Goal: Communication & Community: Answer question/provide support

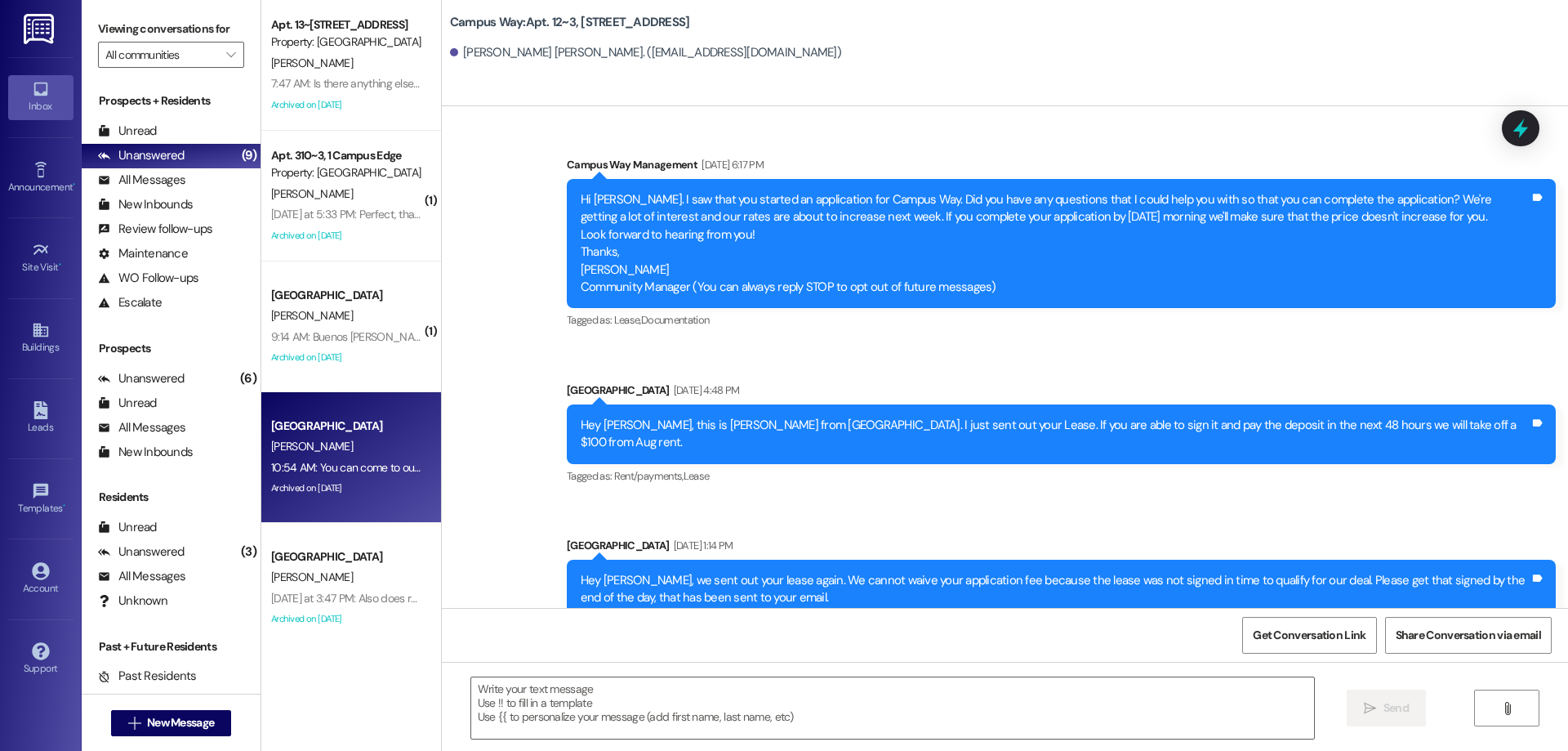
scroll to position [7787, 0]
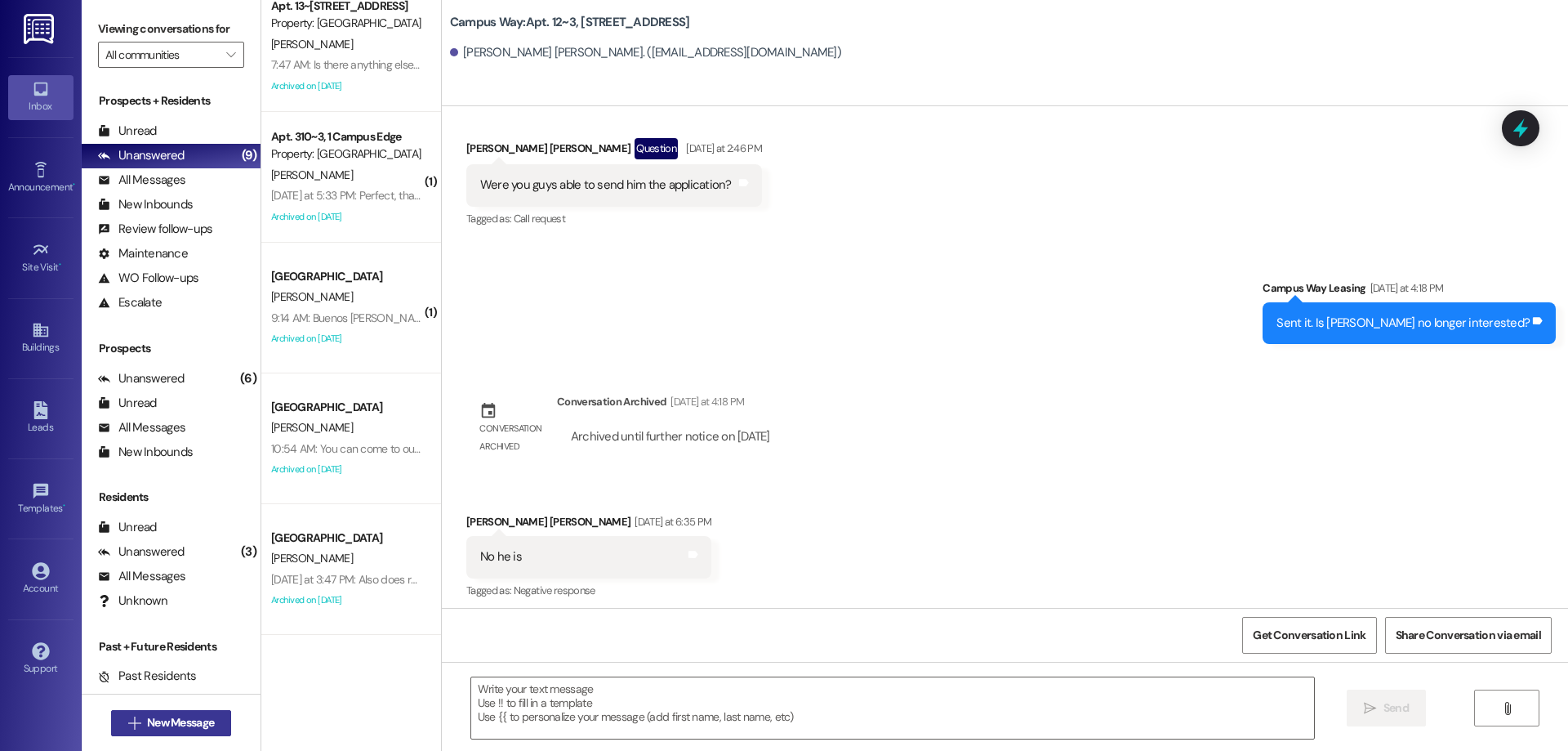
click at [173, 709] on button " New Message" at bounding box center [171, 722] width 121 height 26
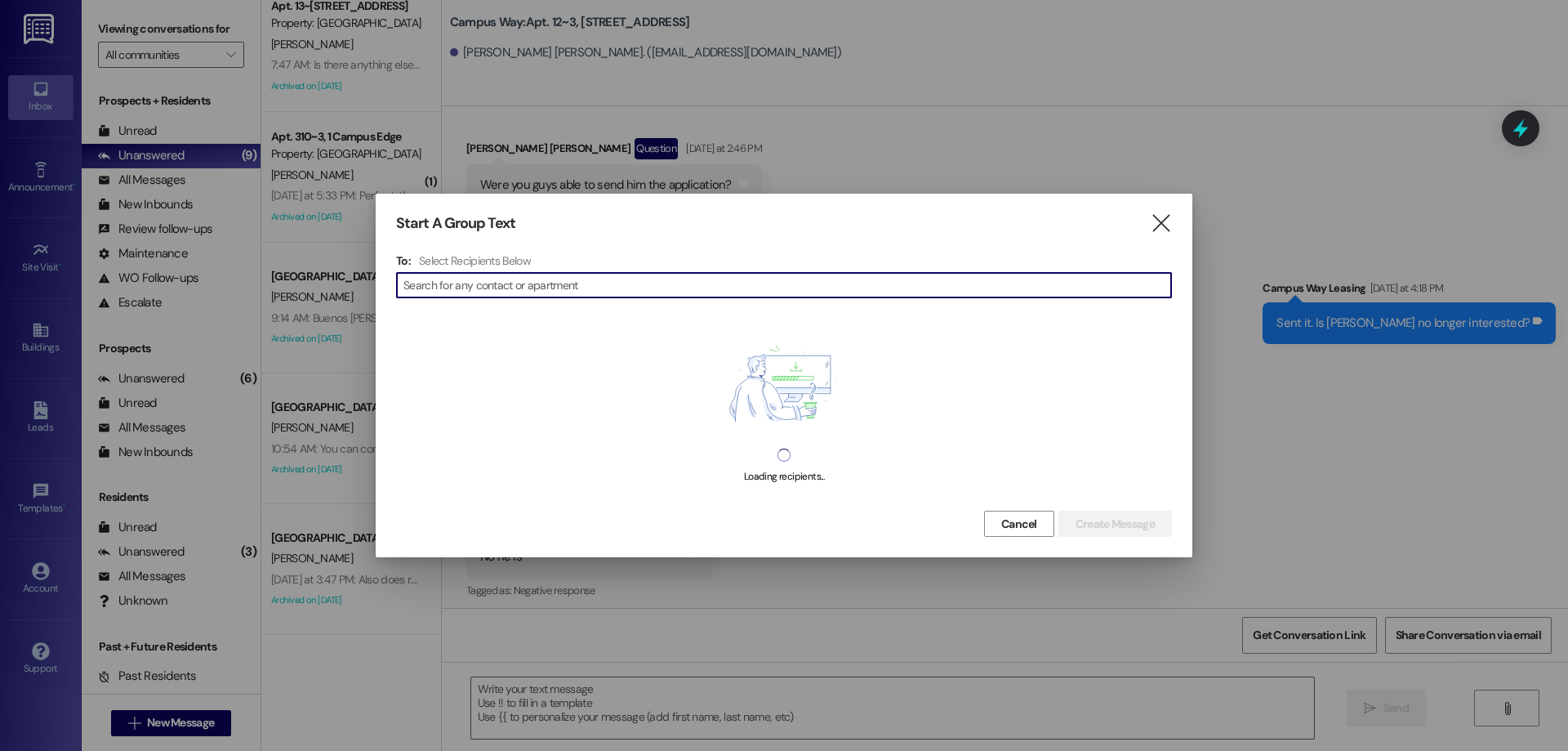
drag, startPoint x: 173, startPoint y: 709, endPoint x: 165, endPoint y: 730, distance: 22.5
click at [165, 730] on div at bounding box center [784, 376] width 1568 height 751
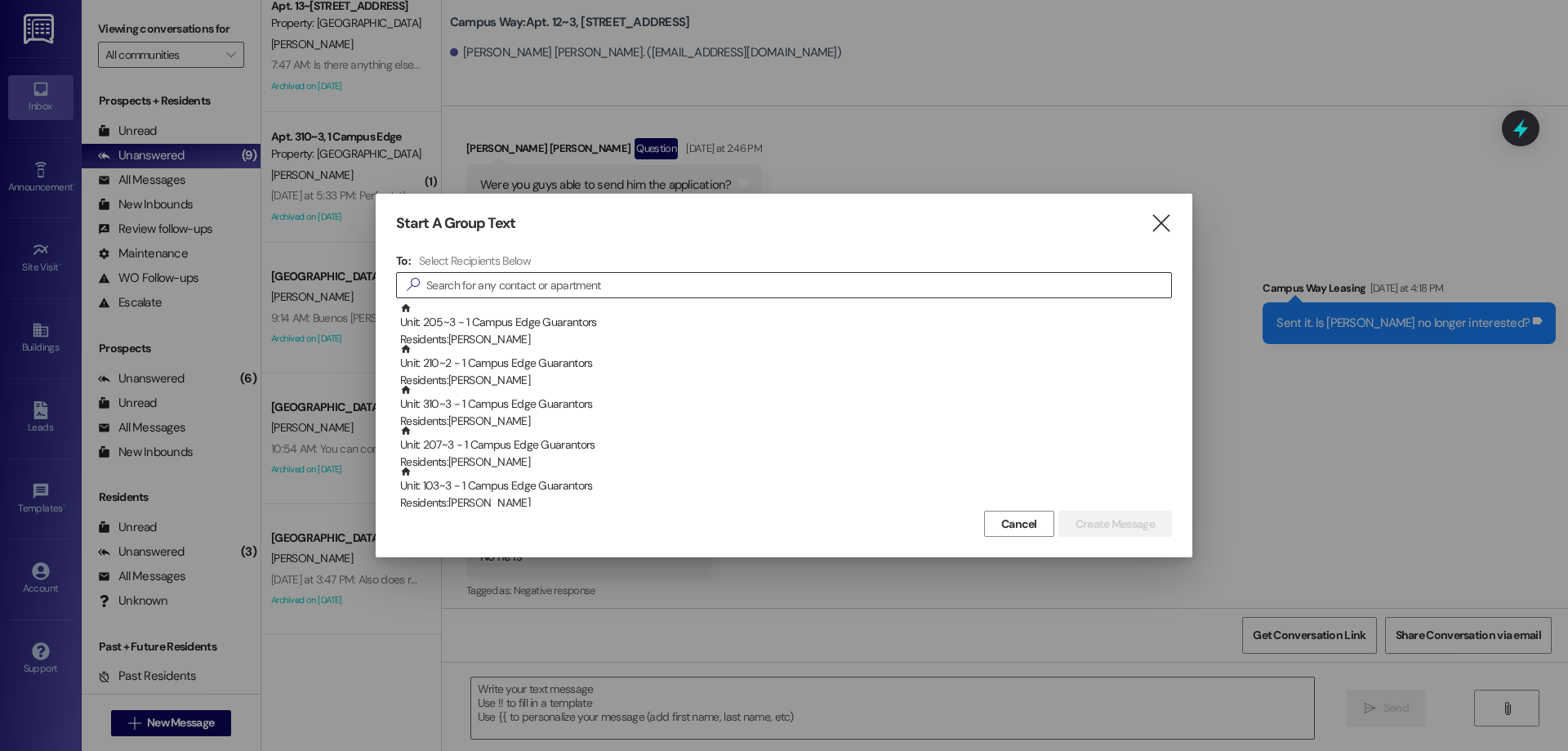
click at [529, 282] on input at bounding box center [799, 285] width 745 height 23
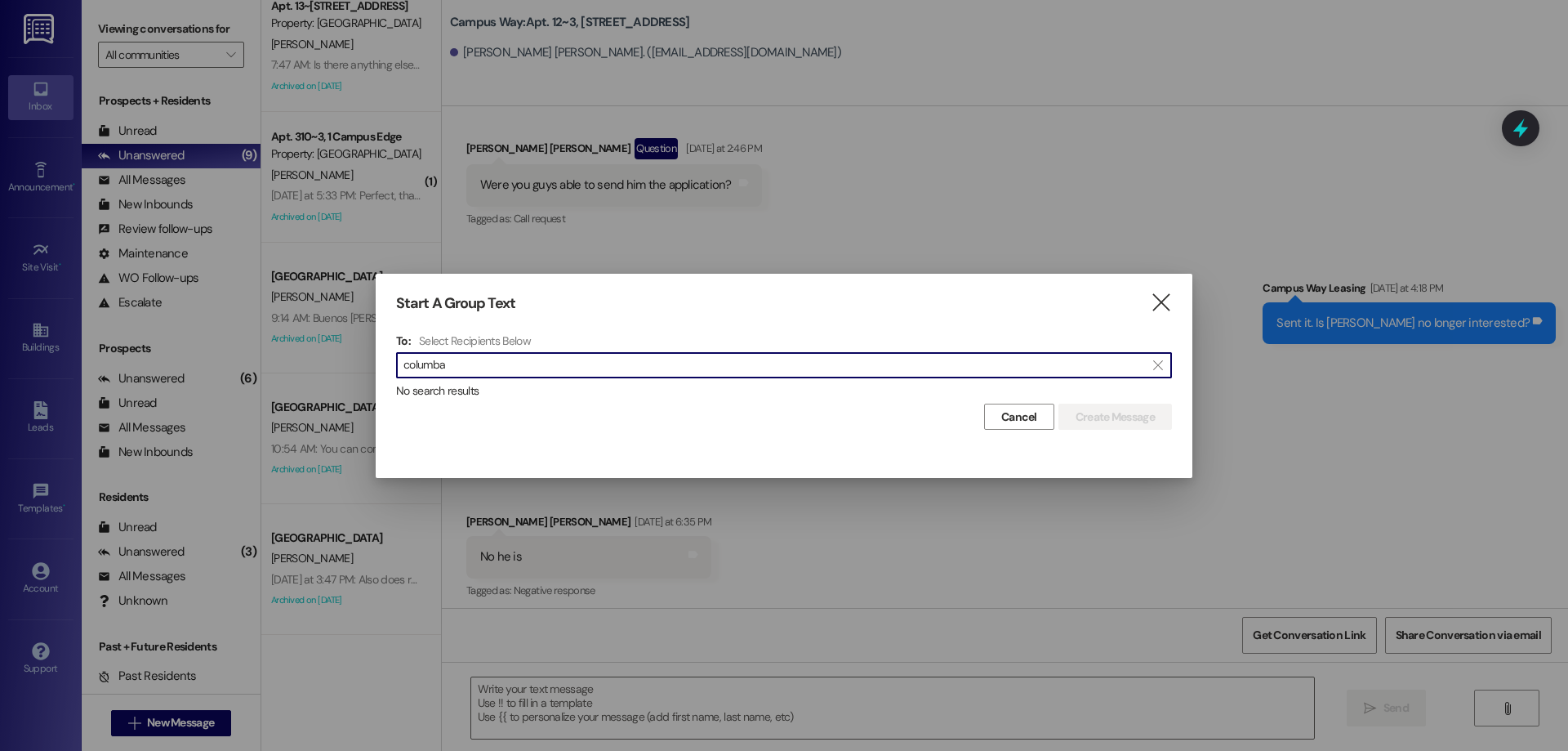
type input "columba"
click at [1176, 296] on div "Start A Group Text  To: Select Recipients Below  columba  No search results …" at bounding box center [784, 362] width 817 height 177
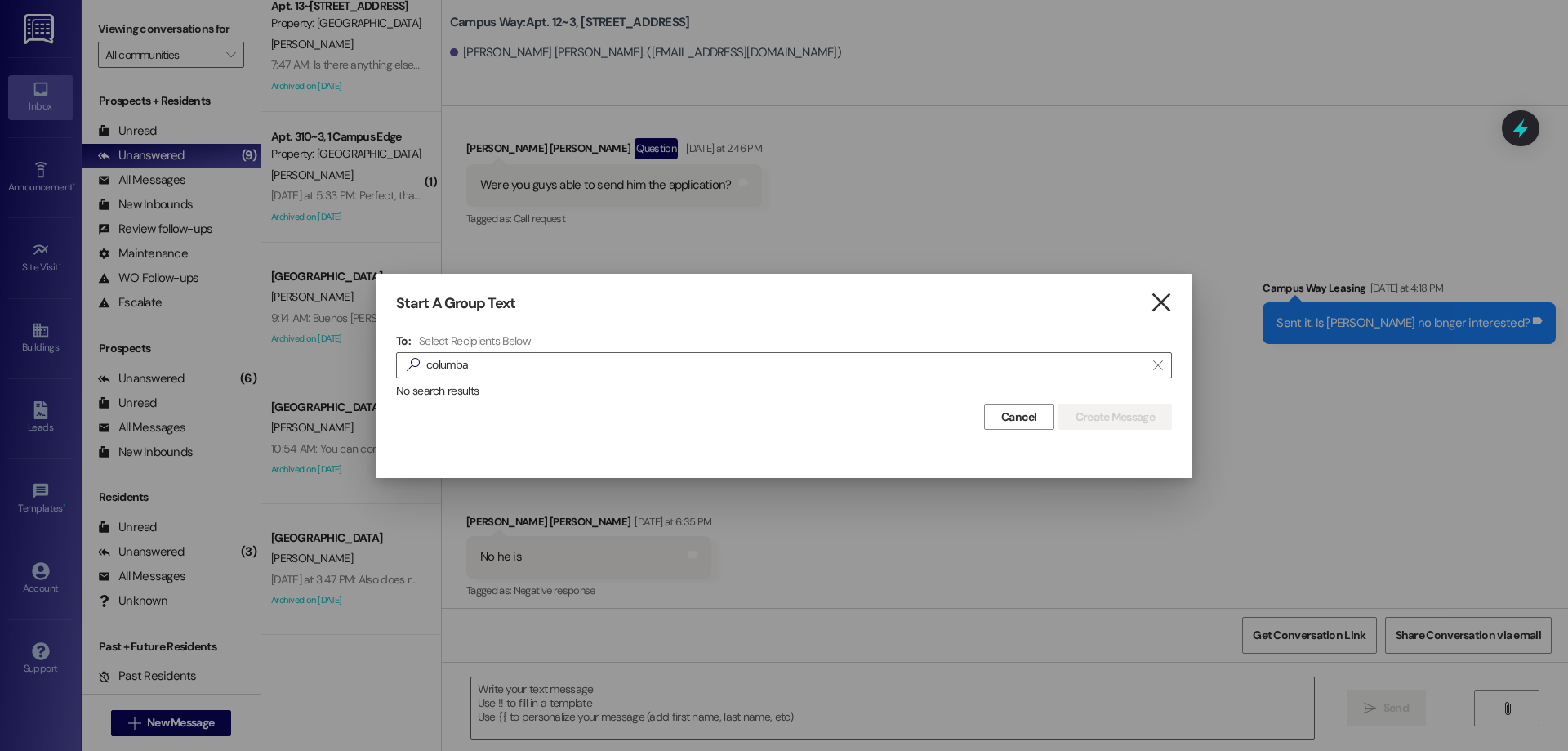
click at [1161, 302] on icon "" at bounding box center [1161, 303] width 22 height 17
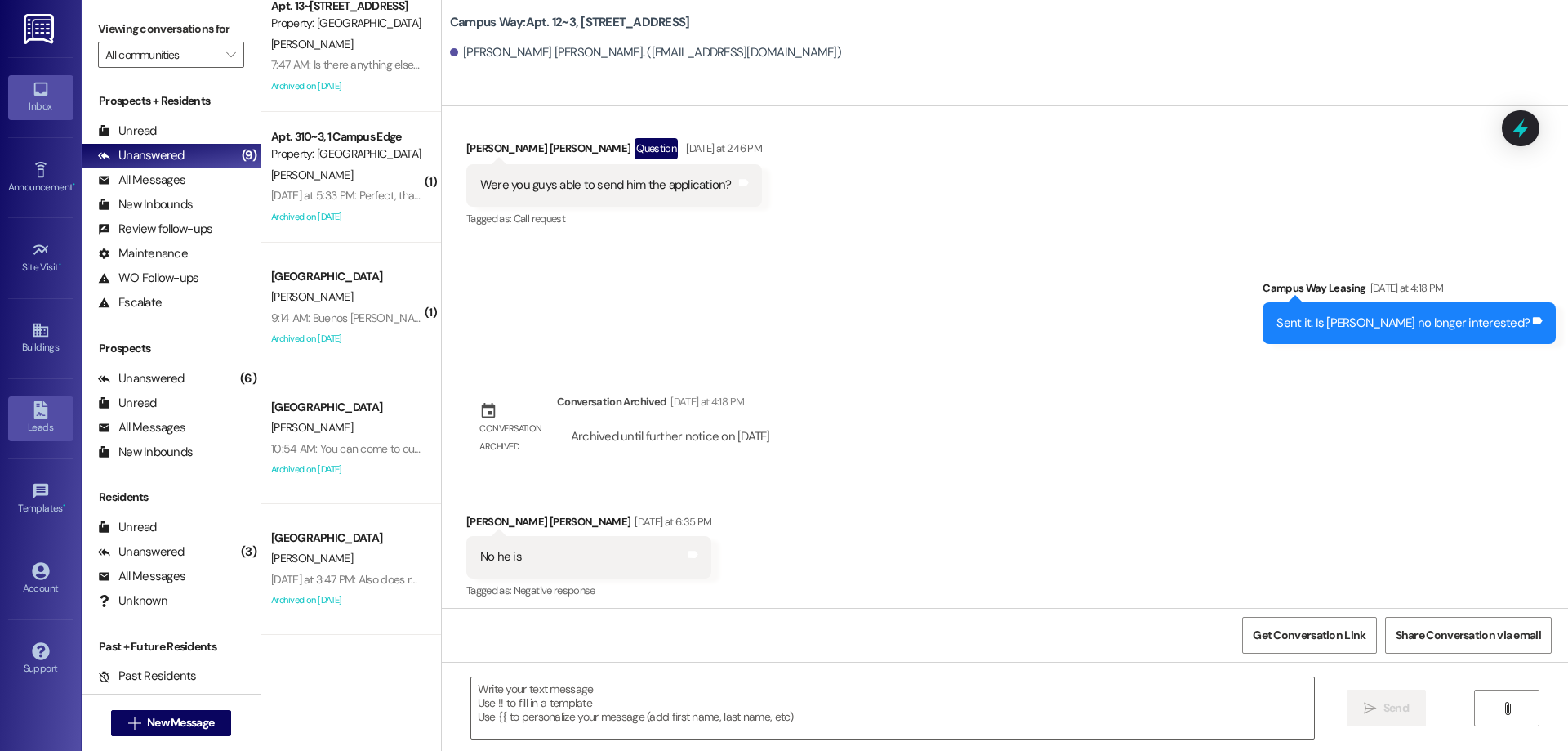
click at [32, 420] on div "Leads" at bounding box center [41, 427] width 81 height 16
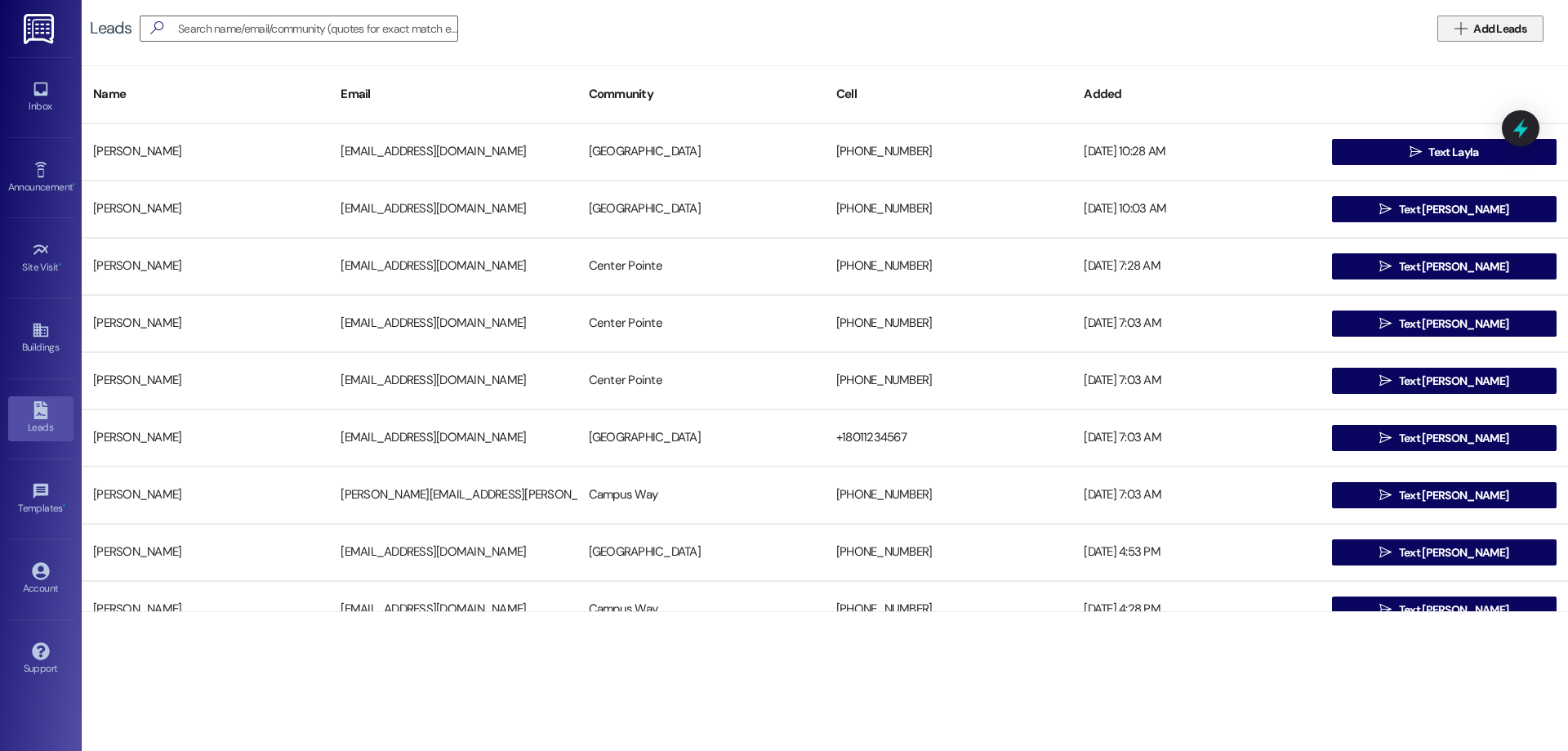
click at [1445, 20] on button " Add Leads" at bounding box center [1491, 28] width 106 height 26
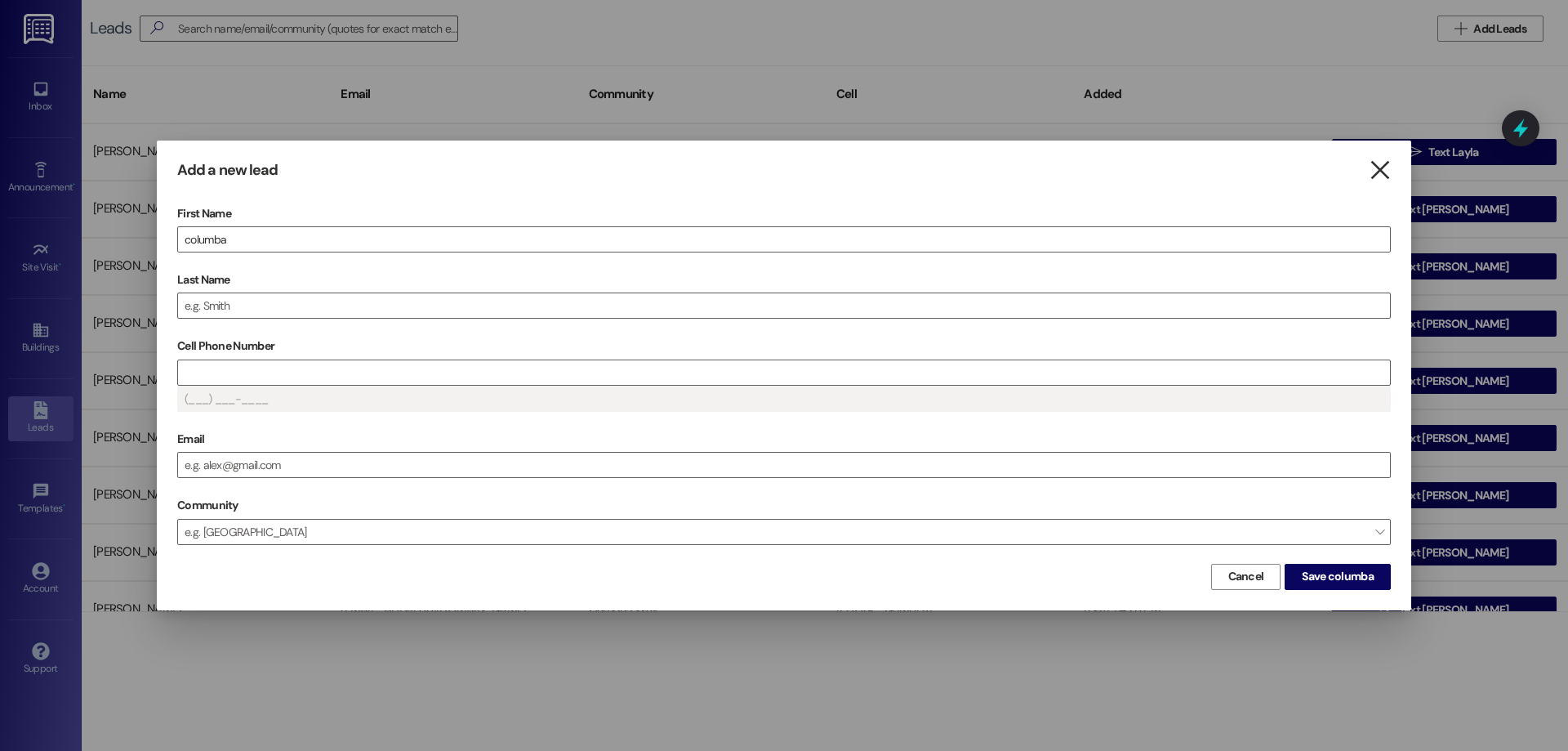
click at [1381, 177] on icon "" at bounding box center [1379, 170] width 22 height 17
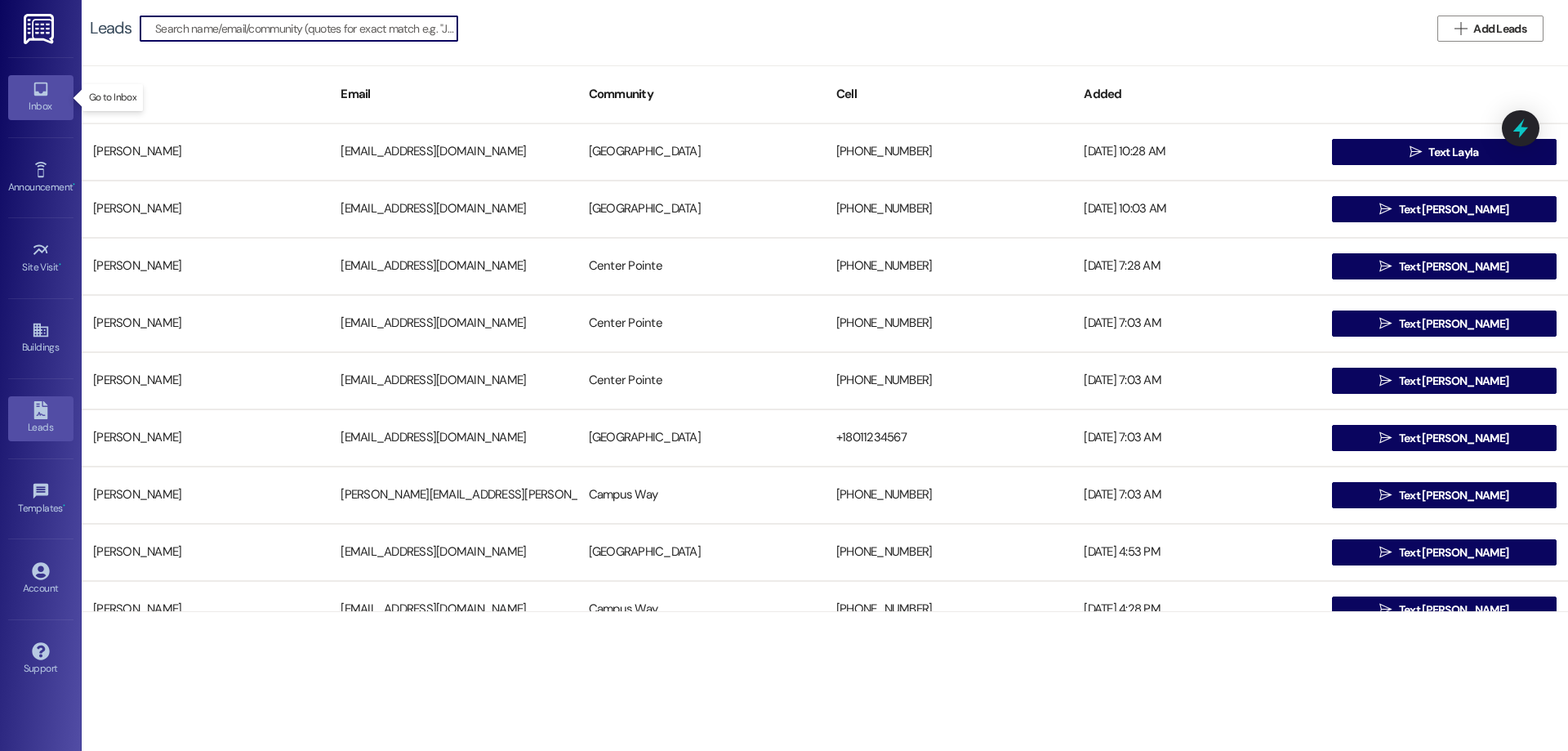
click at [55, 89] on link "Inbox" at bounding box center [41, 98] width 66 height 45
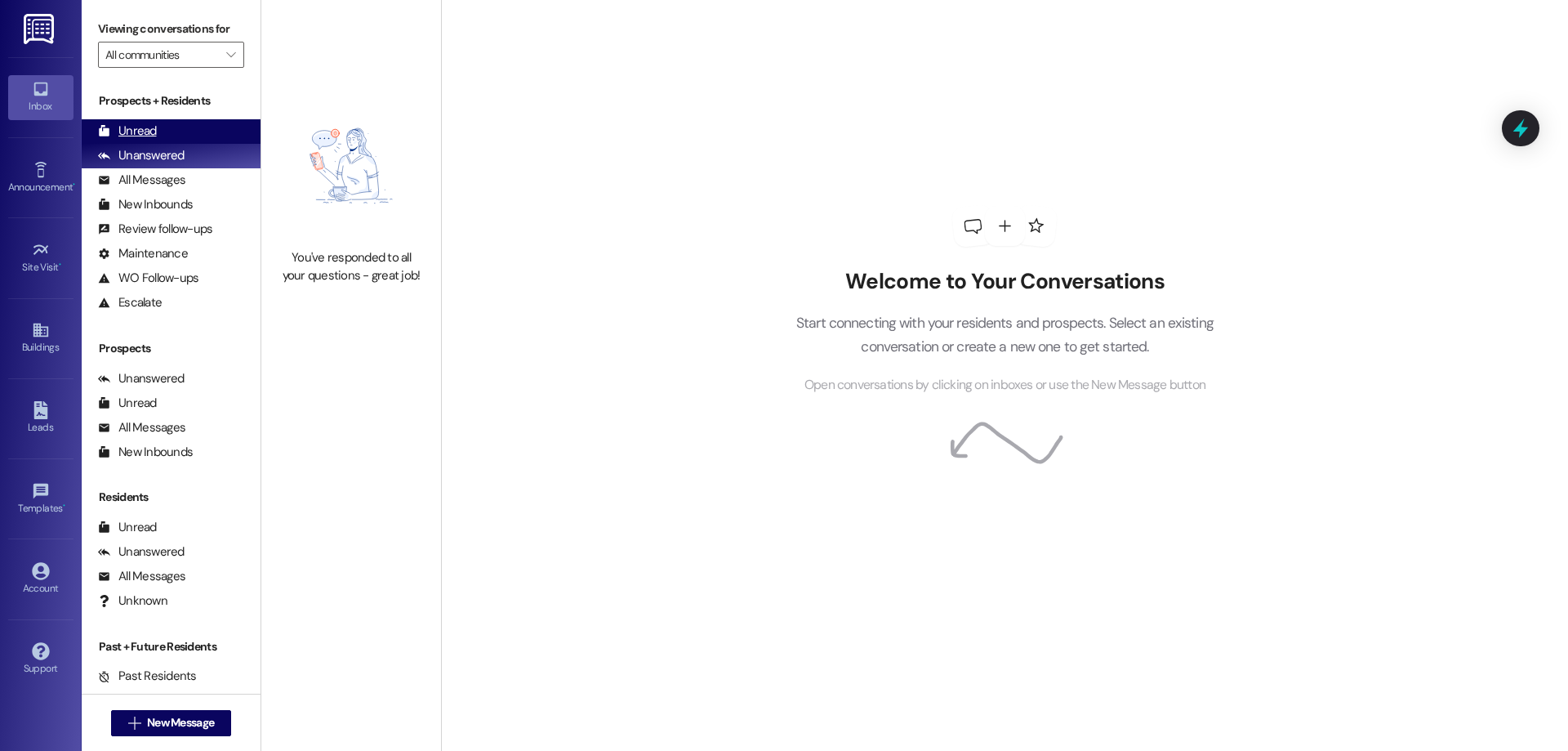
click at [170, 124] on div "Unread (0)" at bounding box center [170, 131] width 179 height 24
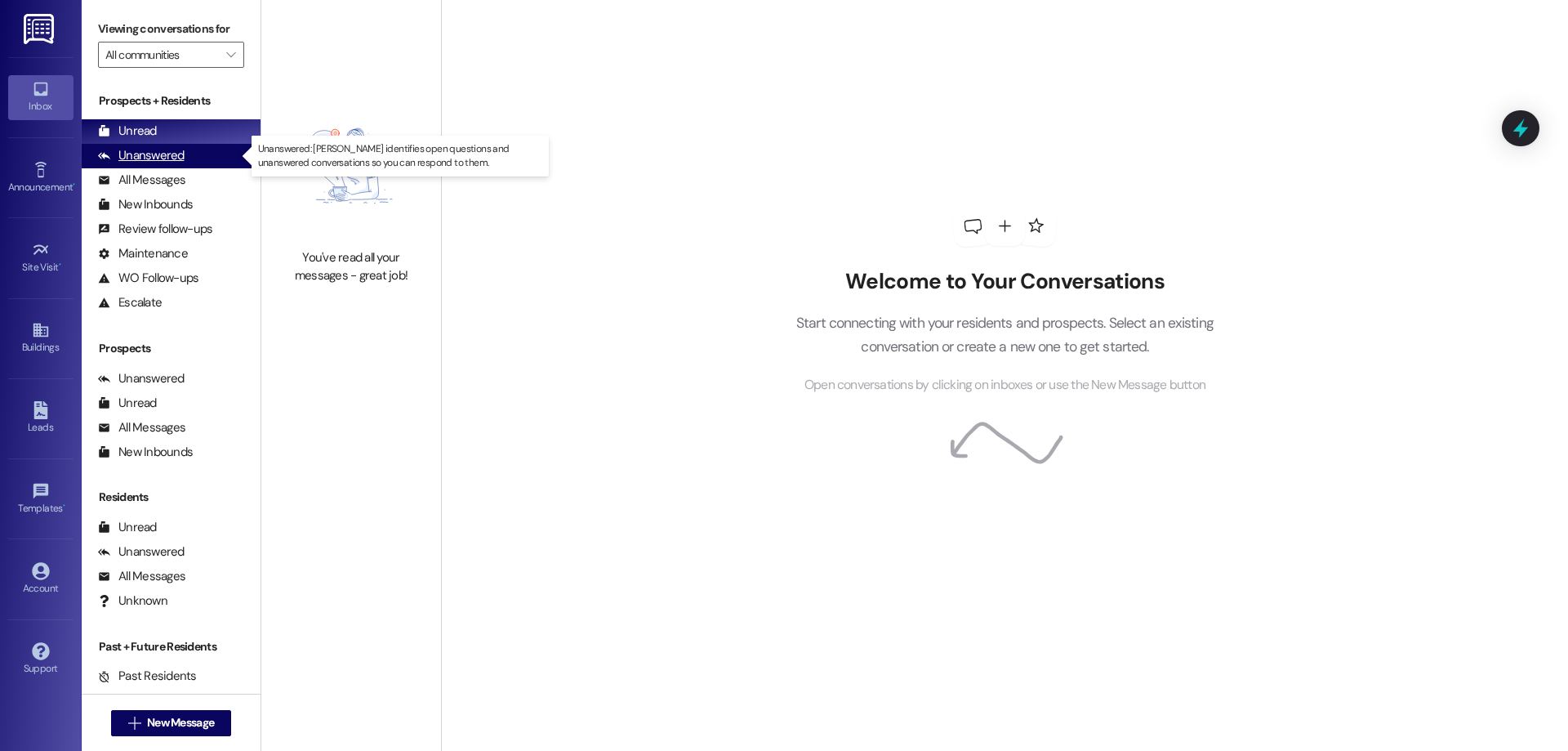
click at [176, 160] on div "Unanswered" at bounding box center [140, 156] width 86 height 17
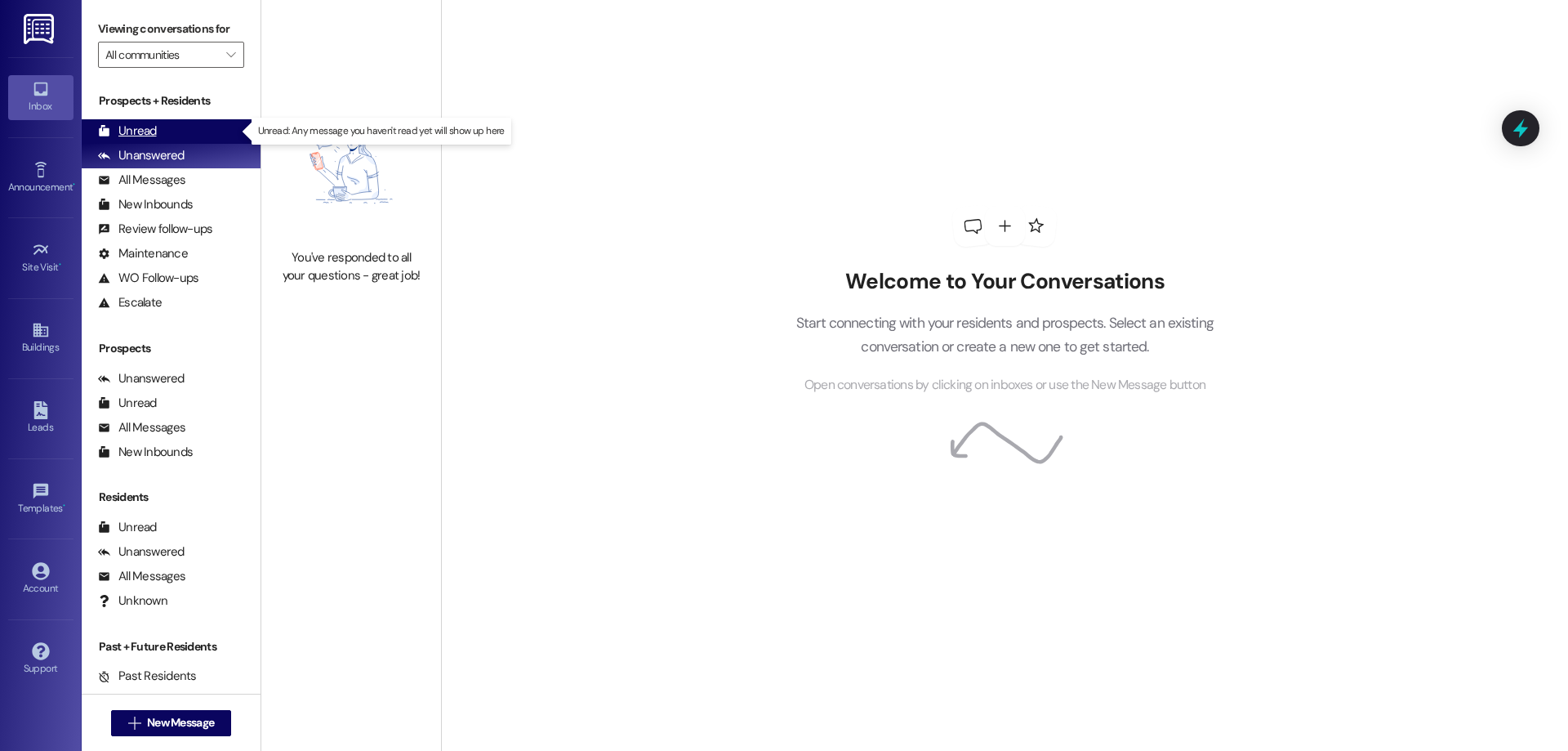
click at [209, 128] on div "Unread (0)" at bounding box center [170, 131] width 179 height 24
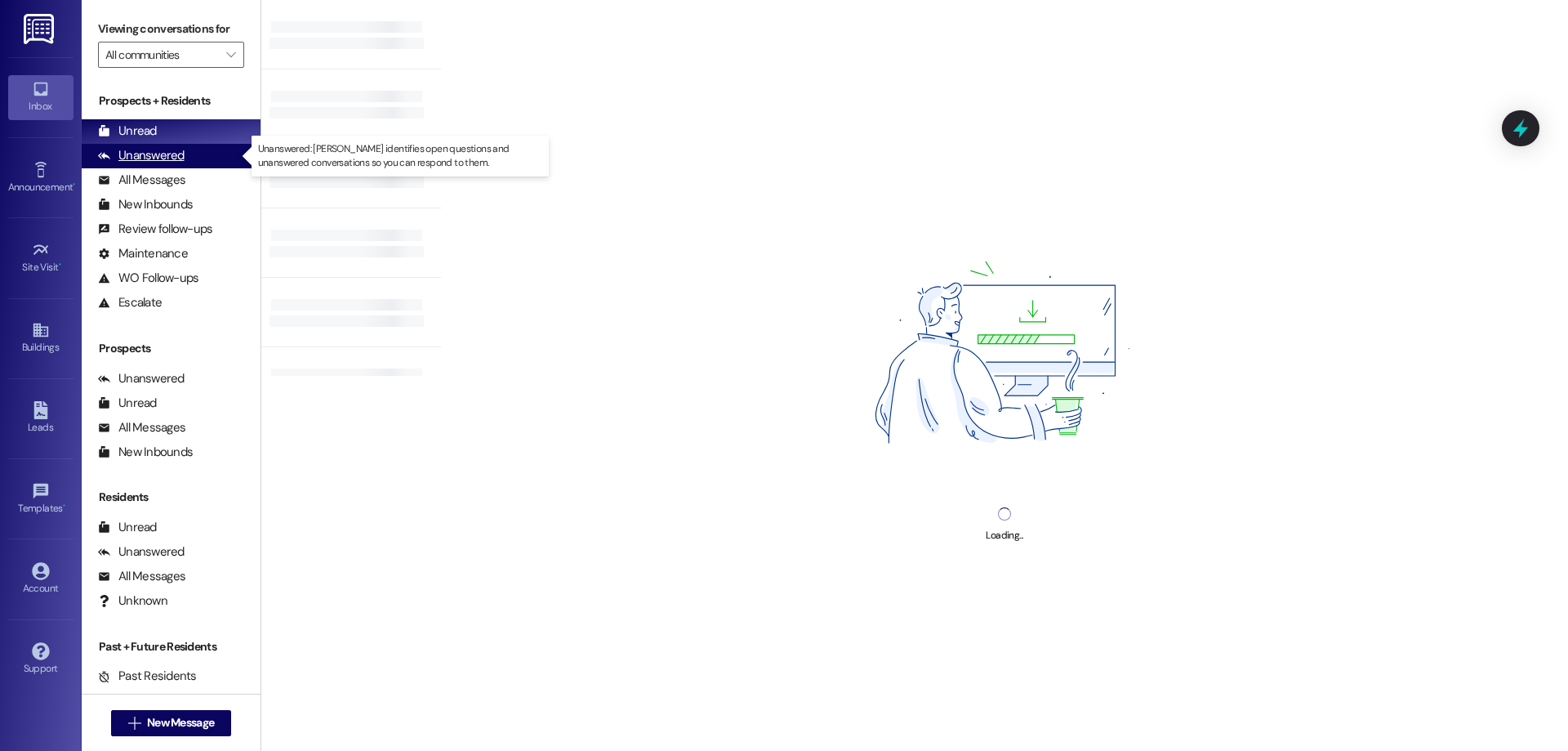
click at [212, 145] on div "Unanswered (0)" at bounding box center [170, 156] width 179 height 24
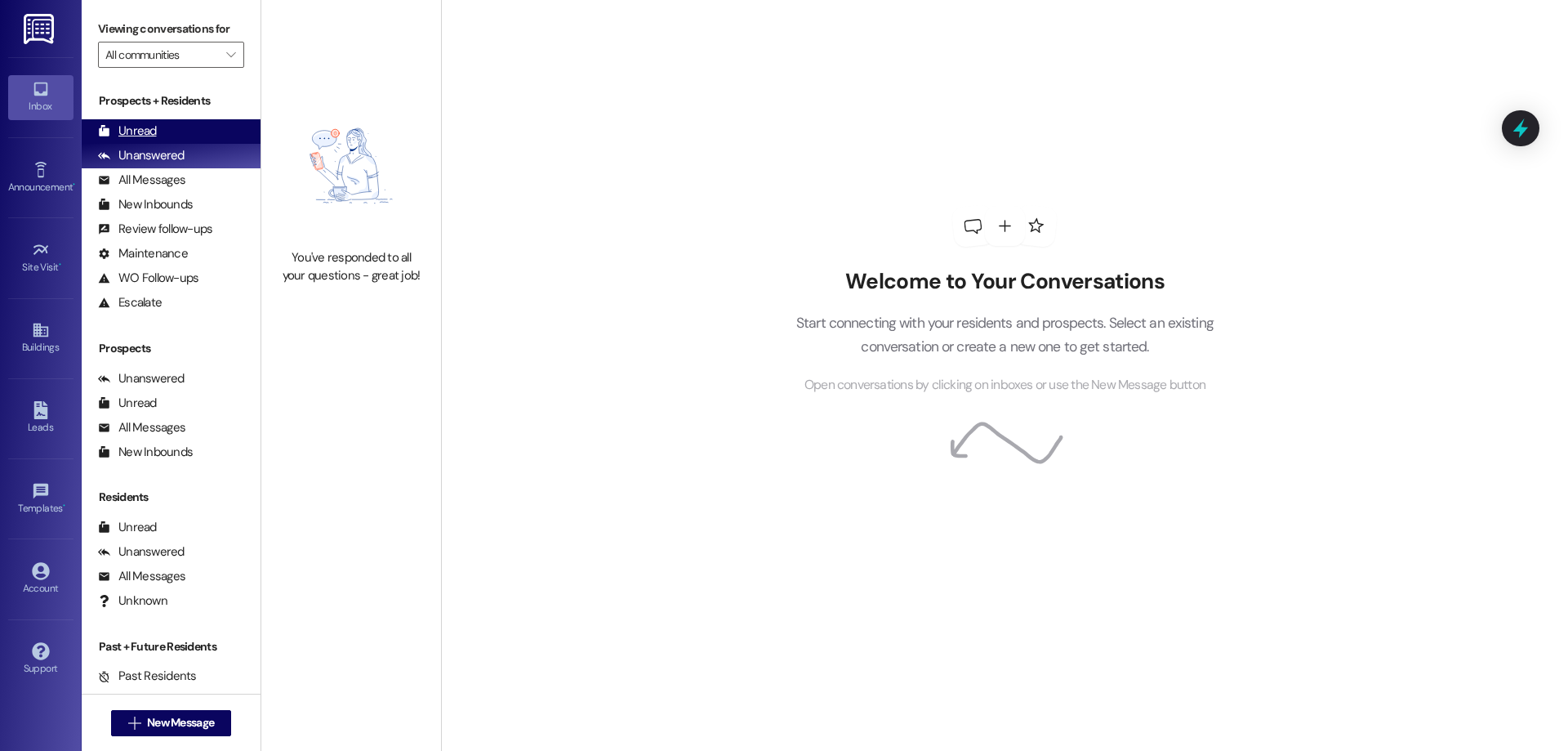
click at [233, 119] on div "Unread (0)" at bounding box center [170, 131] width 179 height 24
click at [229, 149] on div "Unanswered (0)" at bounding box center [170, 156] width 179 height 24
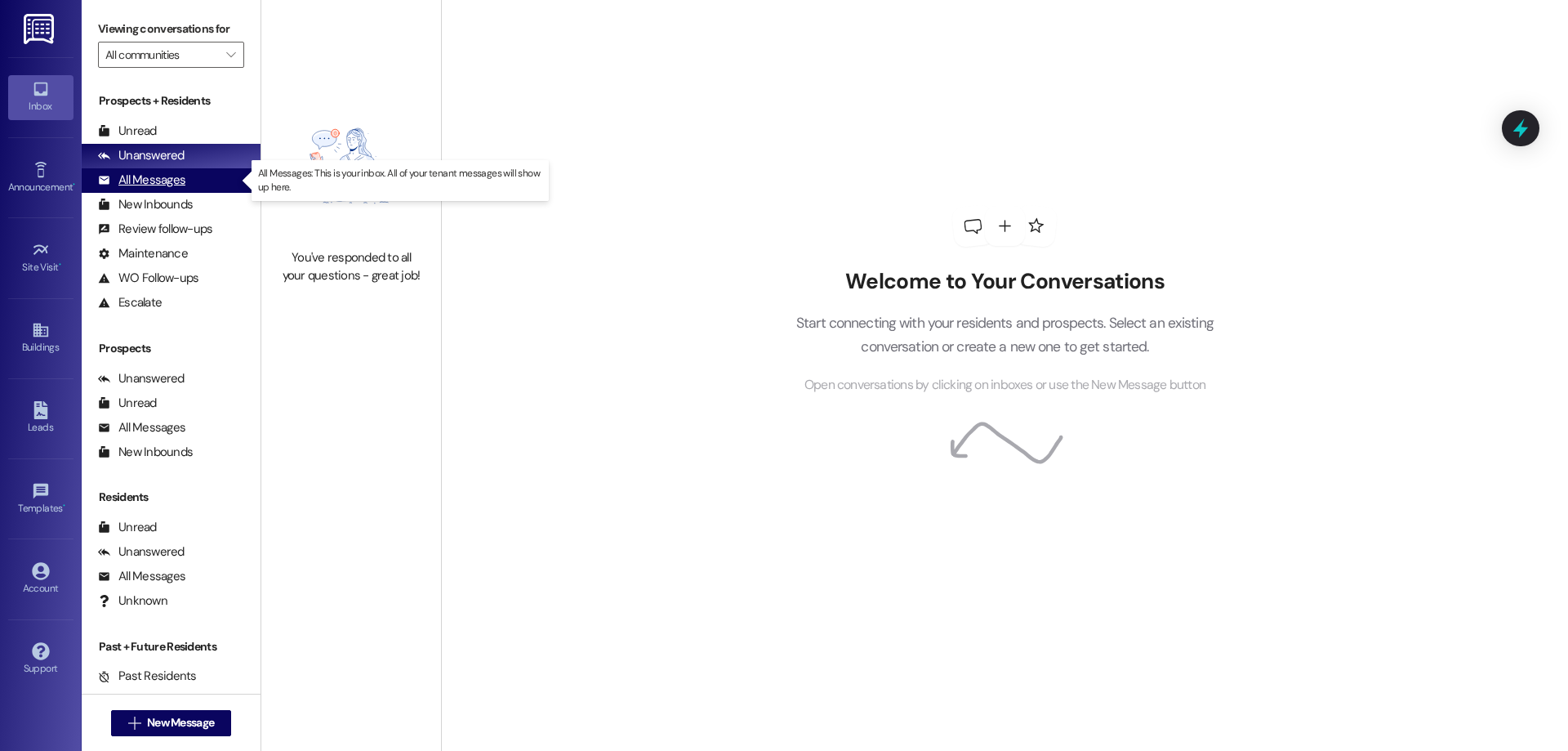
click at [229, 178] on div "All Messages (undefined)" at bounding box center [170, 180] width 179 height 24
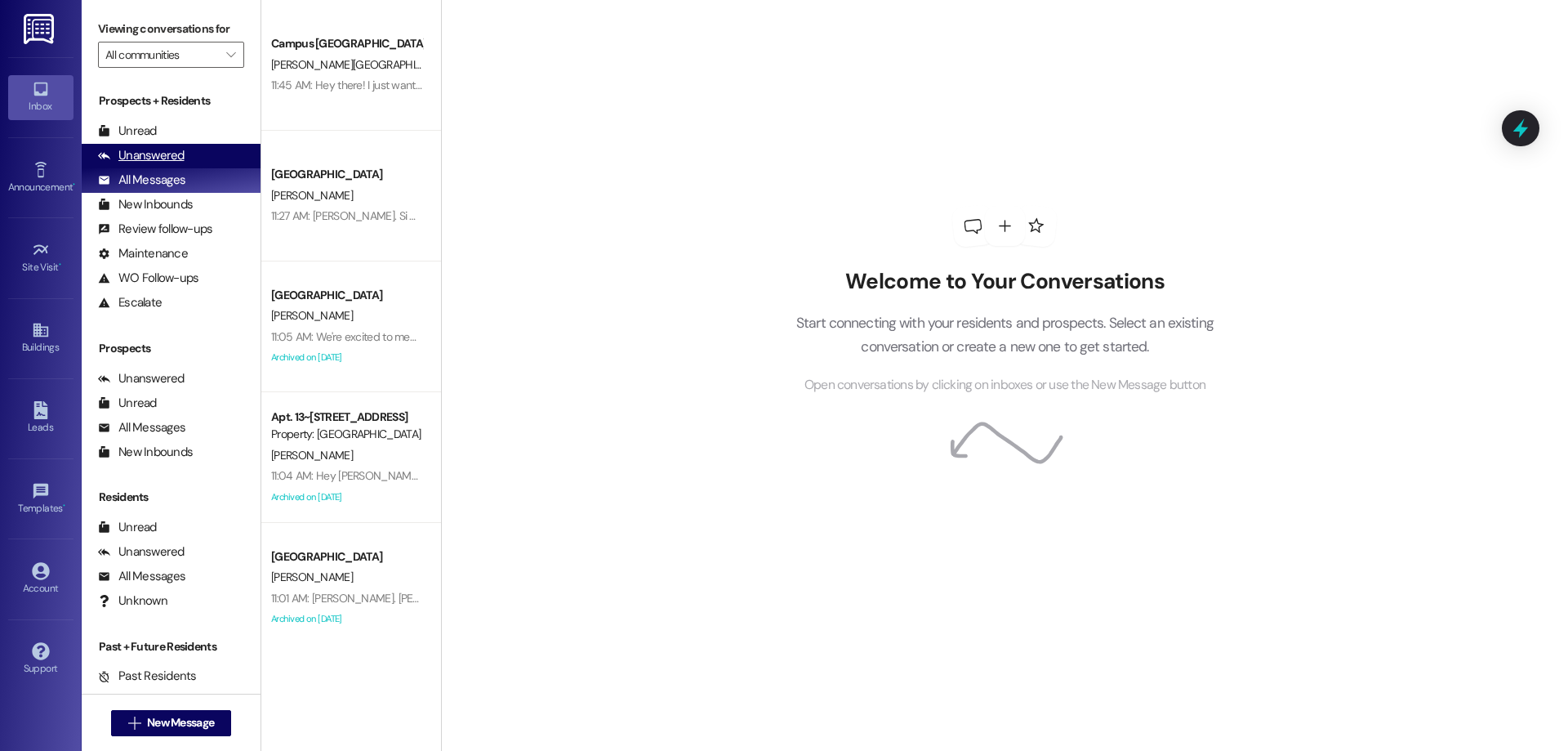
click at [218, 157] on div "Unanswered (0)" at bounding box center [170, 156] width 179 height 24
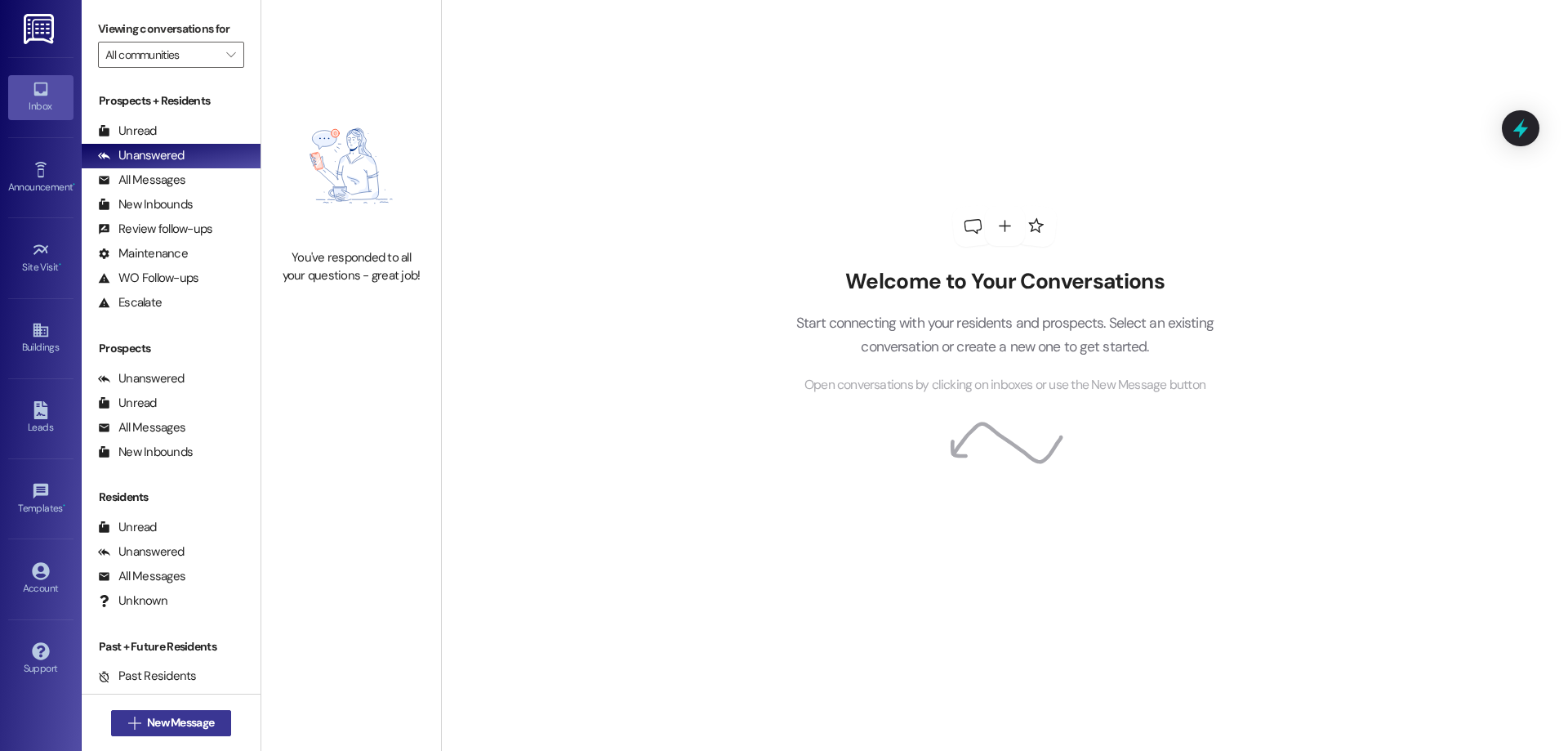
click at [138, 709] on button " New Message" at bounding box center [171, 722] width 121 height 26
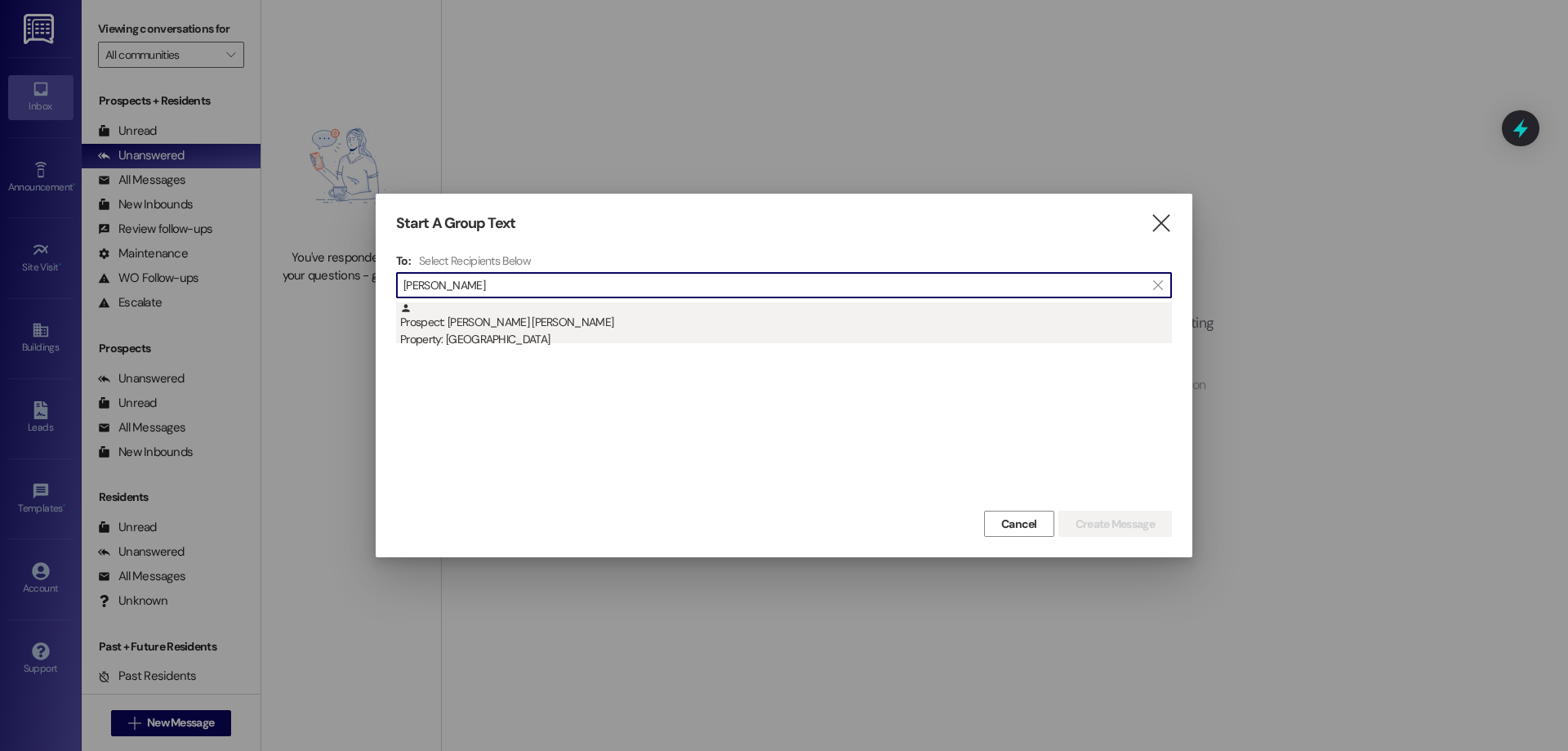
type input "connor hunsak"
click at [502, 316] on div "Prospect: Connor Hunsaker Property: Campus Edge" at bounding box center [787, 325] width 772 height 46
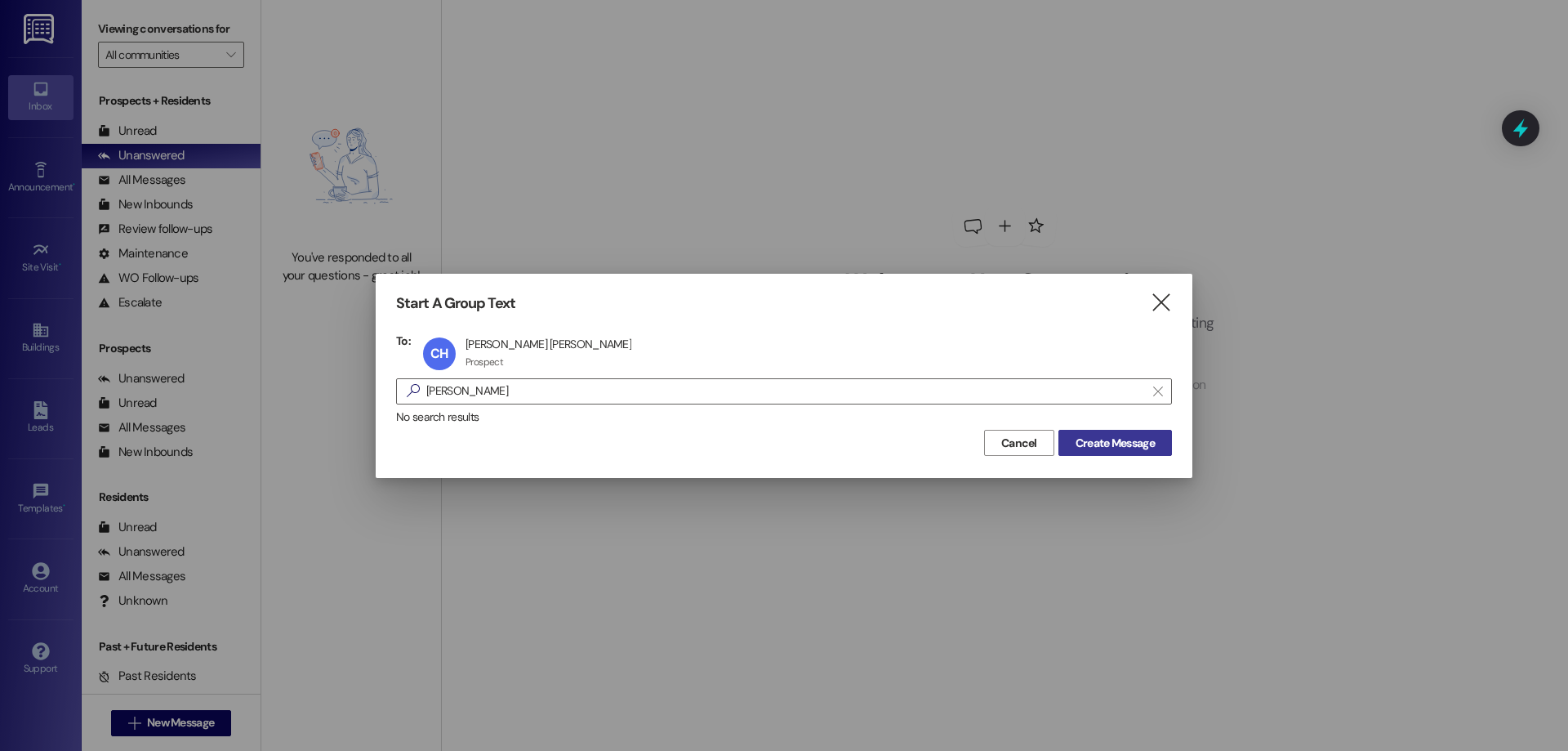
click at [1100, 443] on span "Create Message" at bounding box center [1115, 443] width 79 height 17
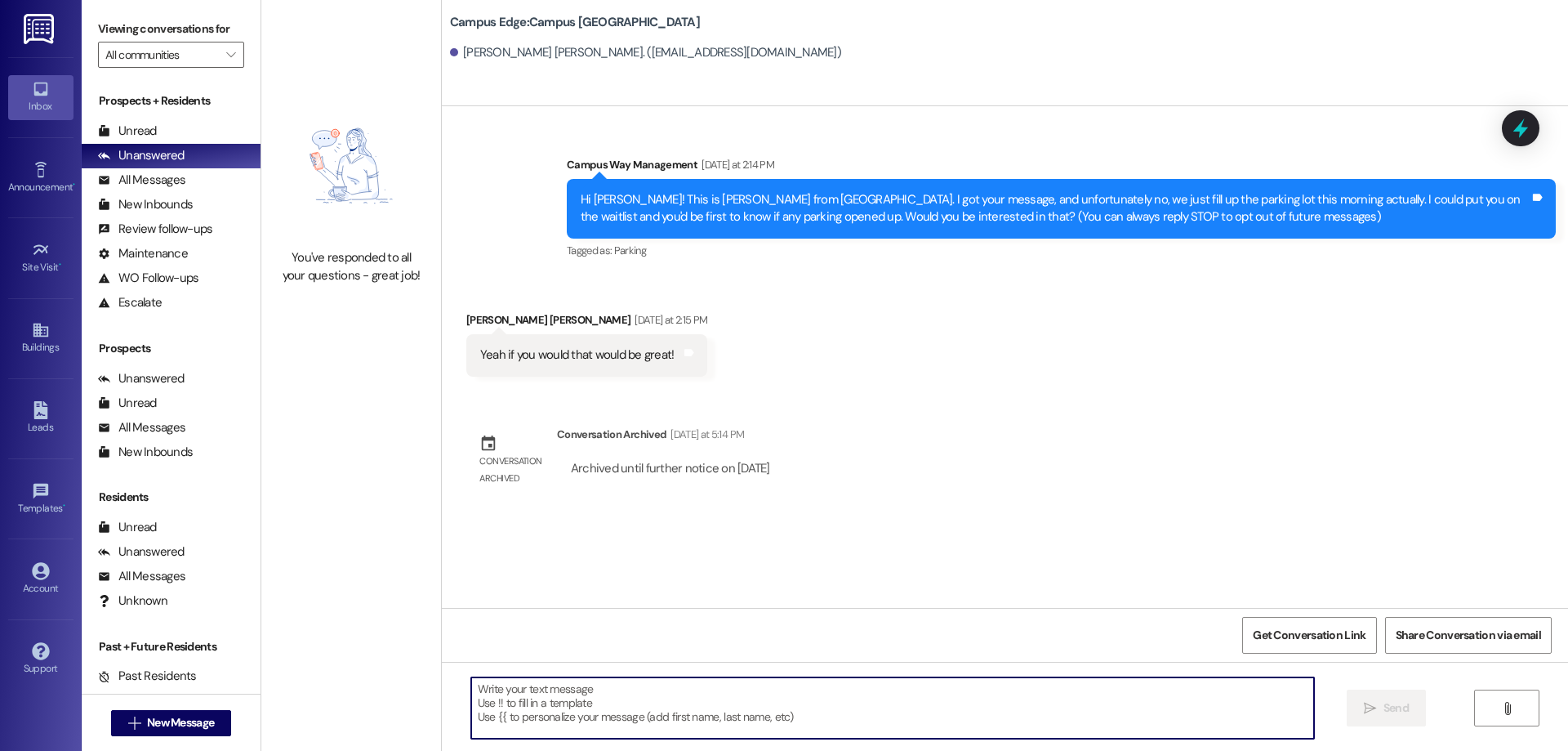
click at [542, 696] on textarea at bounding box center [892, 707] width 843 height 61
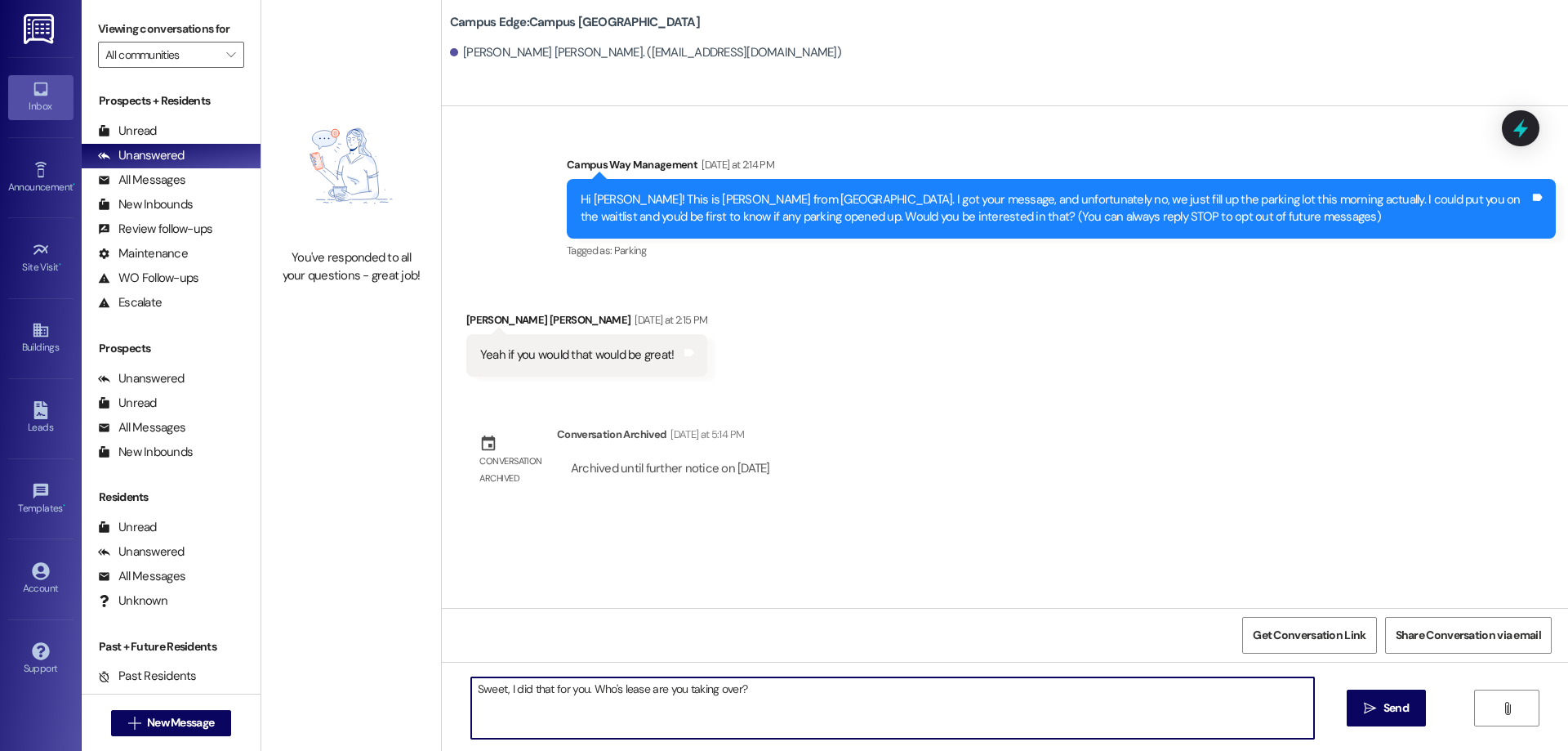
type textarea "Sweet, I did that for you. Who's lease are you taking over?"
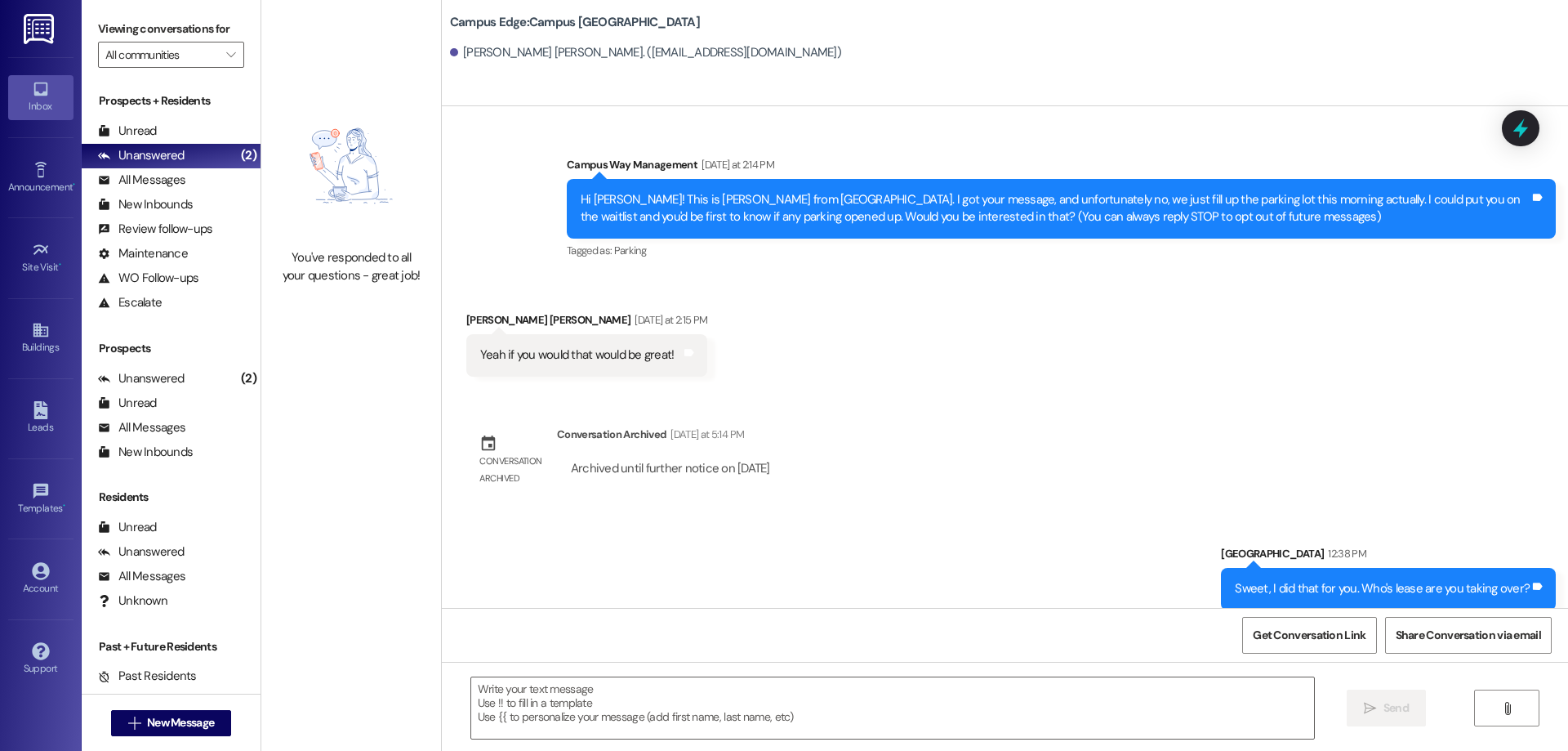
scroll to position [128, 0]
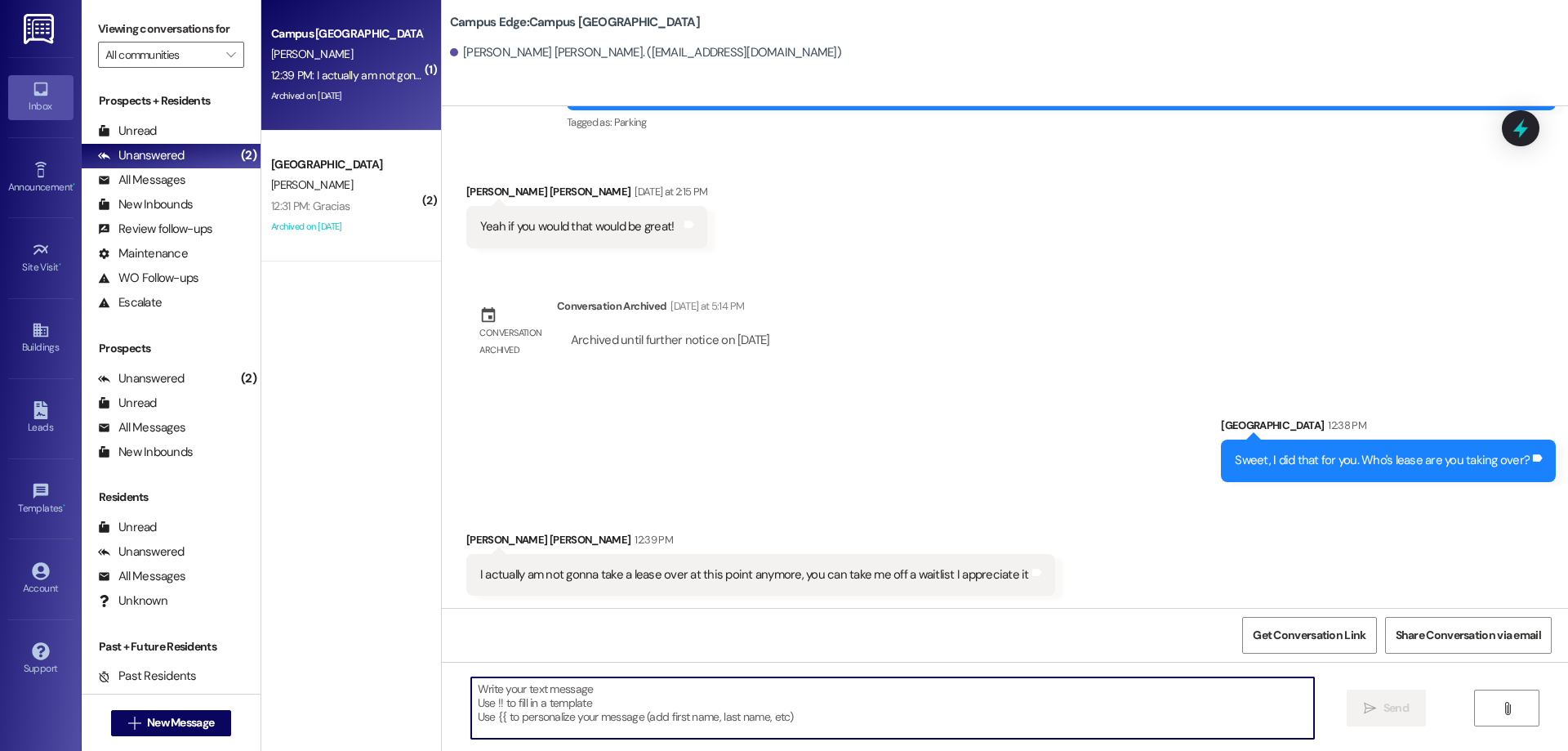
click at [594, 714] on textarea at bounding box center [892, 707] width 843 height 61
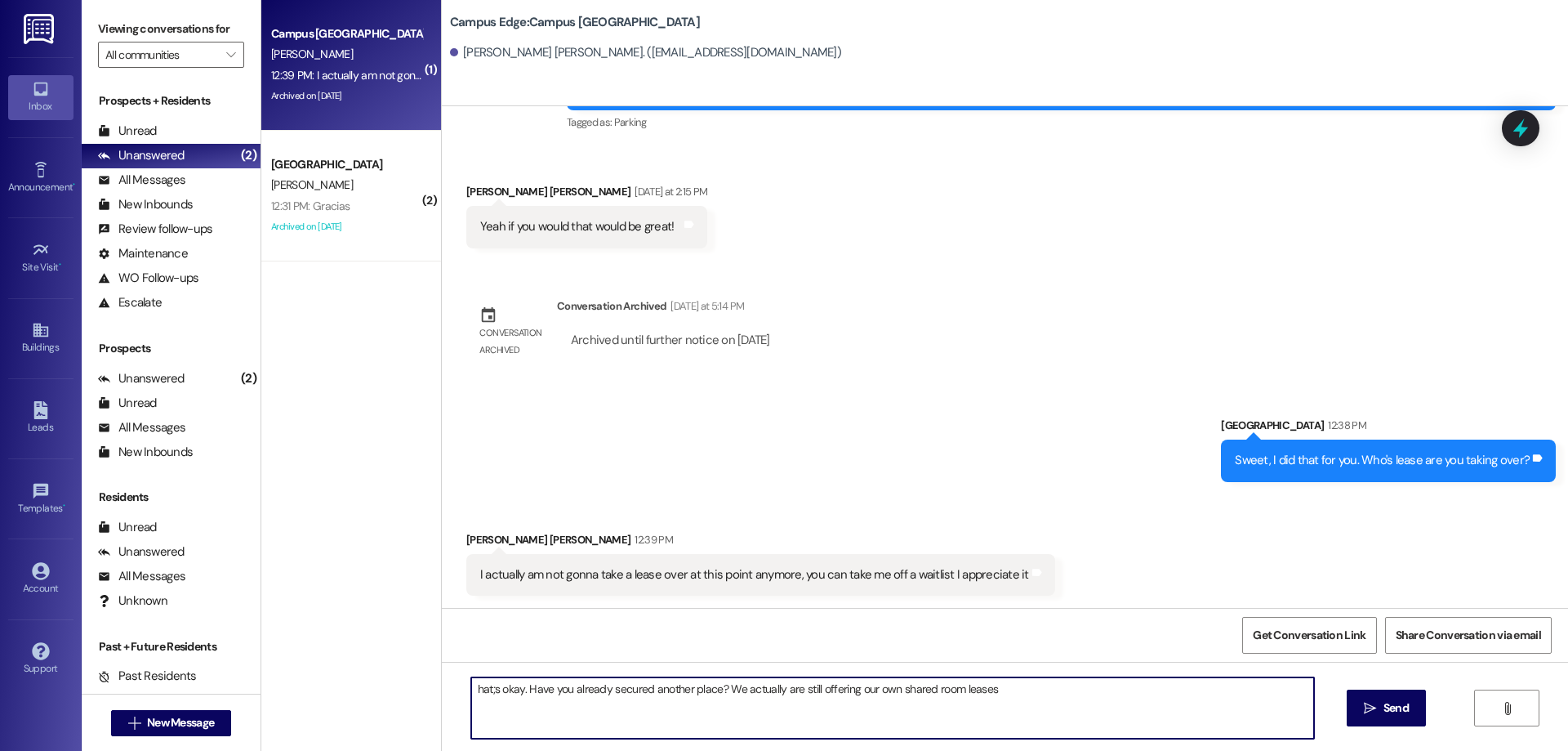
click at [1051, 701] on textarea "hat;s okay. Have you already secured another place? We actually are still offer…" at bounding box center [892, 707] width 843 height 61
click at [485, 688] on textarea "hat;s okay. Have you already secured another place? We actually are still offer…" at bounding box center [892, 707] width 843 height 61
click at [471, 688] on textarea "hat's okay. Have you already secured another place? We actually are still offer…" at bounding box center [892, 707] width 843 height 61
click at [717, 722] on textarea "That's okay. Have you already secured another place? We actually are still offe…" at bounding box center [892, 707] width 843 height 61
type textarea "That's okay. Have you already secured another place? We actually are still offe…"
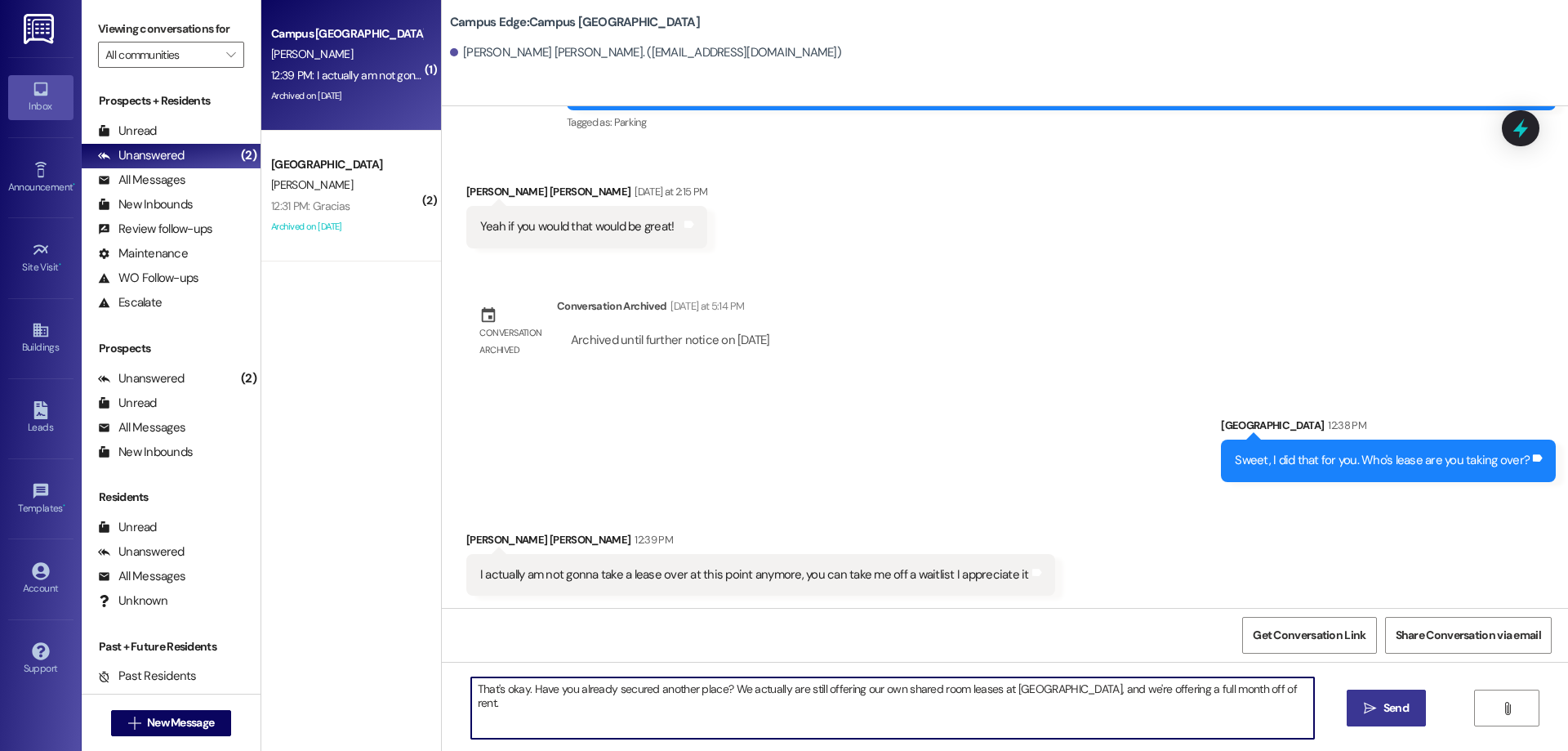
click at [1360, 692] on button " Send" at bounding box center [1387, 707] width 79 height 37
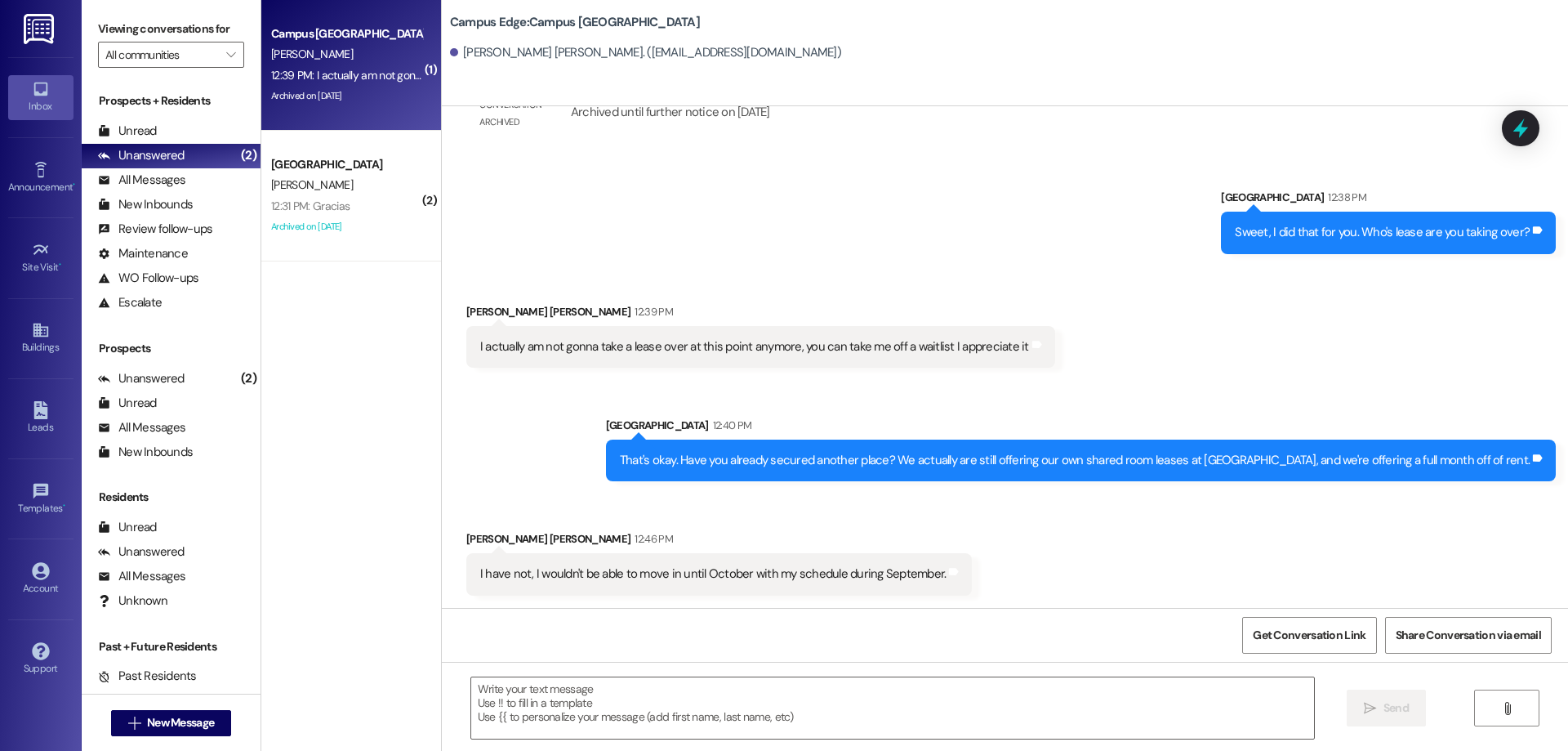
scroll to position [357, 0]
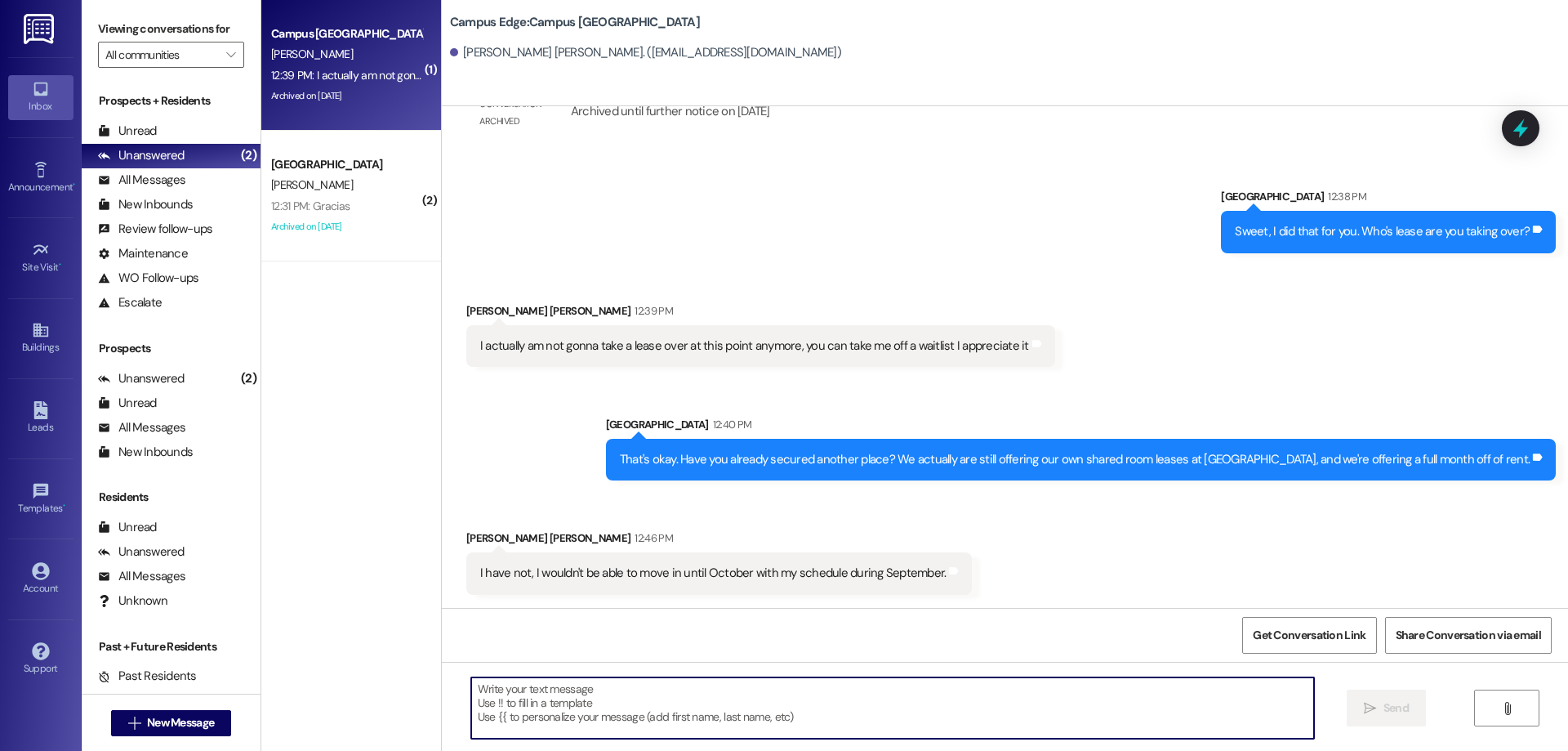
click at [1044, 724] on textarea at bounding box center [892, 707] width 843 height 61
click at [969, 684] on textarea at bounding box center [892, 707] width 843 height 61
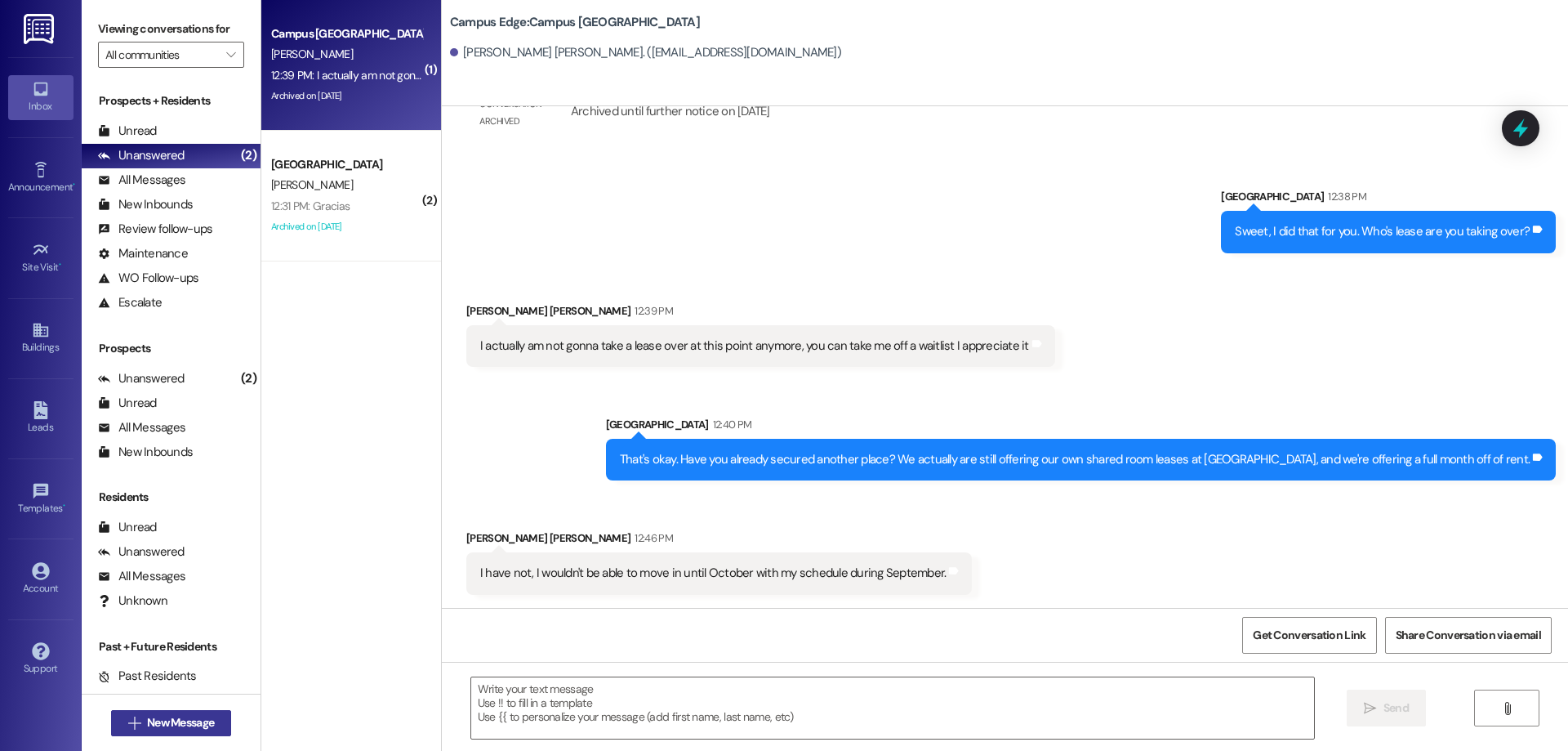
click at [144, 715] on span "New Message" at bounding box center [181, 723] width 74 height 17
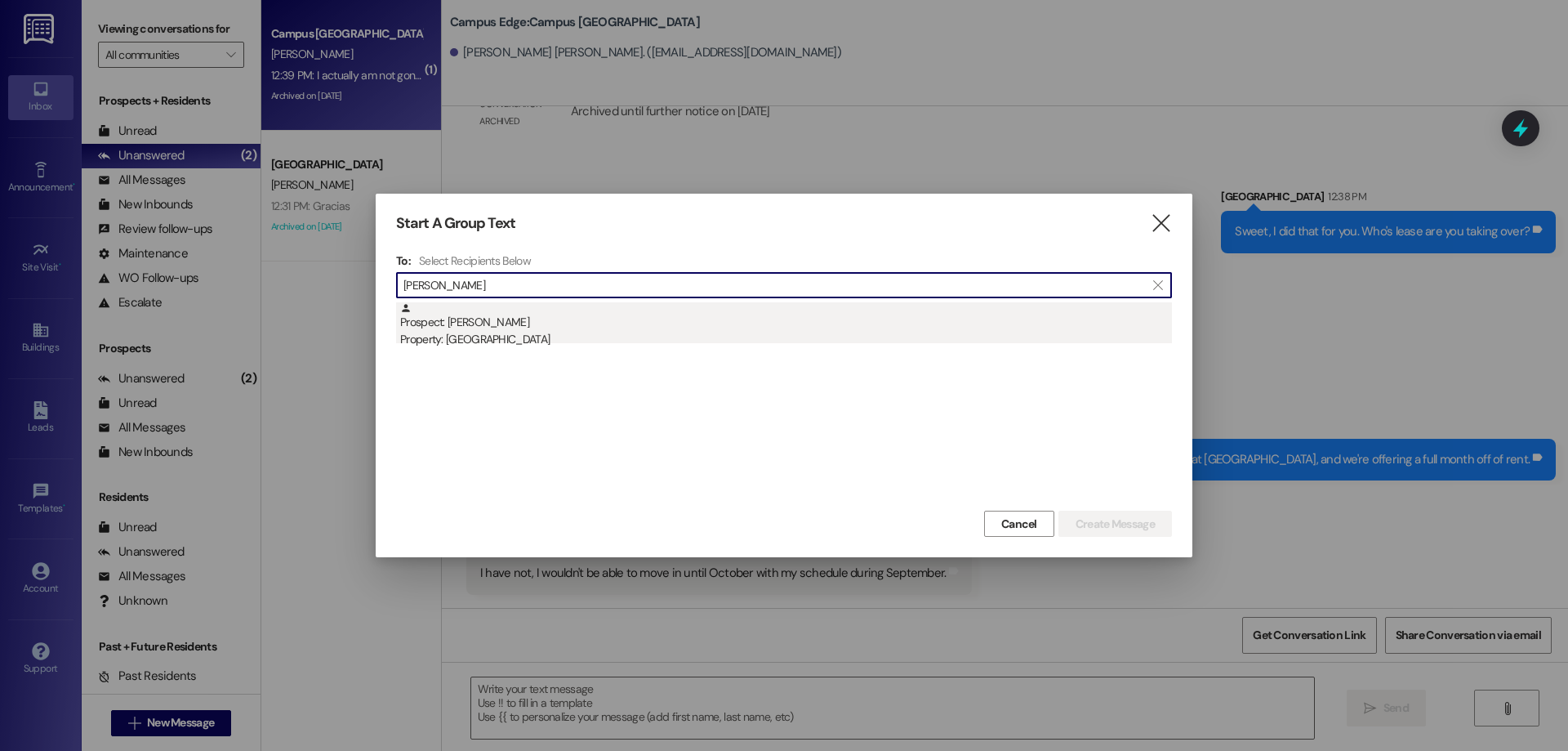
type input "kate moore"
click at [715, 312] on div "Prospect: Kate Moore Property: East Pointe" at bounding box center [787, 325] width 772 height 46
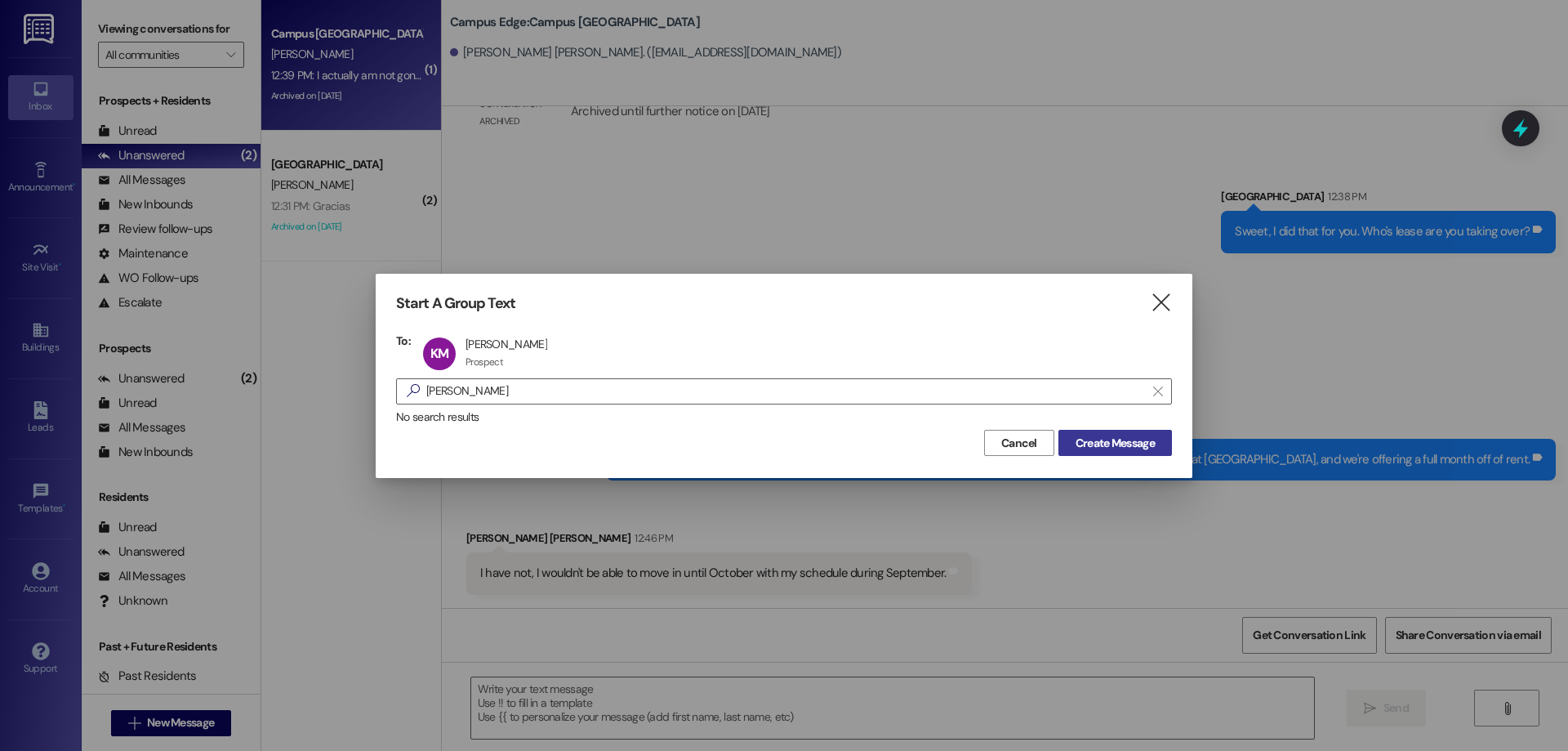
click at [1121, 447] on span "Create Message" at bounding box center [1115, 443] width 79 height 17
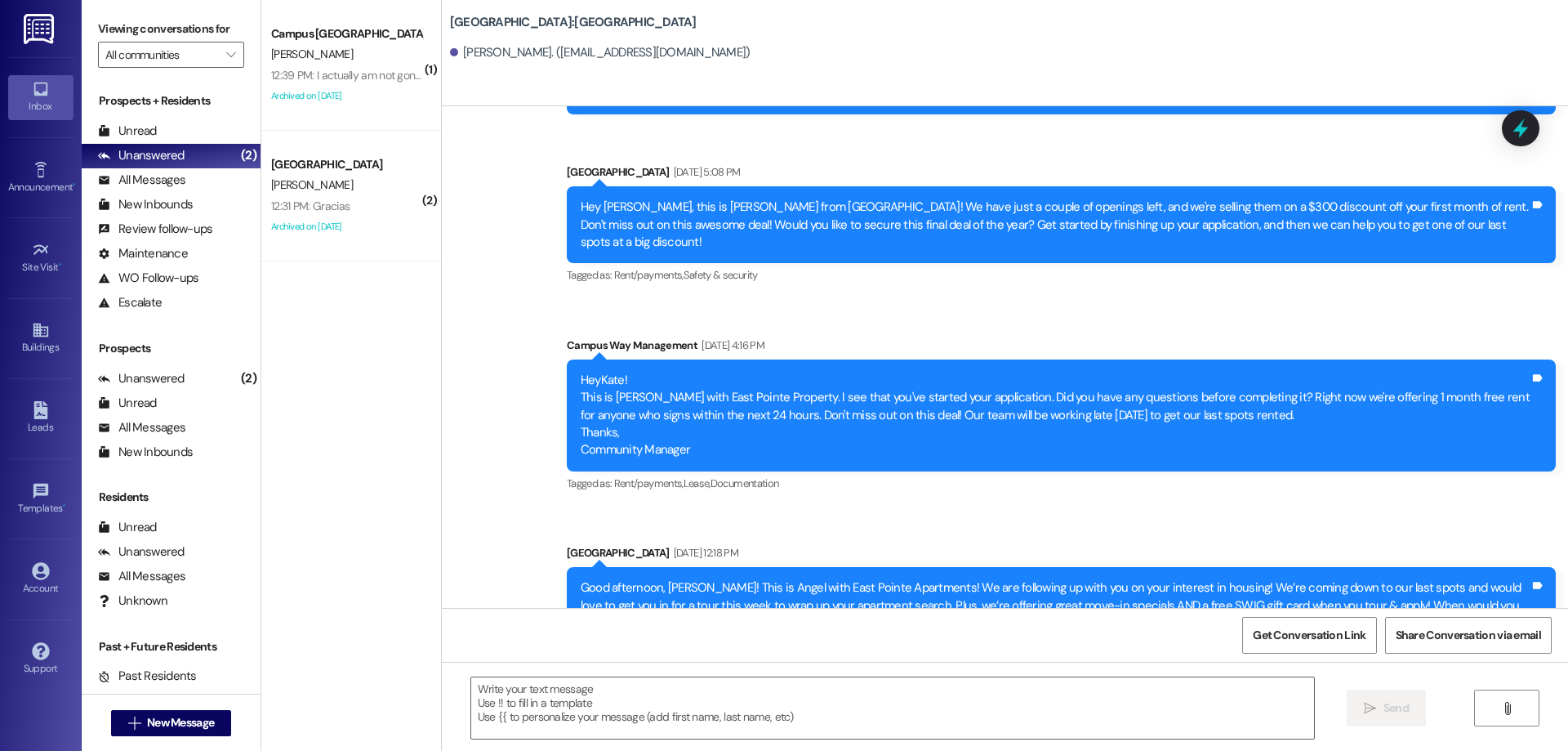
scroll to position [847, 0]
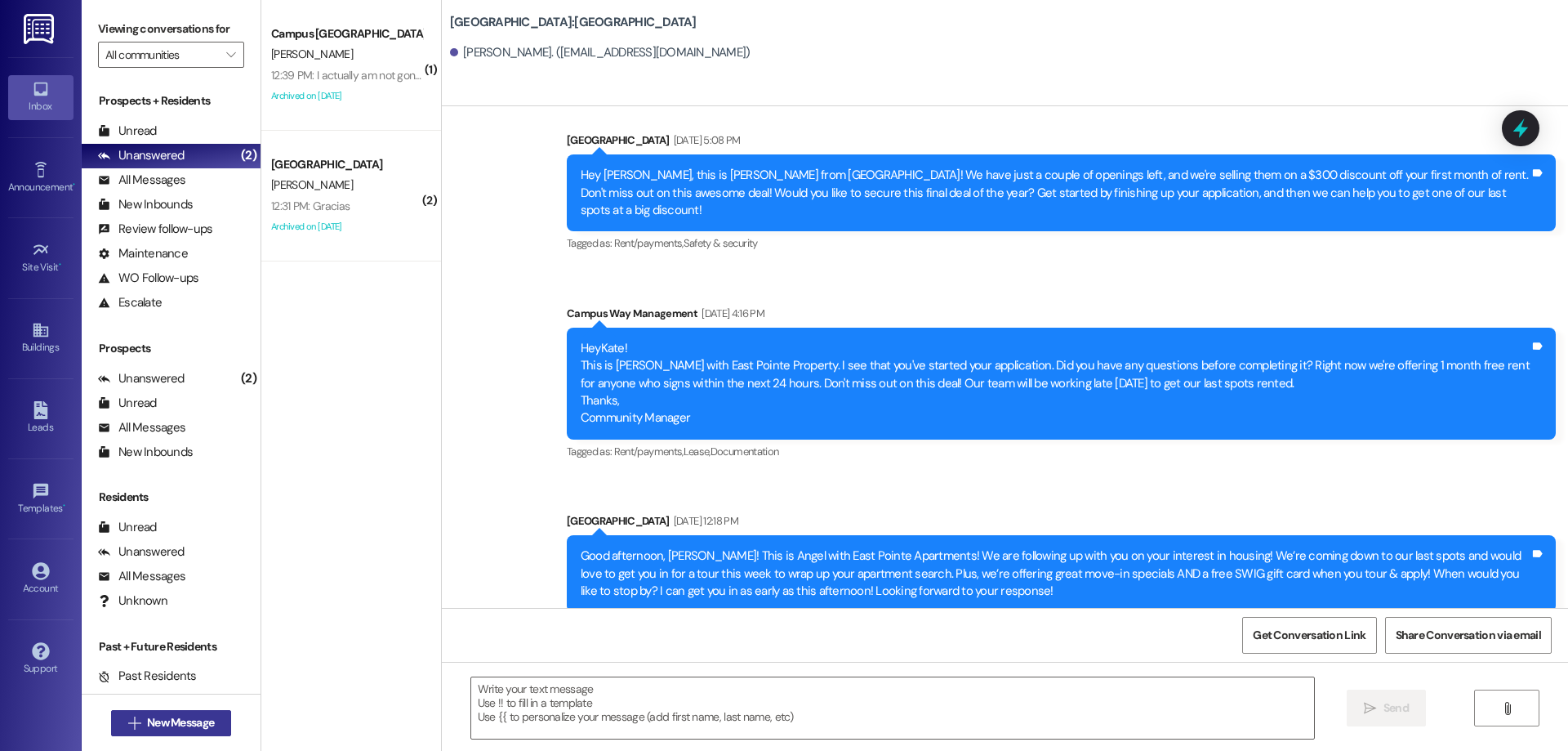
click at [180, 727] on span "New Message" at bounding box center [180, 723] width 67 height 17
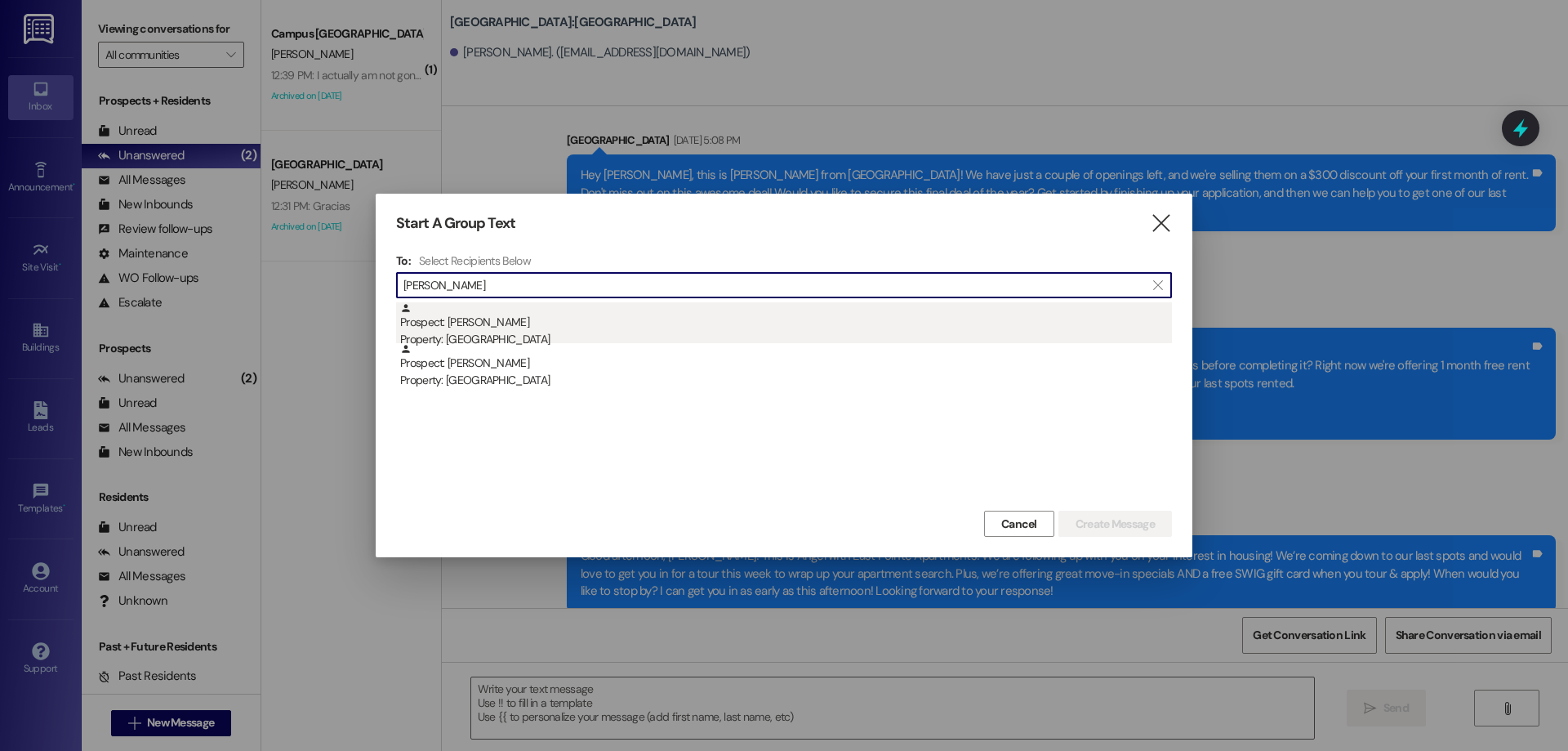
type input "thomas bates"
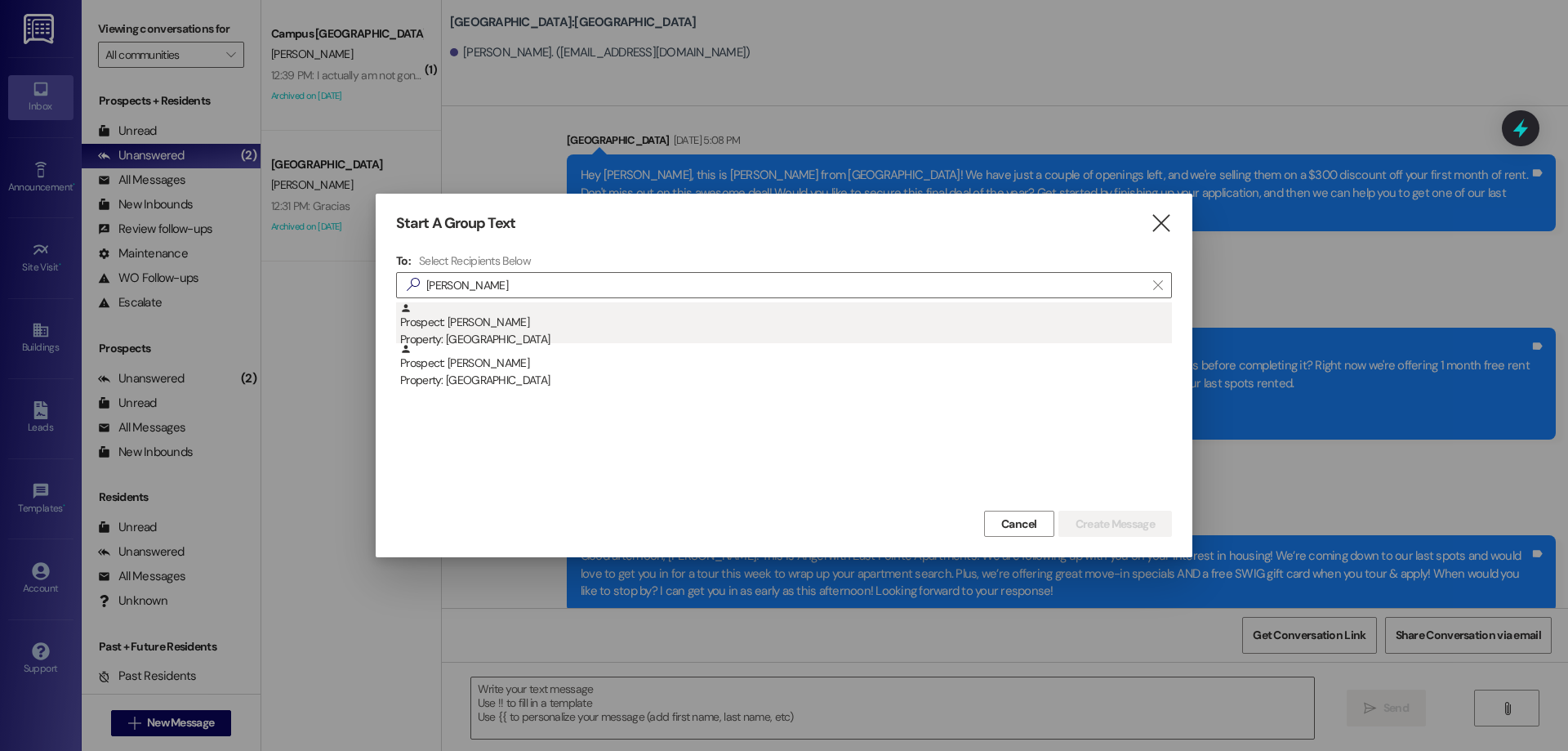
click at [739, 311] on div "Prospect: Thomas Bates Property: East Pointe" at bounding box center [787, 325] width 772 height 46
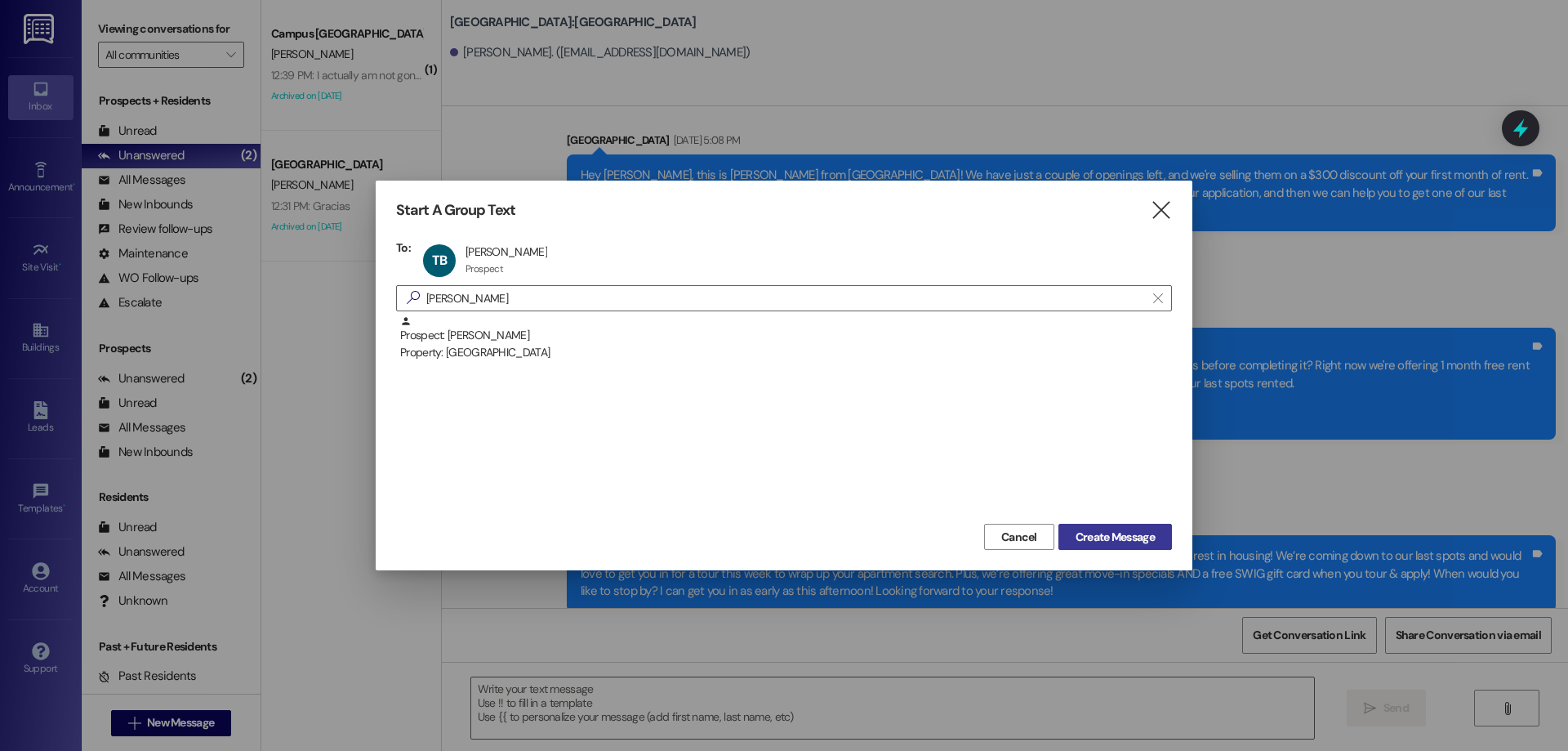
click at [1158, 540] on span "Create Message" at bounding box center [1115, 537] width 86 height 17
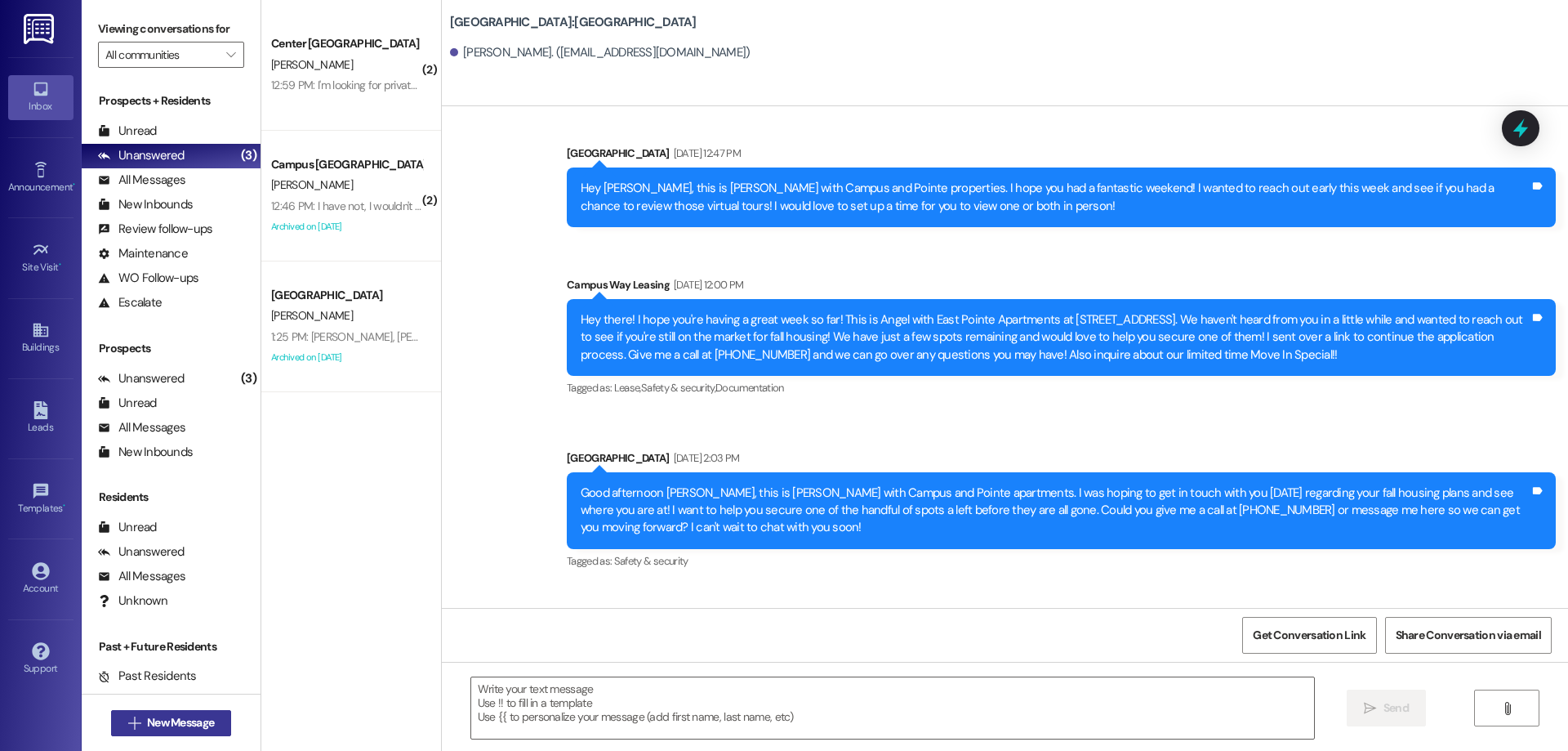
click at [155, 722] on span "New Message" at bounding box center [180, 723] width 67 height 17
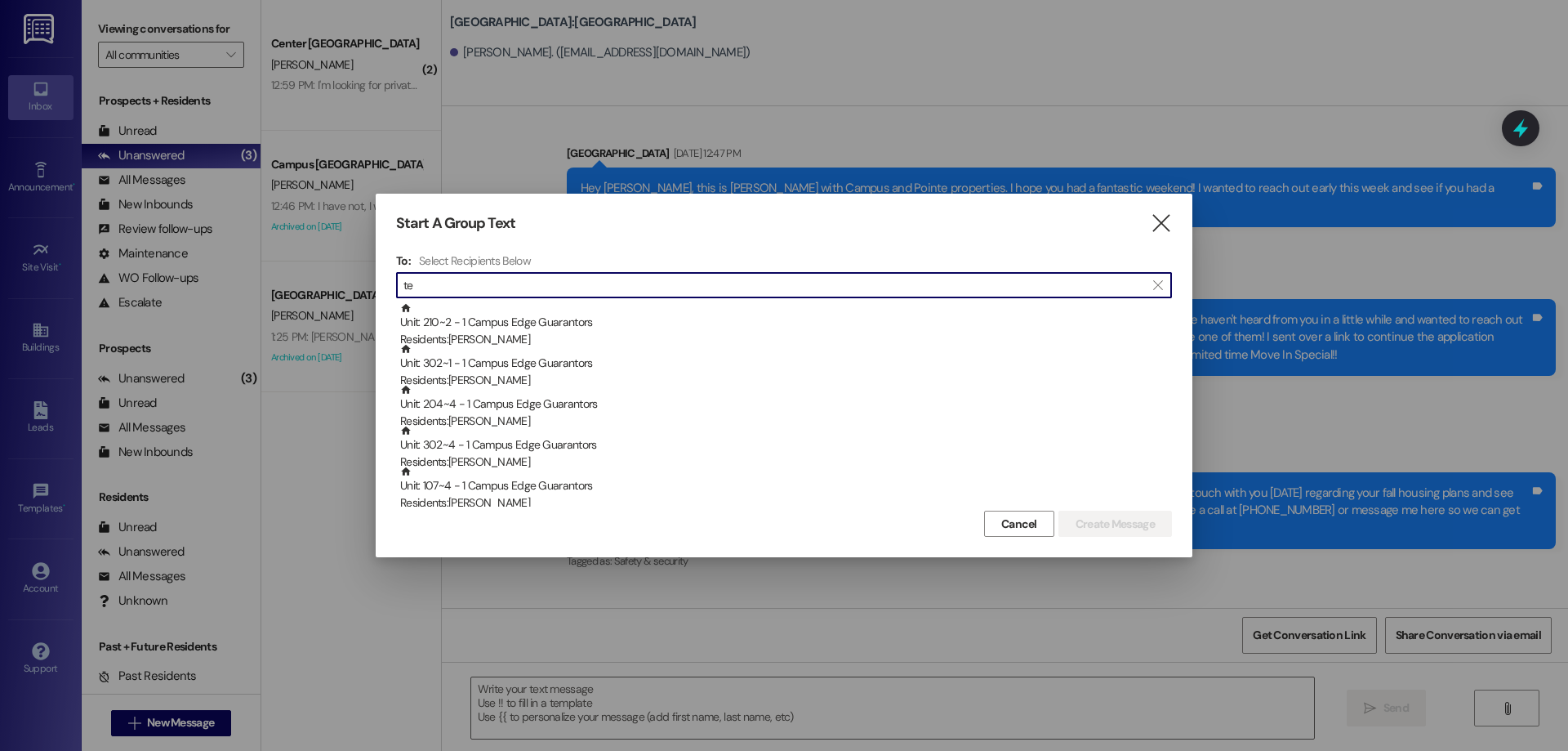
type input "t"
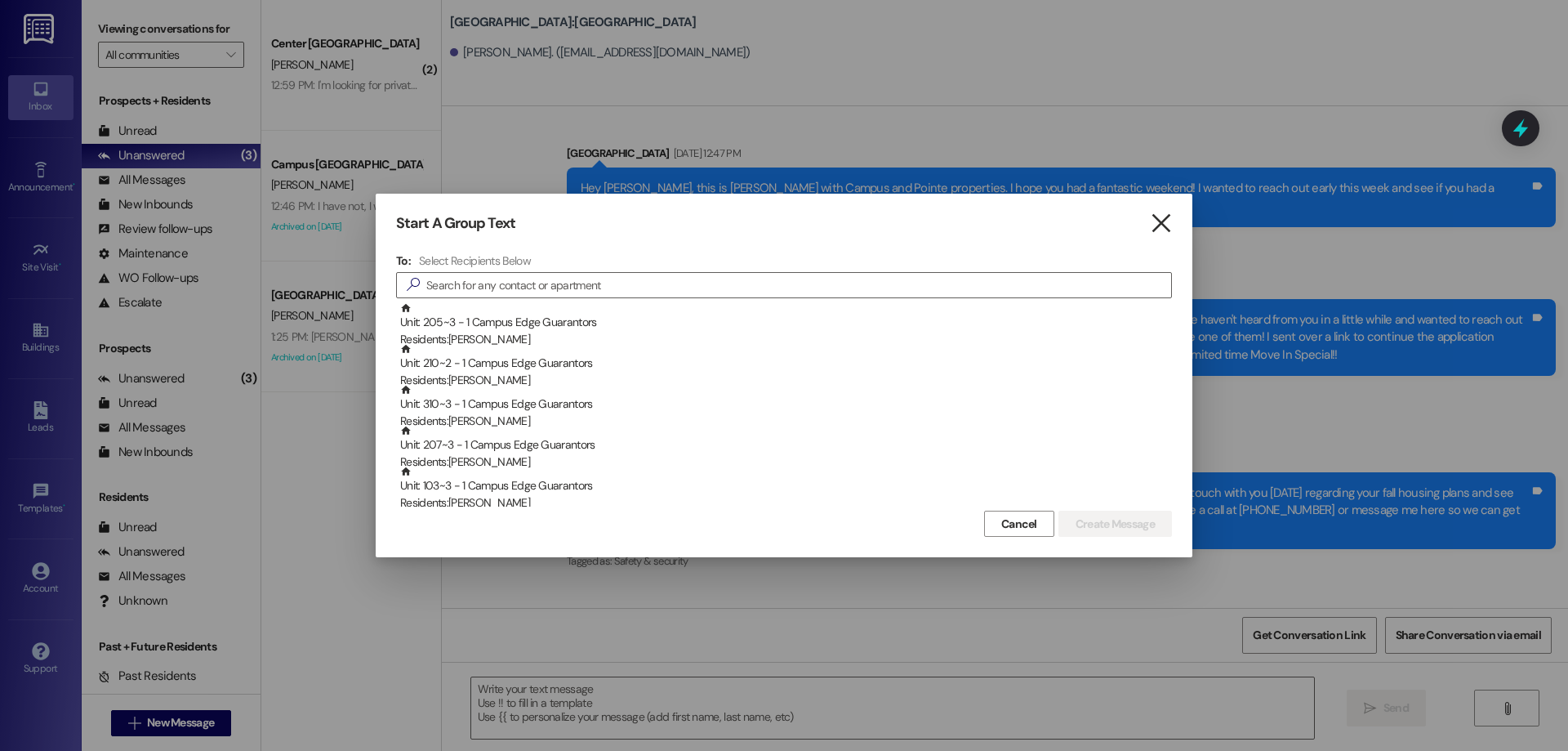
click at [1170, 230] on icon "" at bounding box center [1161, 224] width 22 height 17
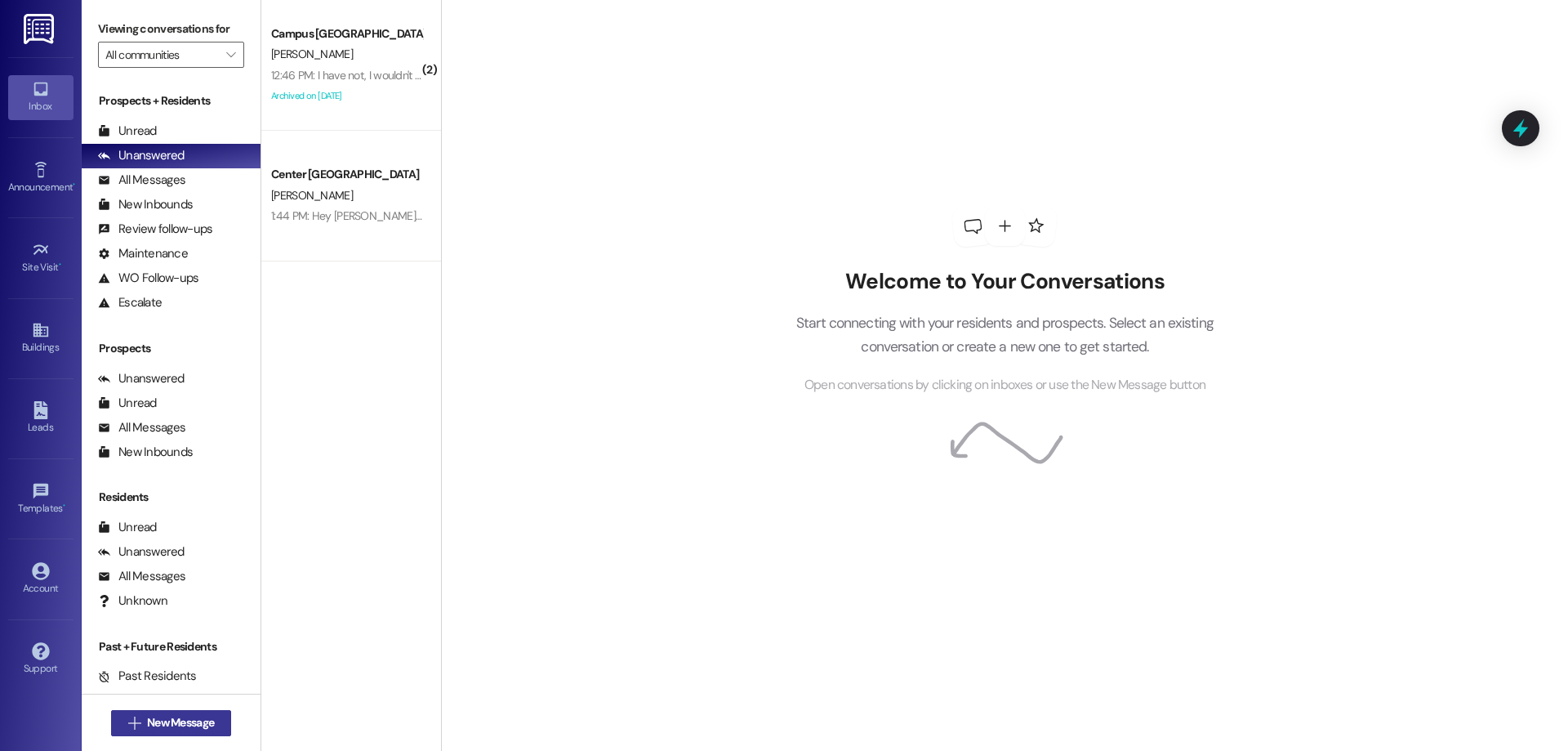
click at [168, 724] on span "New Message" at bounding box center [180, 723] width 67 height 17
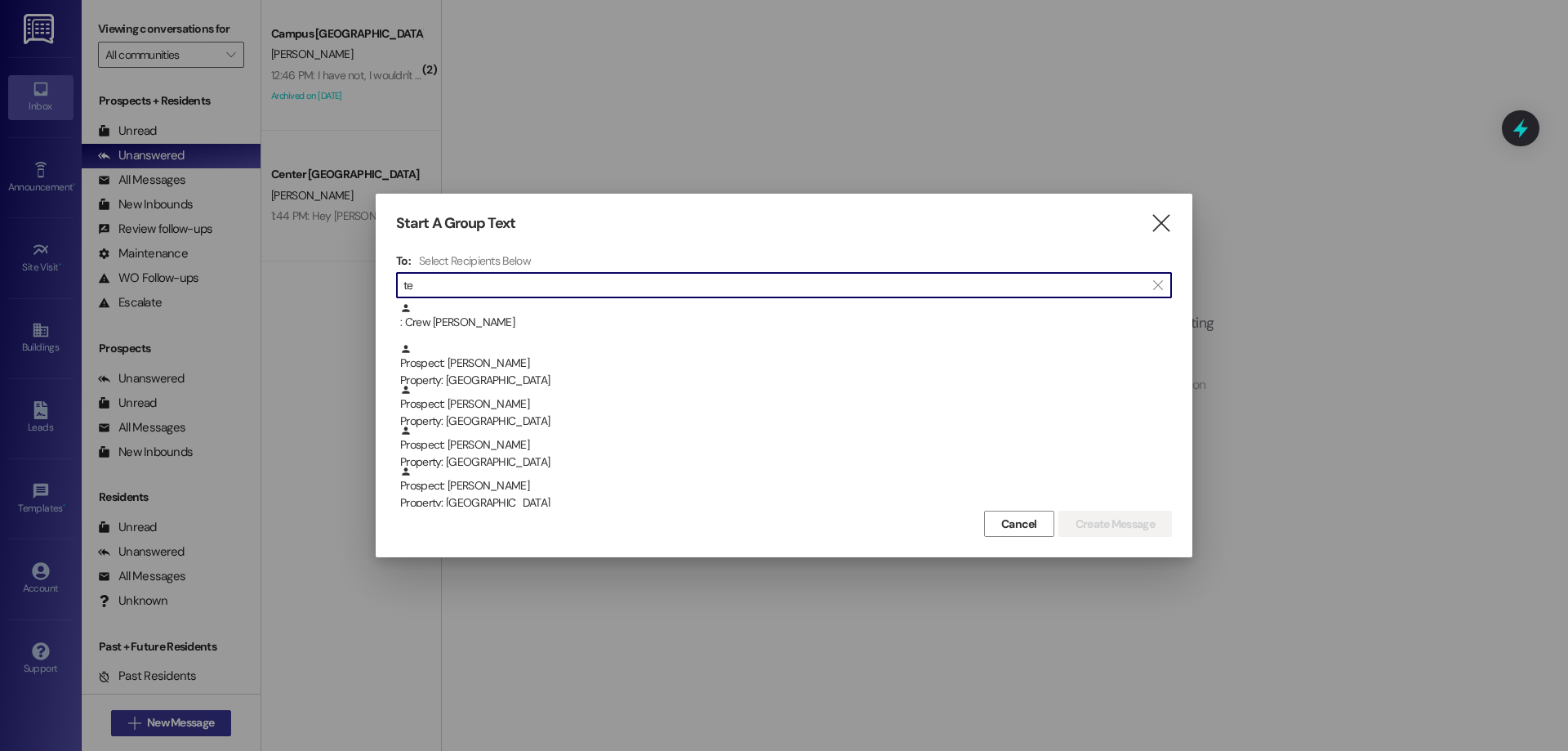
type input "t"
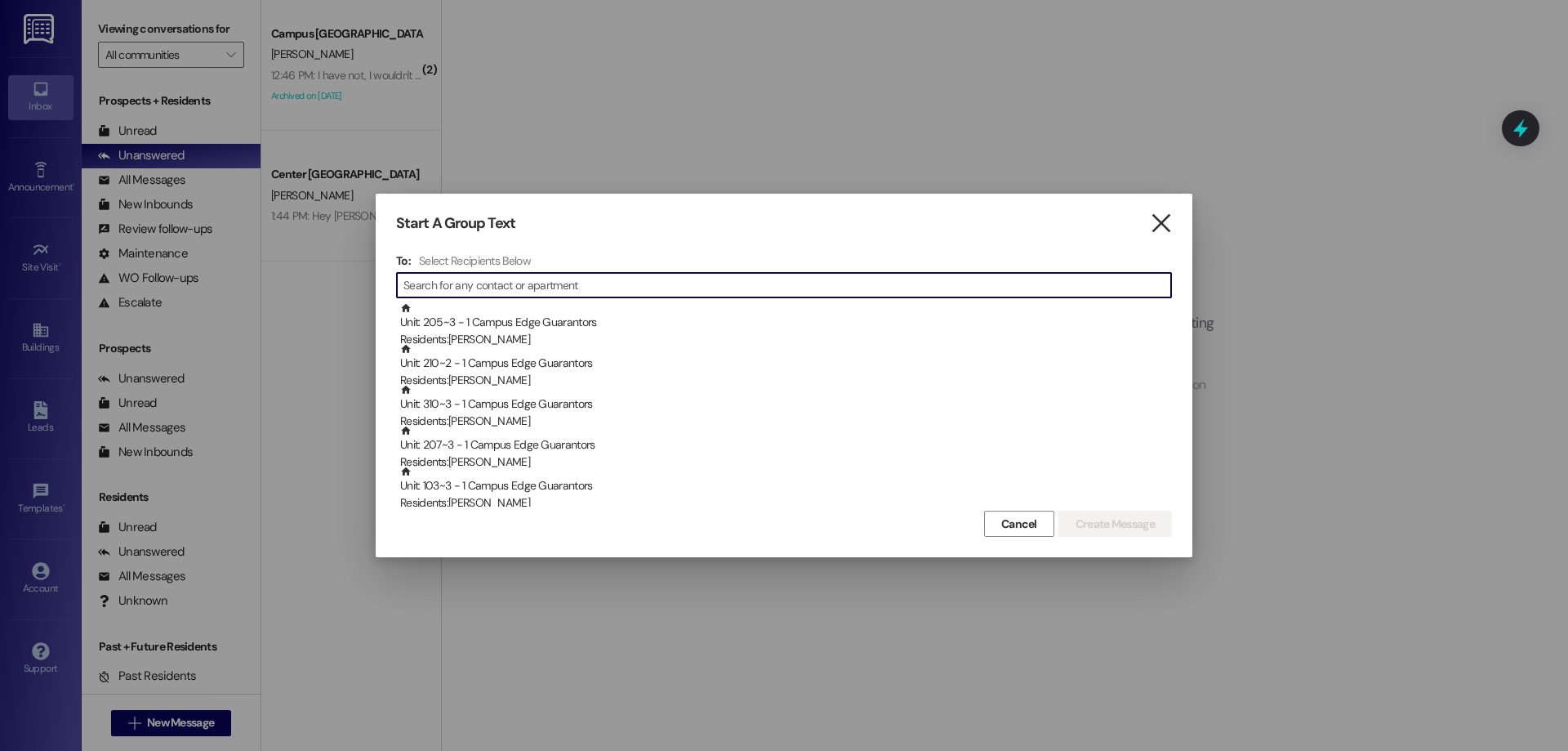
click at [1162, 221] on icon "" at bounding box center [1161, 224] width 22 height 17
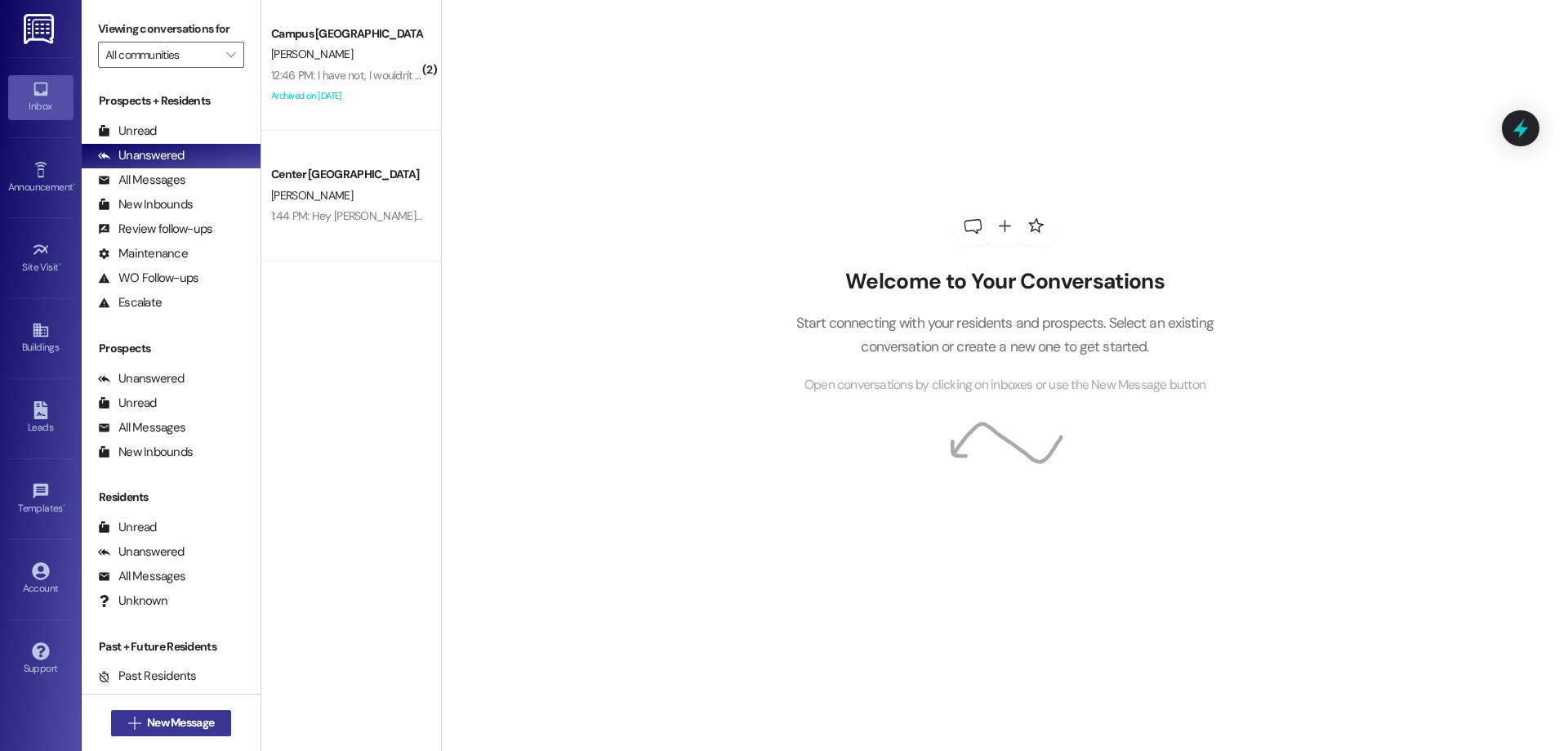
click at [134, 735] on button " New Message" at bounding box center [171, 722] width 121 height 26
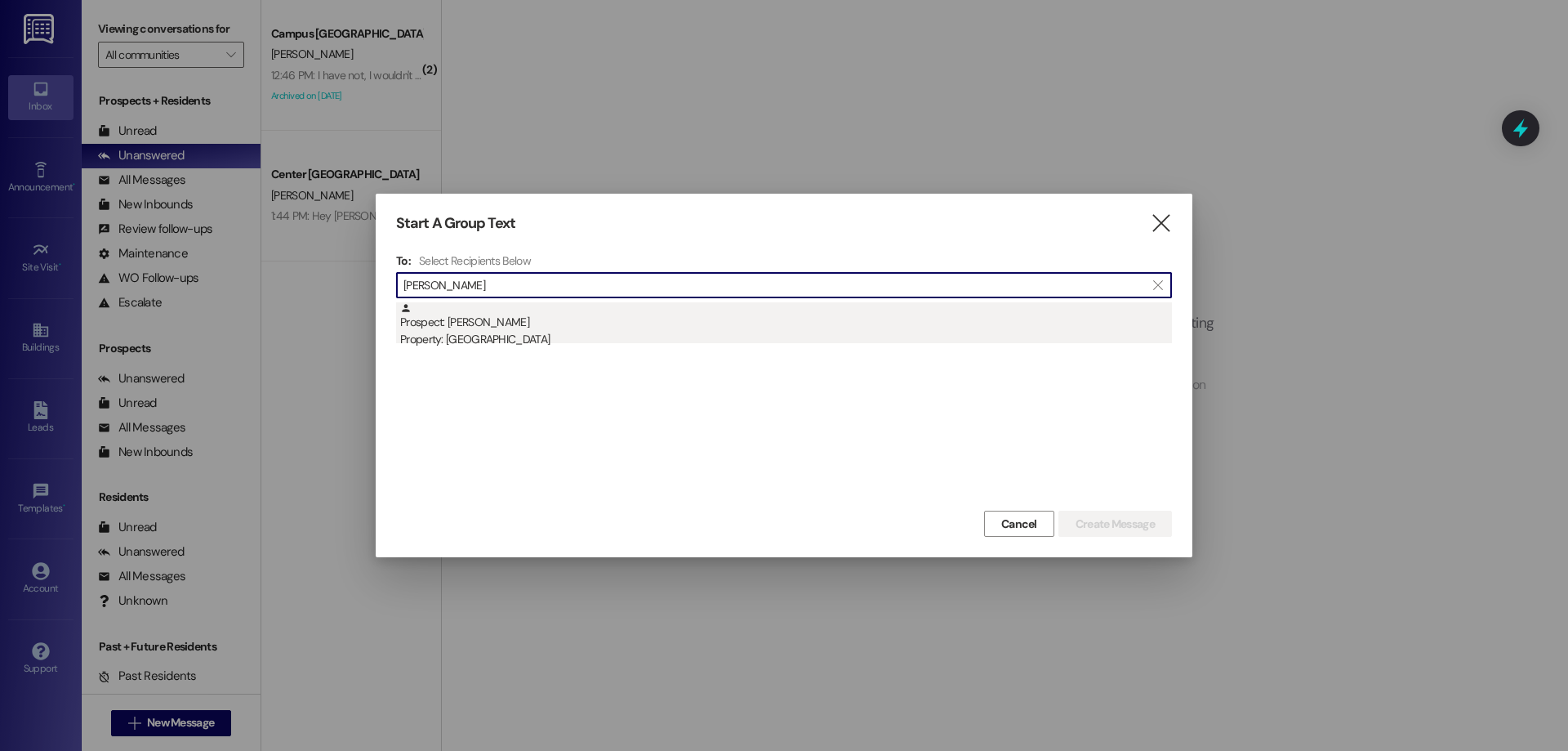
type input "[PERSON_NAME]"
click at [607, 341] on div "Property: [GEOGRAPHIC_DATA]" at bounding box center [787, 340] width 772 height 17
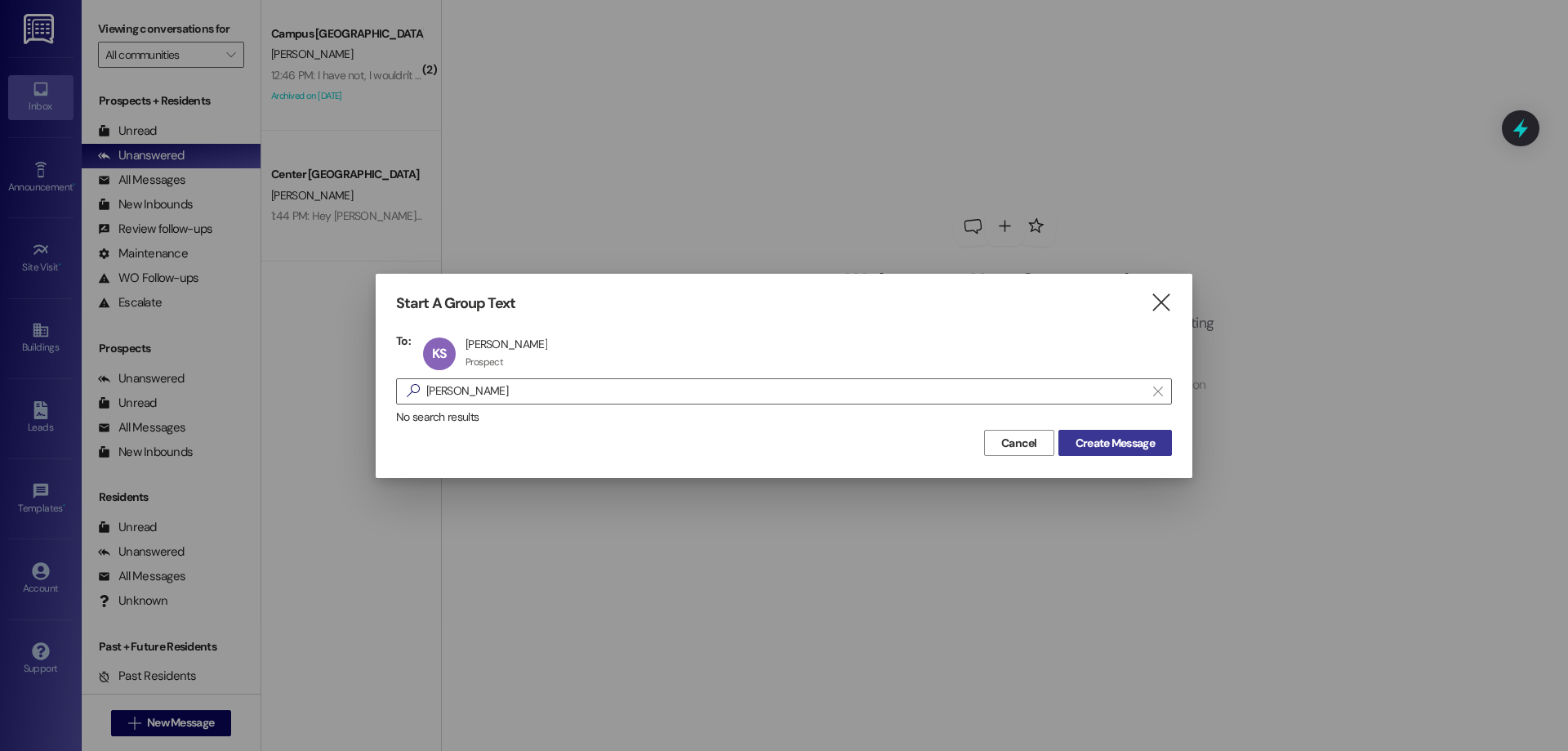
click at [1112, 448] on span "Create Message" at bounding box center [1115, 443] width 79 height 17
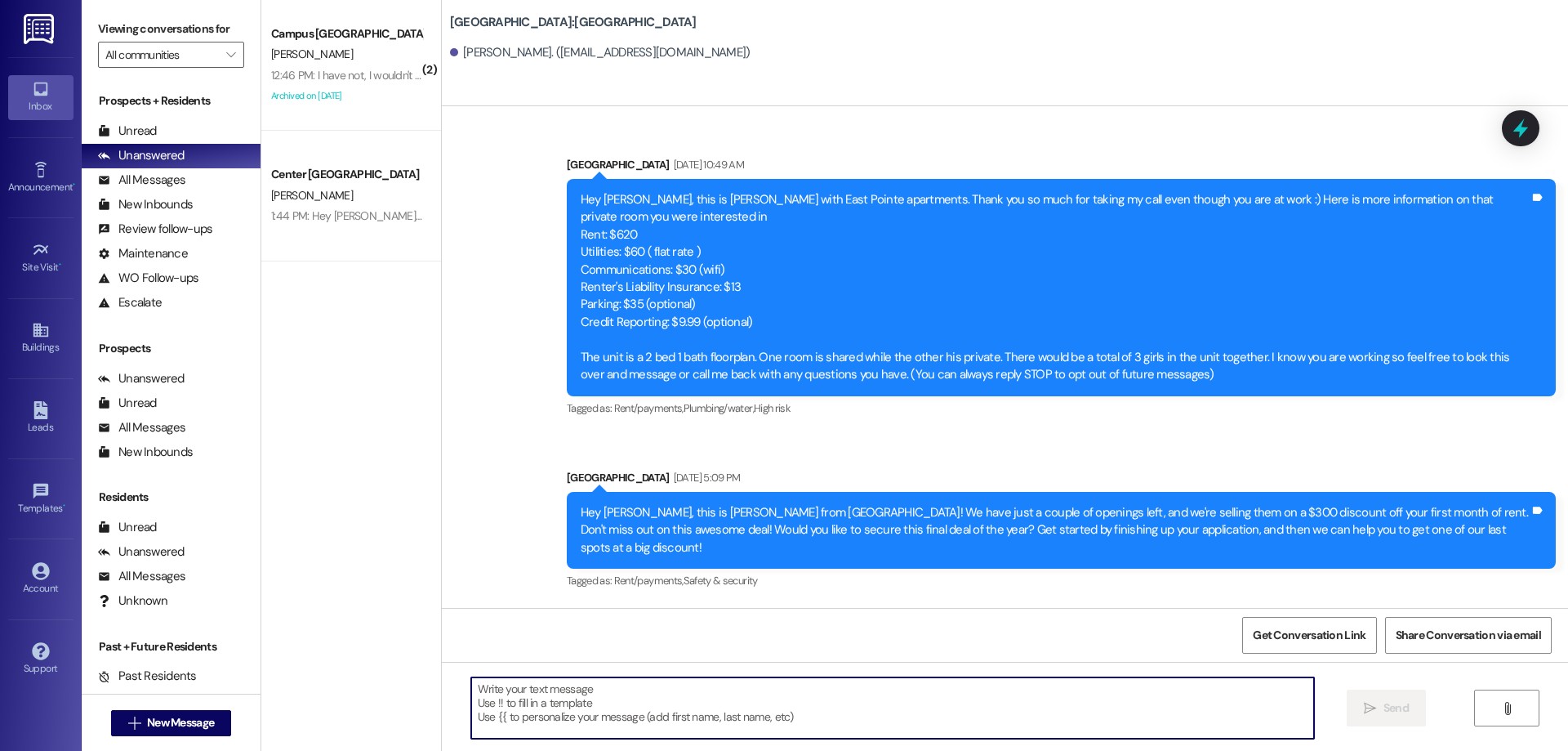
click at [692, 725] on textarea at bounding box center [892, 707] width 843 height 61
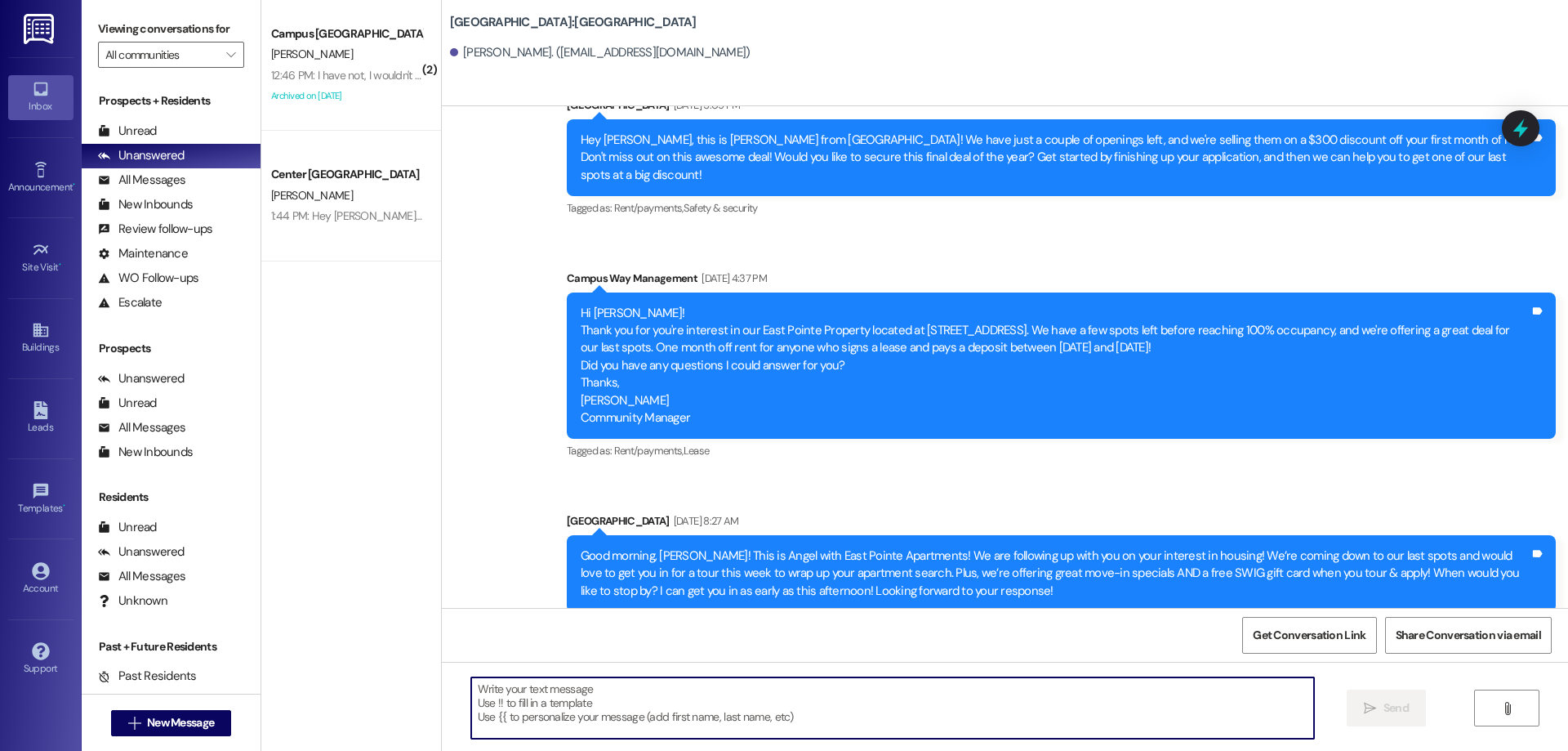
click at [528, 704] on textarea at bounding box center [892, 707] width 843 height 61
click at [832, 706] on textarea at bounding box center [892, 707] width 843 height 61
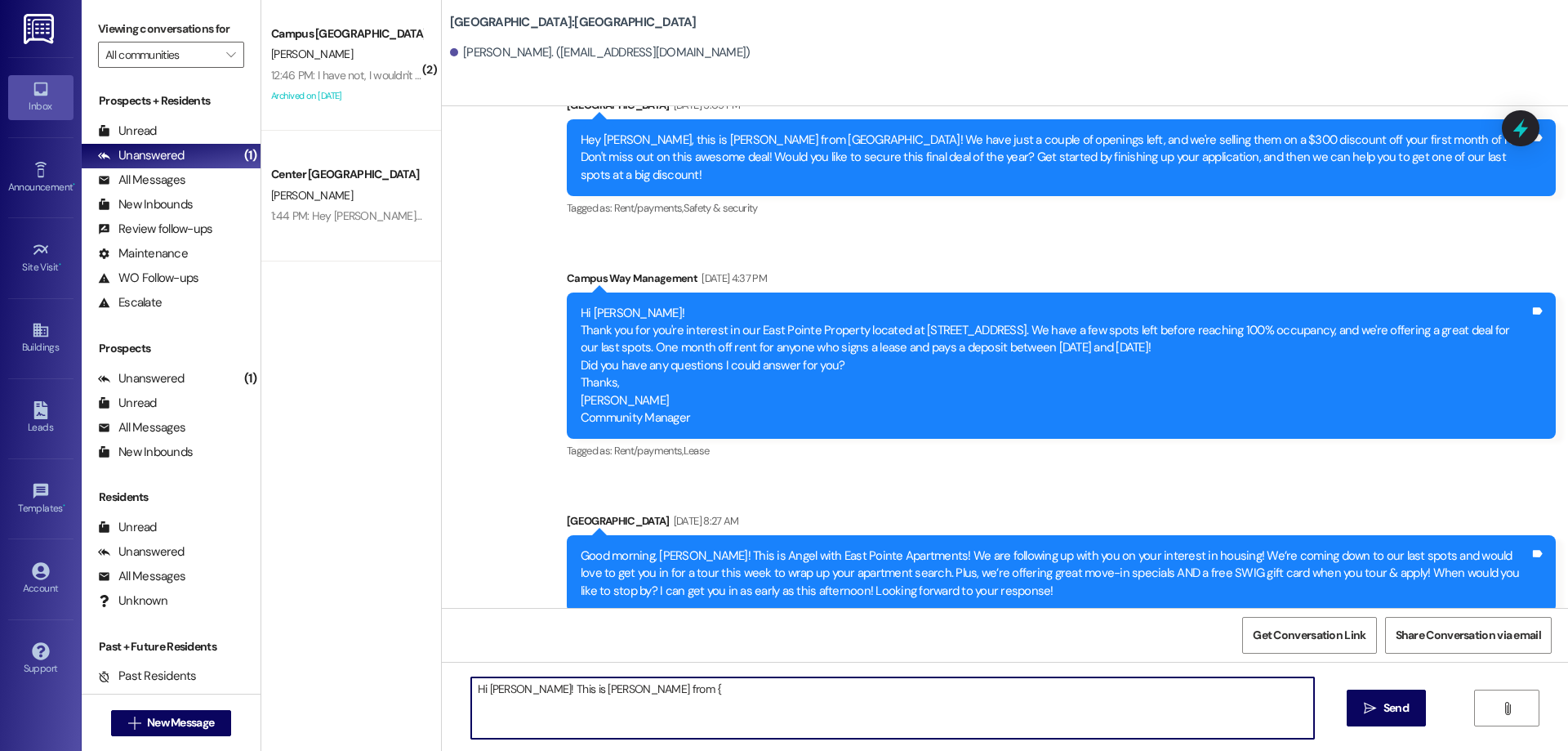
type textarea "Hi [PERSON_NAME]! This is [PERSON_NAME] from {{"
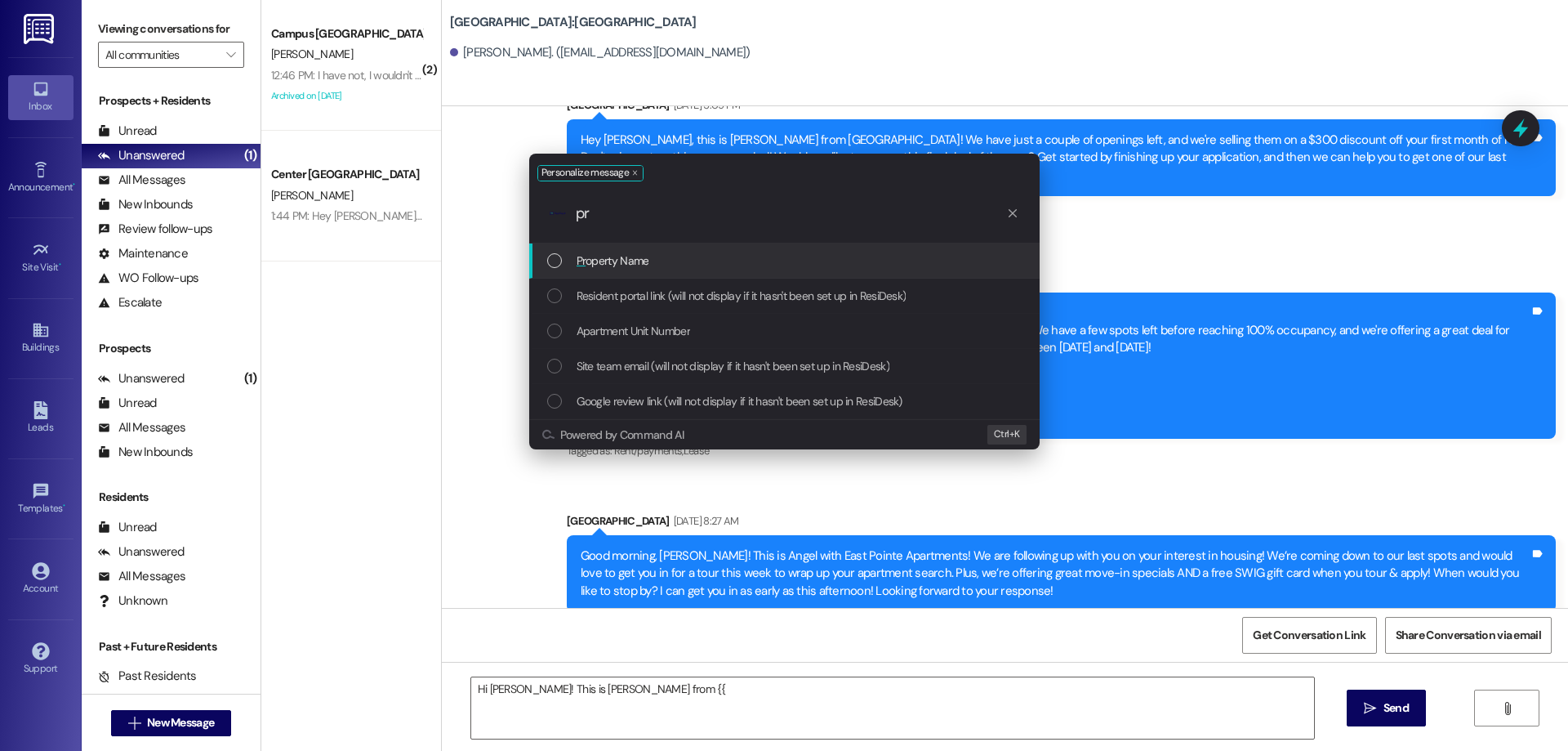
type input "pro"
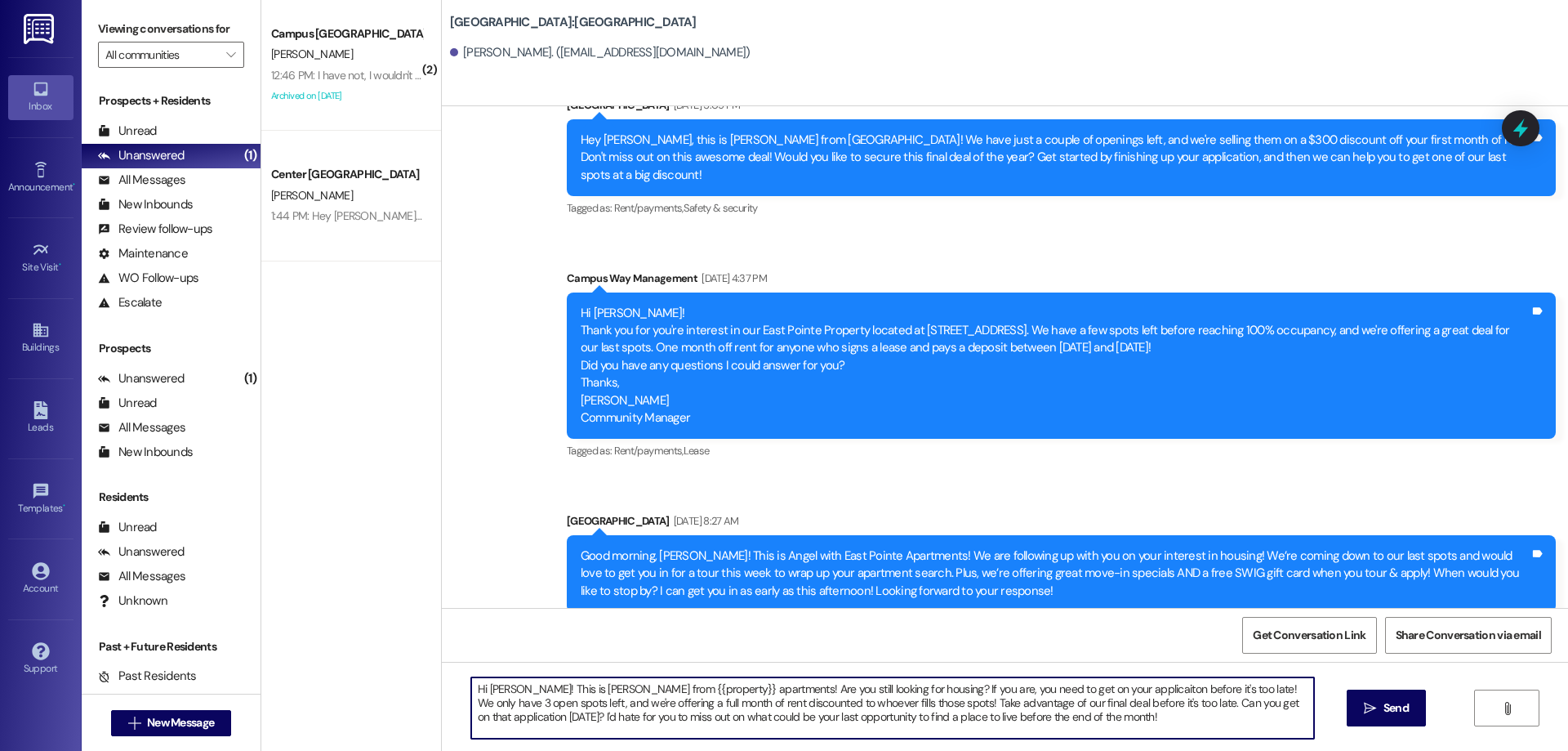
click at [510, 684] on textarea "Hi [PERSON_NAME]! This is [PERSON_NAME] from {{property}} apartments! Are you s…" at bounding box center [892, 707] width 843 height 61
drag, startPoint x: 1121, startPoint y: 716, endPoint x: 429, endPoint y: 651, distance: 695.0
click at [442, 651] on div "Sent via [GEOGRAPHIC_DATA] [DATE] 10:49 AM [GEOGRAPHIC_DATA][PERSON_NAME], this…" at bounding box center [1006, 482] width 1127 height 751
click at [1190, 722] on textarea "Hi {{first_name}}! This is [PERSON_NAME] from {{property}} apartments! Are you …" at bounding box center [892, 707] width 843 height 61
type textarea "Hi {{first_name}}! This is [PERSON_NAME] from {{property}} apartments! Are you …"
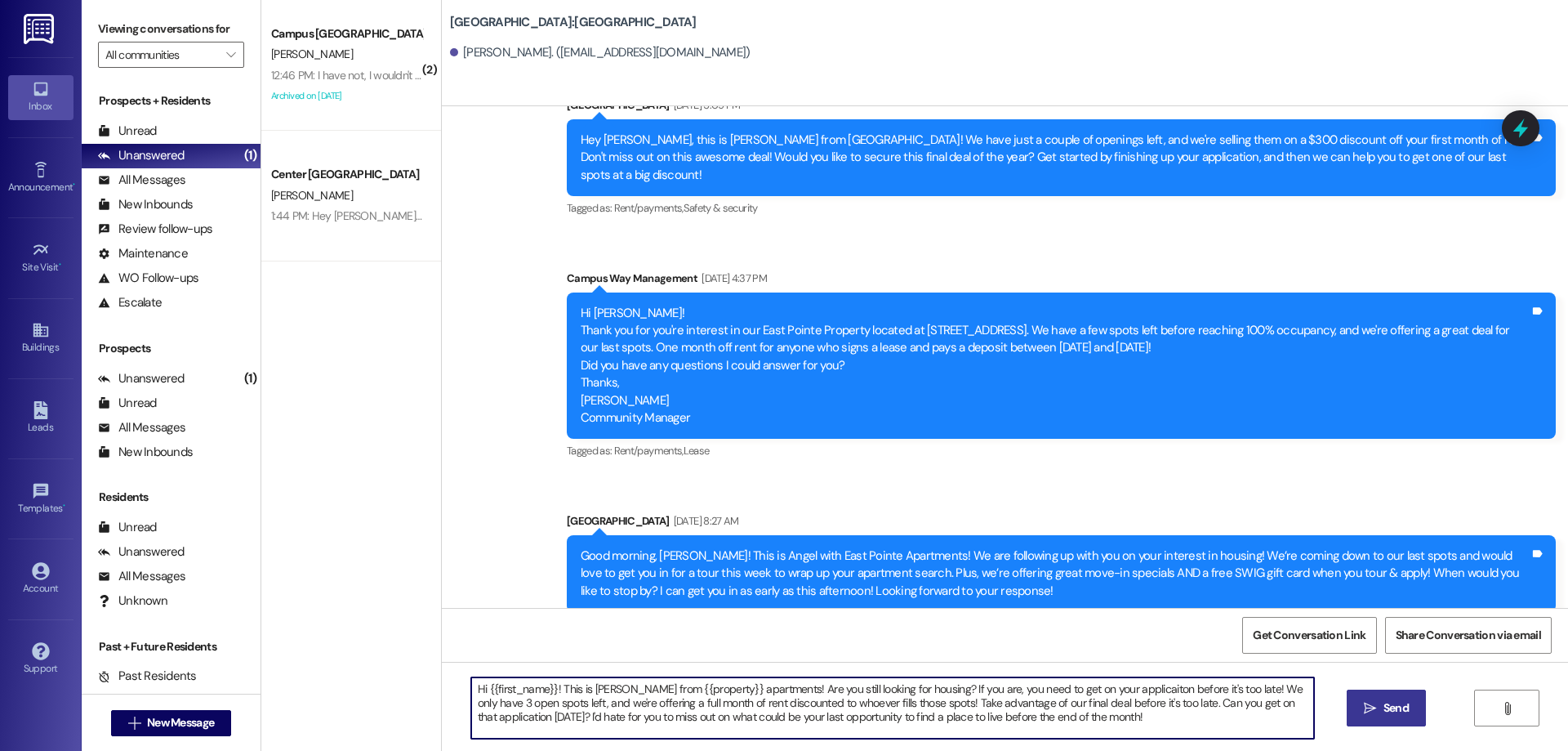
click at [1347, 705] on button " Send" at bounding box center [1387, 707] width 79 height 37
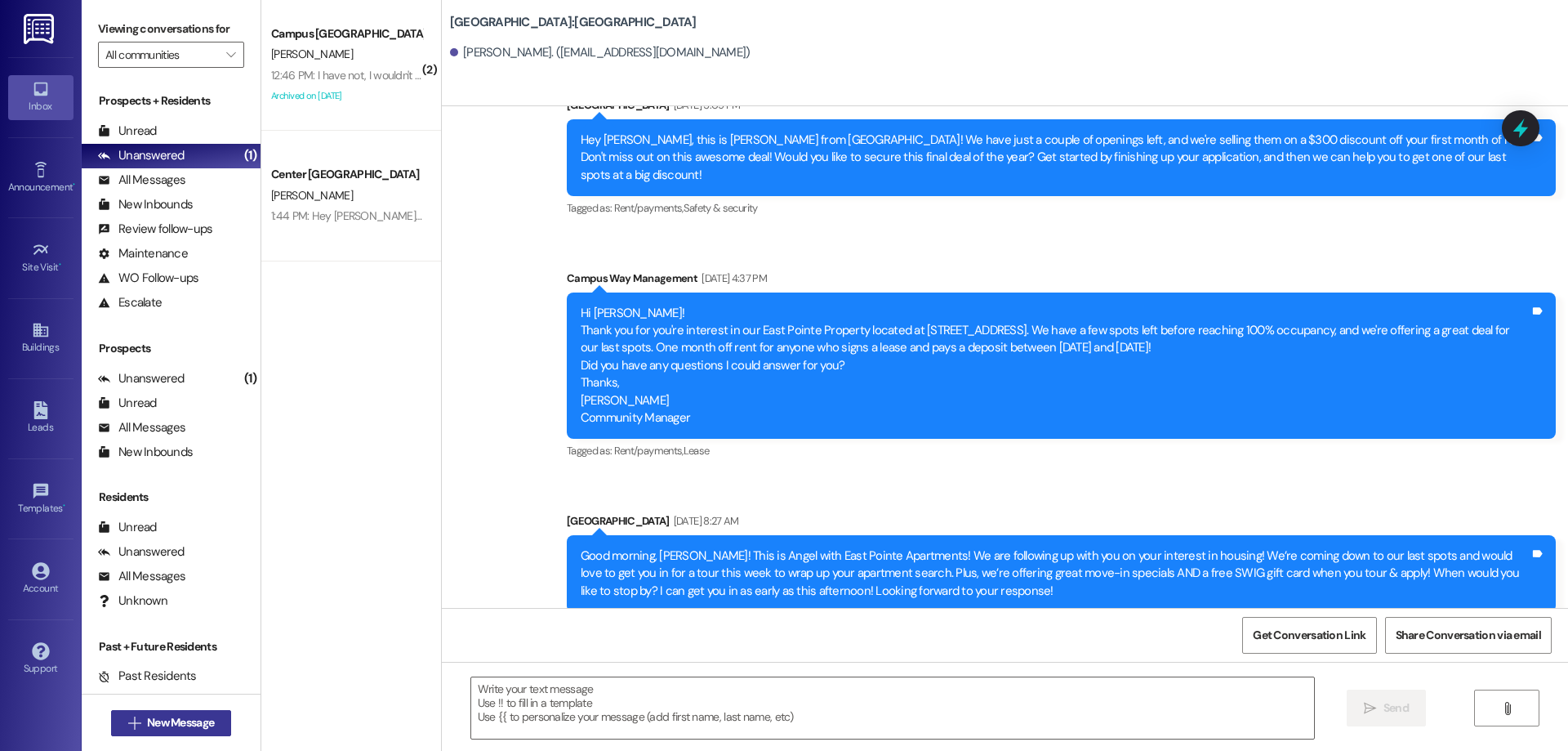
click at [165, 721] on span "New Message" at bounding box center [180, 723] width 67 height 17
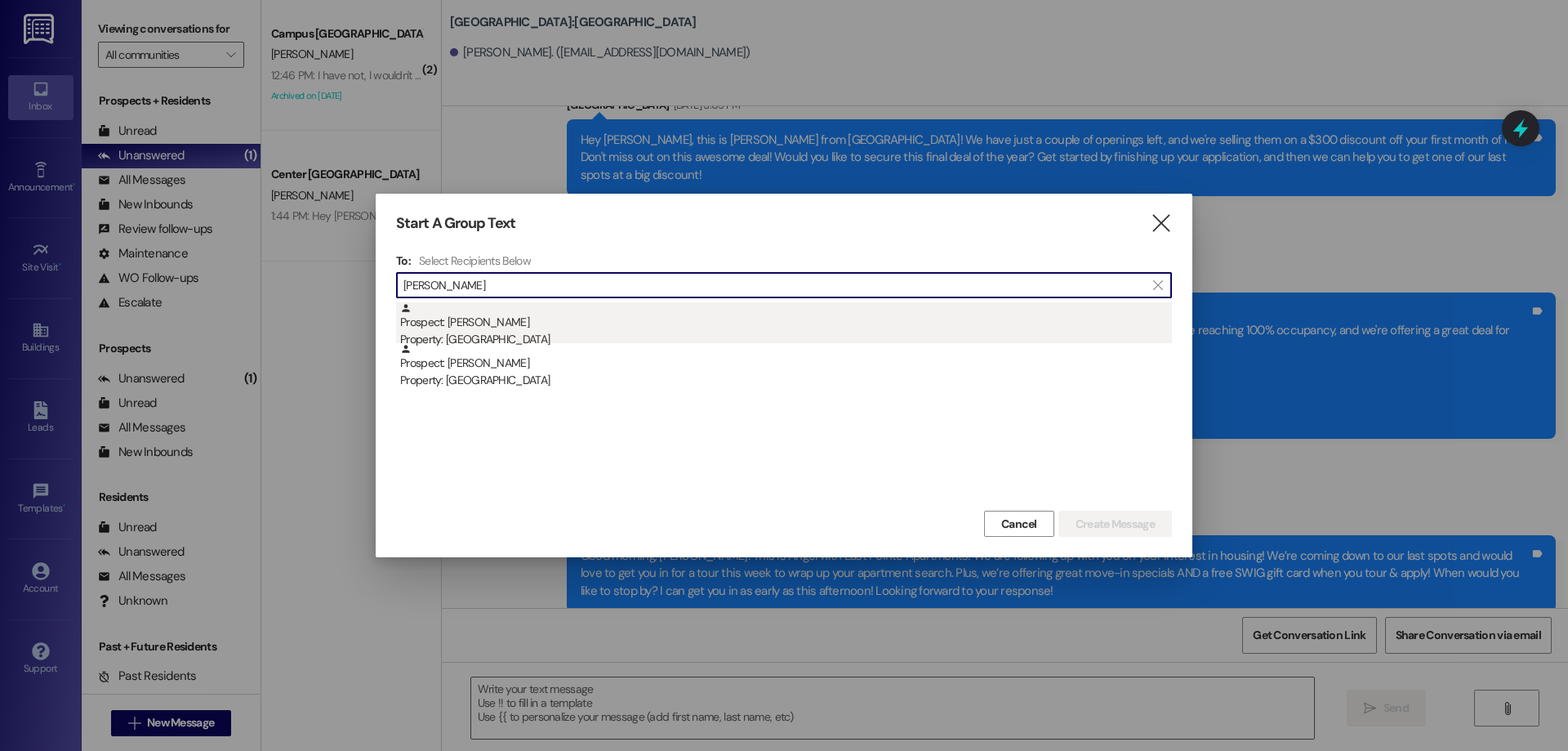
type input "[PERSON_NAME]"
click at [532, 332] on div "Property: [GEOGRAPHIC_DATA]" at bounding box center [787, 340] width 772 height 17
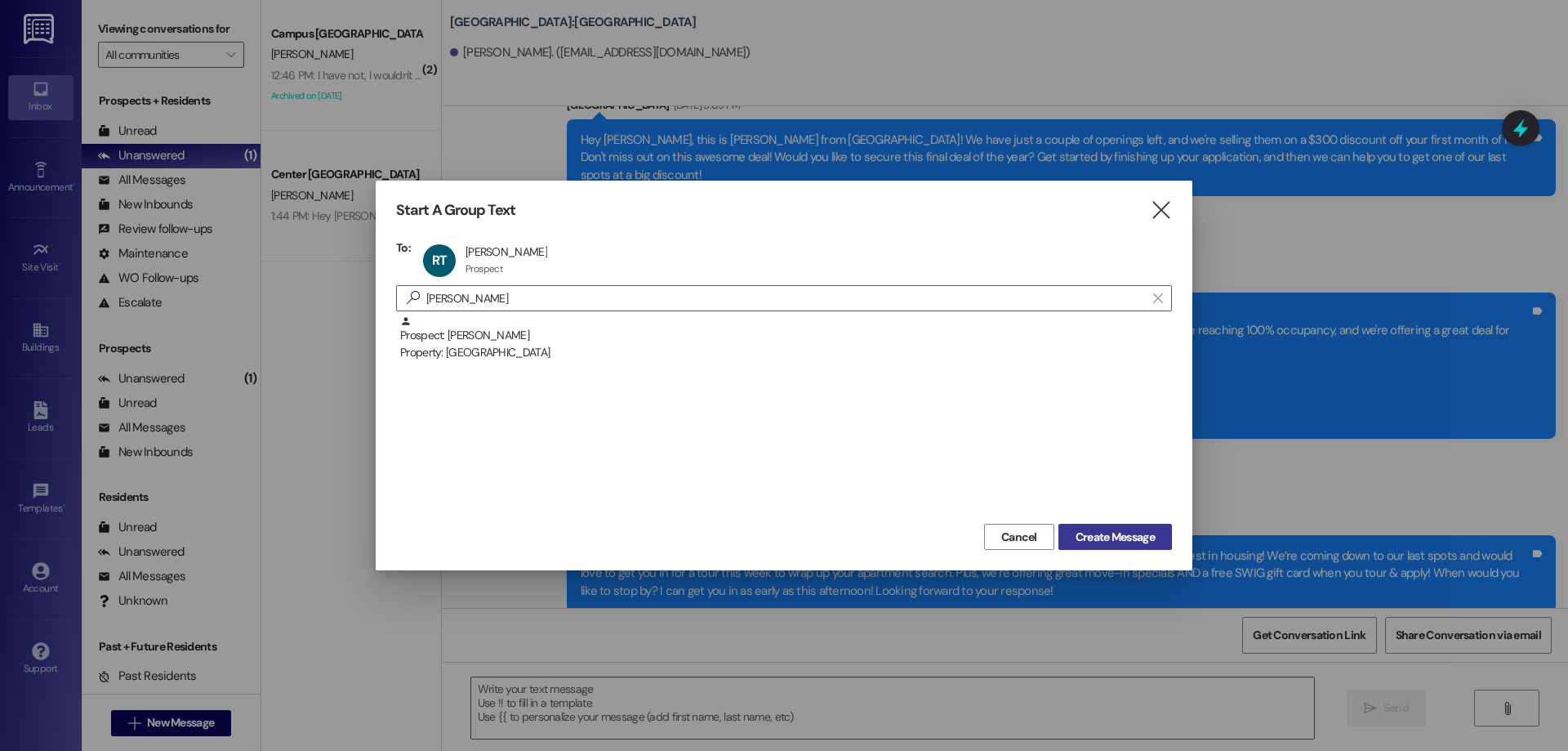
click at [1101, 533] on span "Create Message" at bounding box center [1115, 537] width 79 height 17
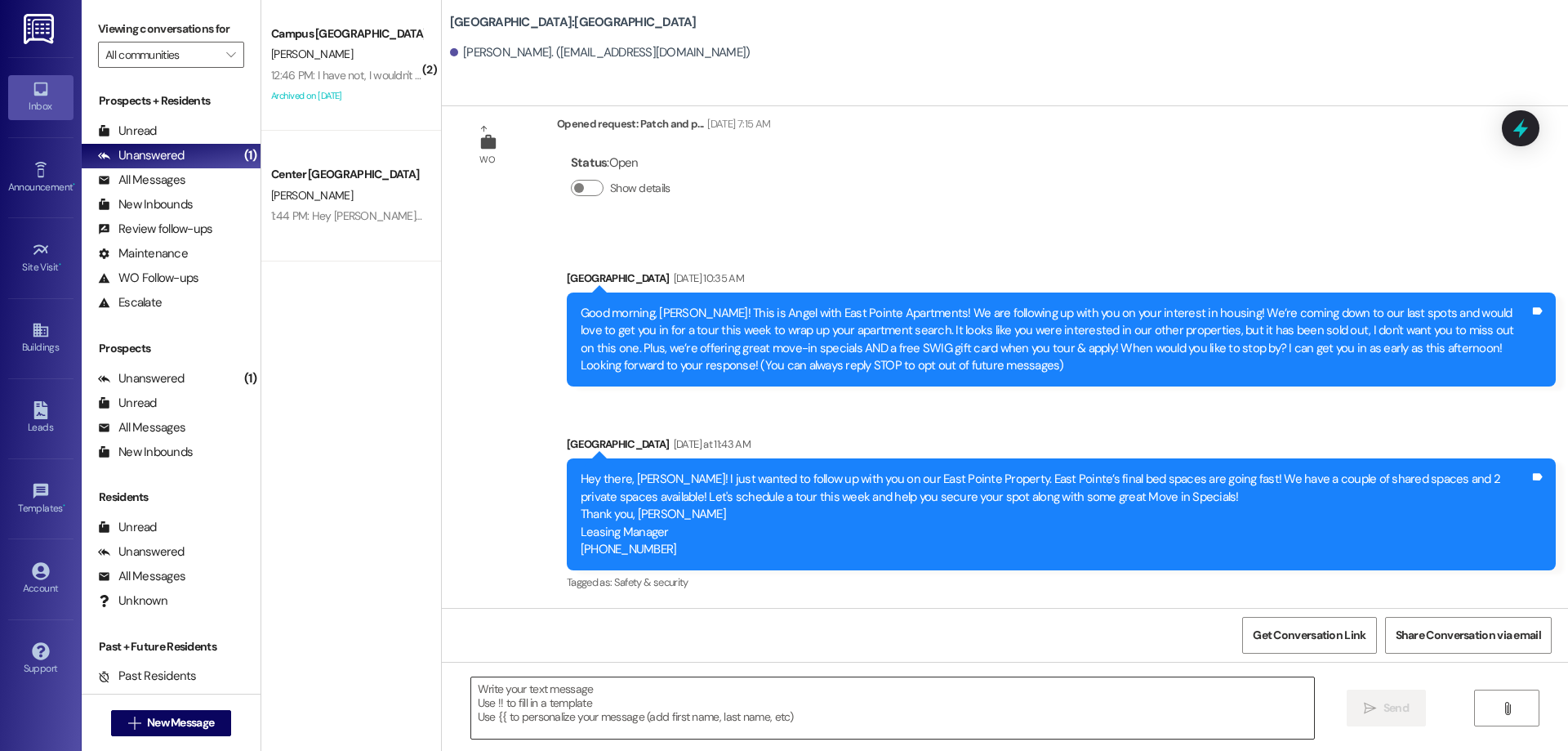
scroll to position [41, 0]
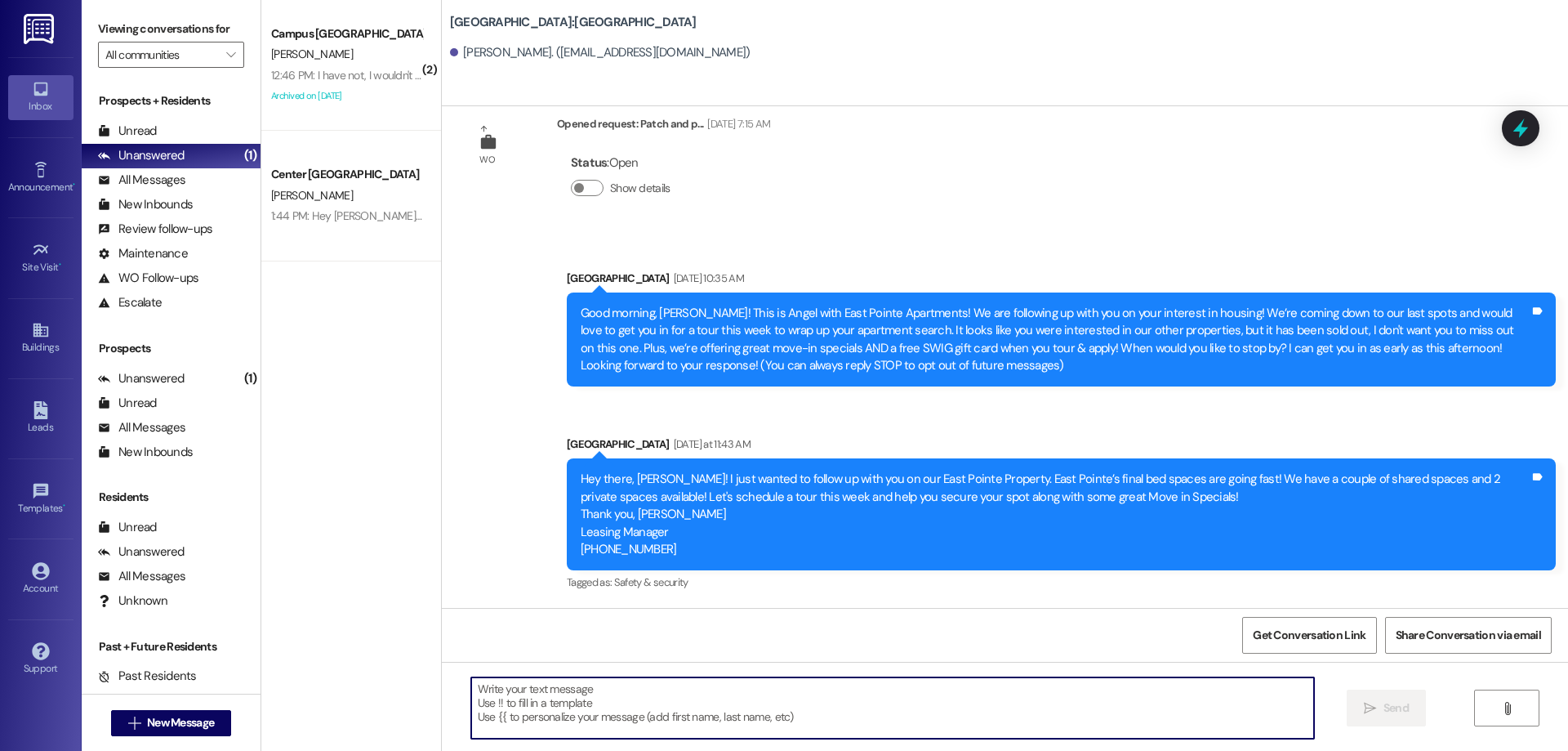
click at [672, 714] on textarea at bounding box center [892, 707] width 843 height 61
paste textarea "Hi {{first_name}}! This is [PERSON_NAME] from {{property}} apartments! Are you …"
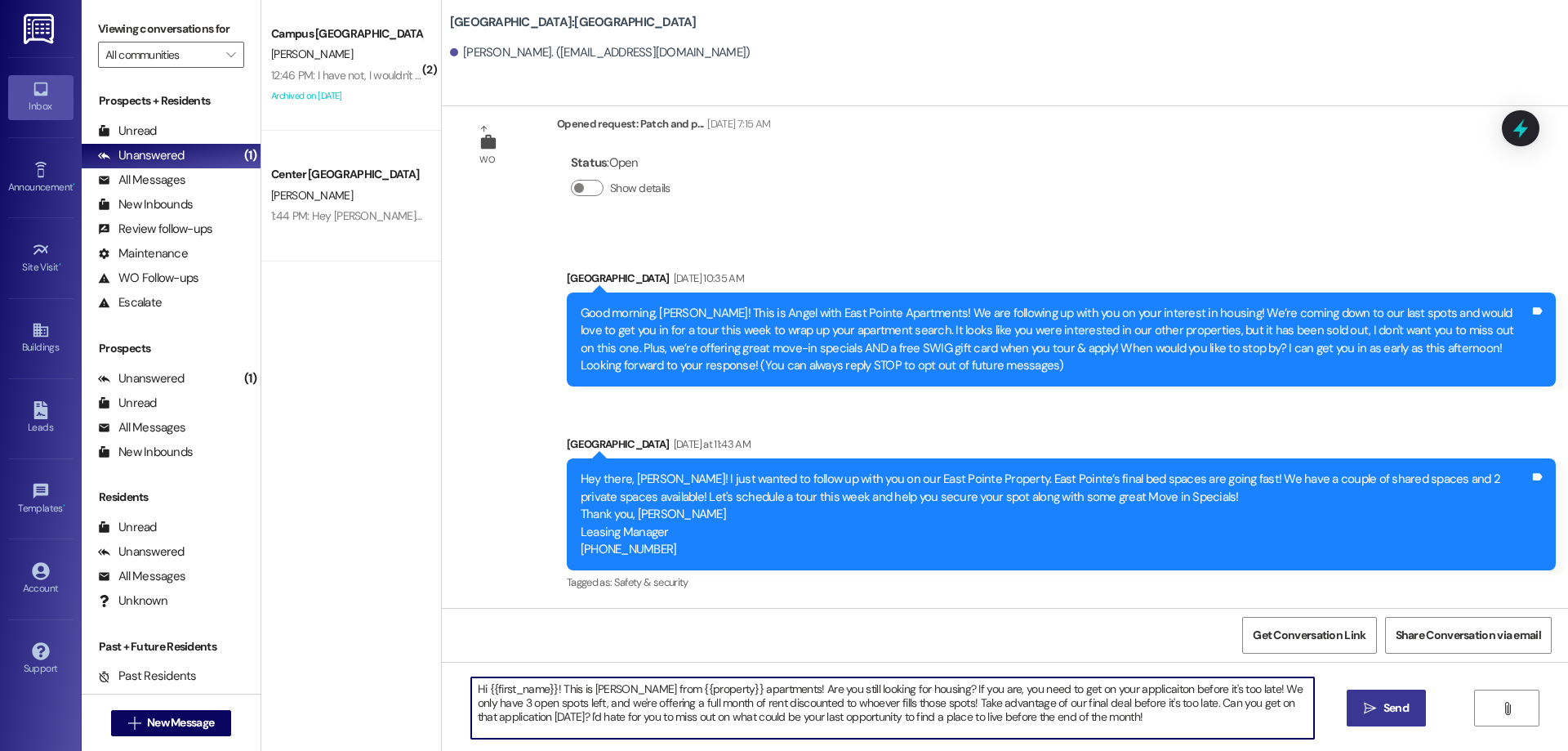
type textarea "Hi {{first_name}}! This is [PERSON_NAME] from {{property}} apartments! Are you …"
click at [1385, 705] on span "Send" at bounding box center [1397, 707] width 25 height 17
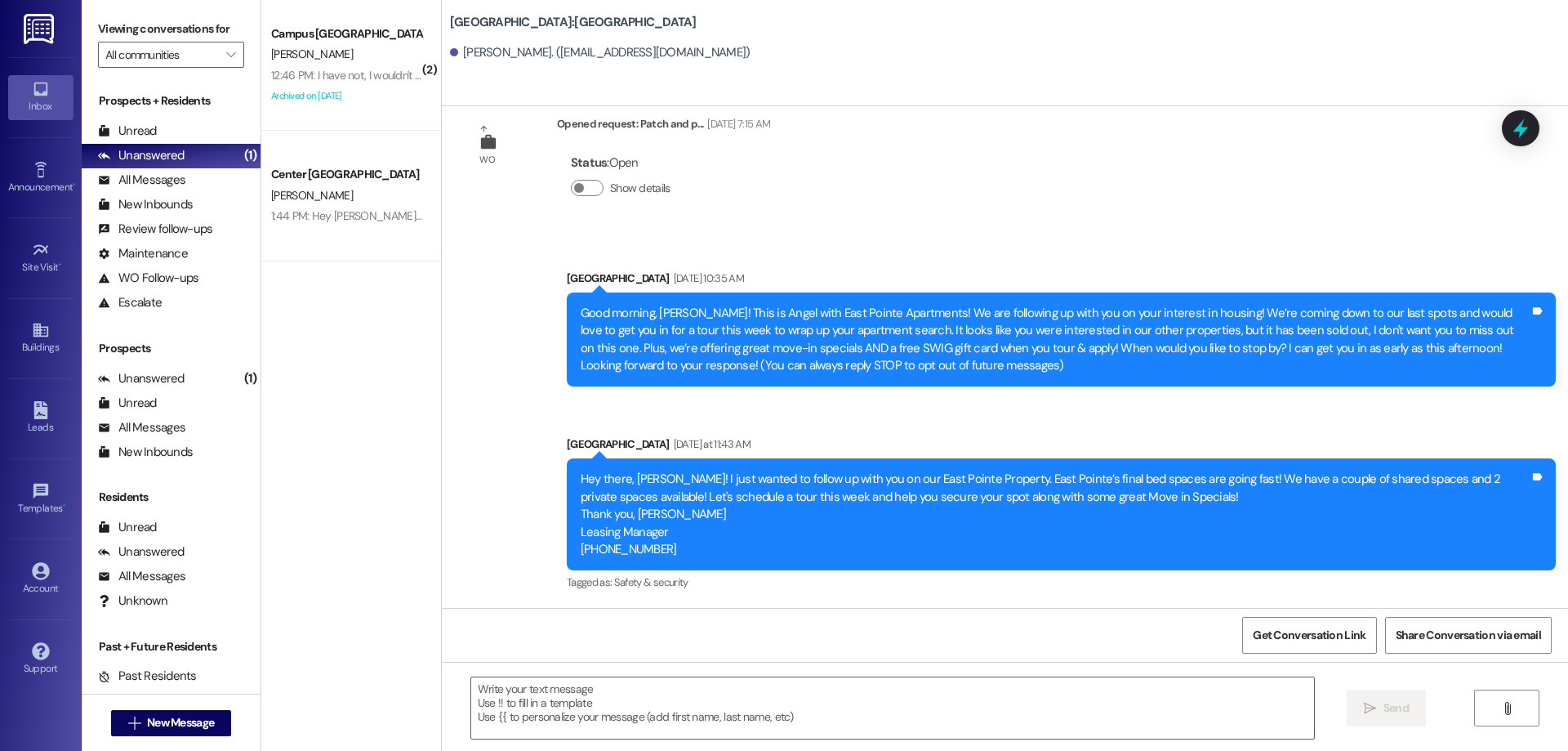
scroll to position [190, 0]
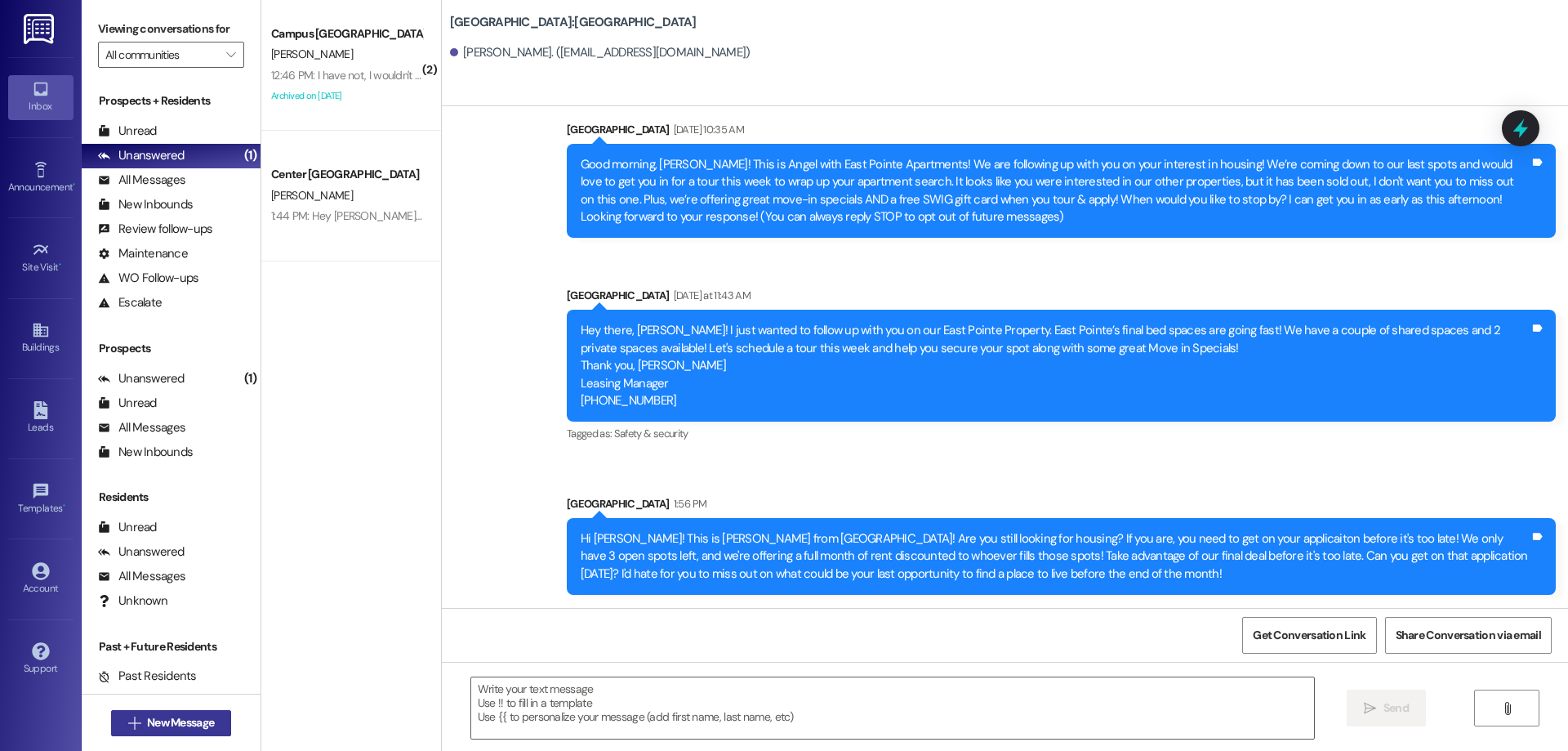
click at [115, 722] on button " New Message" at bounding box center [171, 722] width 121 height 26
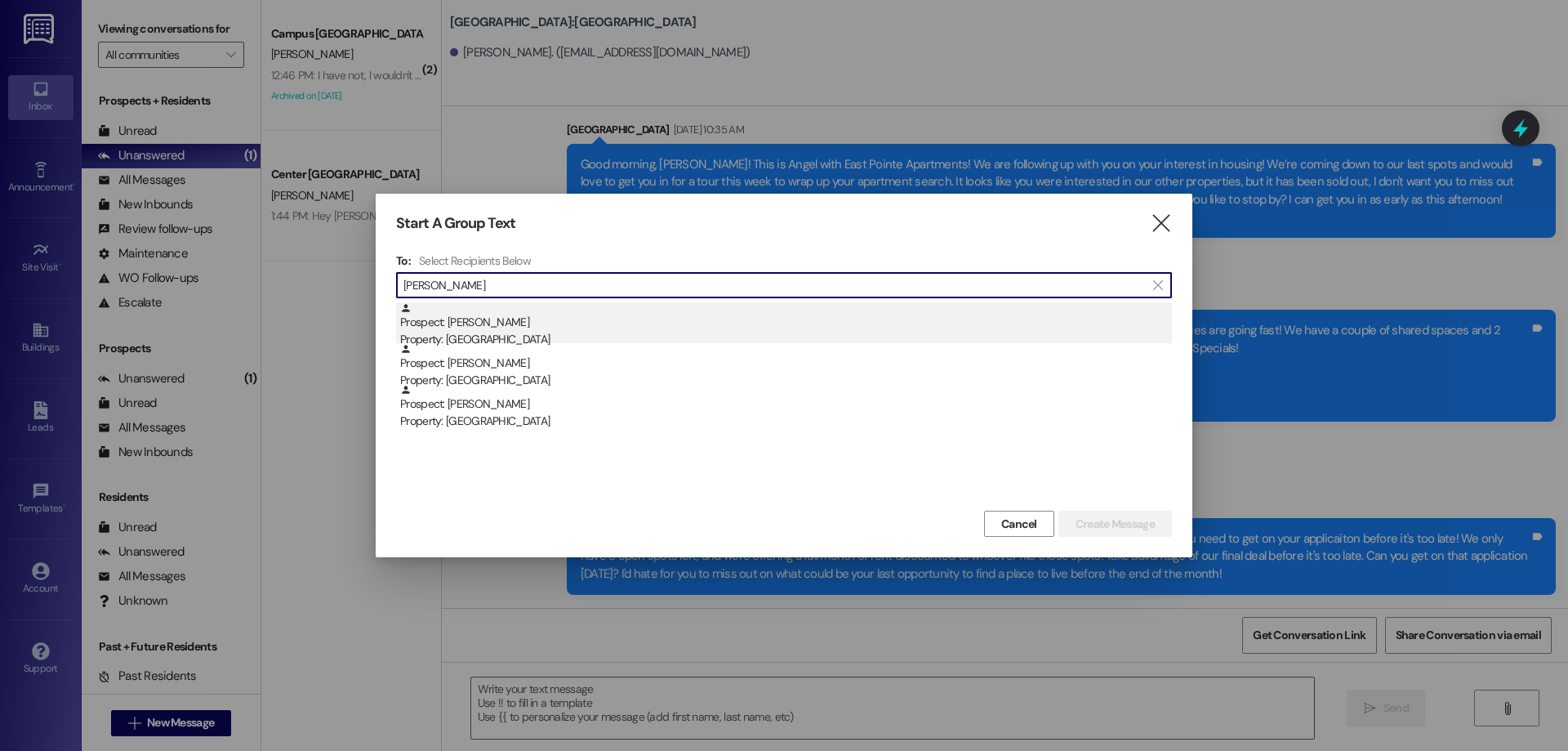
type input "[PERSON_NAME]"
click at [660, 324] on div "Prospect: [PERSON_NAME] Property: [GEOGRAPHIC_DATA]" at bounding box center [787, 325] width 772 height 46
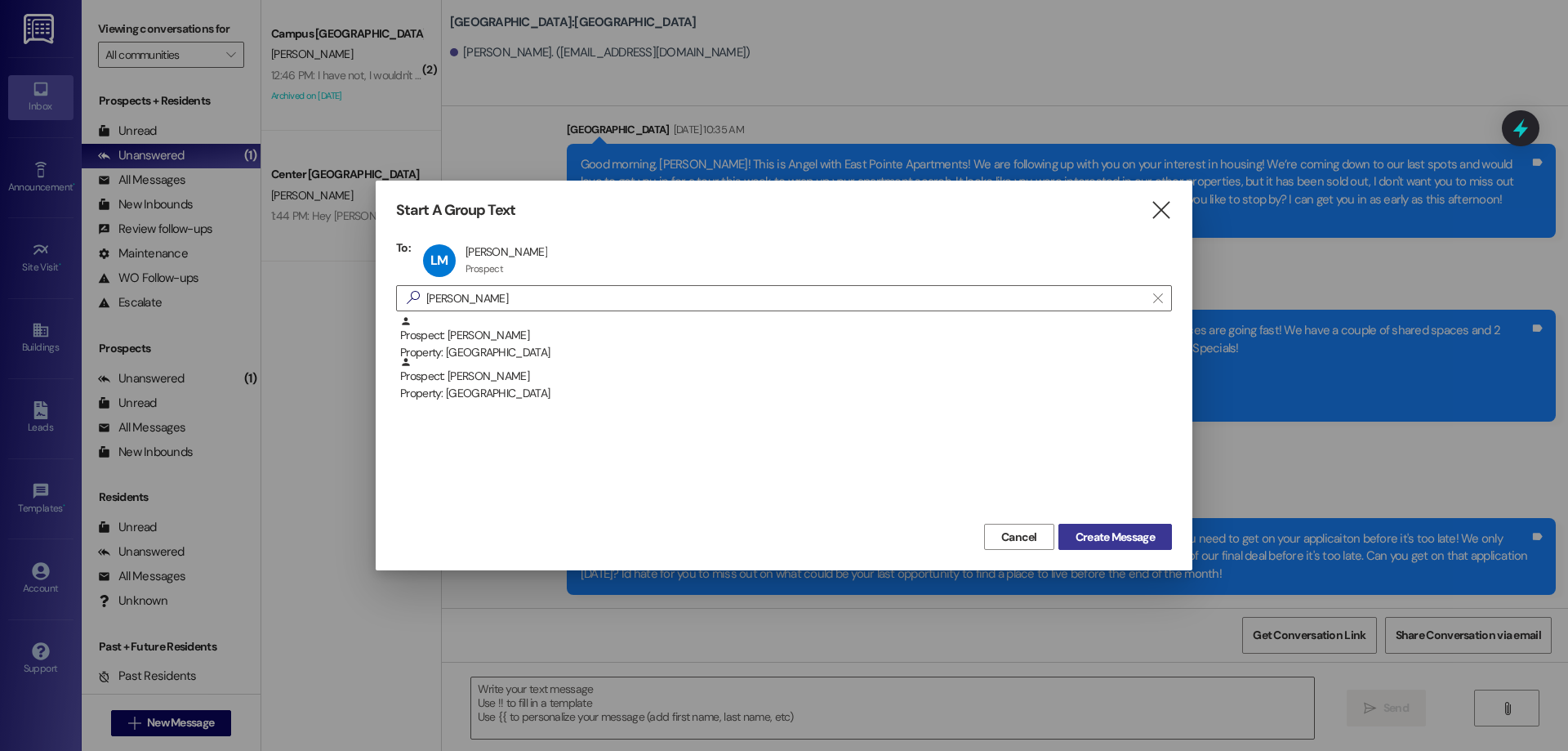
click at [1092, 536] on span "Create Message" at bounding box center [1115, 537] width 79 height 17
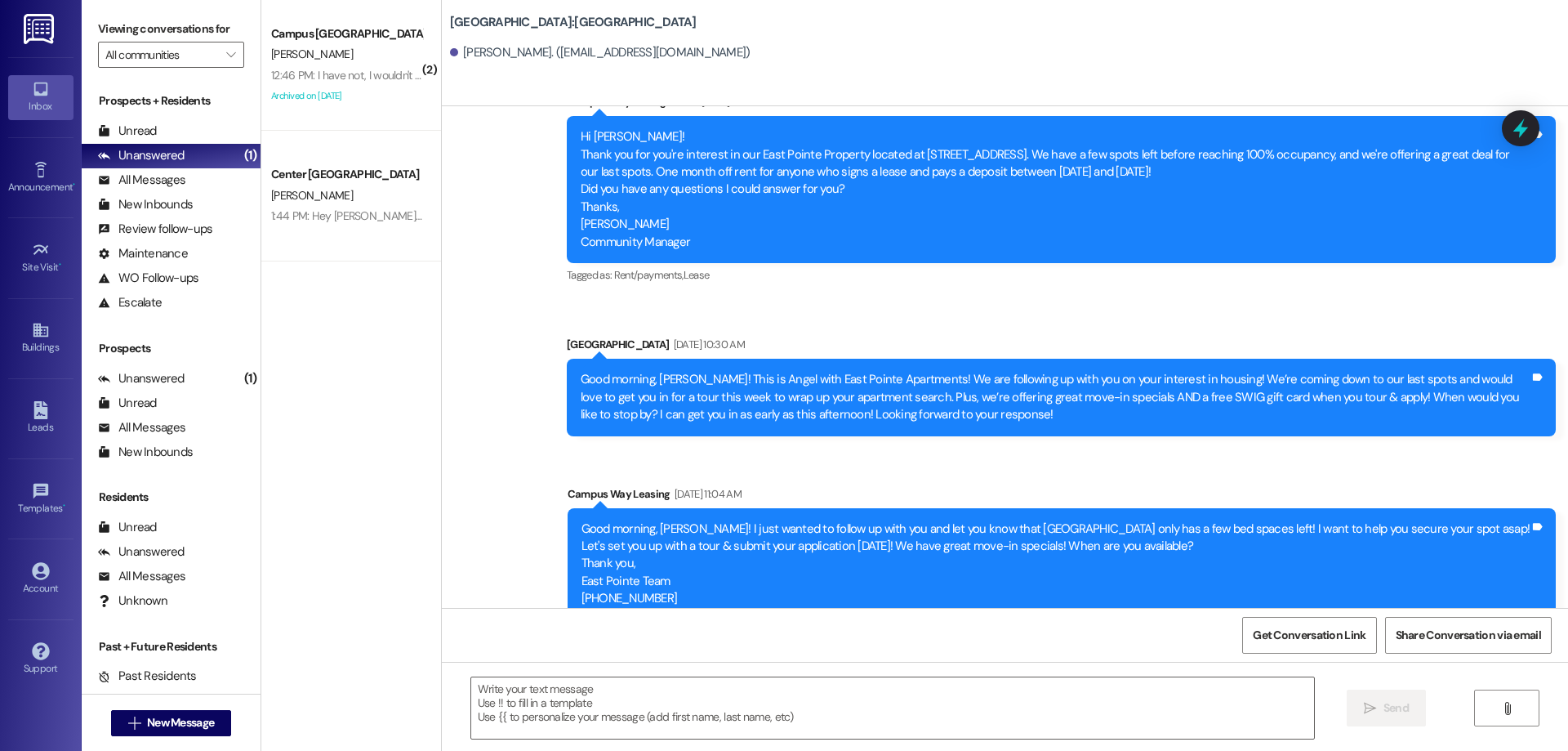
scroll to position [267, 0]
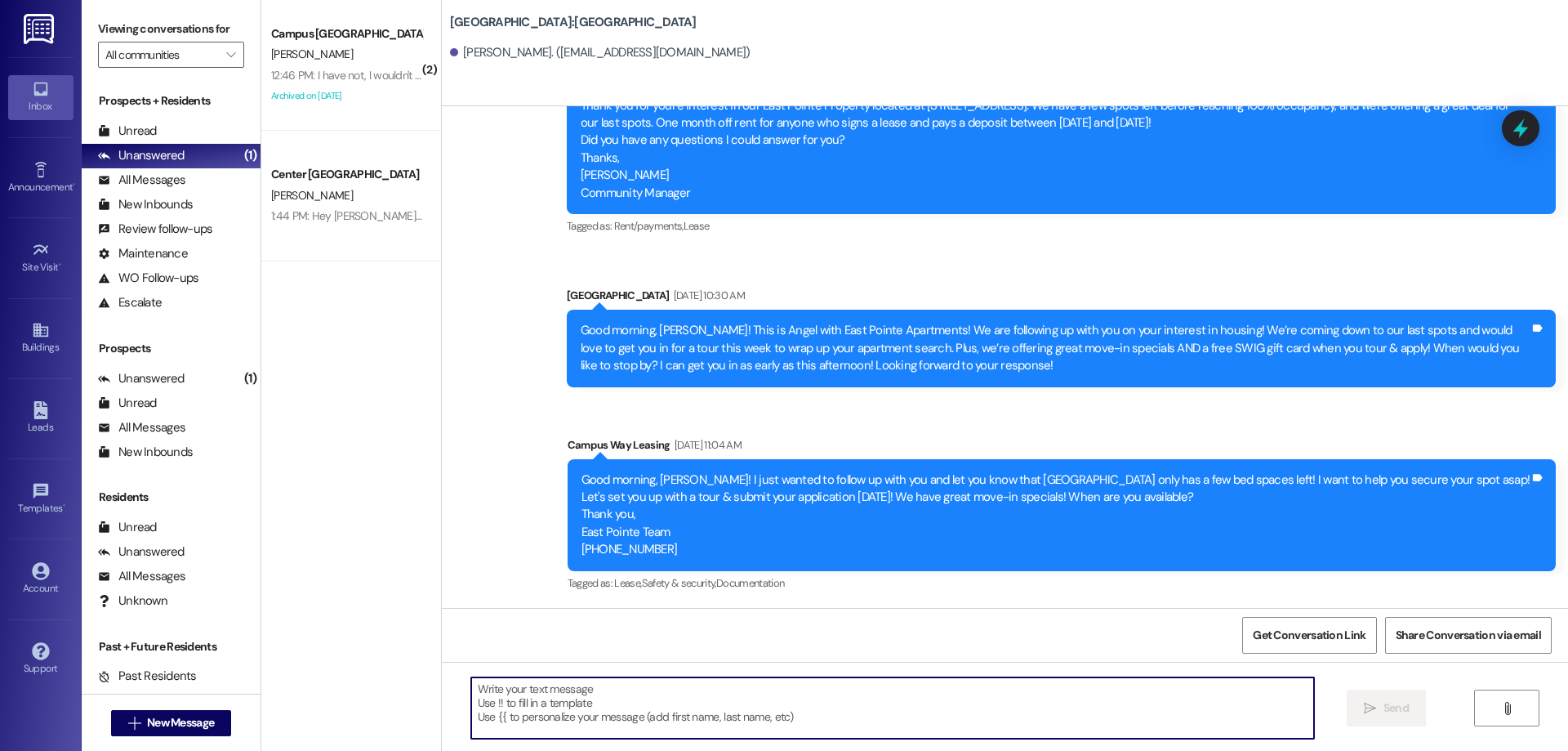
click at [580, 694] on textarea at bounding box center [892, 707] width 843 height 61
paste textarea "Hi {{first_name}}! This is [PERSON_NAME] from {{property}} apartments! Are you …"
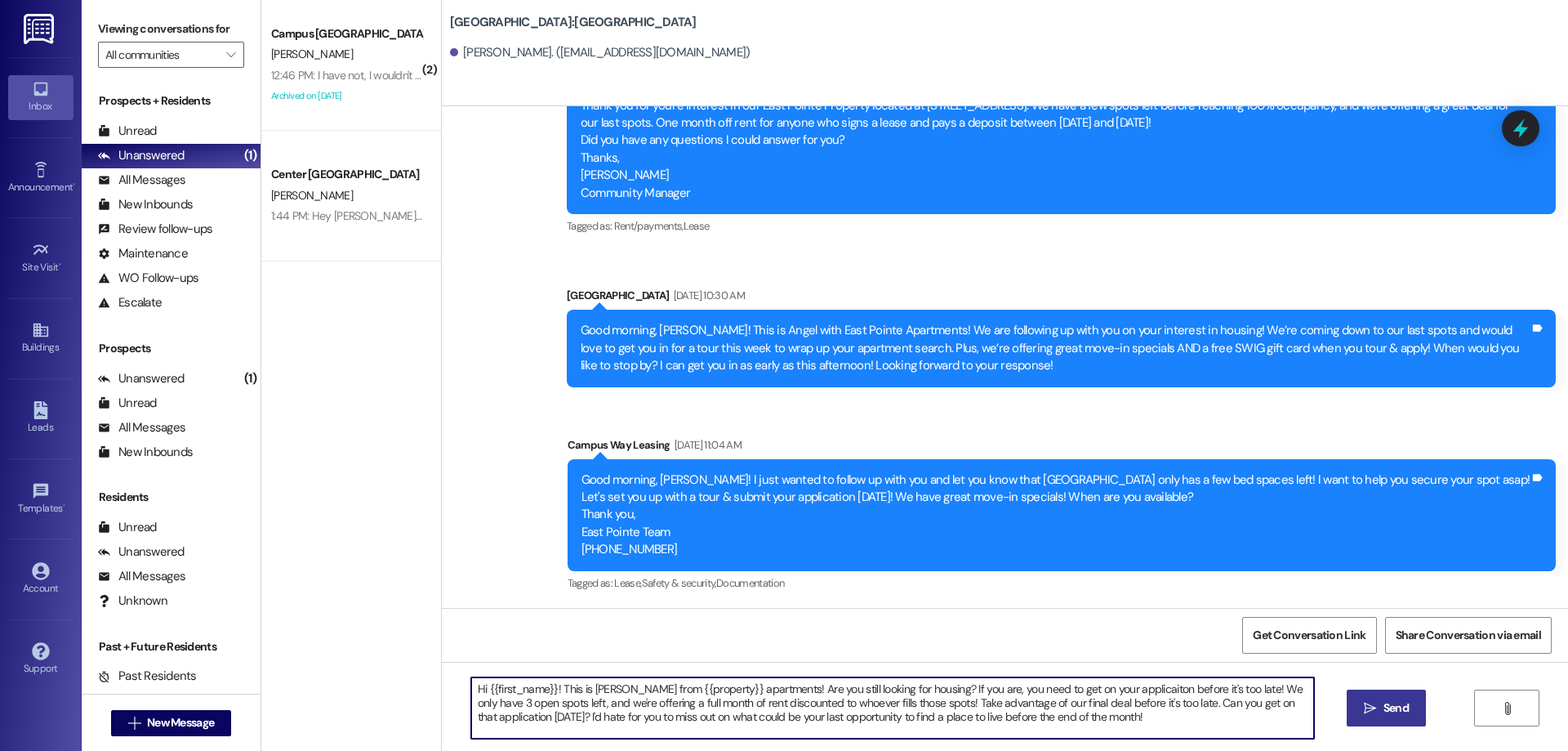
type textarea "Hi {{first_name}}! This is [PERSON_NAME] from {{property}} apartments! Are you …"
click at [1380, 704] on span "Send" at bounding box center [1396, 707] width 32 height 17
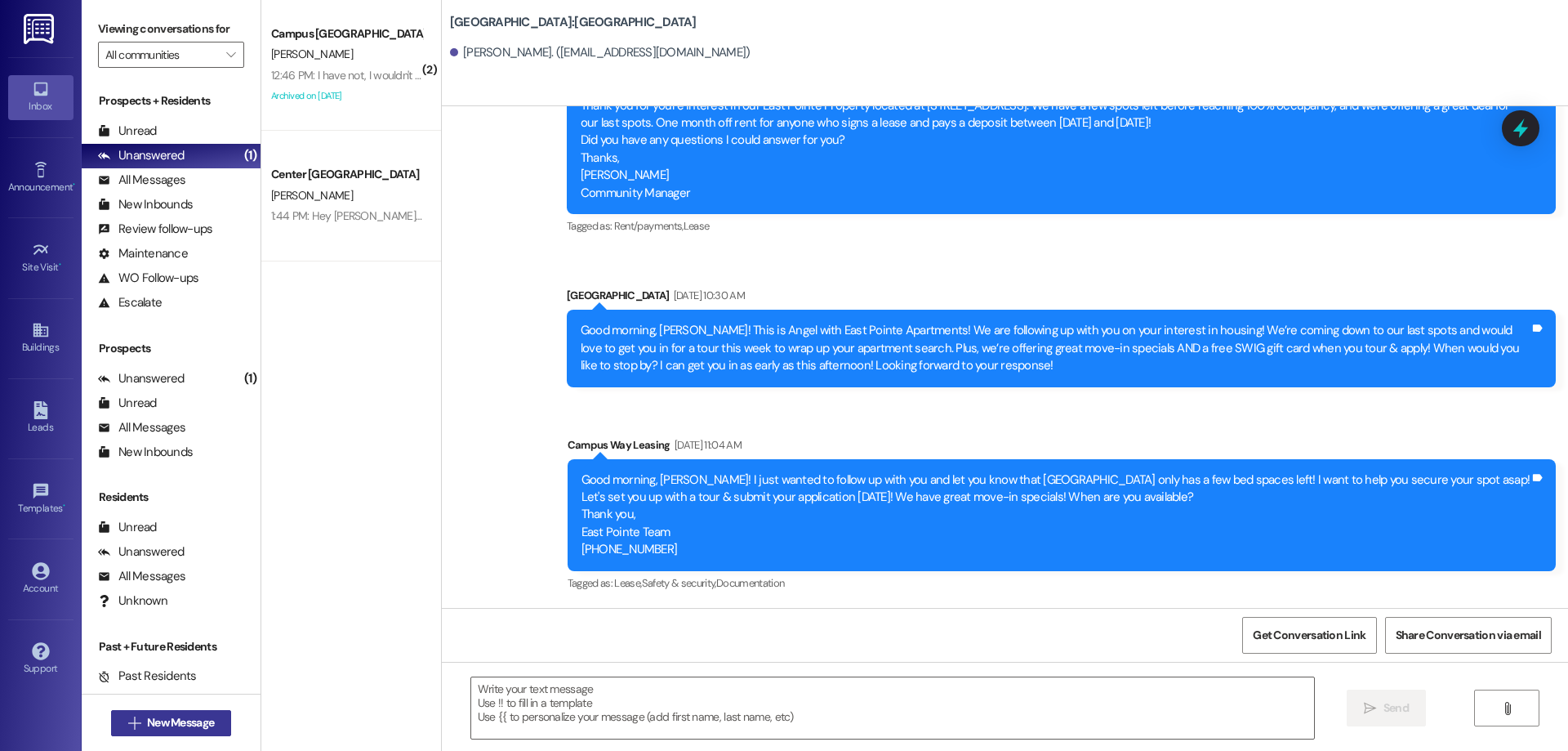
click at [183, 730] on span "New Message" at bounding box center [180, 723] width 67 height 17
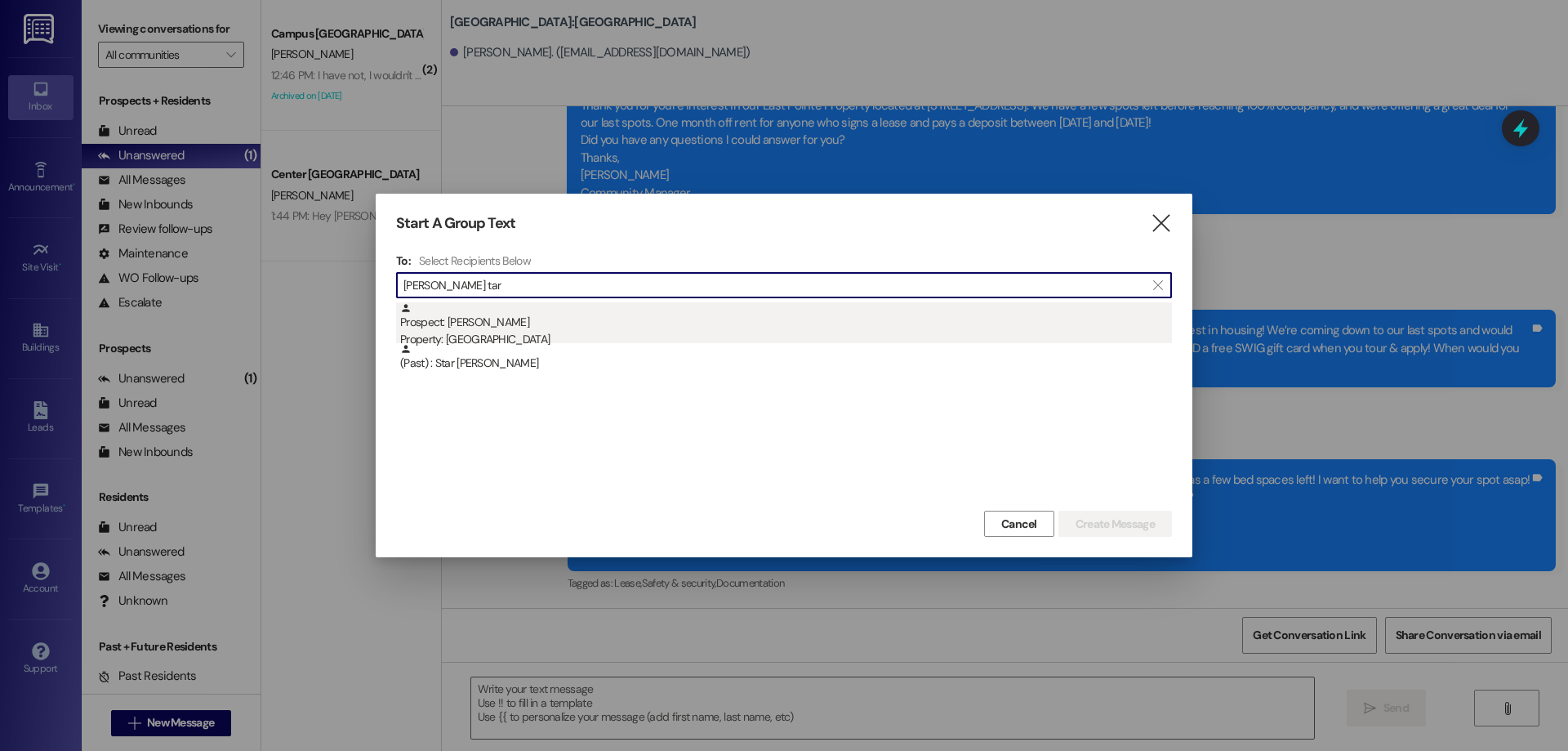
type input "[PERSON_NAME] tar"
click at [521, 332] on div "Property: [GEOGRAPHIC_DATA]" at bounding box center [787, 340] width 772 height 17
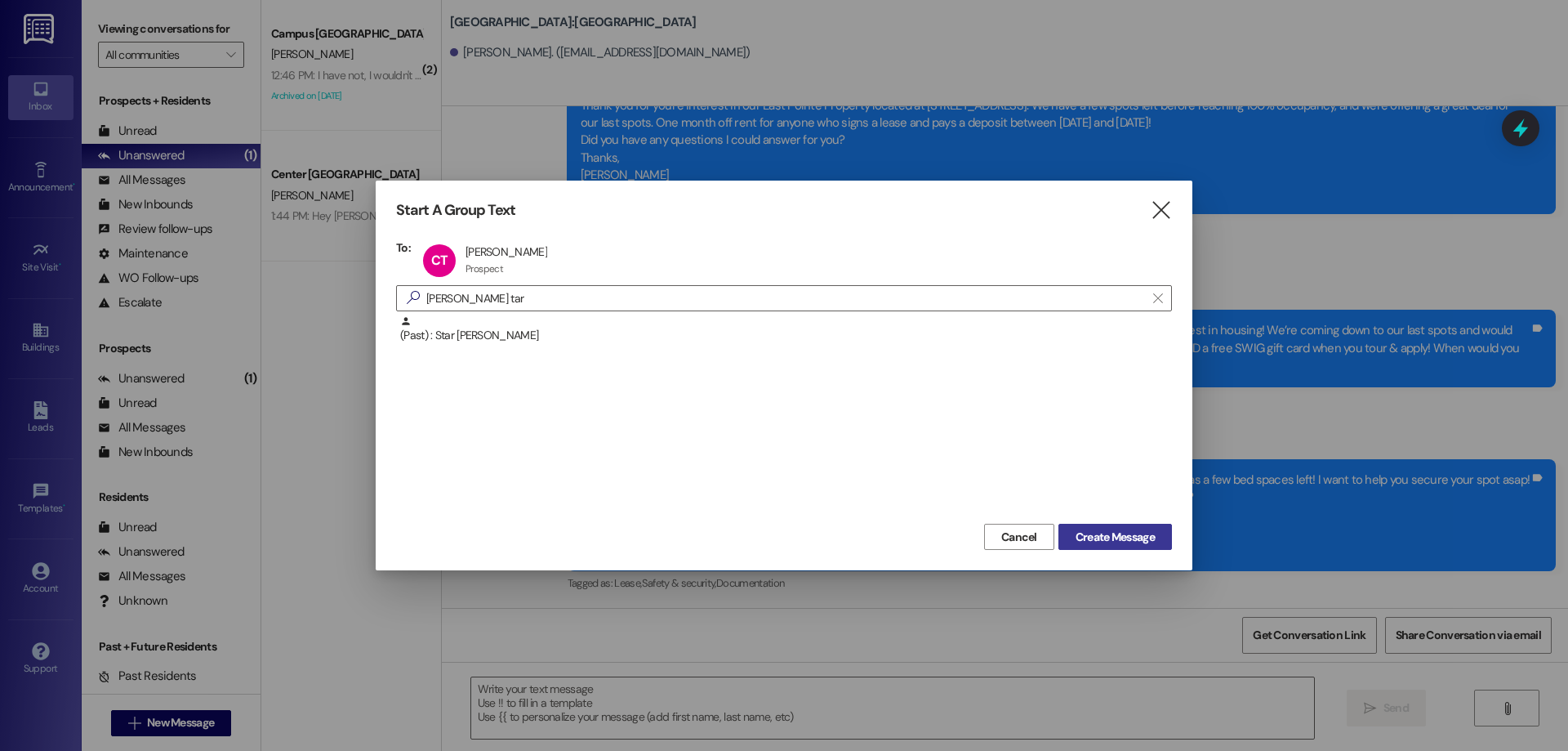
click at [1118, 525] on button "Create Message" at bounding box center [1115, 536] width 113 height 26
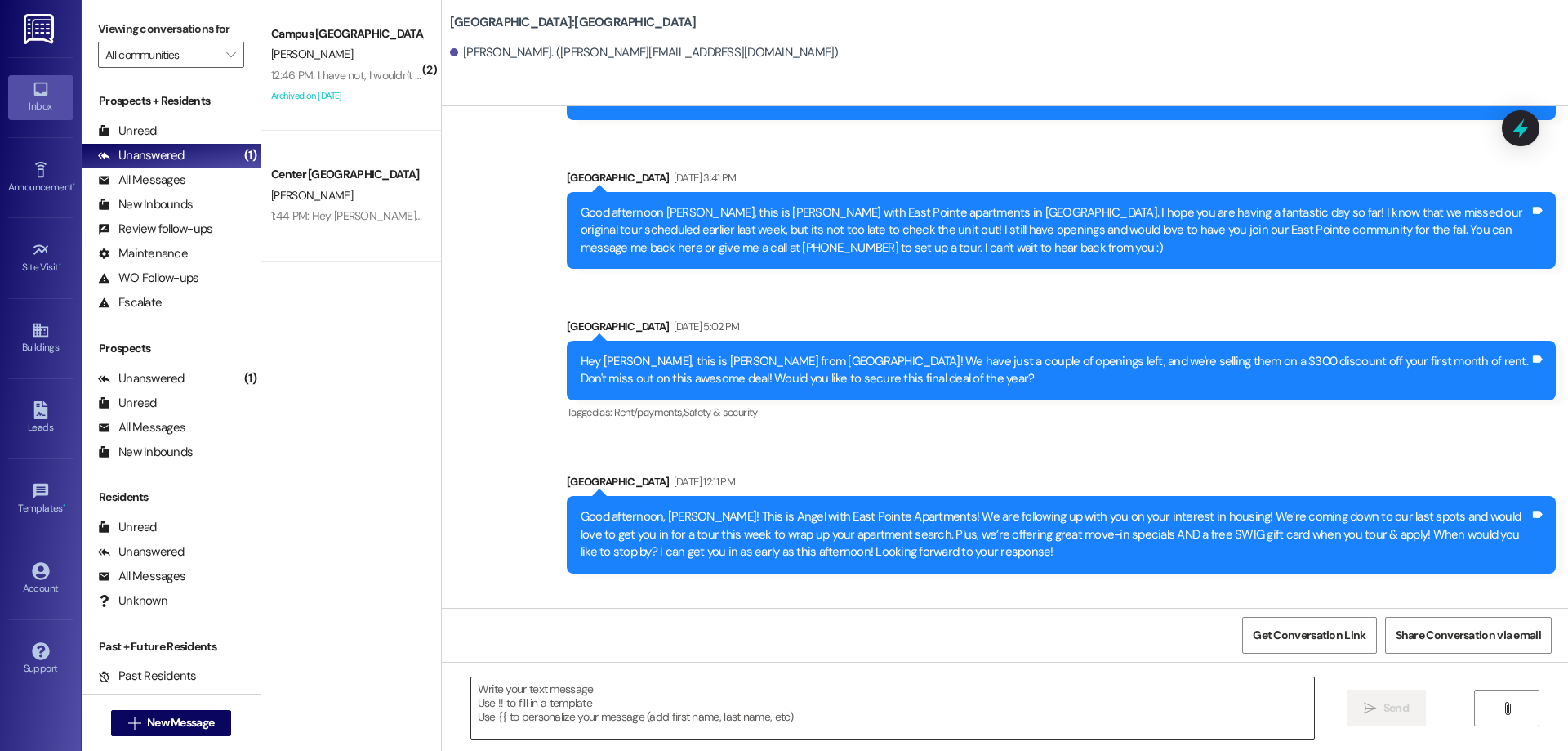
click at [615, 704] on textarea at bounding box center [892, 707] width 843 height 61
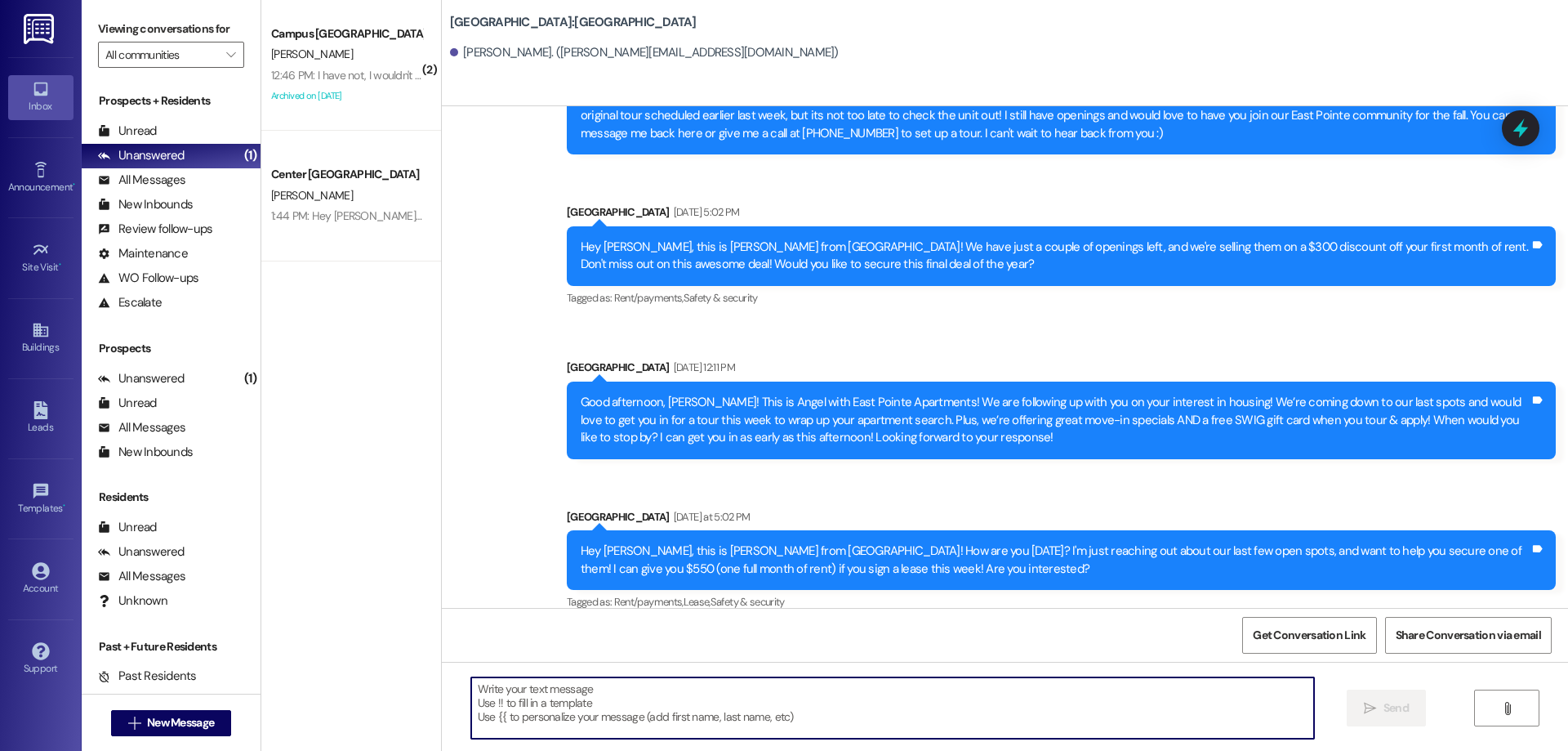
scroll to position [383, 0]
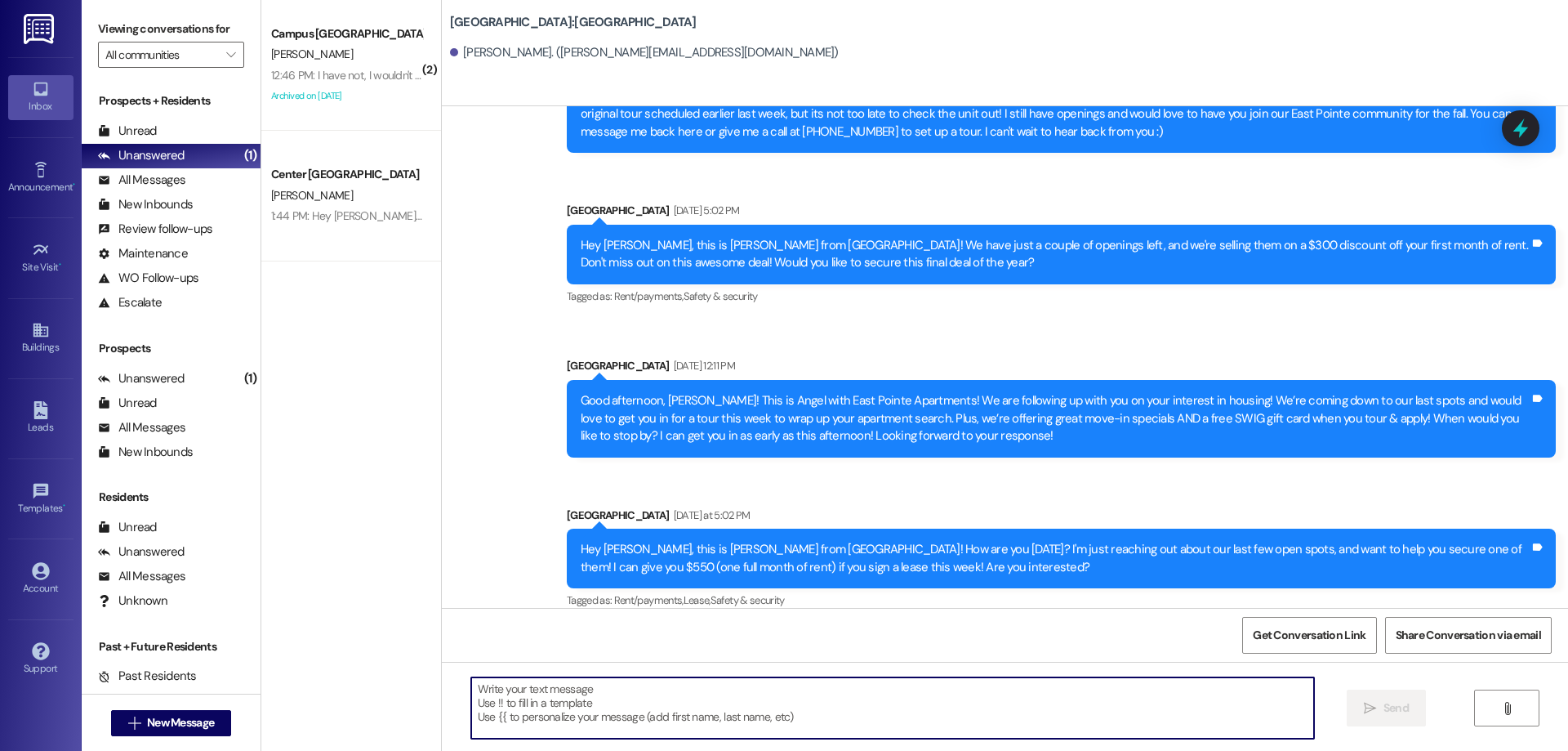
paste textarea "Hi {{first_name}}! This is [PERSON_NAME] from {{property}} apartments! Are you …"
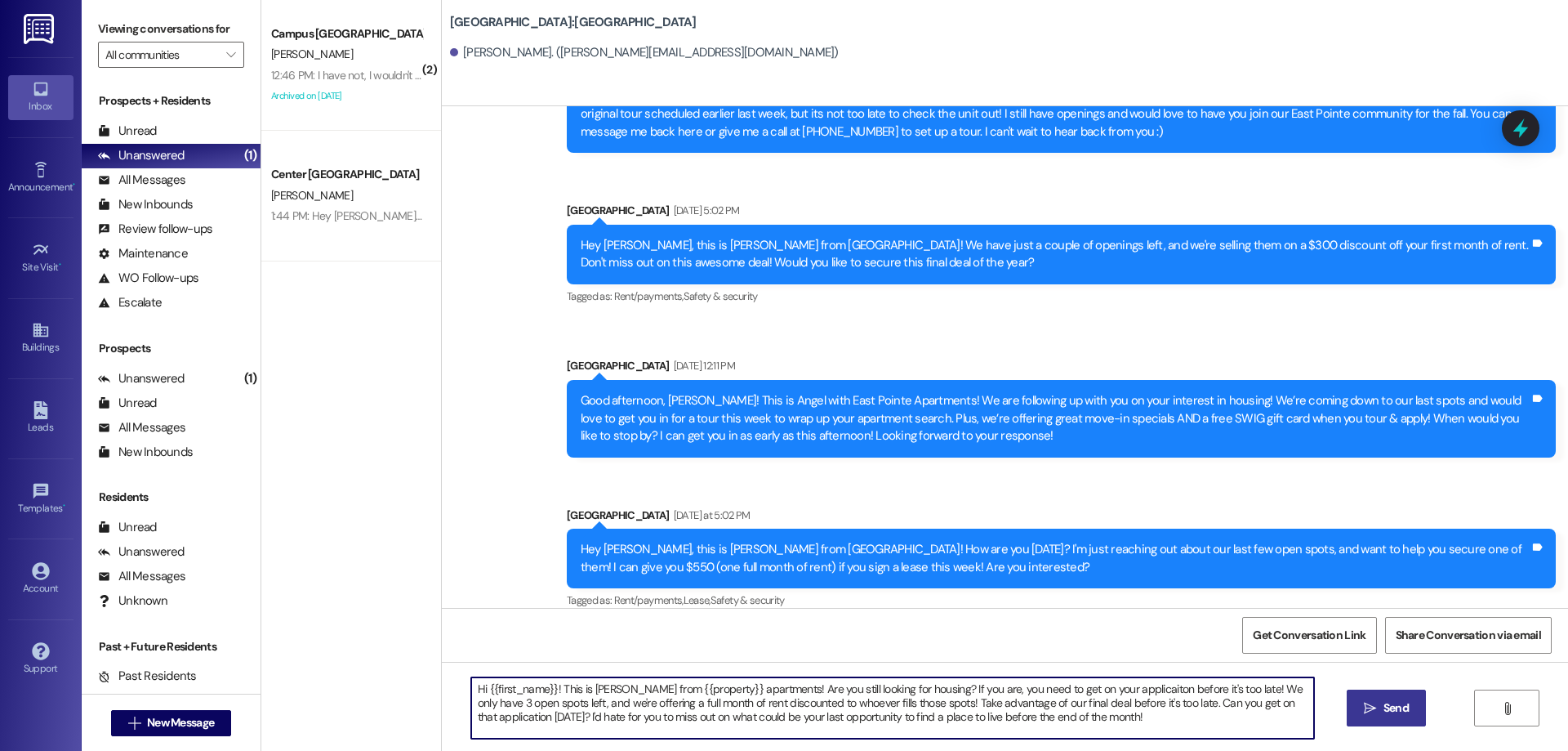
type textarea "Hi {{first_name}}! This is [PERSON_NAME] from {{property}} apartments! Are you …"
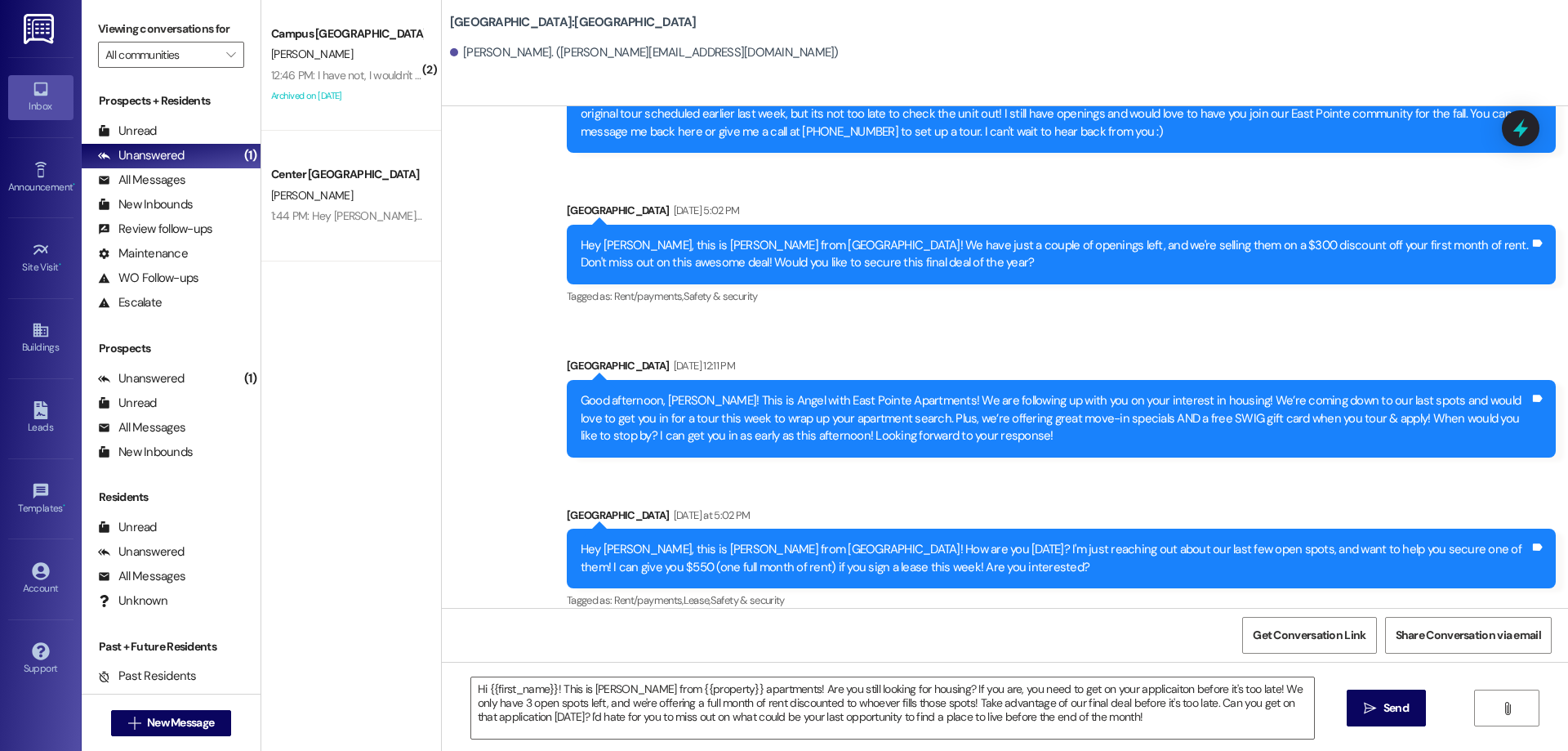
drag, startPoint x: 1379, startPoint y: 698, endPoint x: 1374, endPoint y: 705, distance: 8.6
click at [1374, 705] on div "Hi {{first_name}}! This is [PERSON_NAME] from {{property}} apartments! Are you …" at bounding box center [1006, 723] width 1127 height 123
click at [1374, 705] on icon "" at bounding box center [1370, 708] width 13 height 14
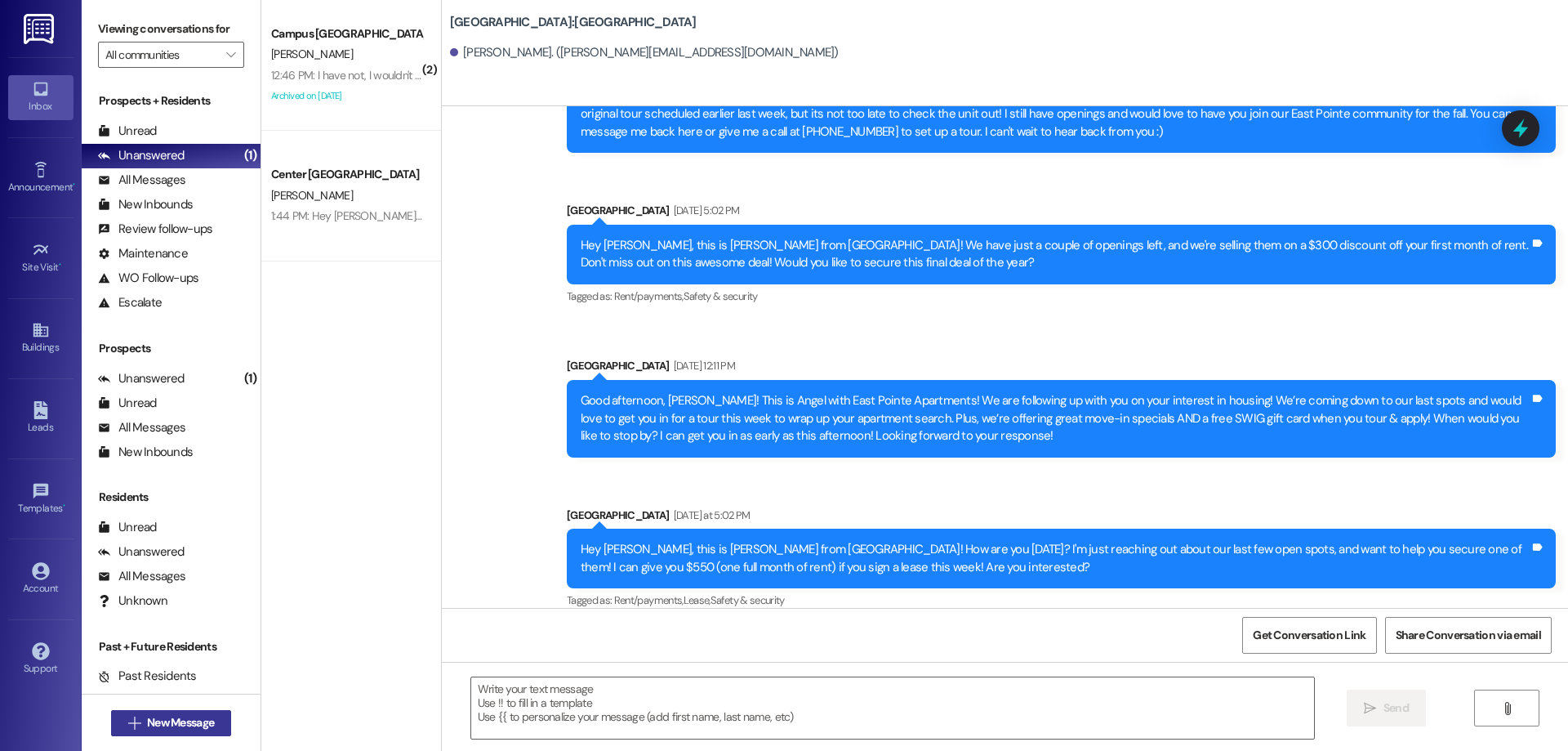
click at [155, 730] on span "New Message" at bounding box center [180, 723] width 67 height 17
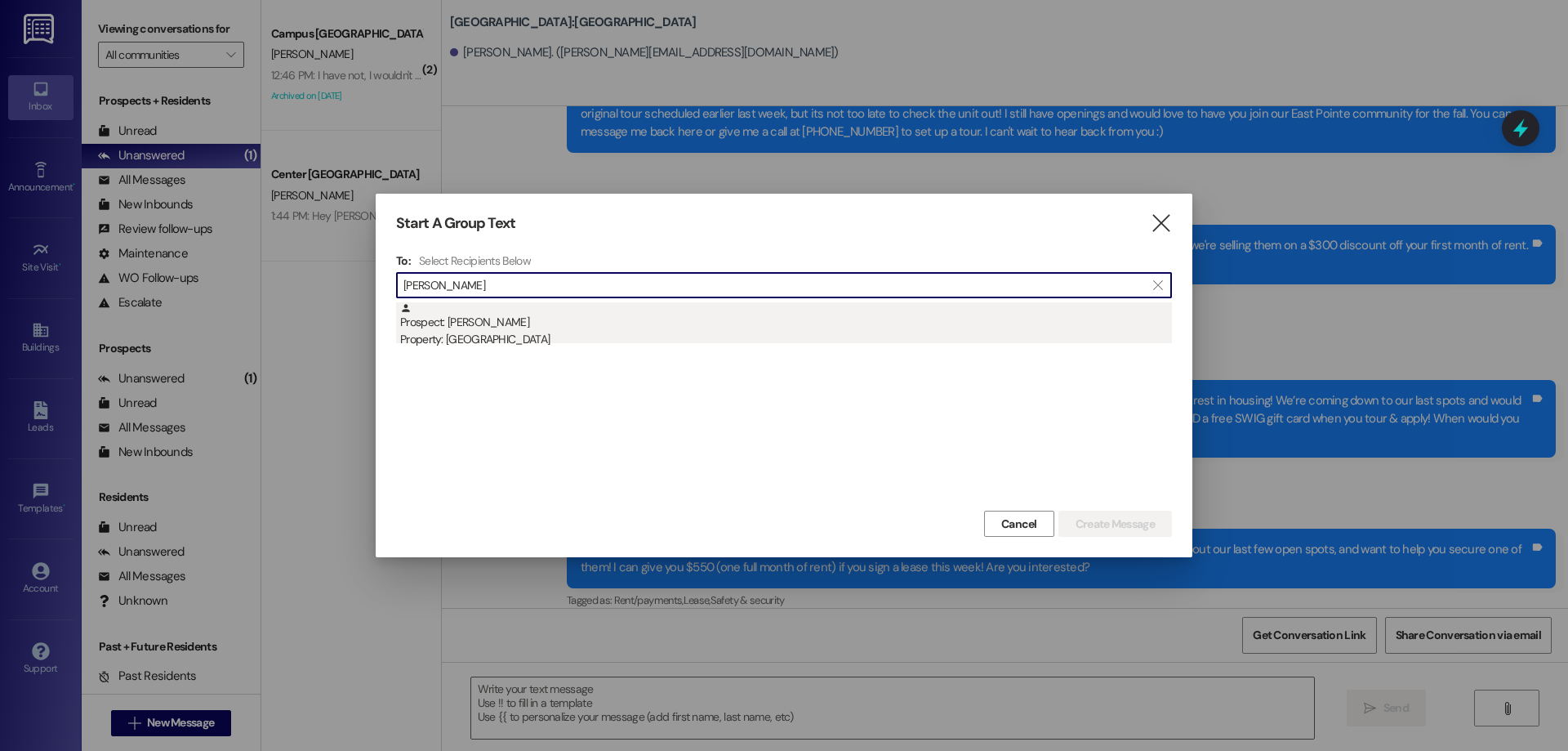
type input "[PERSON_NAME]"
click at [575, 332] on div "Property: [GEOGRAPHIC_DATA]" at bounding box center [787, 340] width 772 height 17
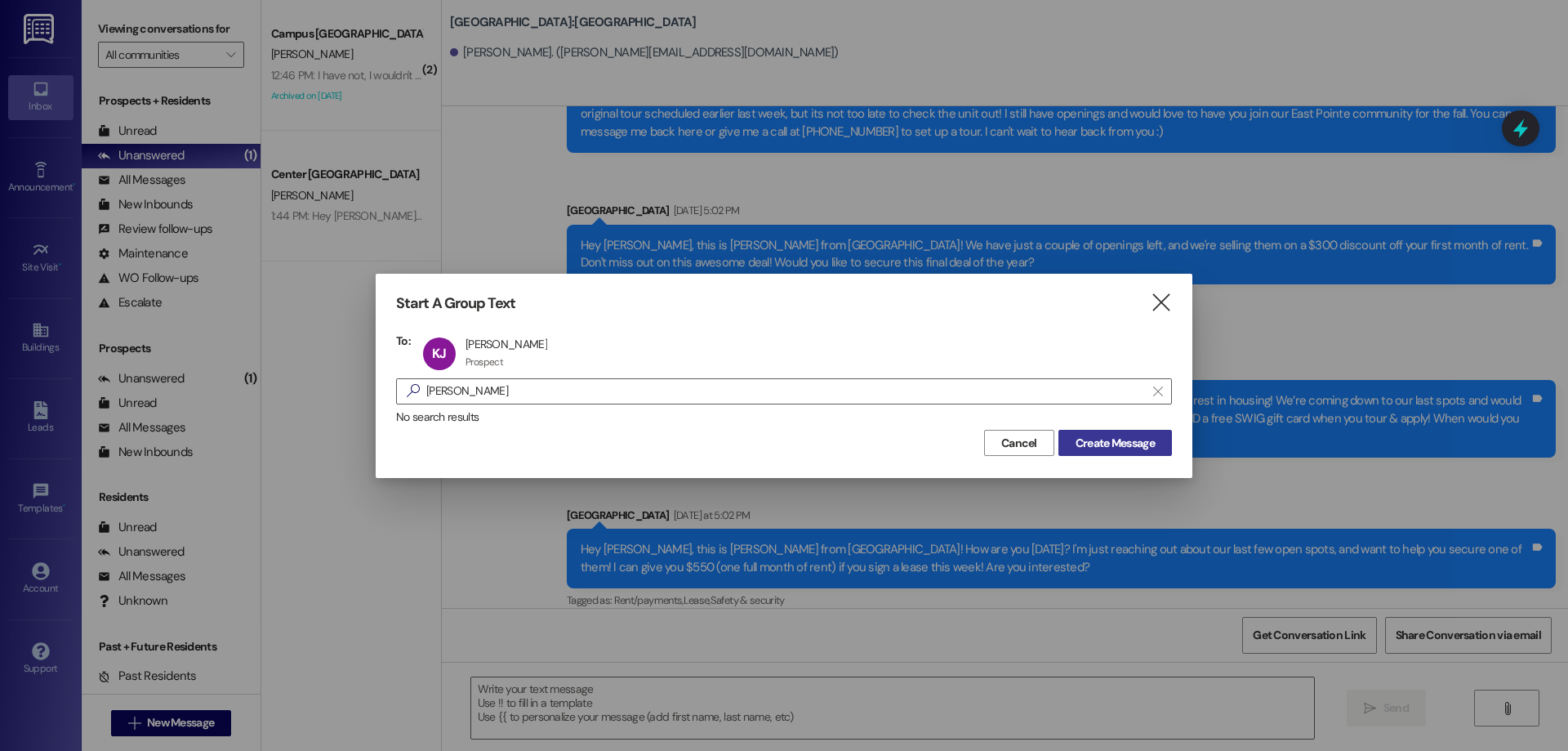
click at [1066, 445] on button "Create Message" at bounding box center [1115, 442] width 113 height 26
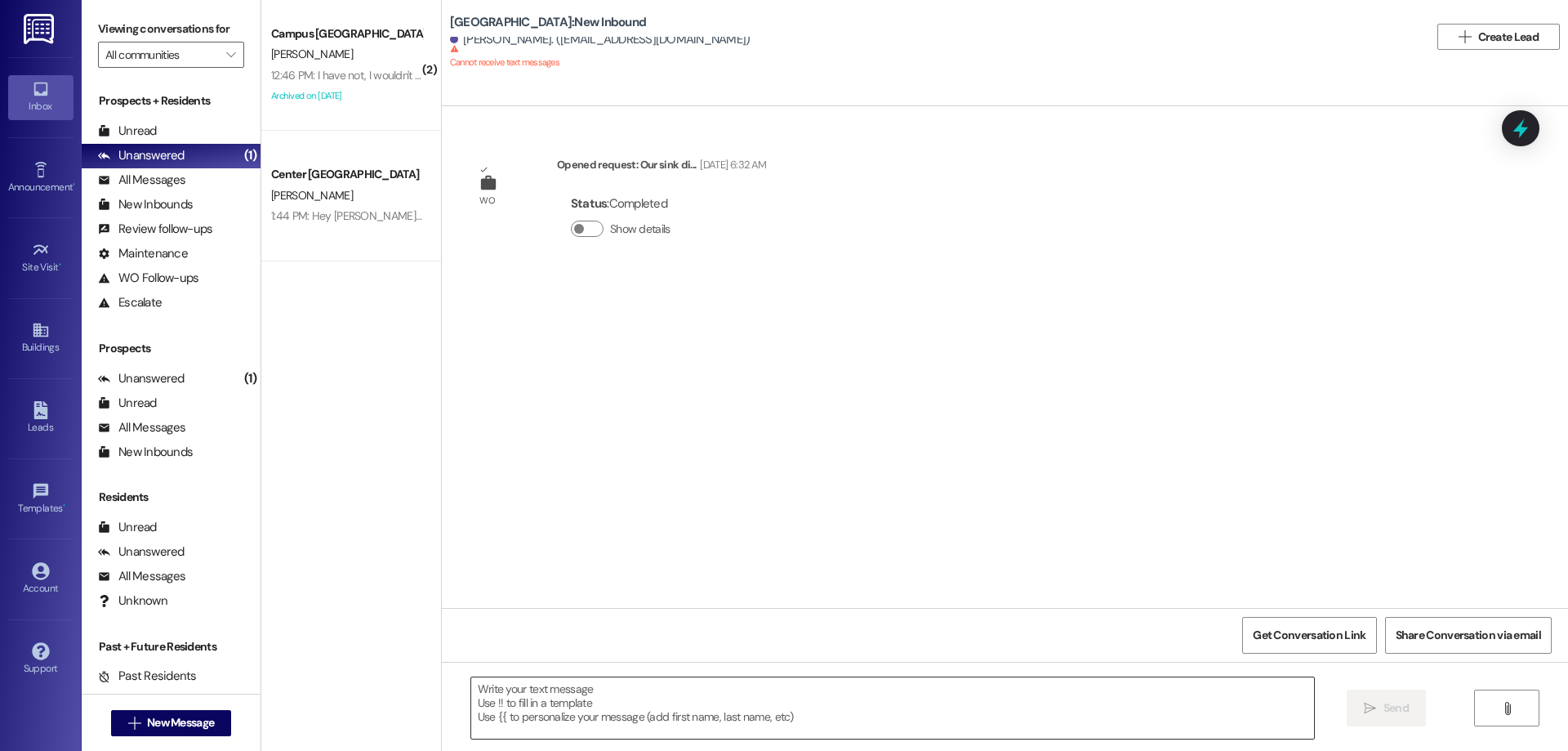
click at [542, 700] on textarea at bounding box center [892, 707] width 843 height 61
click at [151, 723] on span "New Message" at bounding box center [180, 723] width 67 height 17
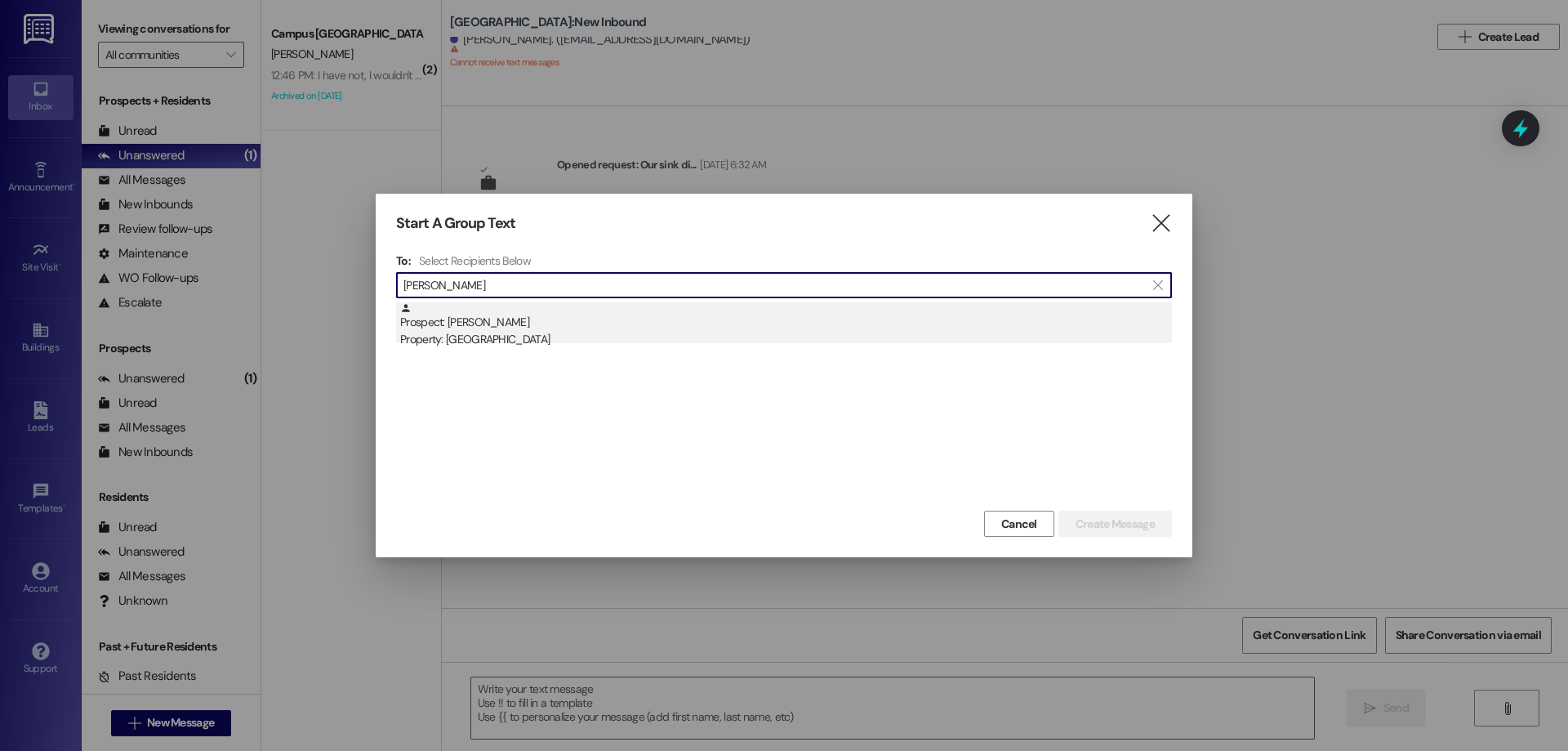
type input "[PERSON_NAME]"
click at [568, 334] on div "Property: [GEOGRAPHIC_DATA]" at bounding box center [787, 340] width 772 height 17
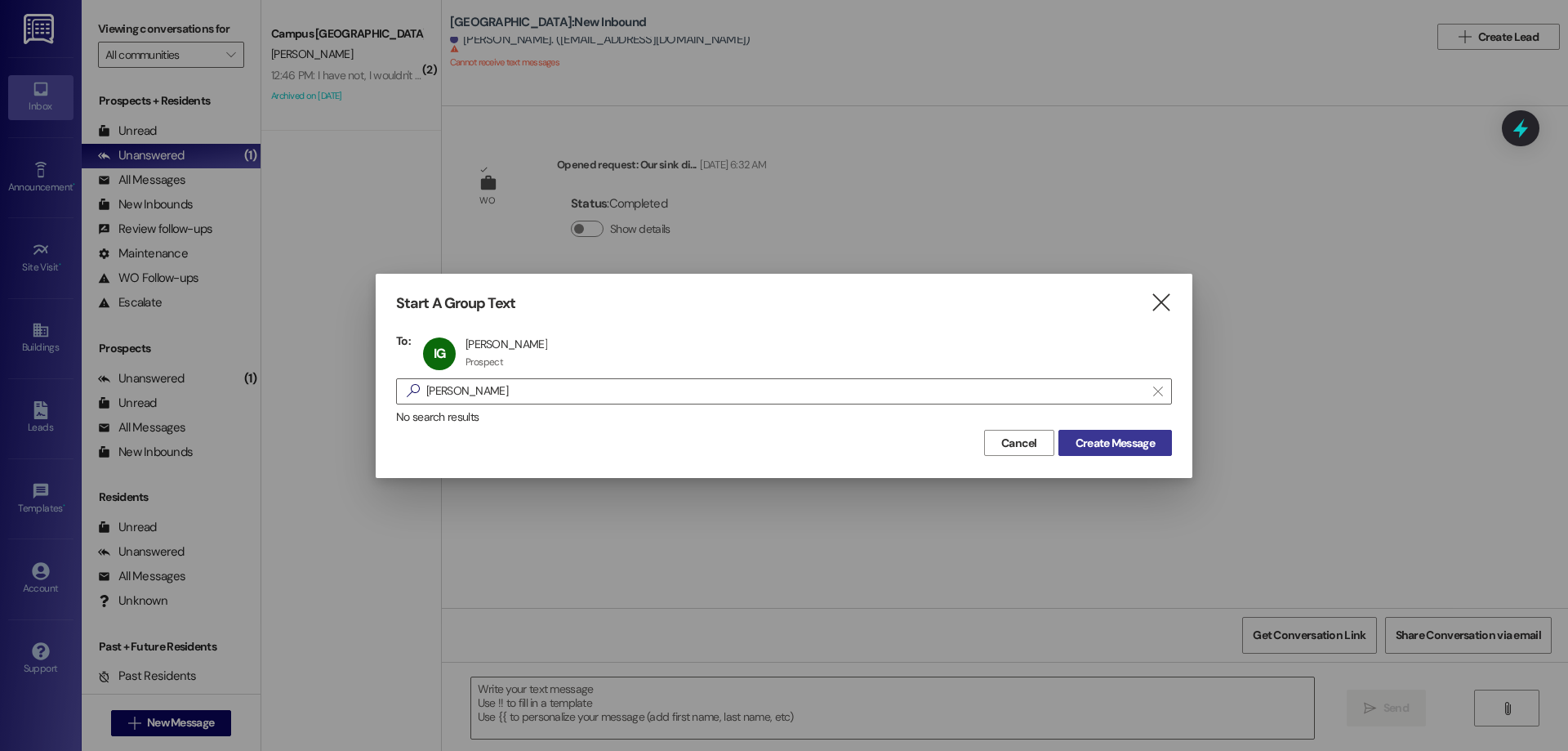
click at [1144, 443] on span "Create Message" at bounding box center [1115, 443] width 79 height 17
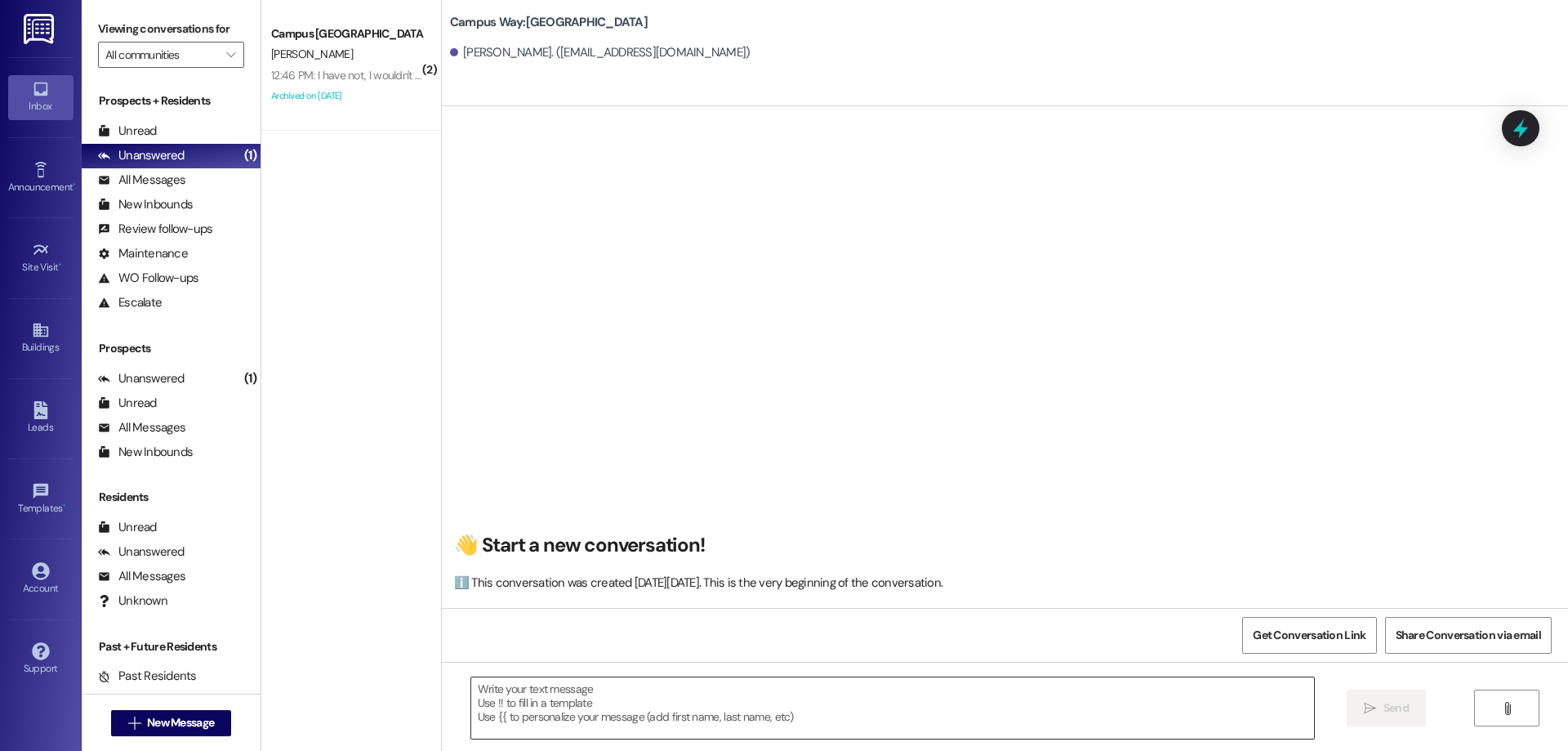
click at [502, 704] on textarea at bounding box center [892, 707] width 843 height 61
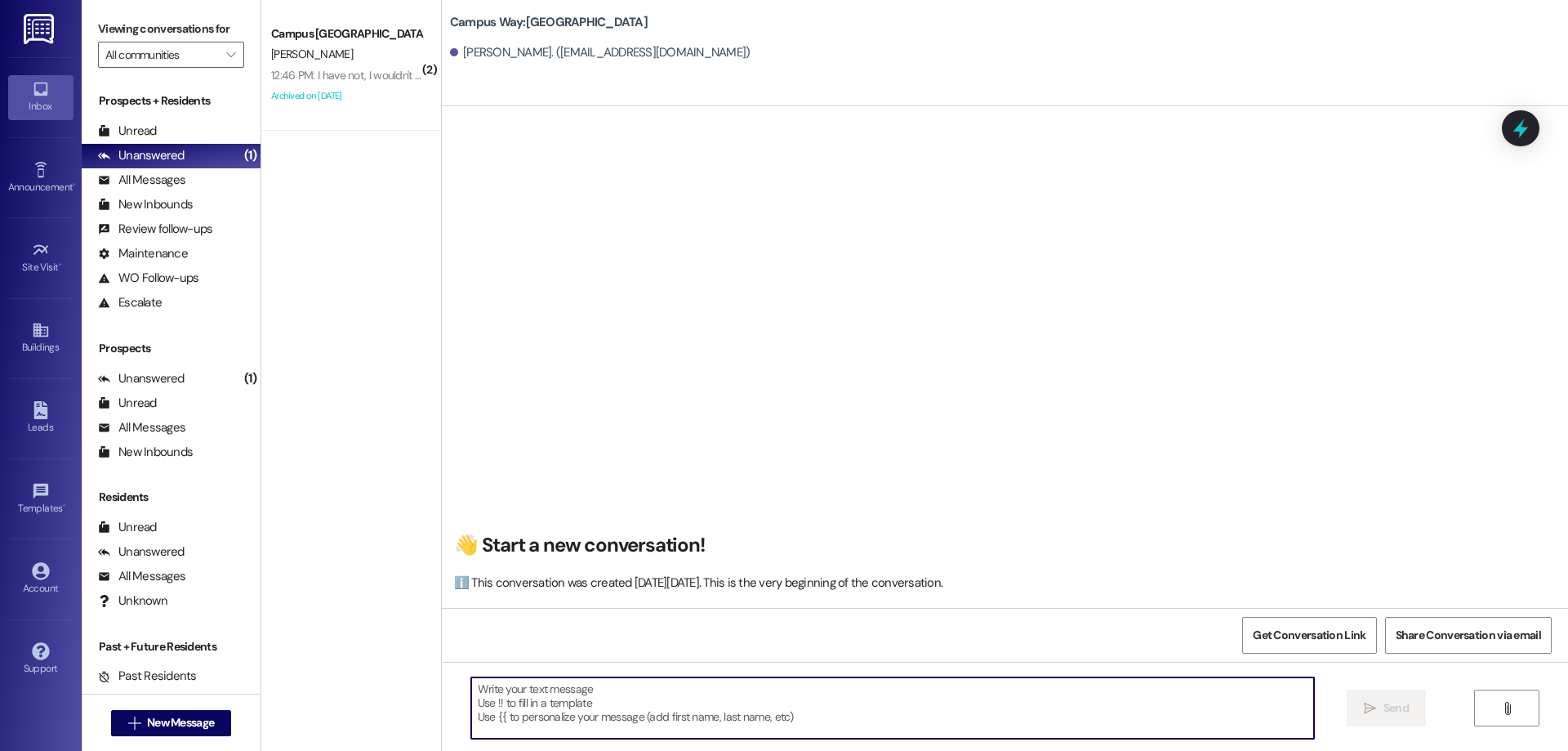
paste textarea "Hi {{first_name}}! This is [PERSON_NAME] from {{property}} apartments! Are you …"
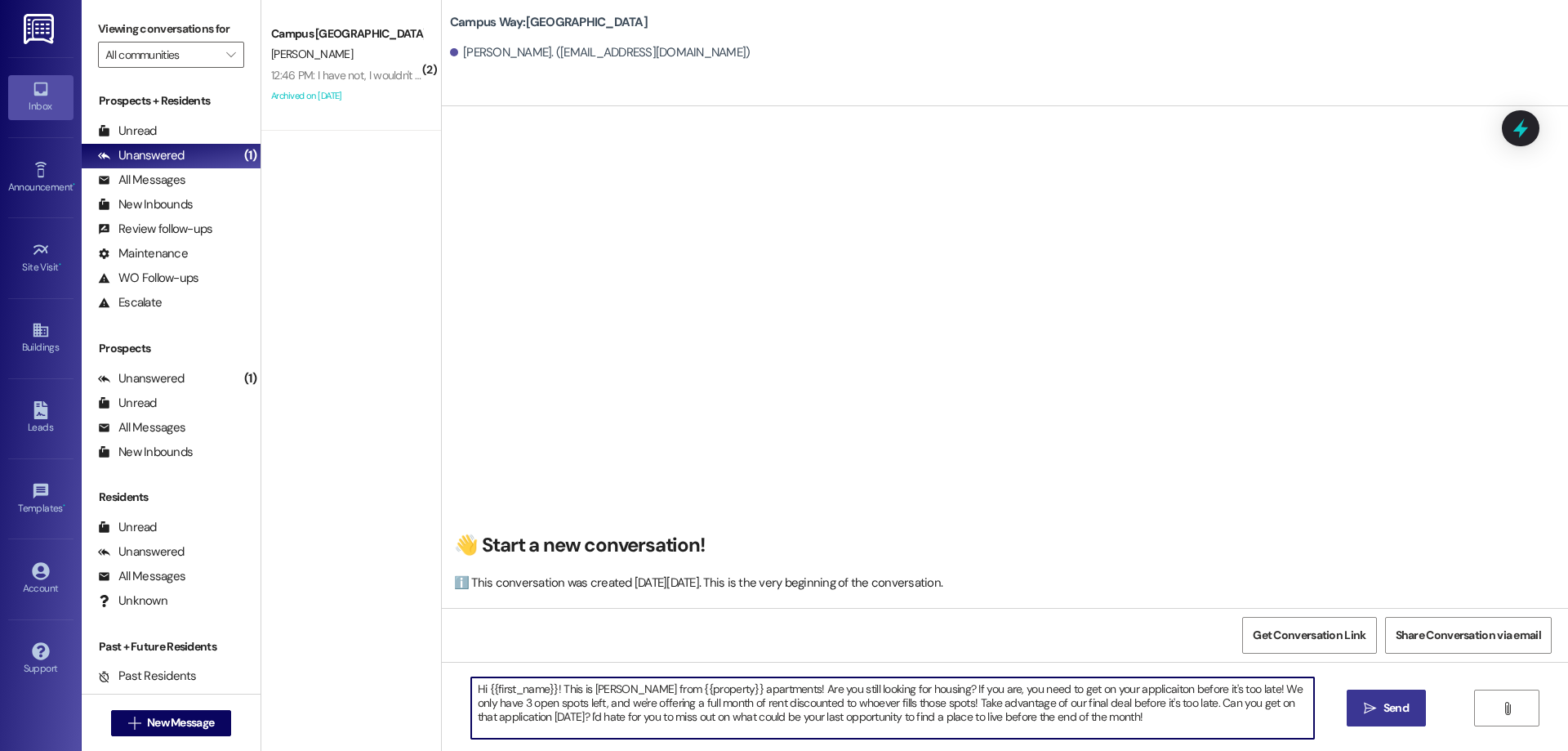
type textarea "Hi {{first_name}}! This is [PERSON_NAME] from {{property}} apartments! Are you …"
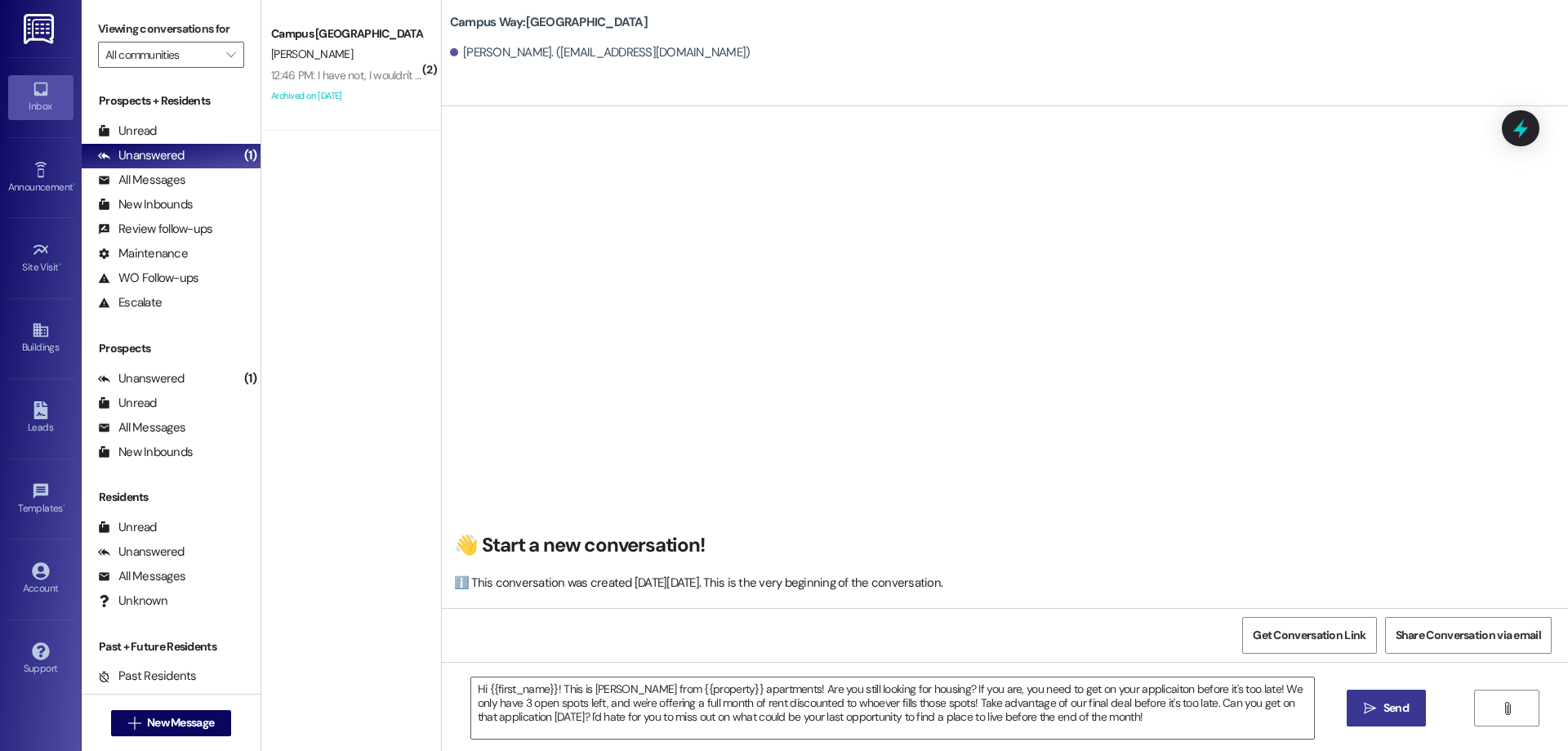
click at [1362, 706] on span " Send" at bounding box center [1386, 707] width 51 height 17
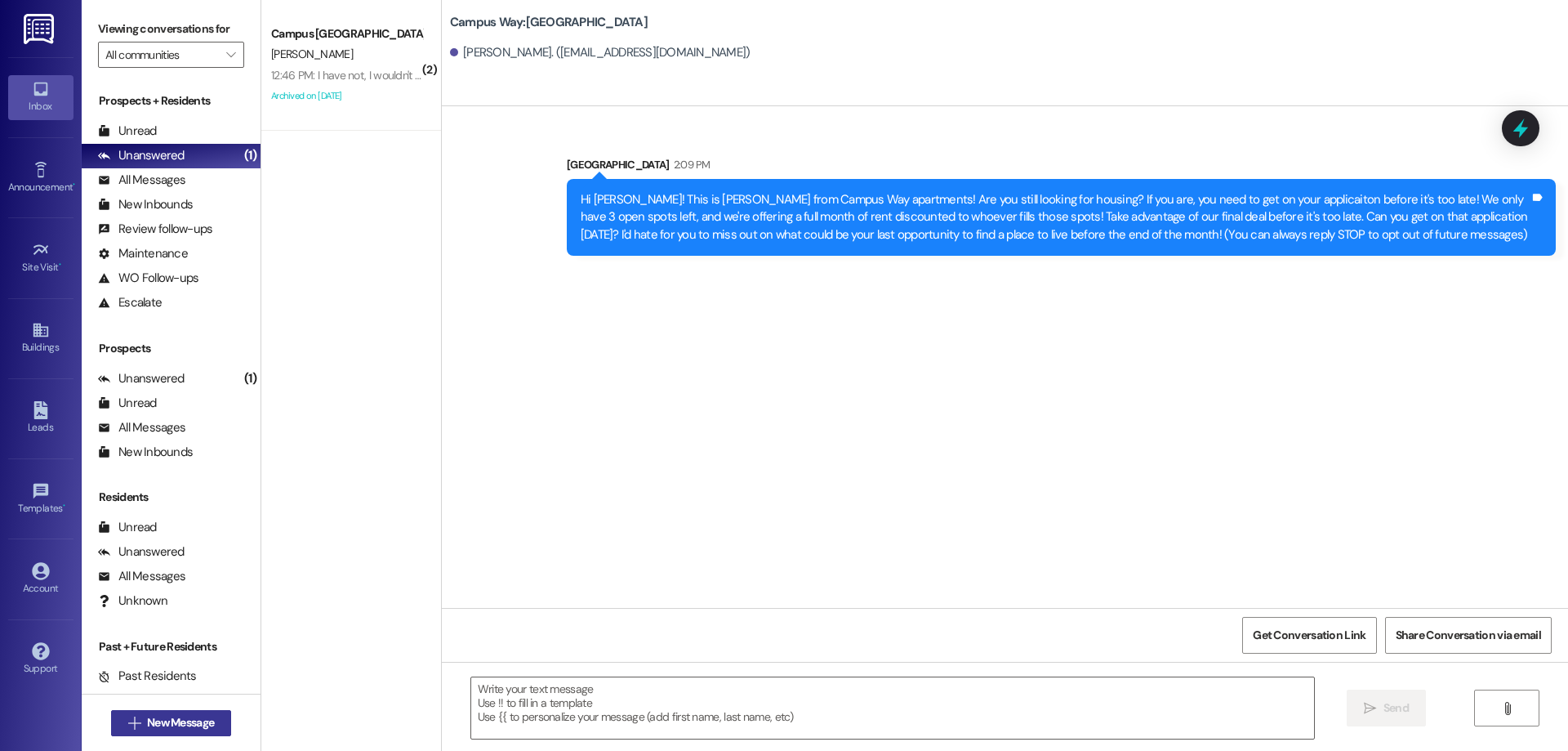
click at [166, 711] on button " New Message" at bounding box center [171, 722] width 121 height 26
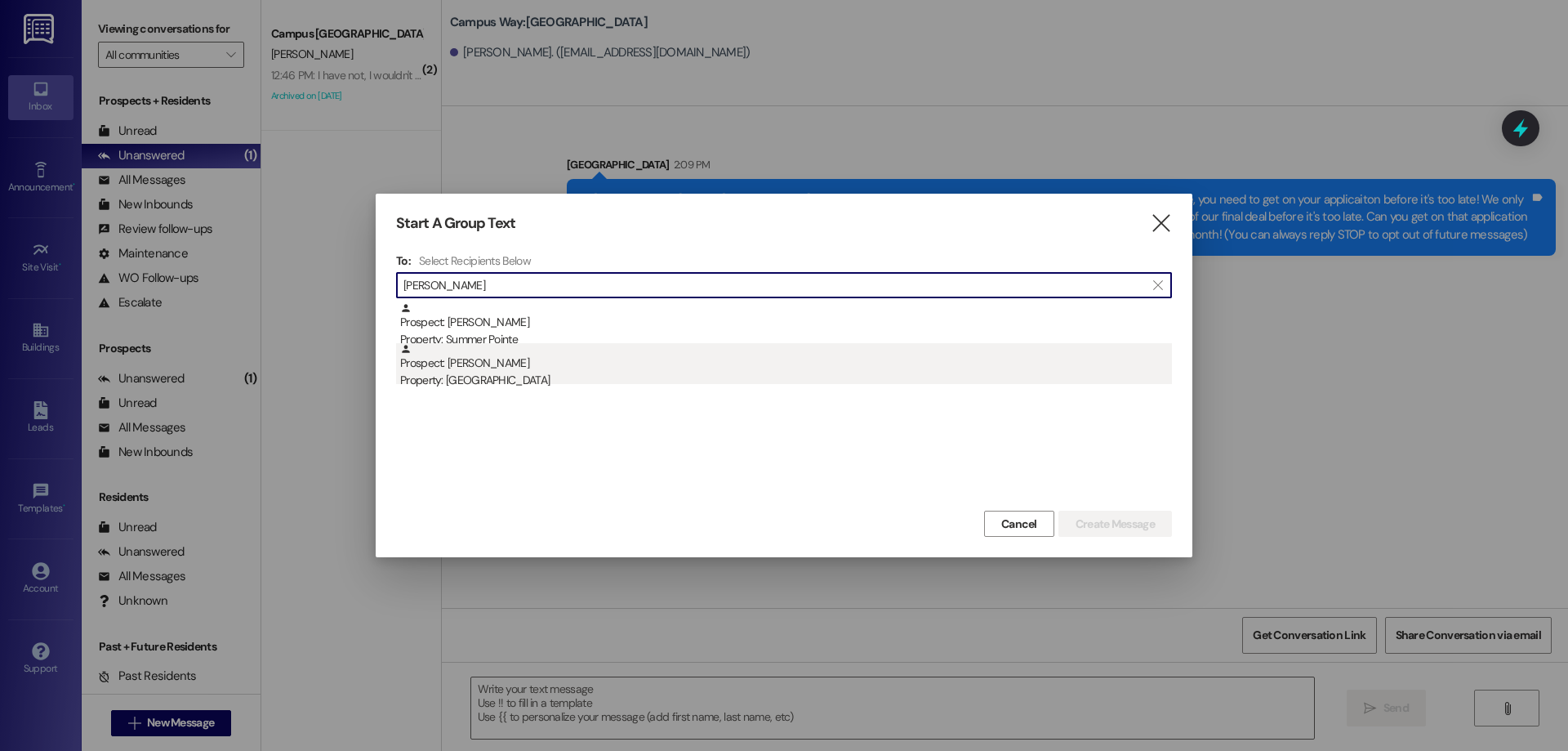
type input "[PERSON_NAME]"
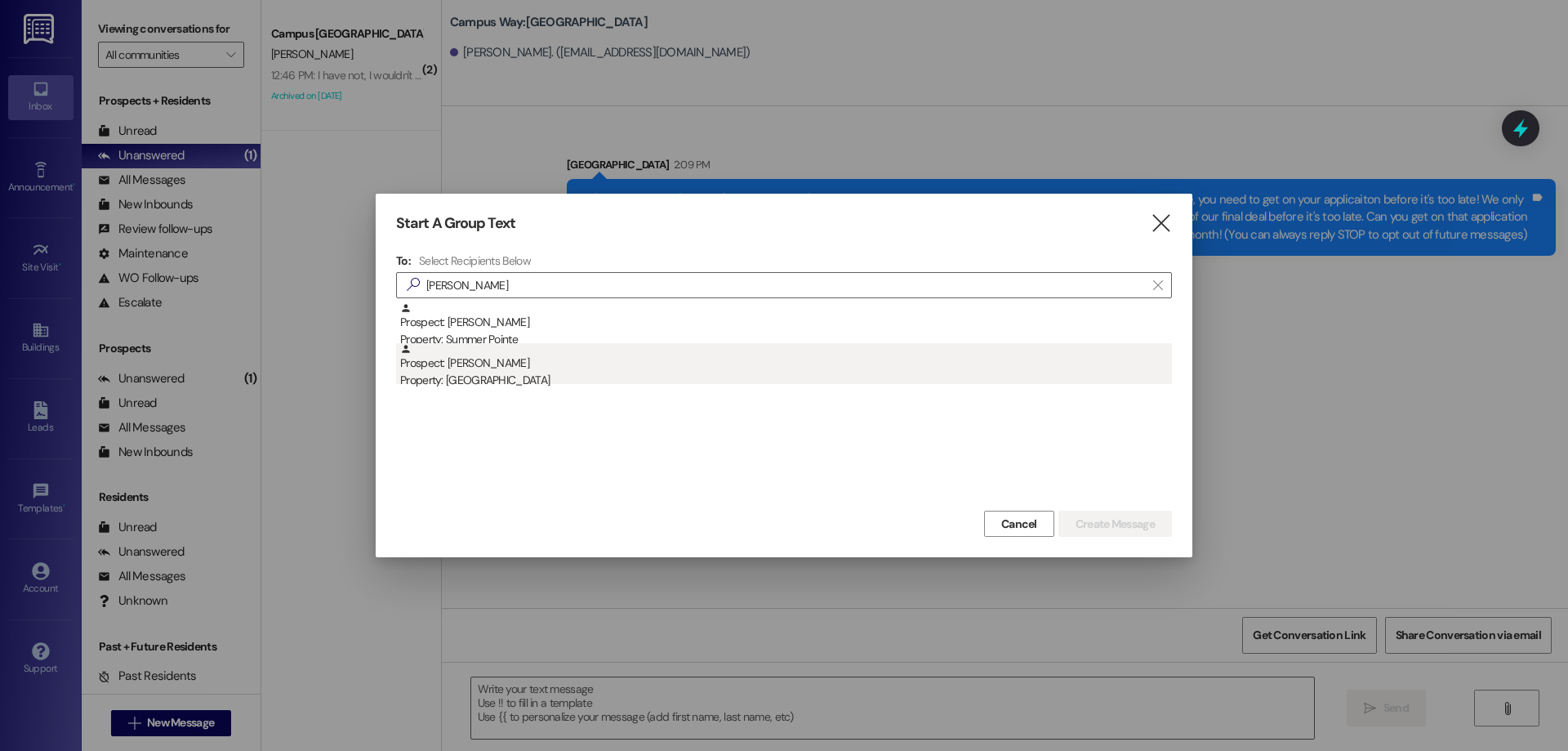
click at [688, 373] on div "Property: [GEOGRAPHIC_DATA]" at bounding box center [787, 380] width 772 height 17
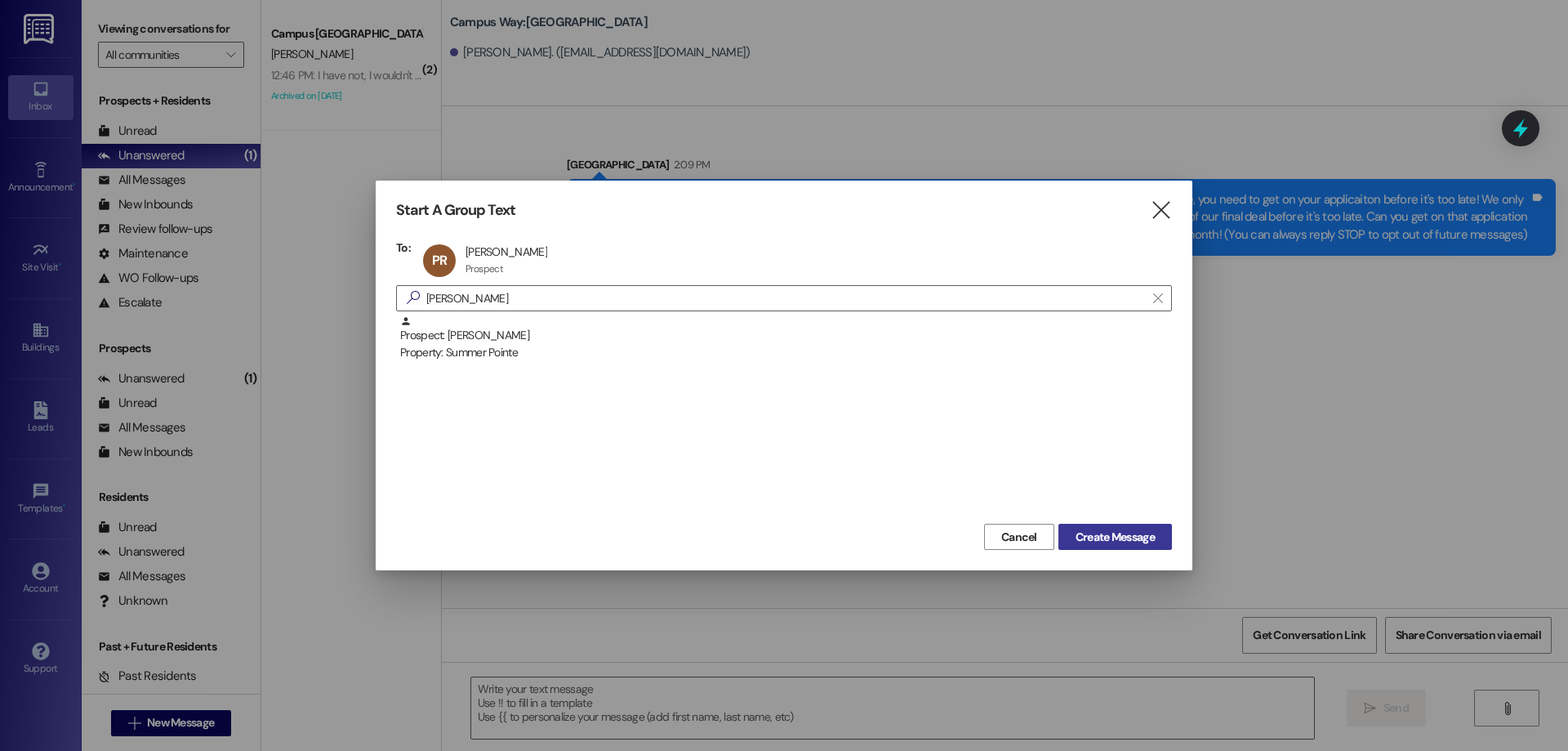
click at [1118, 534] on span "Create Message" at bounding box center [1115, 537] width 79 height 17
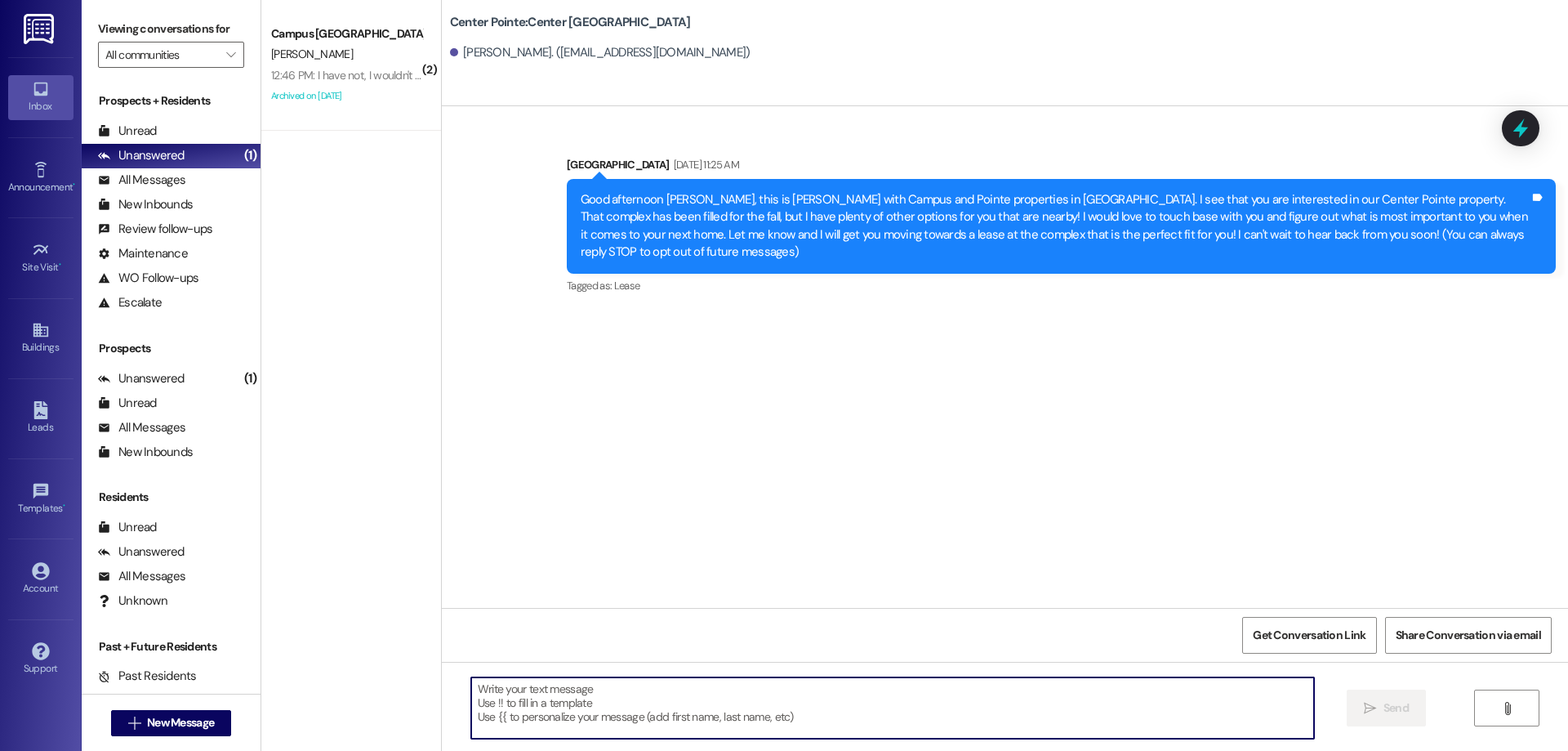
click at [631, 700] on textarea at bounding box center [892, 707] width 843 height 61
paste textarea "Hi {{first_name}}! This is [PERSON_NAME] from {{property}} apartments! Are you …"
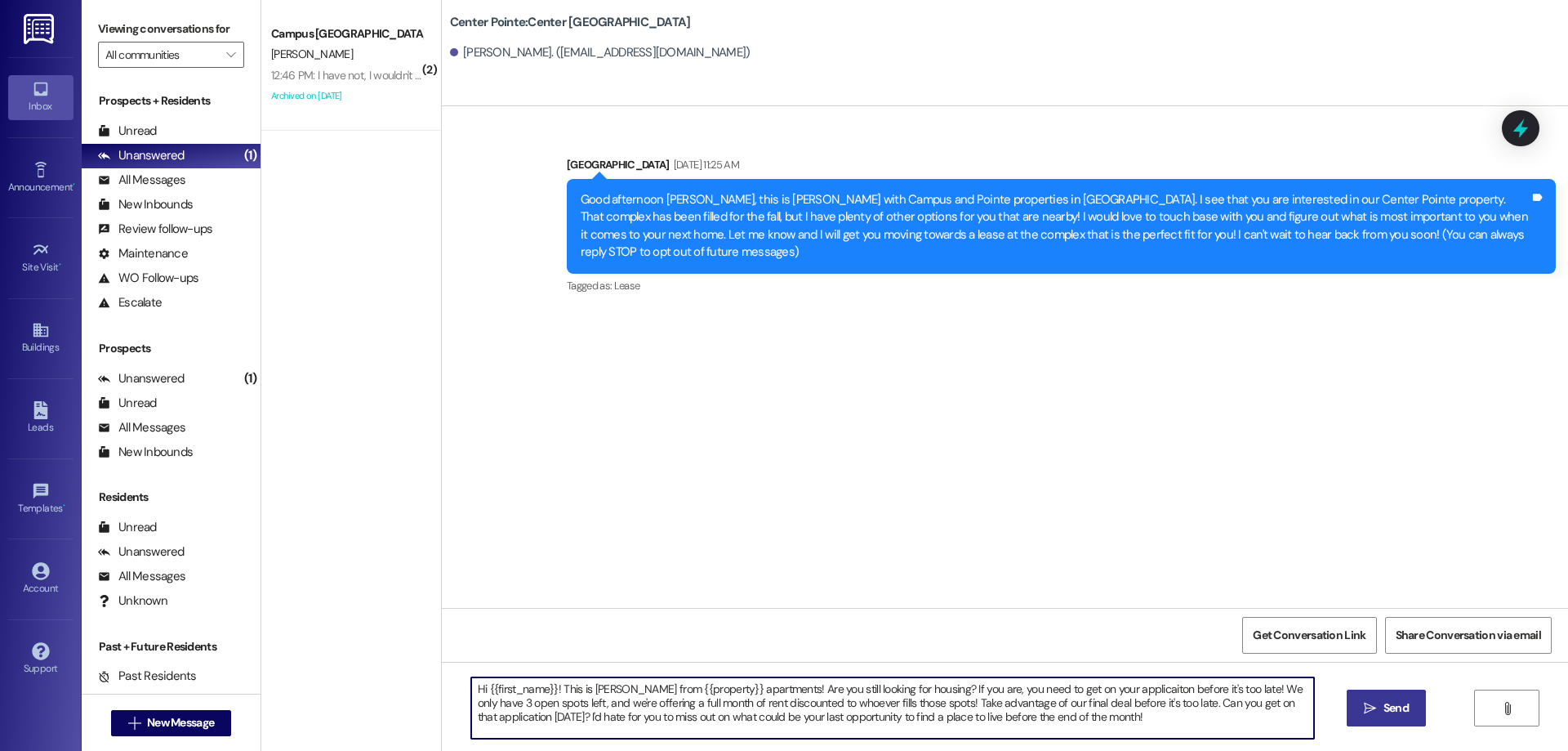
type textarea "Hi {{first_name}}! This is [PERSON_NAME] from {{property}} apartments! Are you …"
click at [1389, 700] on span "Send" at bounding box center [1397, 707] width 25 height 17
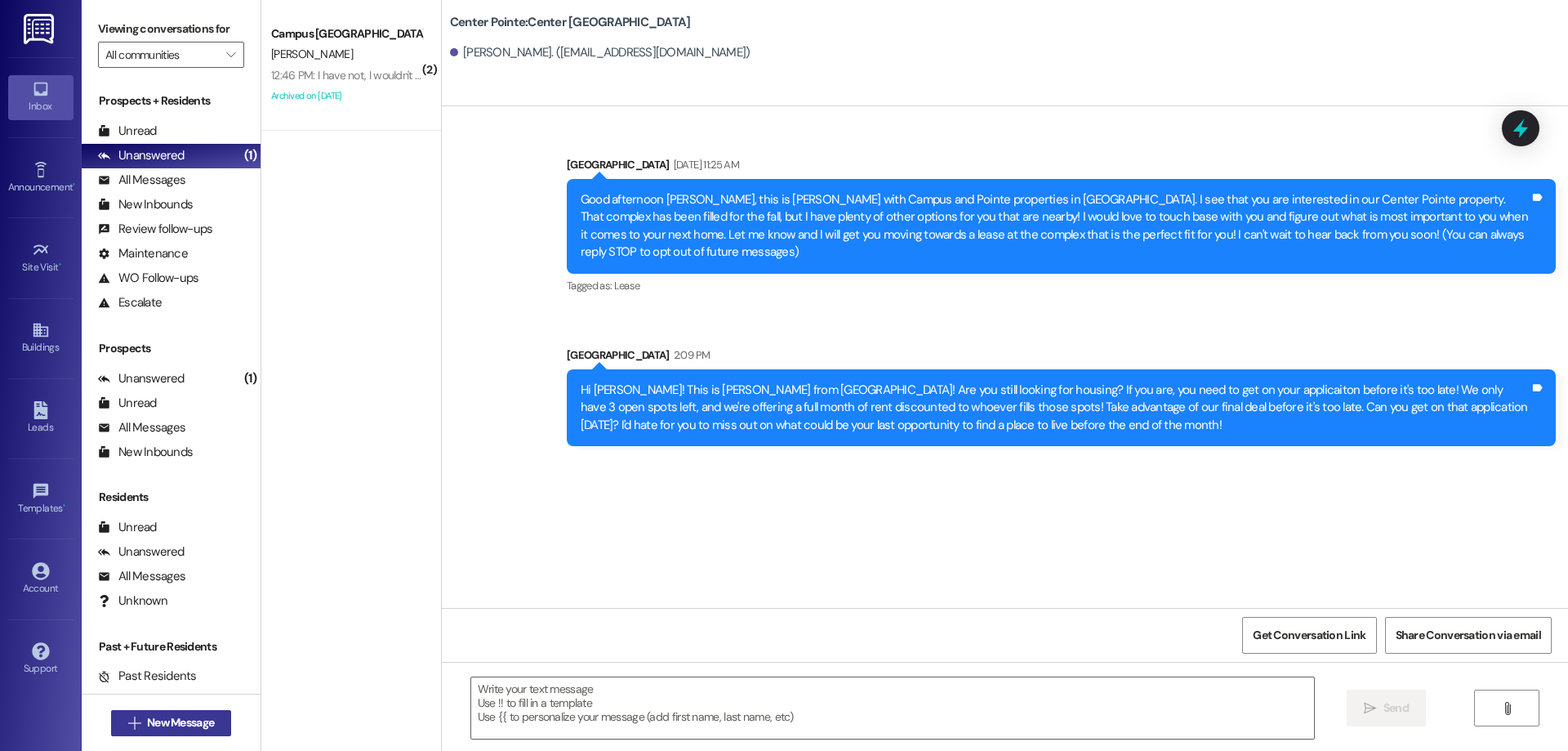
click at [135, 735] on button " New Message" at bounding box center [171, 722] width 121 height 26
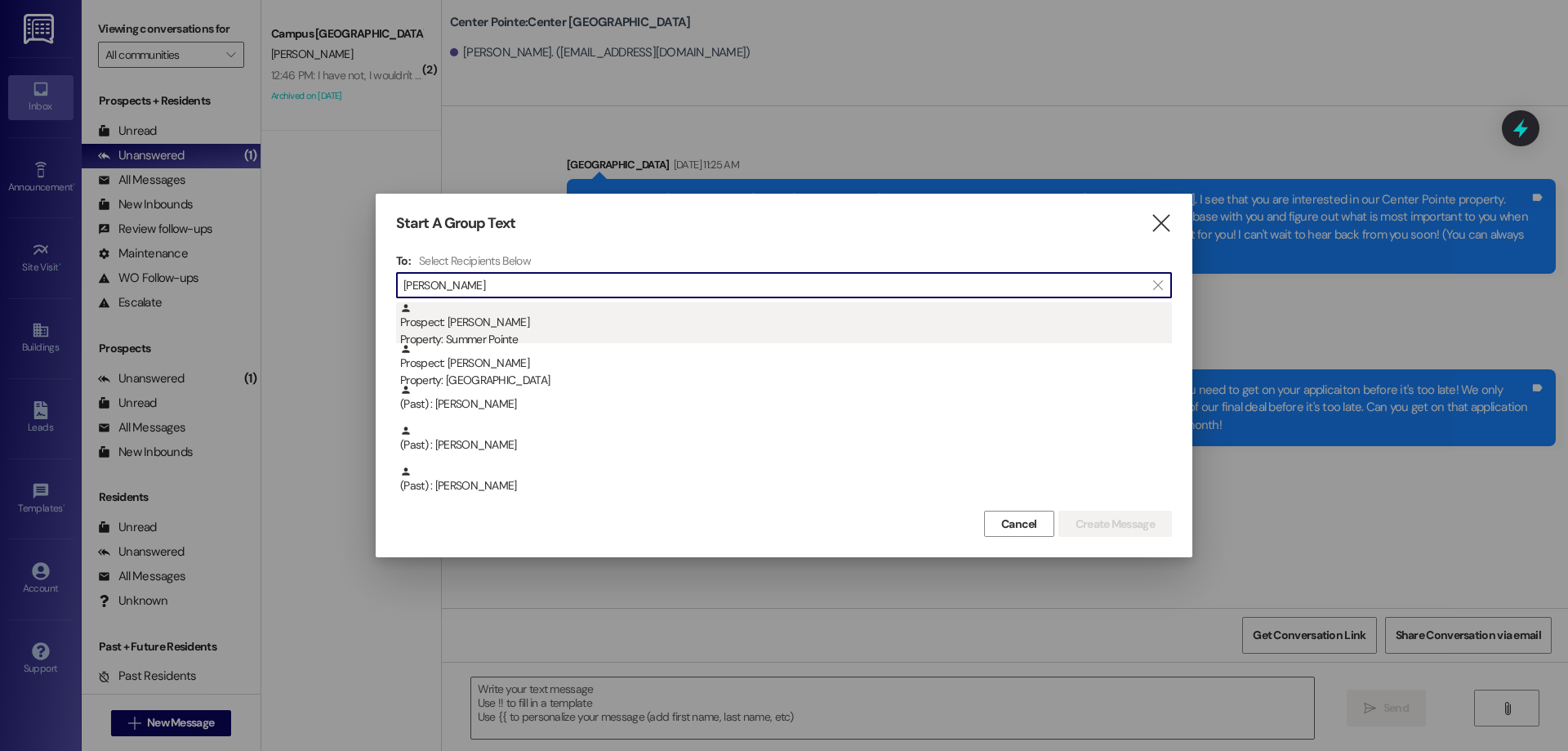
type input "[PERSON_NAME]"
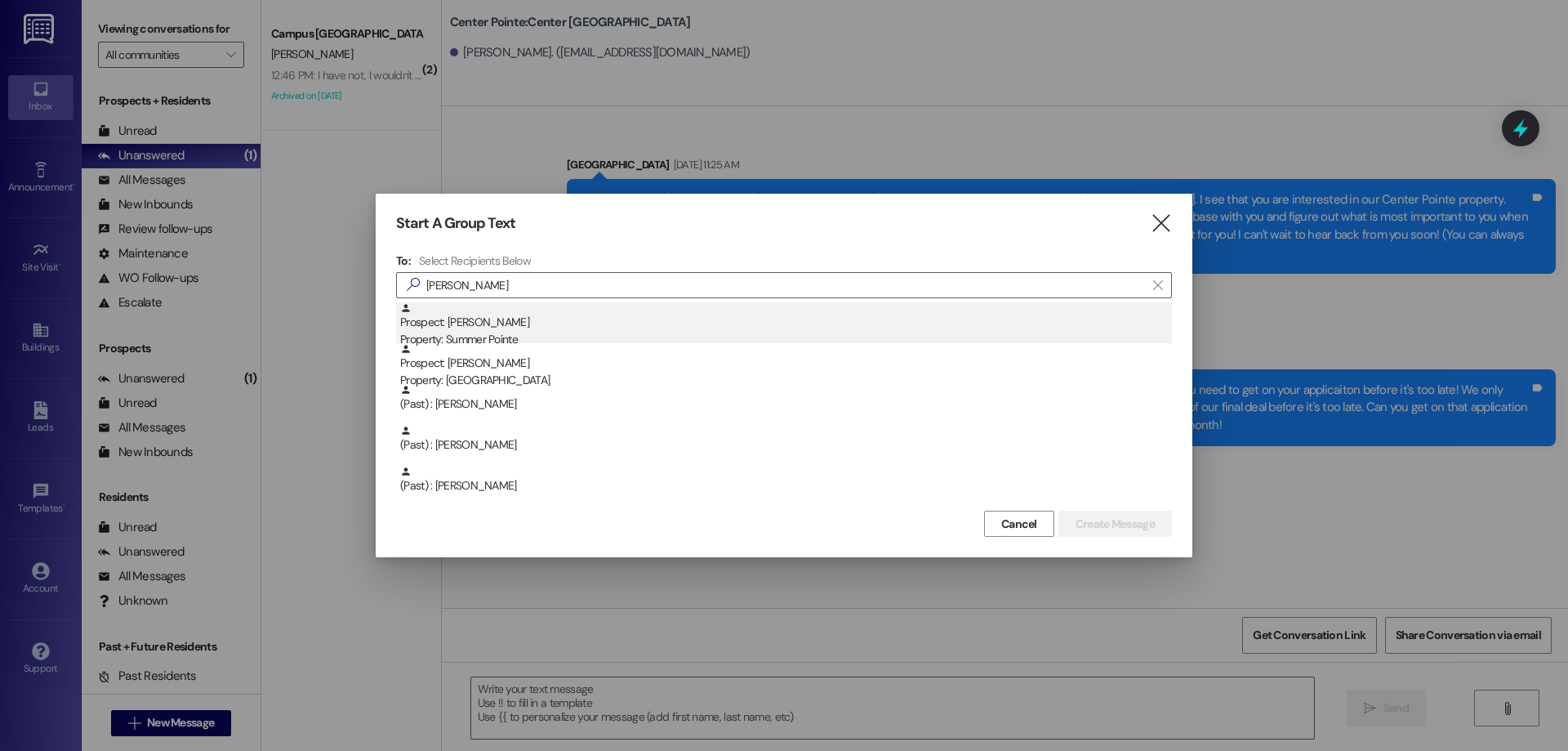
click at [804, 321] on div "Prospect: [PERSON_NAME] Property: Summer Pointe" at bounding box center [787, 325] width 772 height 46
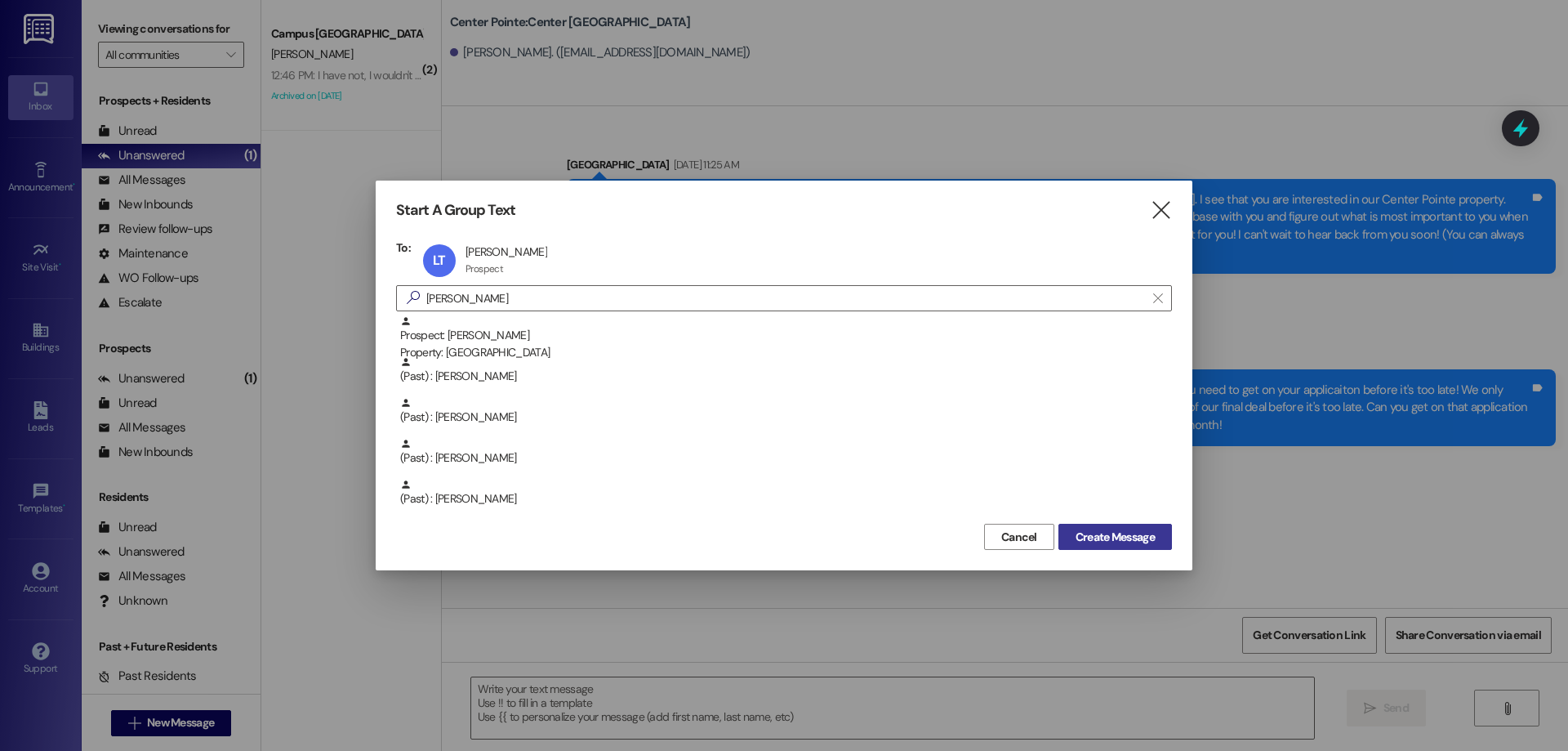
click at [1128, 535] on span "Create Message" at bounding box center [1115, 537] width 79 height 17
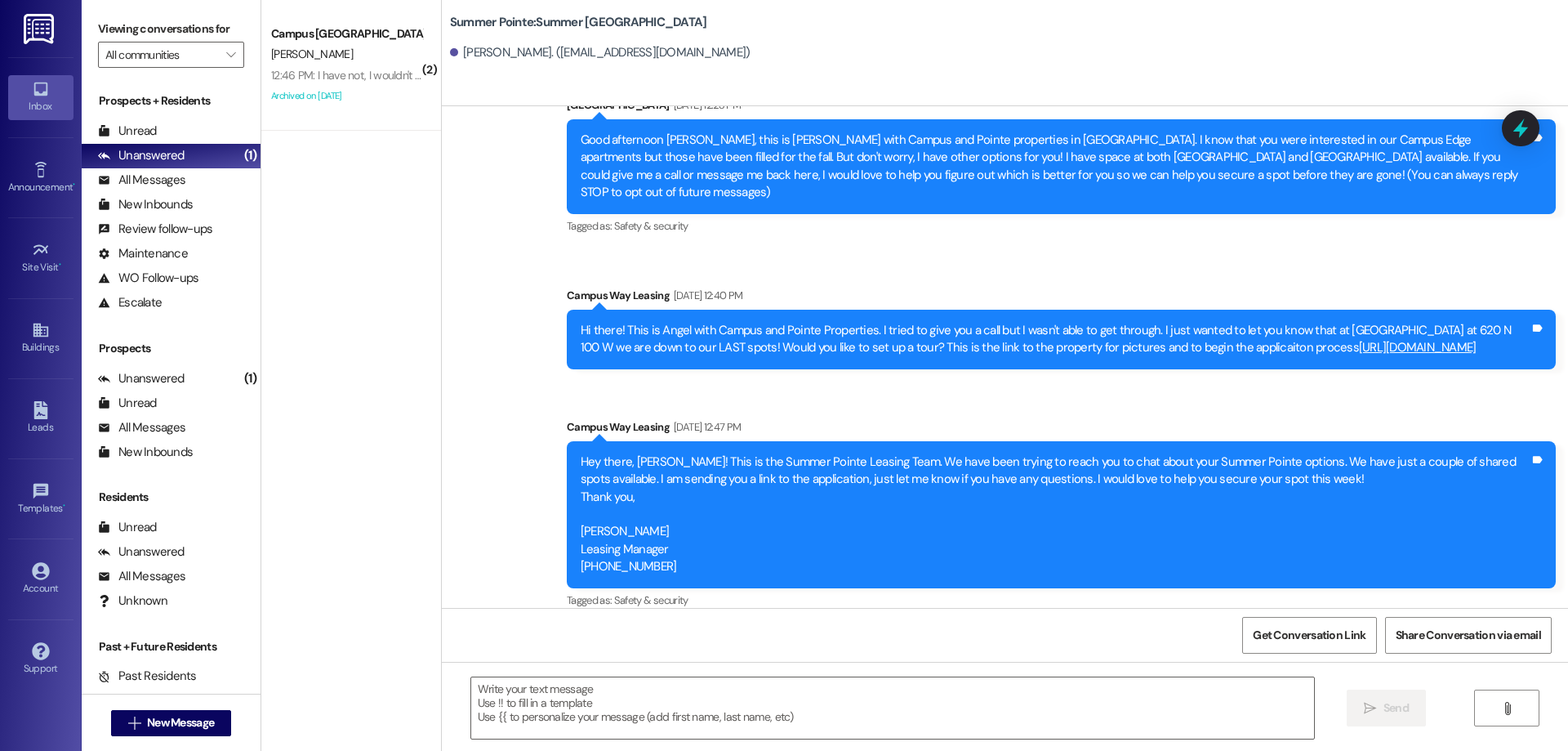
scroll to position [76, 0]
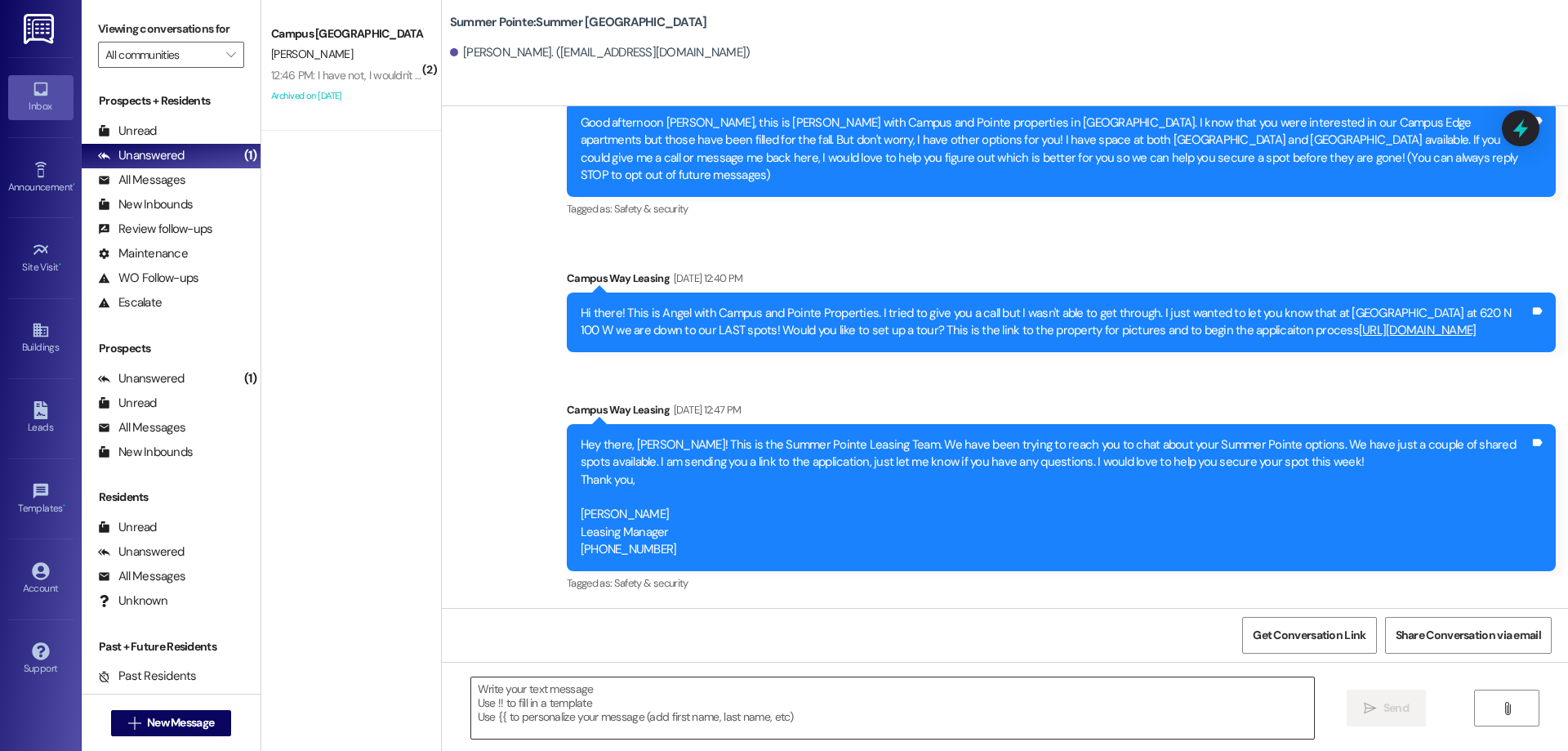
click at [530, 718] on textarea at bounding box center [892, 707] width 843 height 61
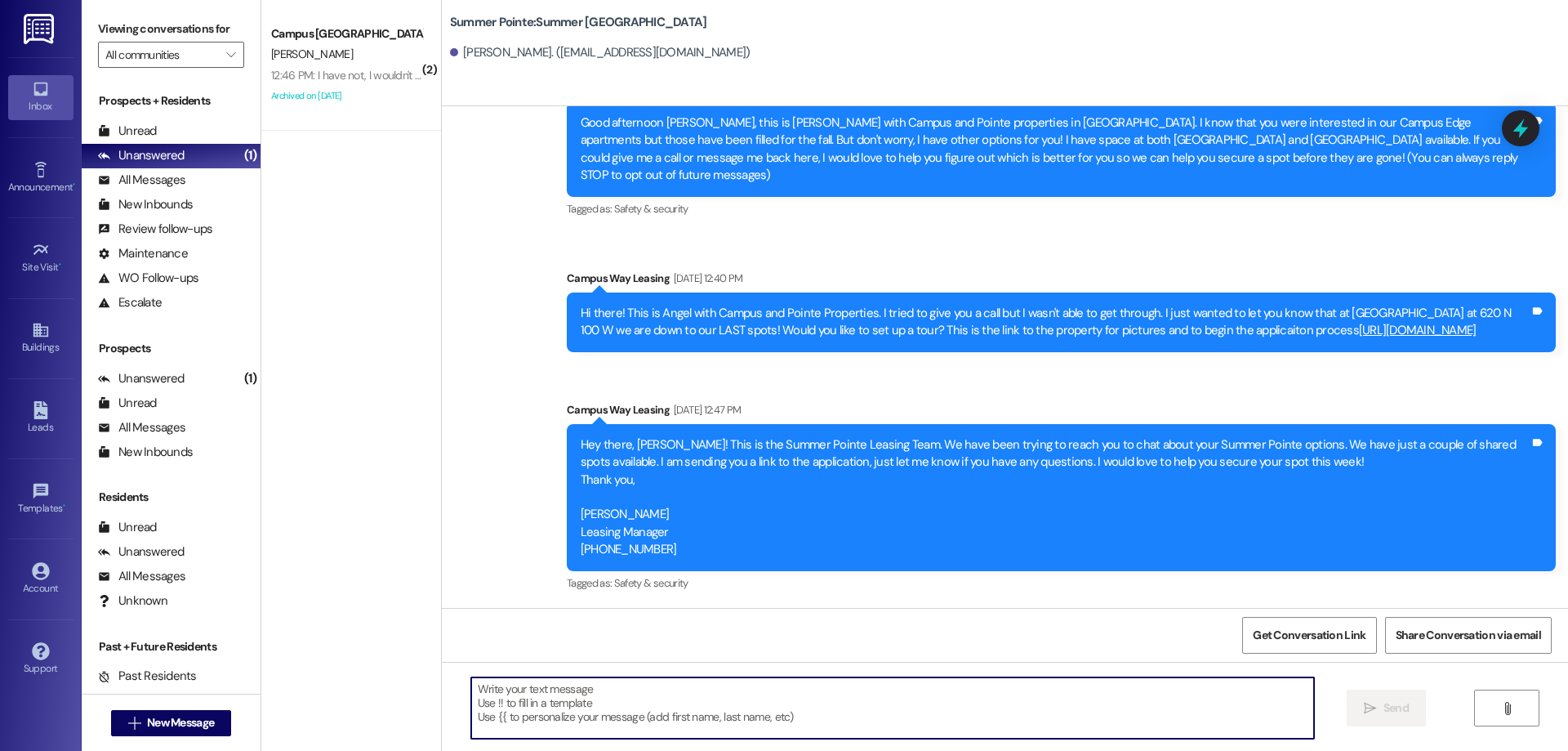
paste textarea "Hi {{first_name}}! This is [PERSON_NAME] from {{property}} apartments! Are you …"
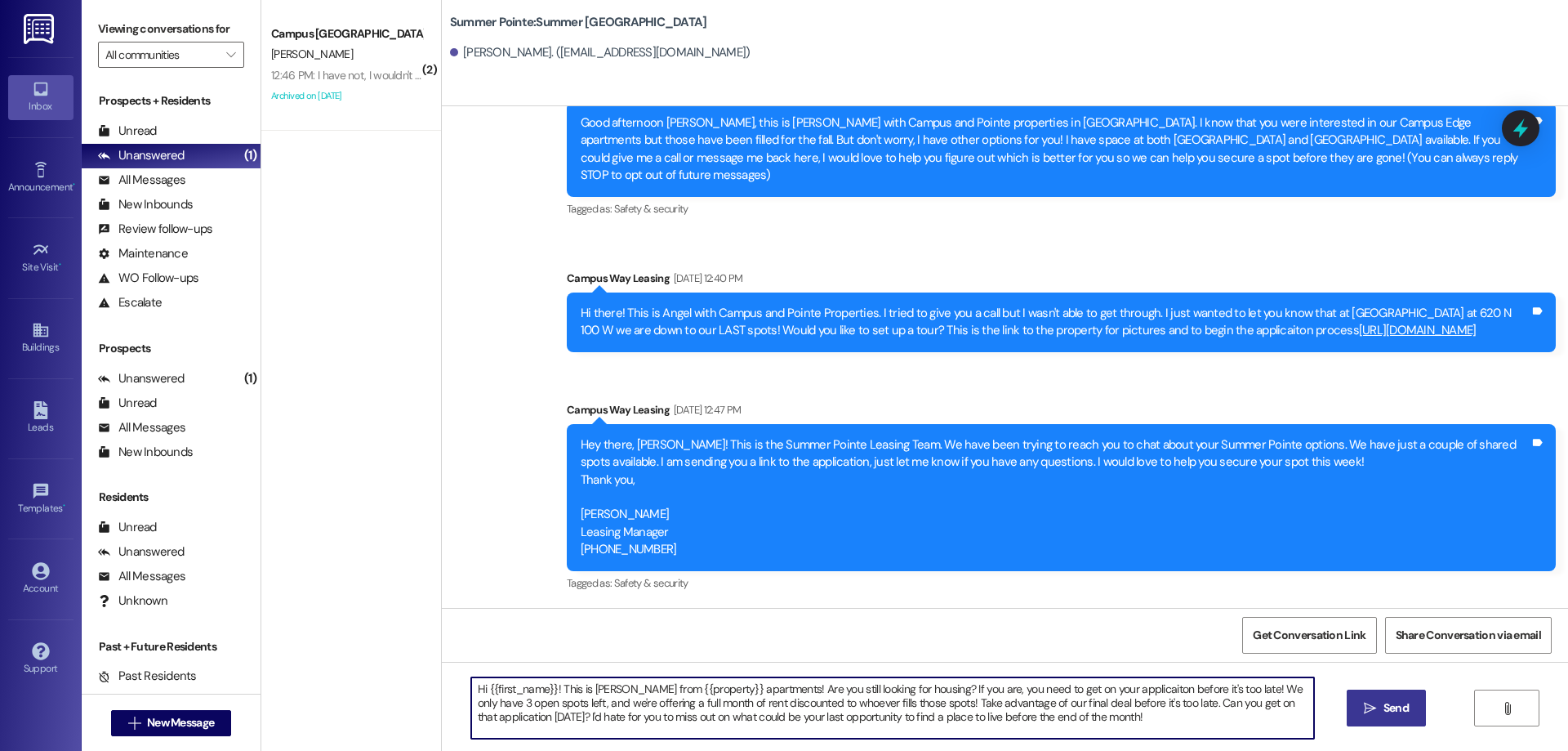
type textarea "Hi {{first_name}}! This is [PERSON_NAME] from {{property}} apartments! Are you …"
click at [1369, 708] on icon "" at bounding box center [1370, 708] width 13 height 14
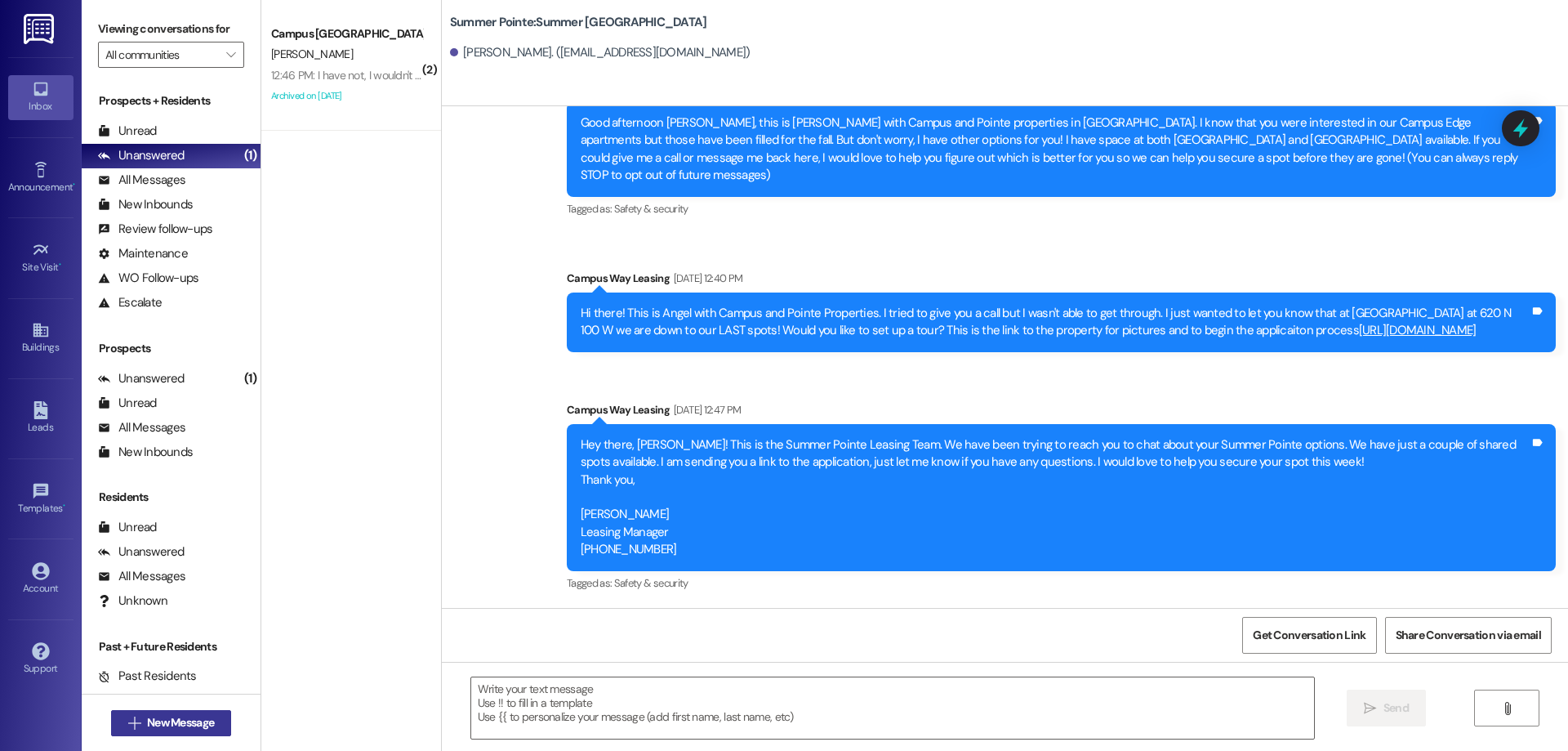
click at [160, 724] on span "New Message" at bounding box center [180, 723] width 67 height 17
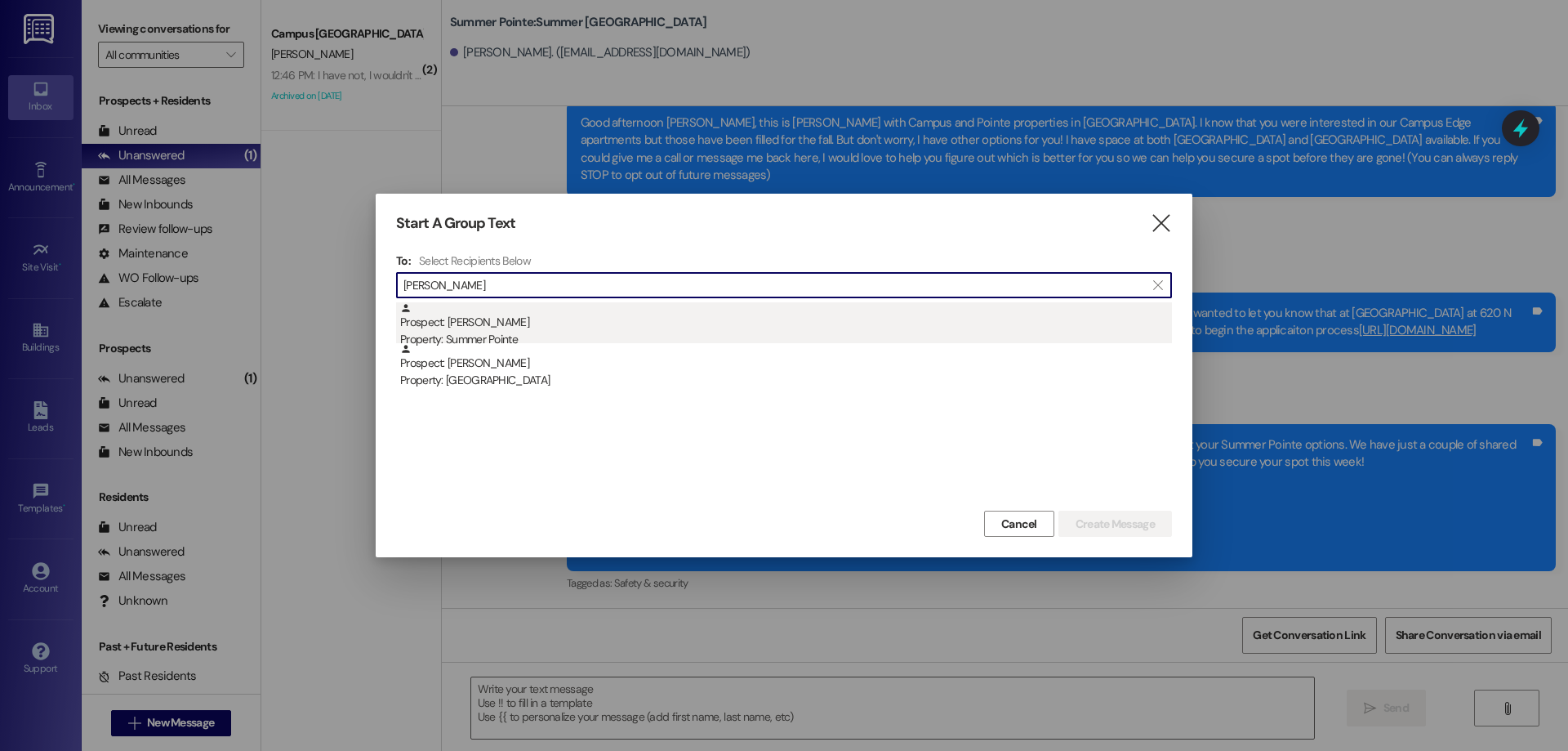
type input "[PERSON_NAME]"
click at [625, 331] on div "Property: Summer Pointe" at bounding box center [787, 340] width 772 height 17
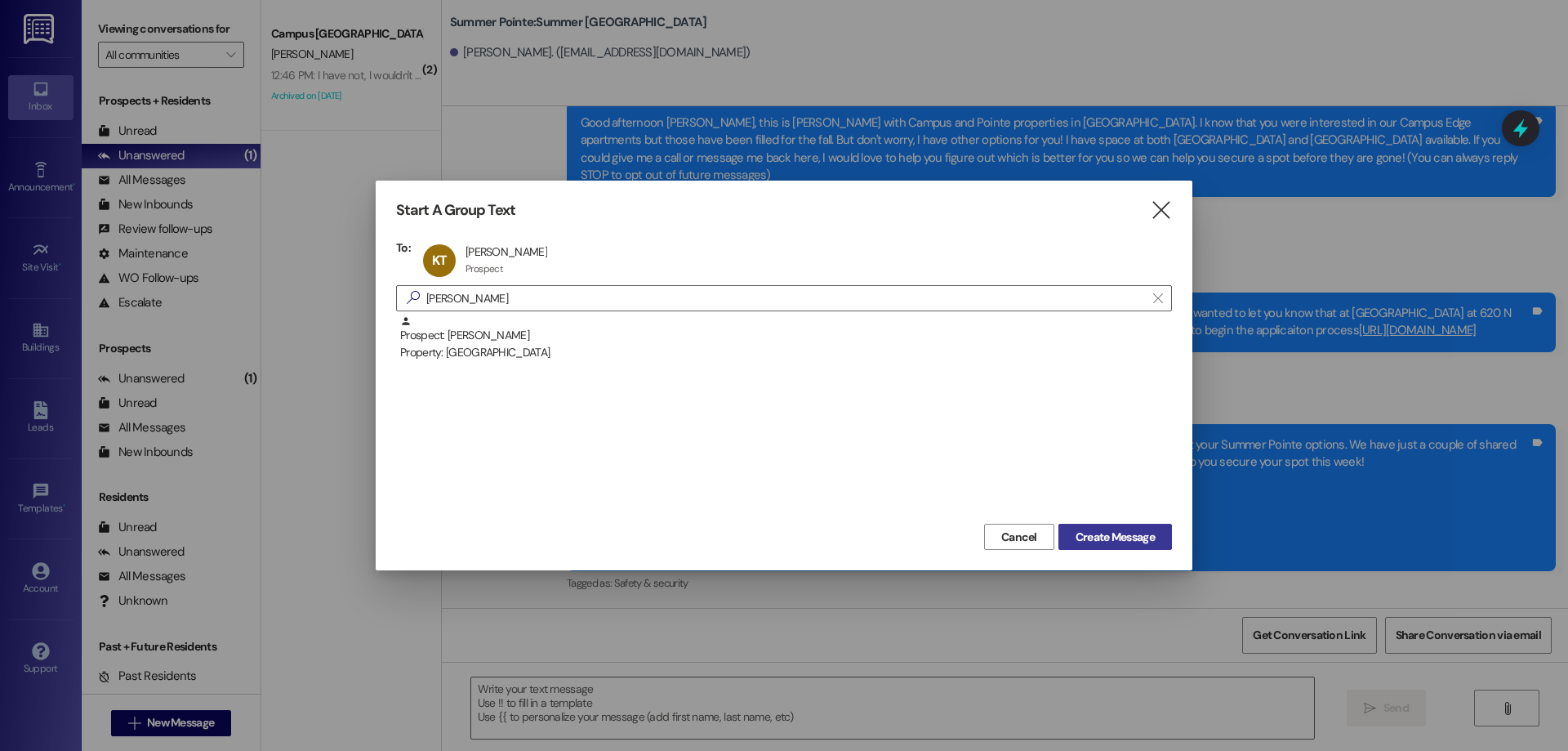
click at [1128, 542] on span "Create Message" at bounding box center [1115, 537] width 79 height 17
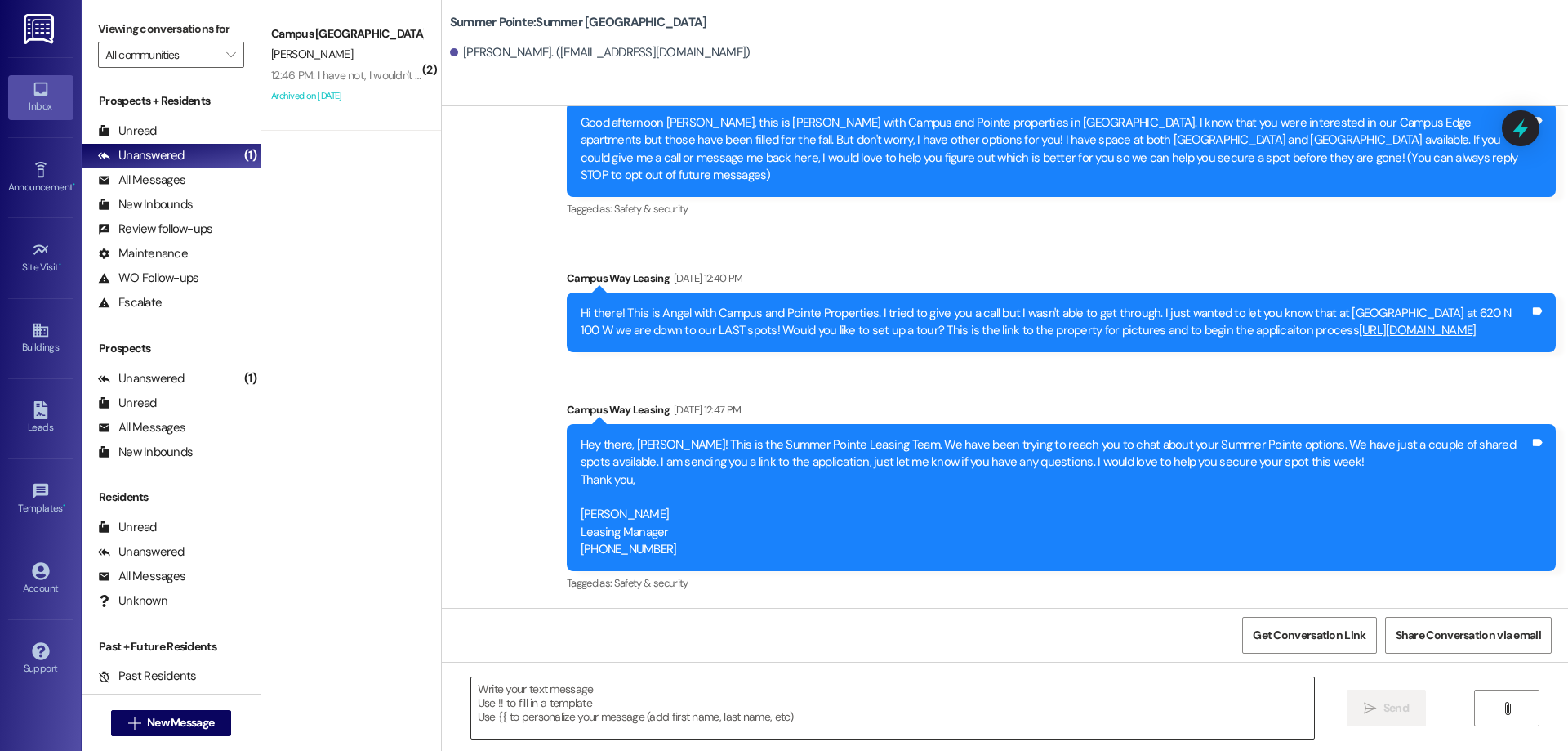
scroll to position [1, 0]
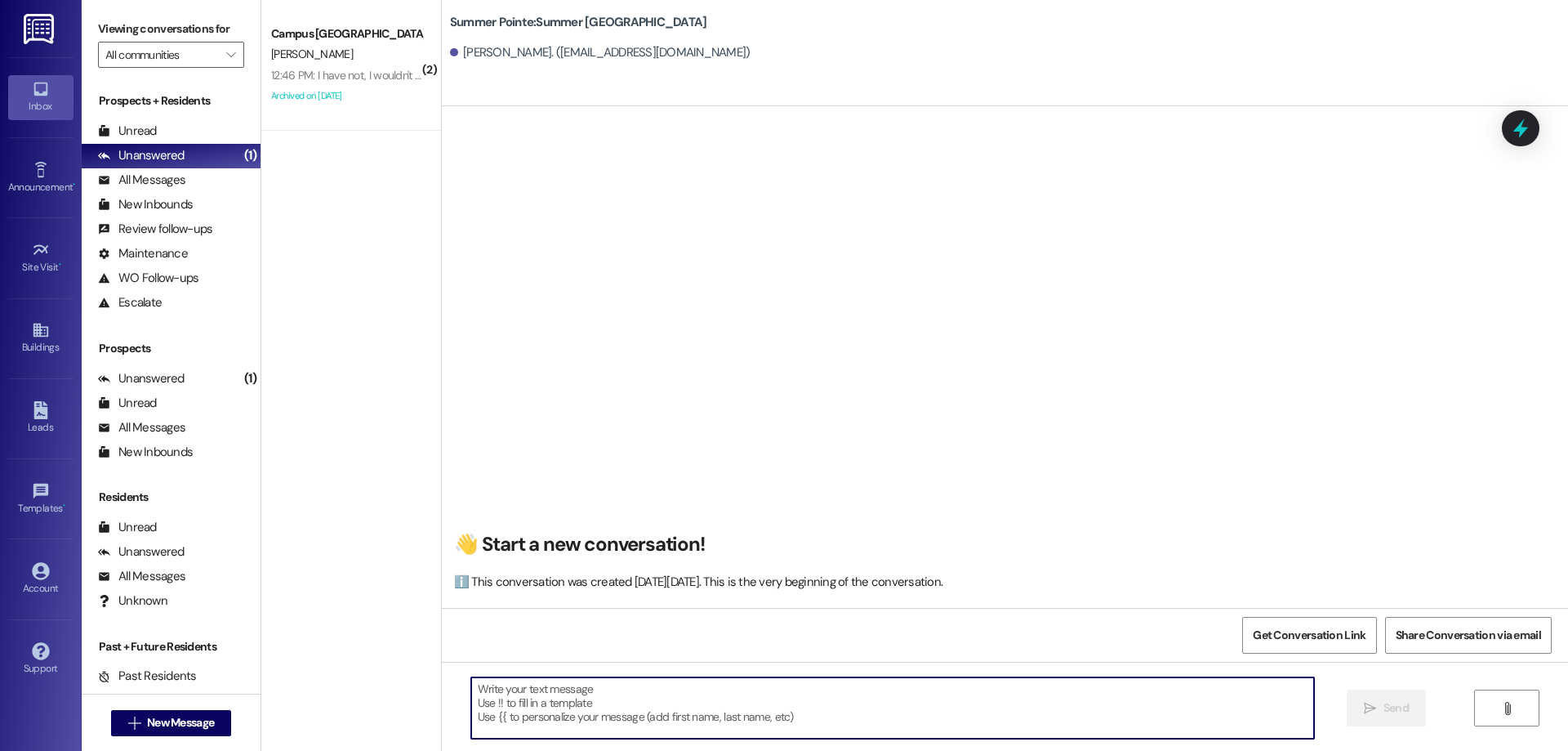
click at [853, 690] on textarea at bounding box center [892, 707] width 843 height 61
paste textarea "Hi {{first_name}}! This is [PERSON_NAME] from {{property}} apartments! Are you …"
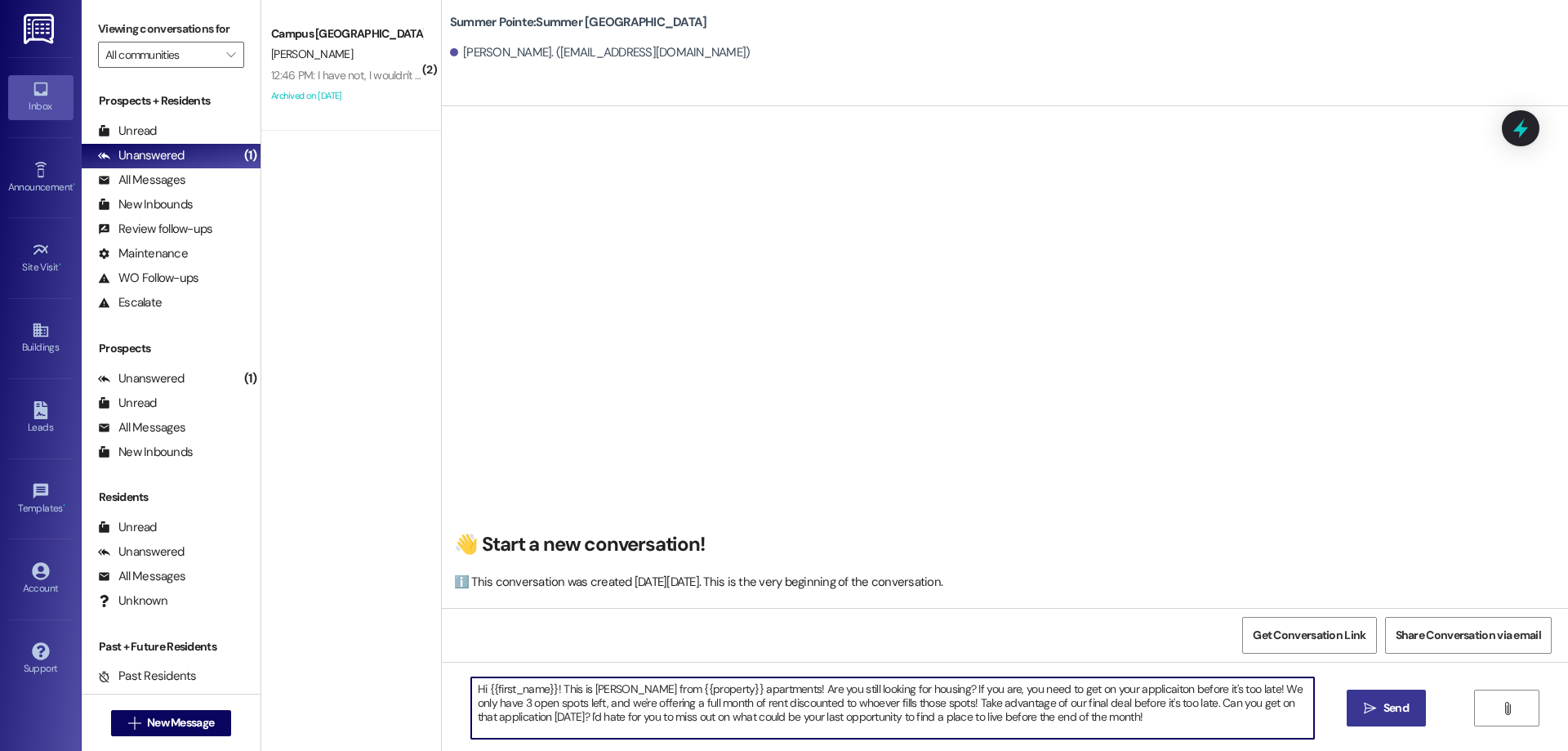
type textarea "Hi {{first_name}}! This is [PERSON_NAME] from {{property}} apartments! Are you …"
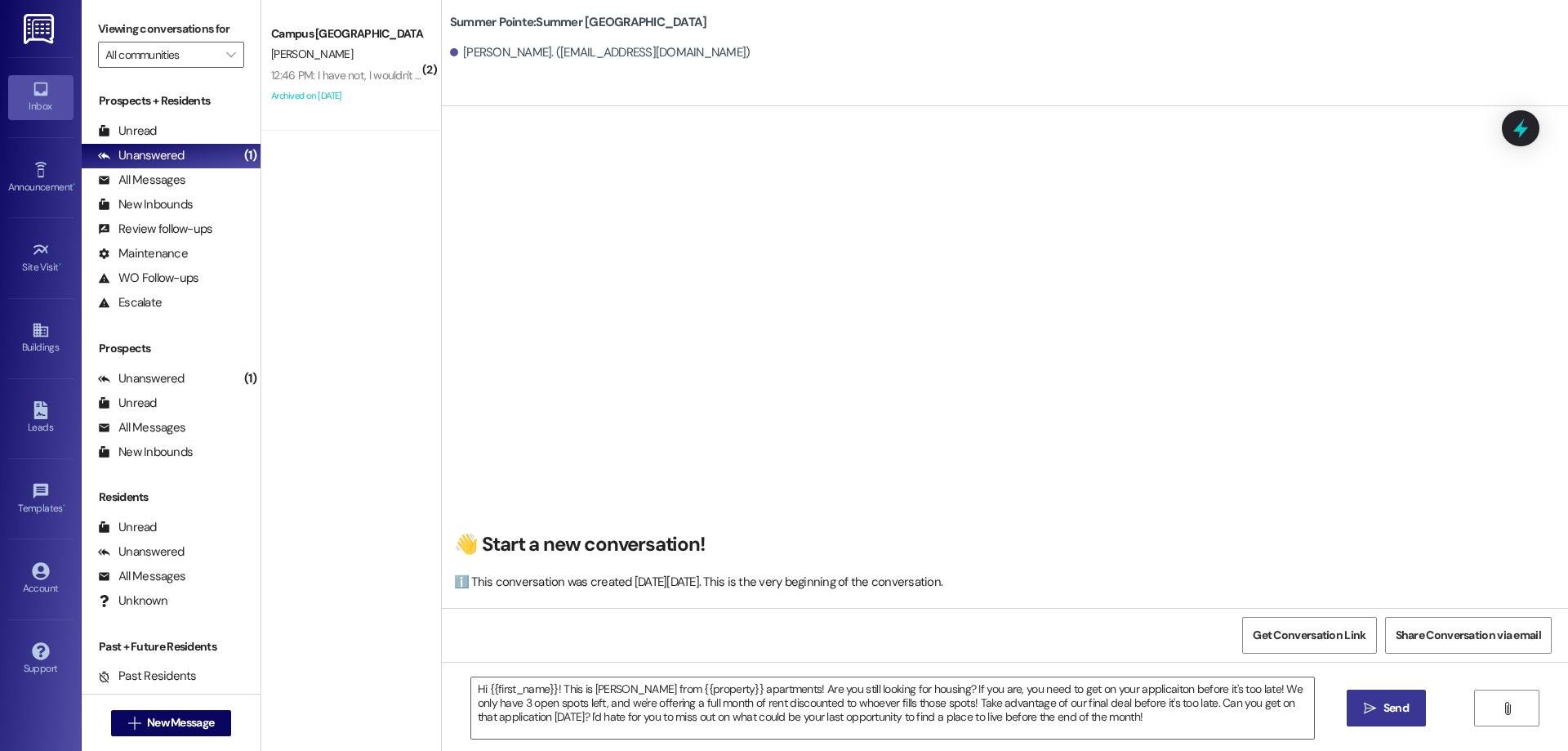
click at [1371, 706] on icon "" at bounding box center [1370, 708] width 13 height 14
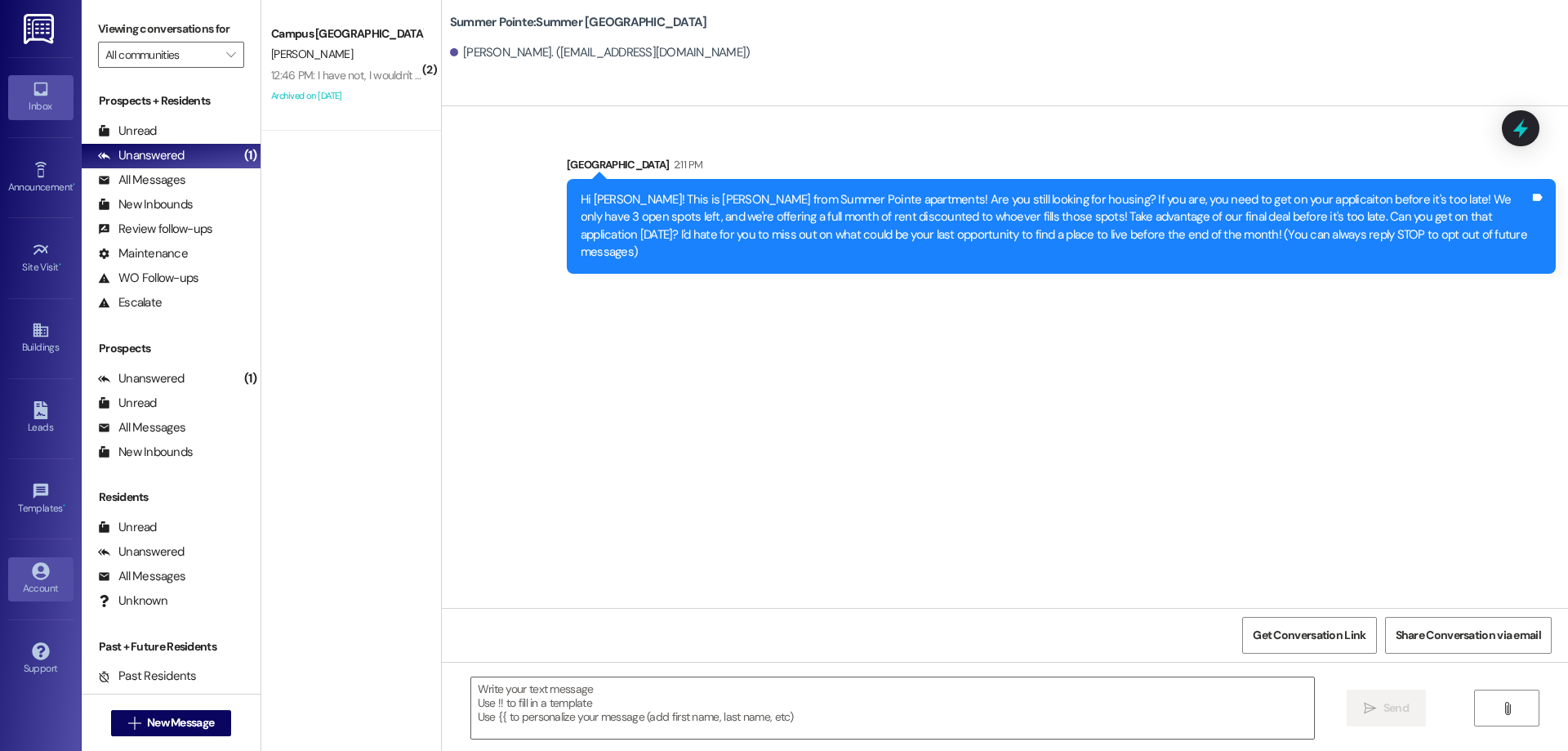
scroll to position [0, 0]
click at [155, 730] on span "New Message" at bounding box center [180, 723] width 67 height 17
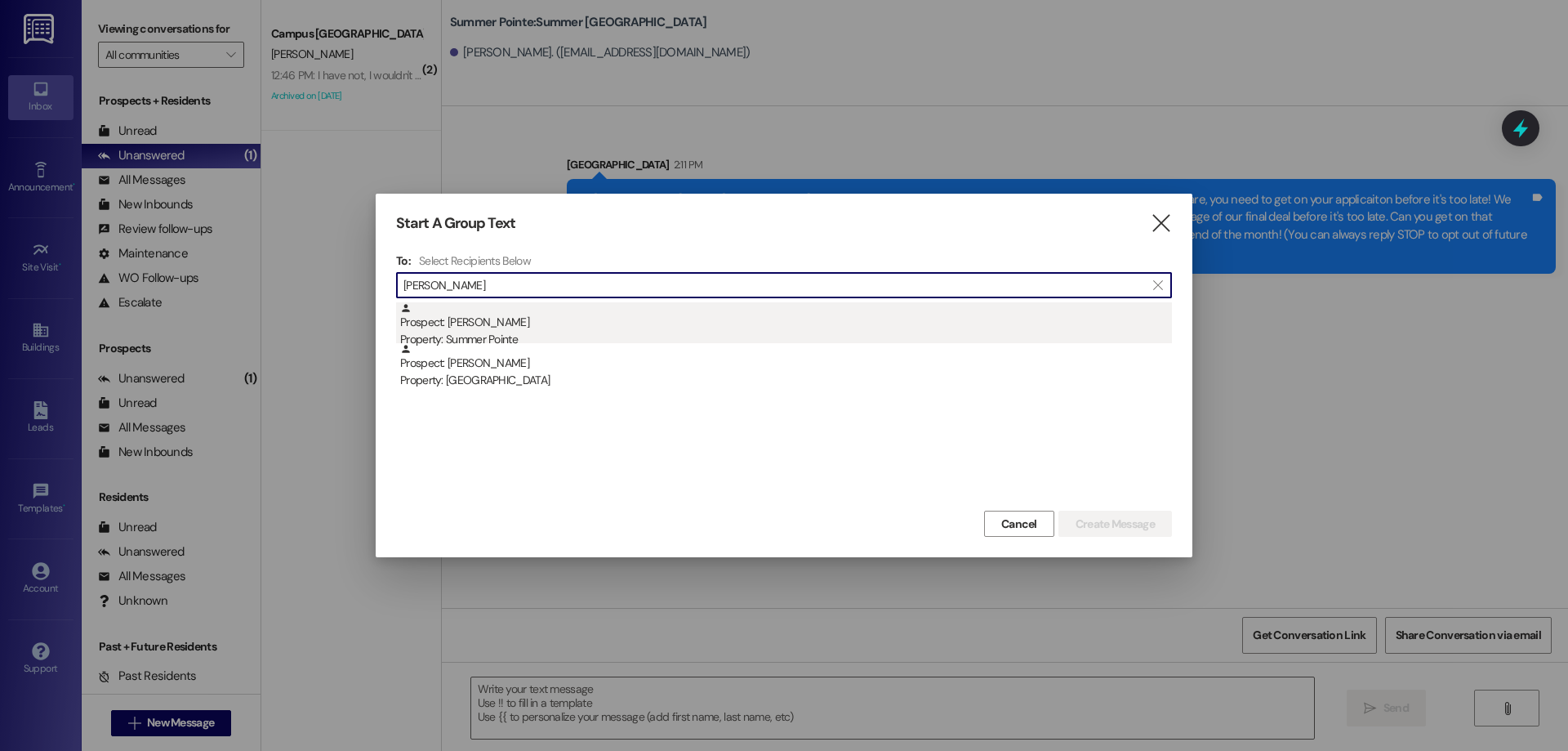
type input "[PERSON_NAME]"
click at [610, 323] on div "Prospect: [PERSON_NAME] Property: Summer Pointe" at bounding box center [787, 325] width 772 height 46
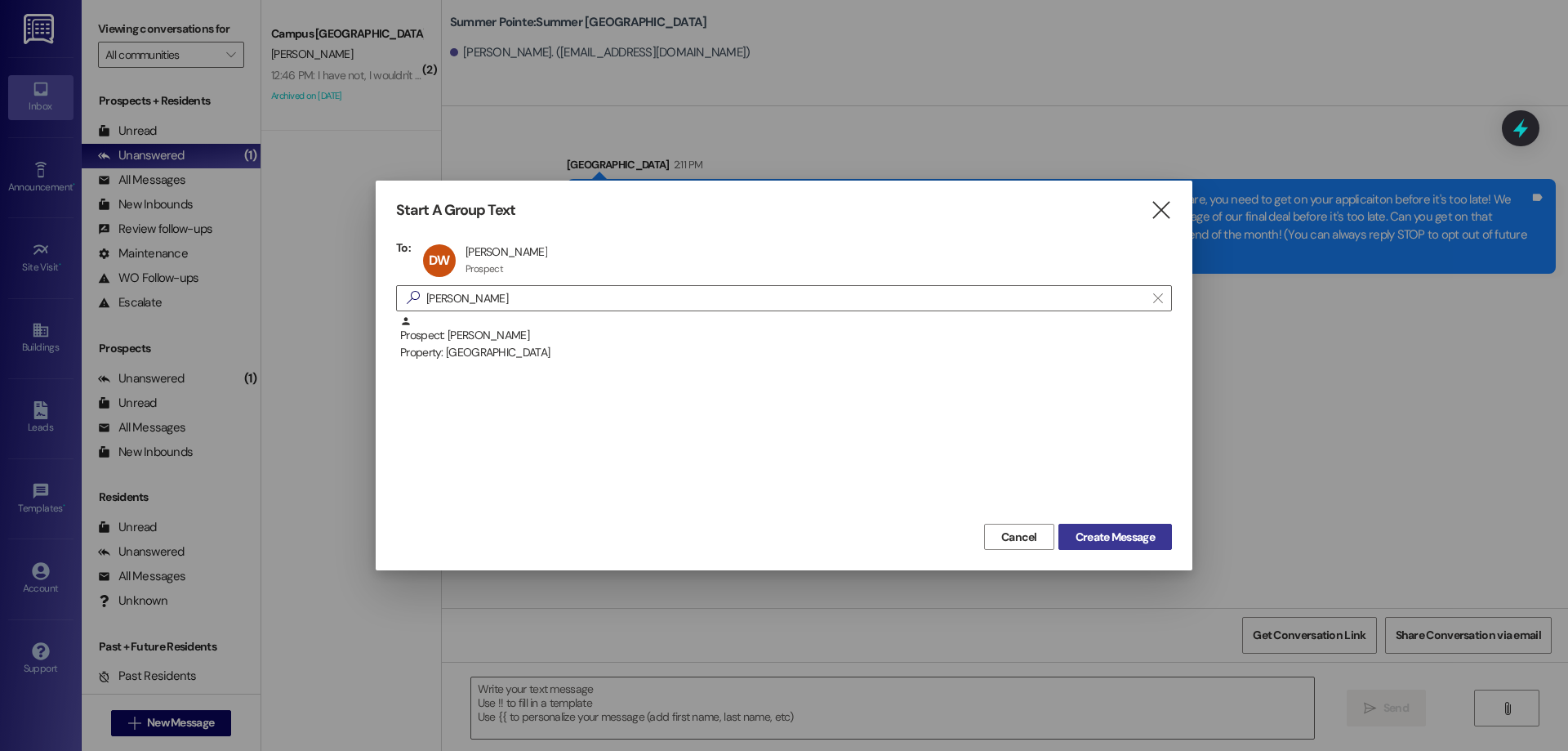
click at [1115, 530] on span "Create Message" at bounding box center [1115, 537] width 79 height 17
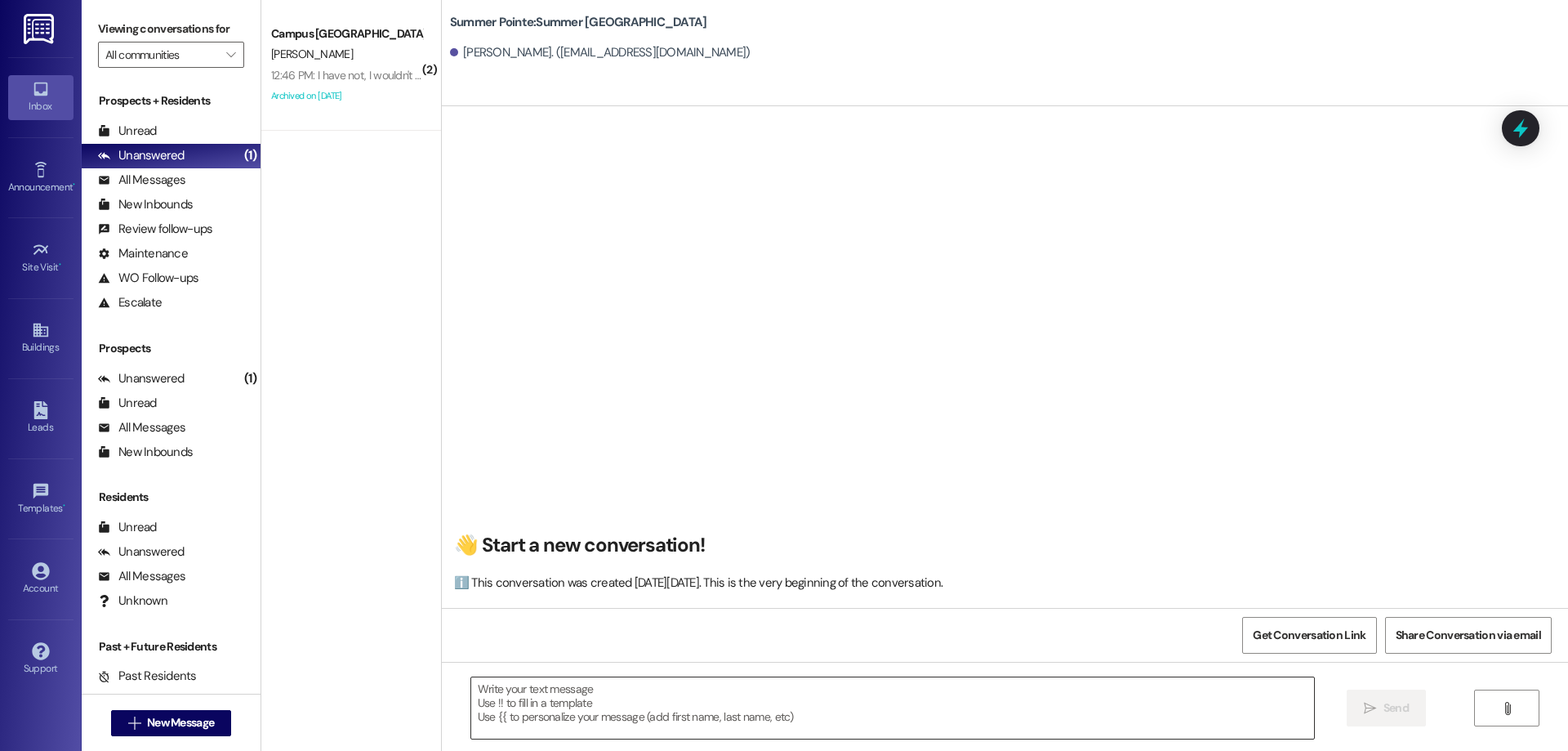
click at [767, 676] on div at bounding box center [892, 707] width 845 height 63
click at [756, 688] on textarea at bounding box center [892, 707] width 843 height 61
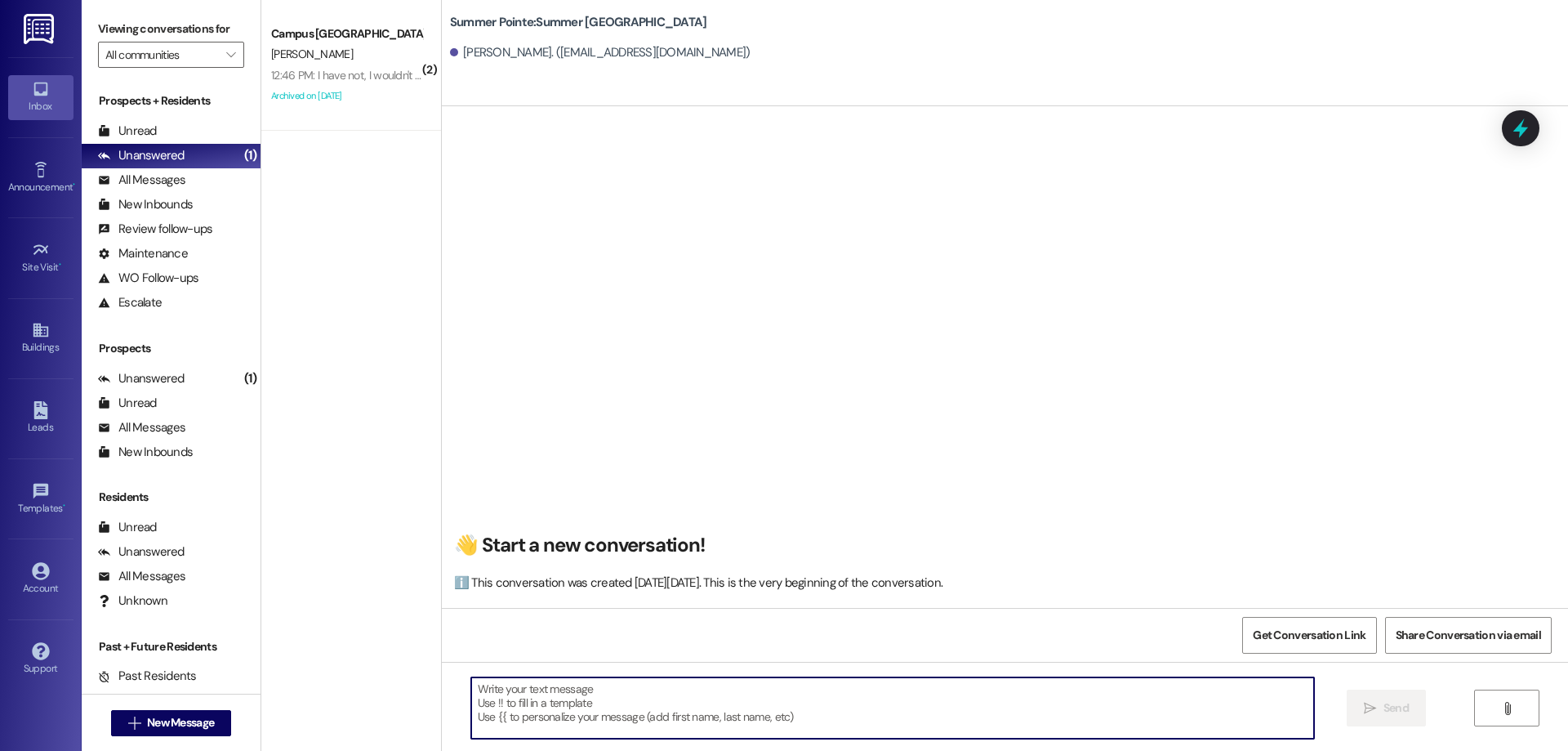
paste textarea "Hi {{first_name}}! This is [PERSON_NAME] from {{property}} apartments! Are you …"
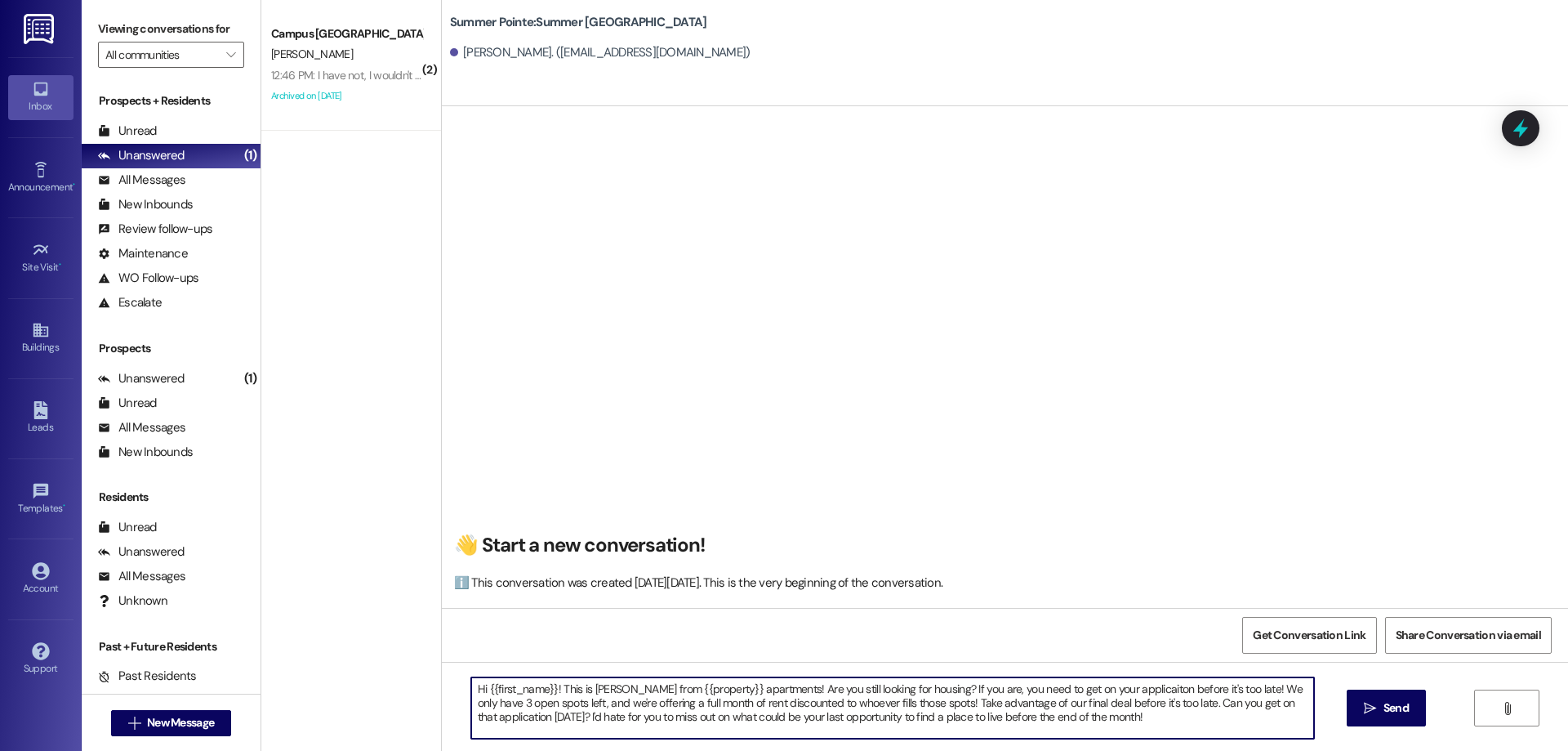
type textarea "Hi {{first_name}}! This is [PERSON_NAME] from {{property}} apartments! Are you …"
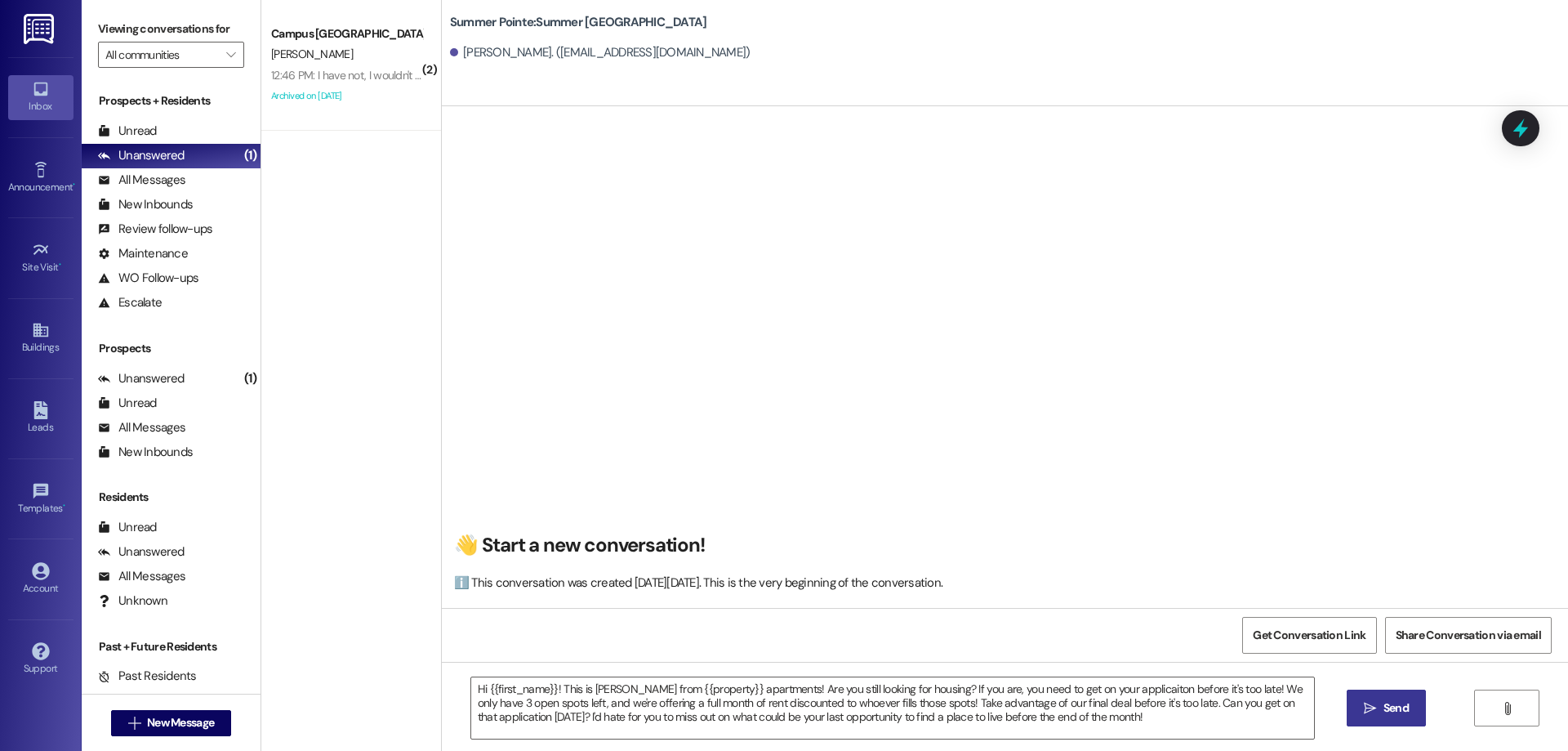
click at [1364, 706] on icon "" at bounding box center [1370, 708] width 13 height 14
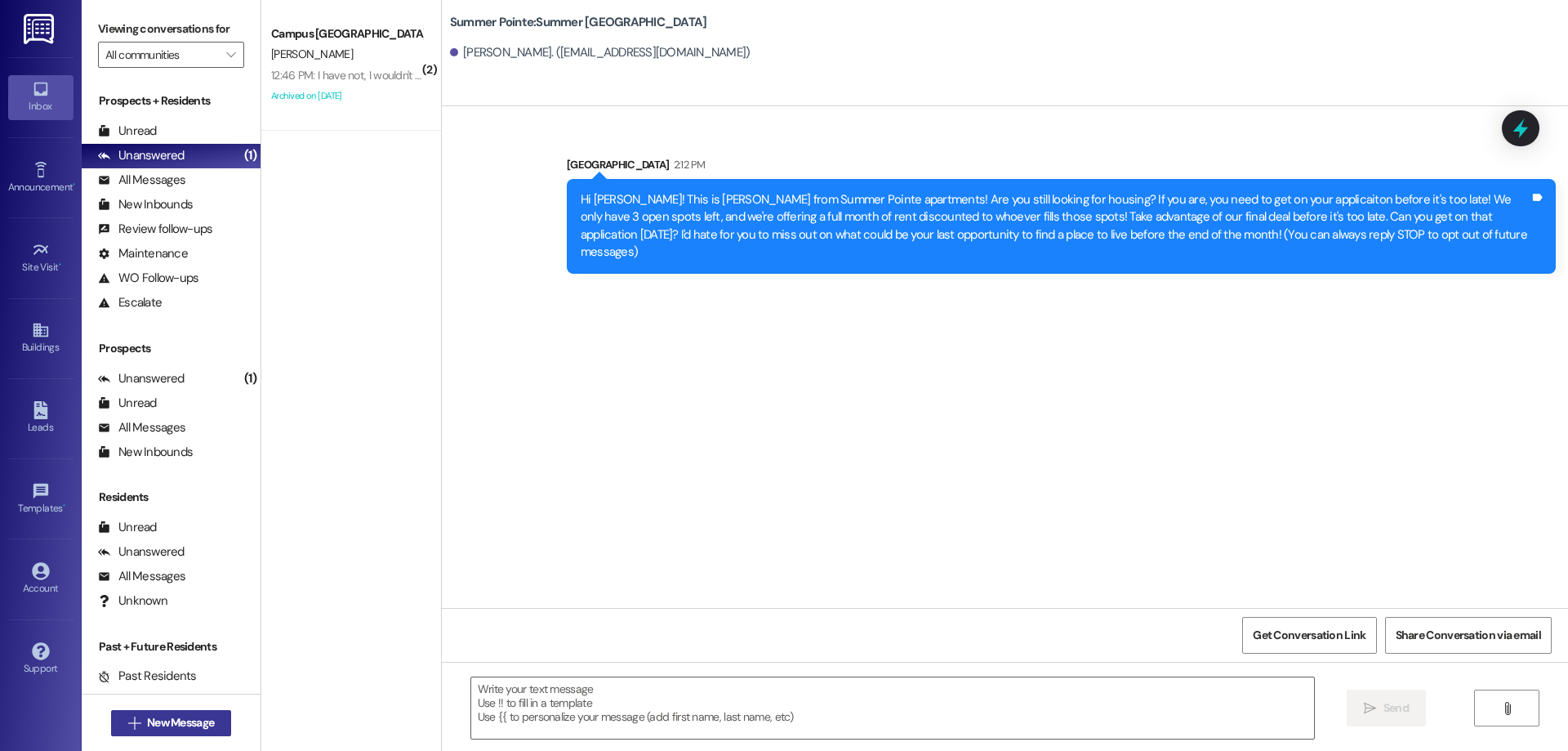
click at [187, 722] on span "New Message" at bounding box center [180, 723] width 67 height 17
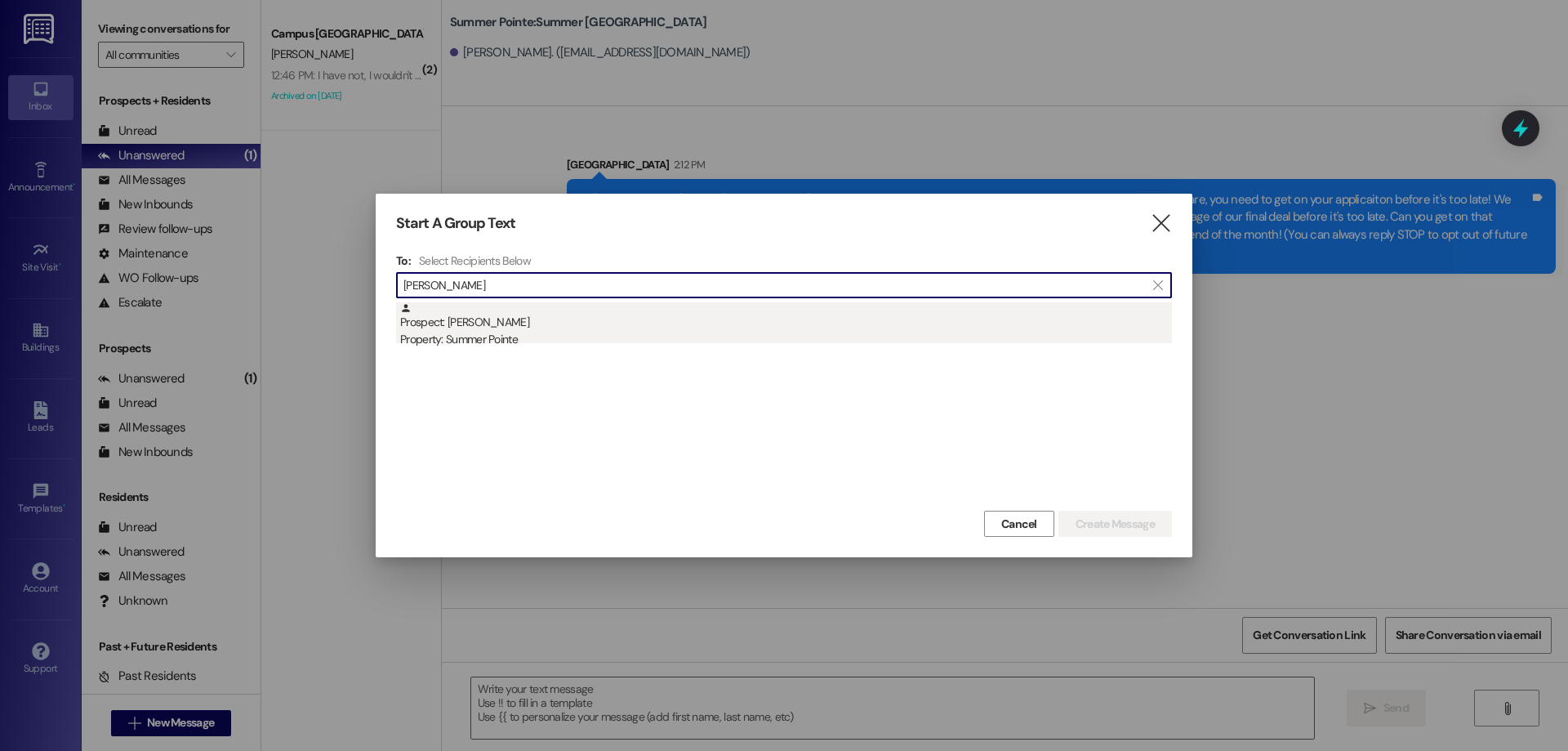
type input "[PERSON_NAME]"
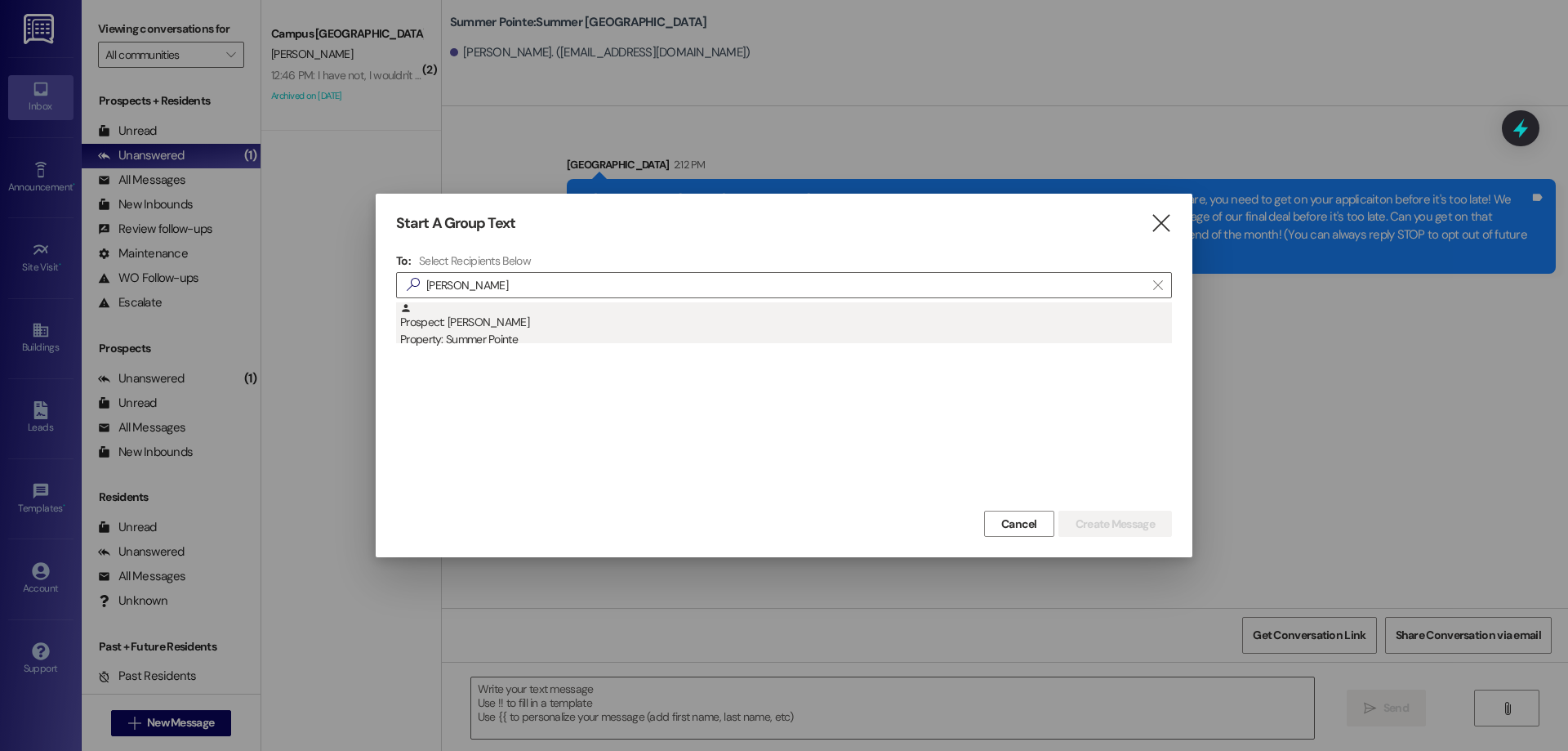
click at [817, 344] on div "Property: Summer Pointe" at bounding box center [787, 340] width 772 height 17
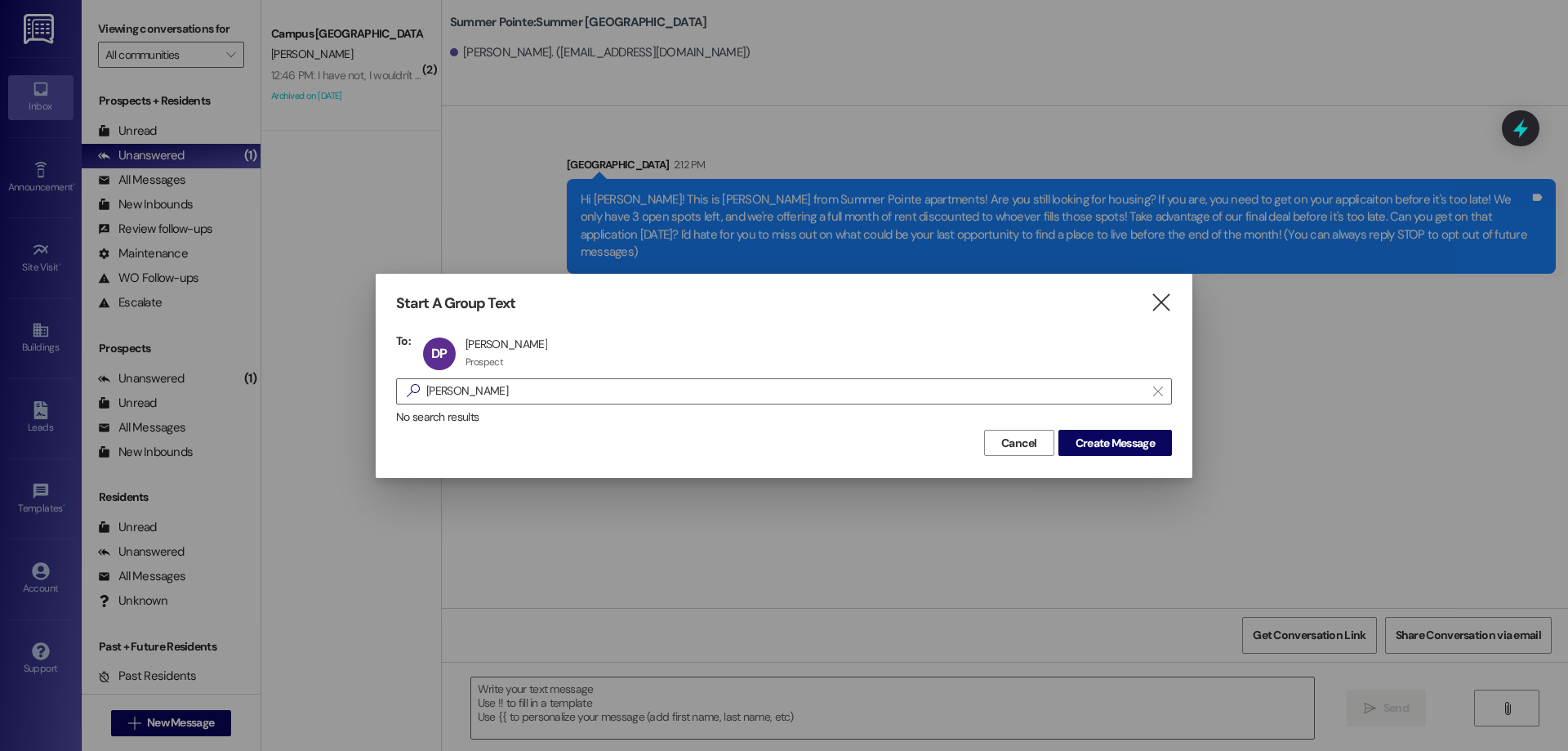
click at [1101, 421] on div "No search results" at bounding box center [784, 417] width 776 height 17
click at [1101, 437] on span "Create Message" at bounding box center [1115, 443] width 79 height 17
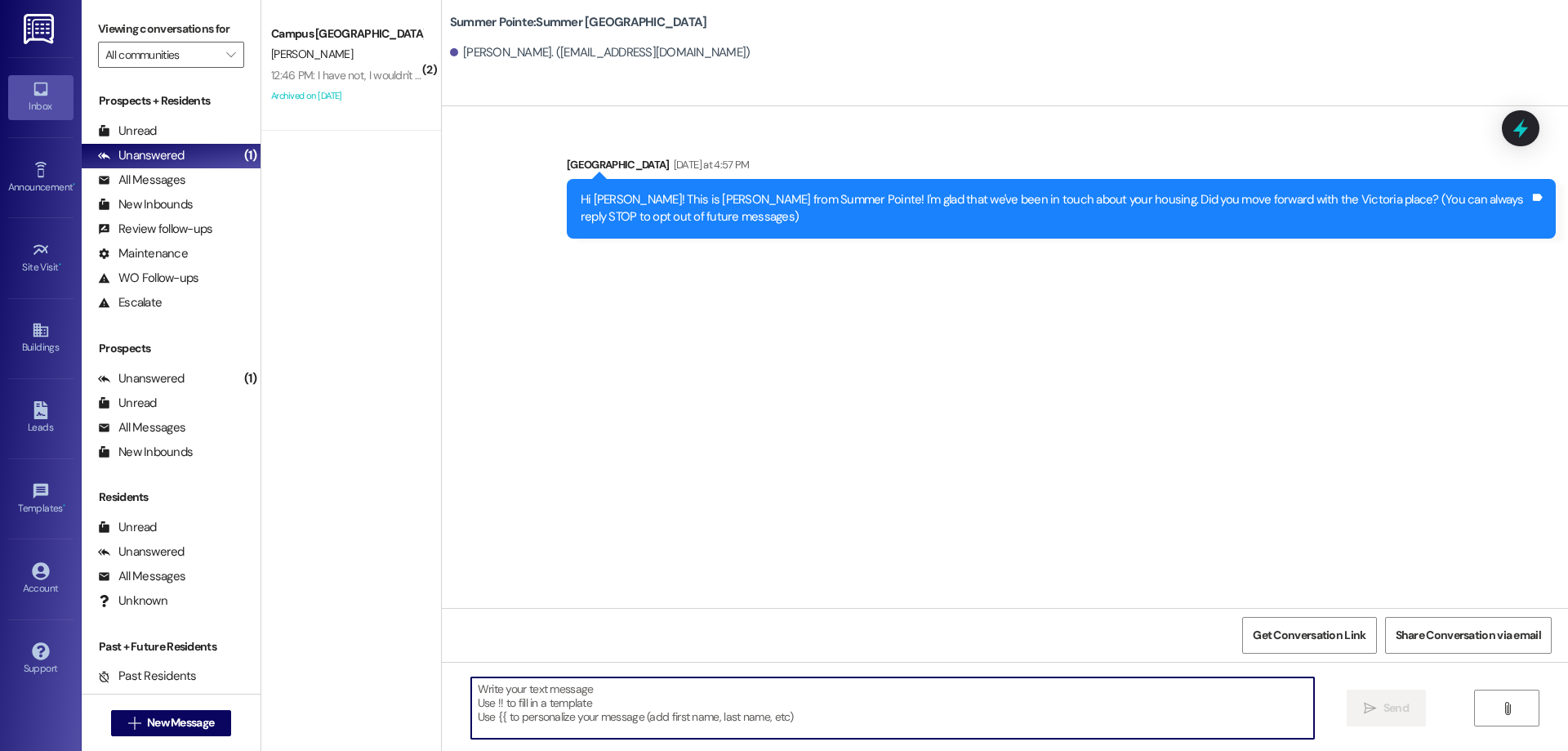
click at [704, 699] on textarea at bounding box center [892, 707] width 843 height 61
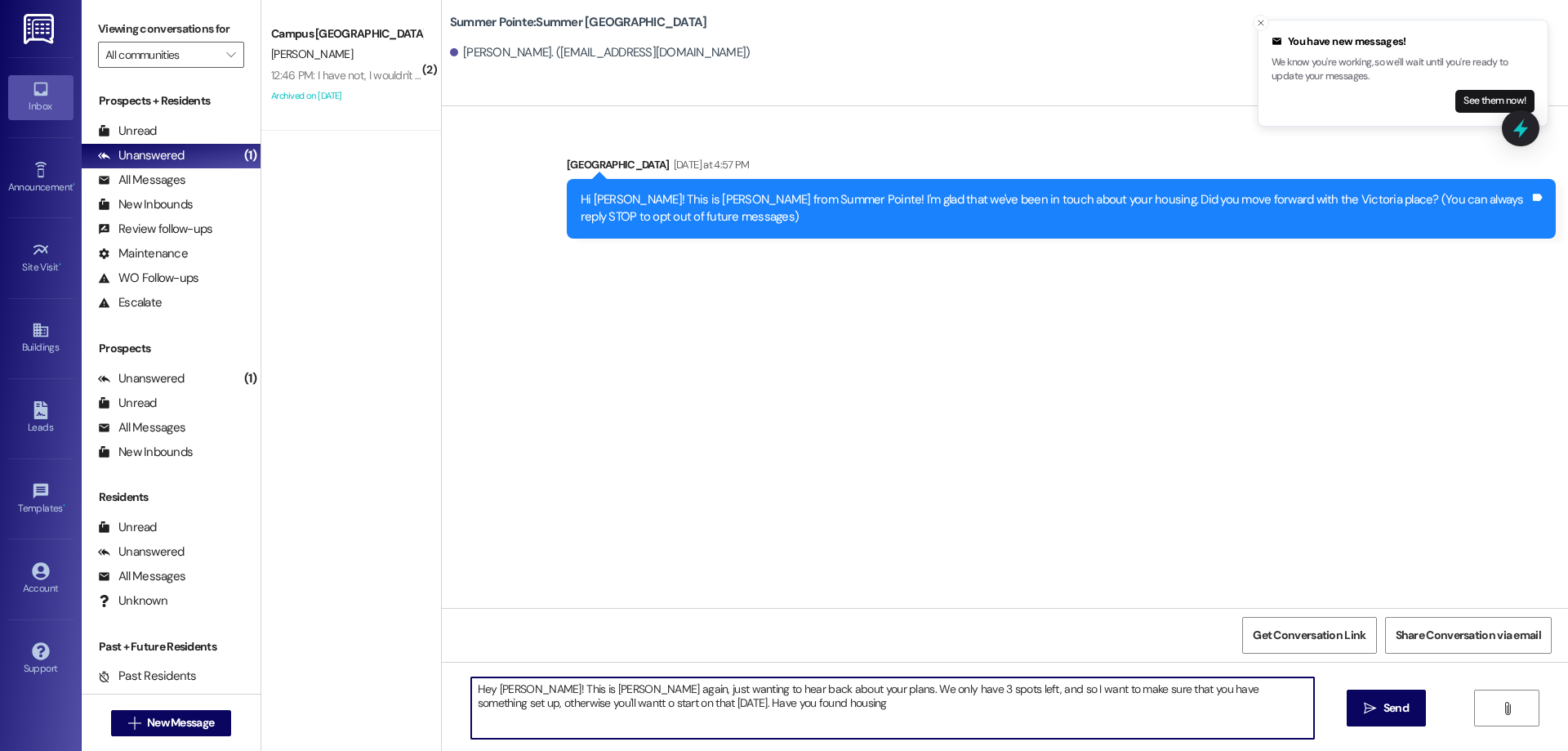
type textarea "Hey [PERSON_NAME]! This is [PERSON_NAME] again, just wanting to hear back about…"
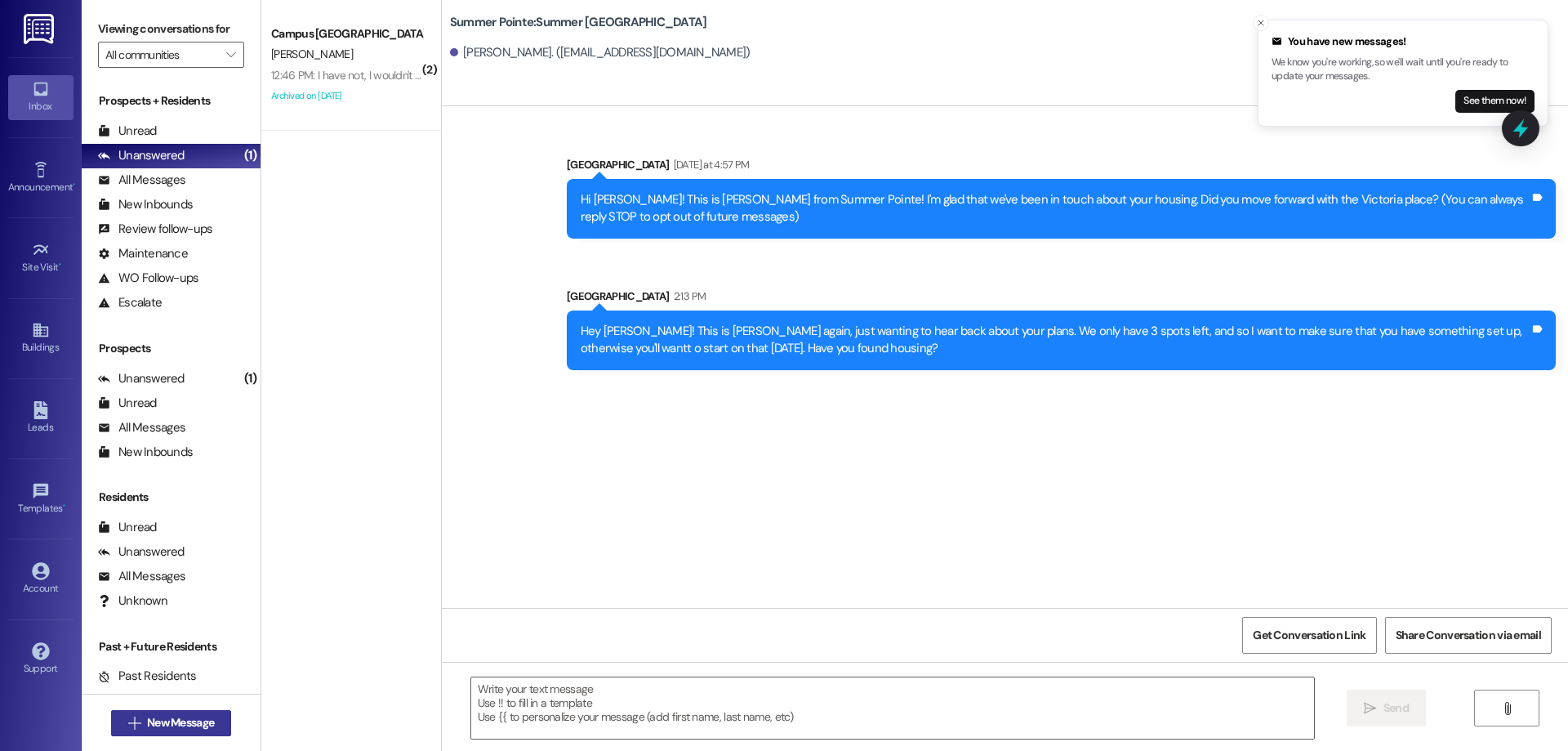
click at [144, 726] on span "New Message" at bounding box center [181, 723] width 74 height 17
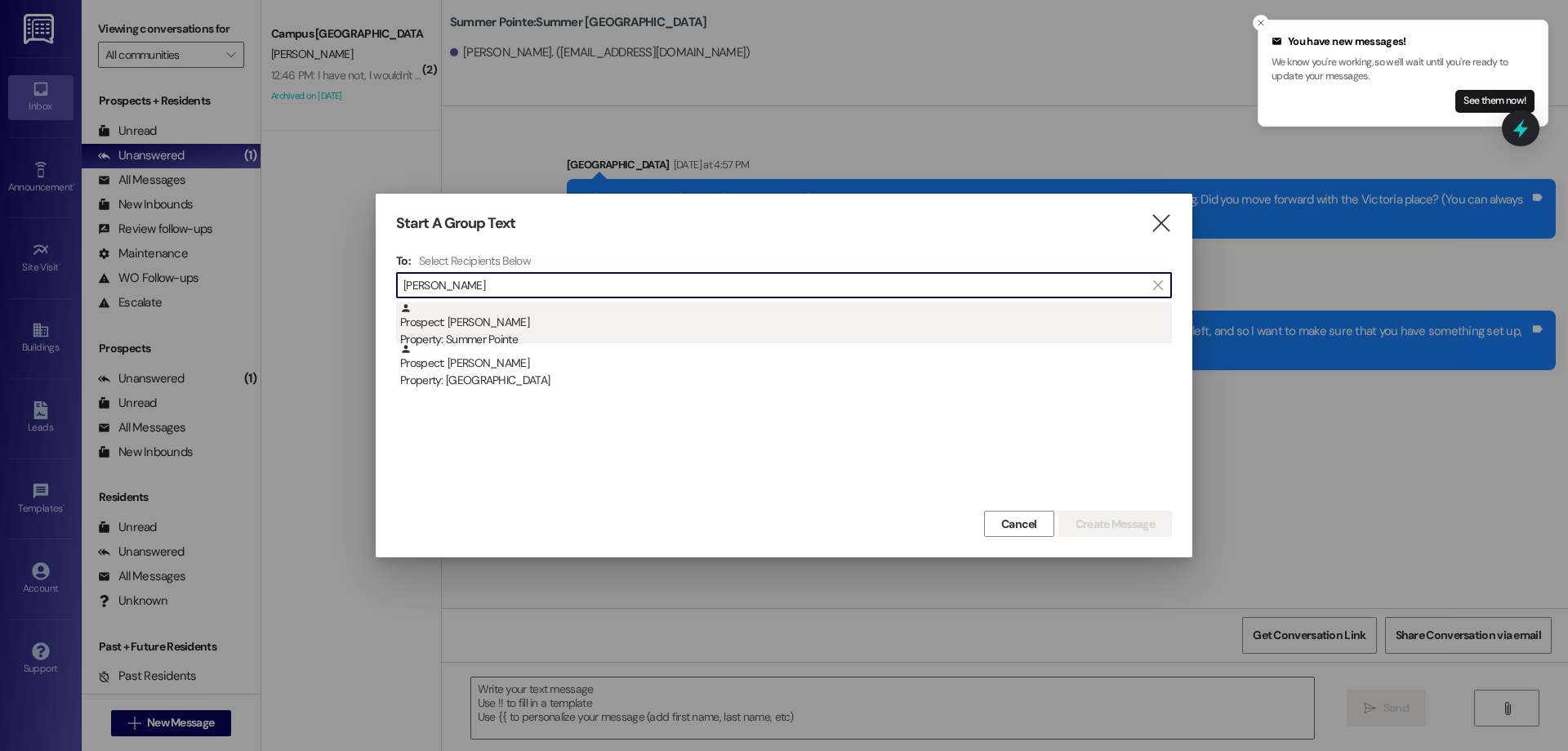
type input "[PERSON_NAME]"
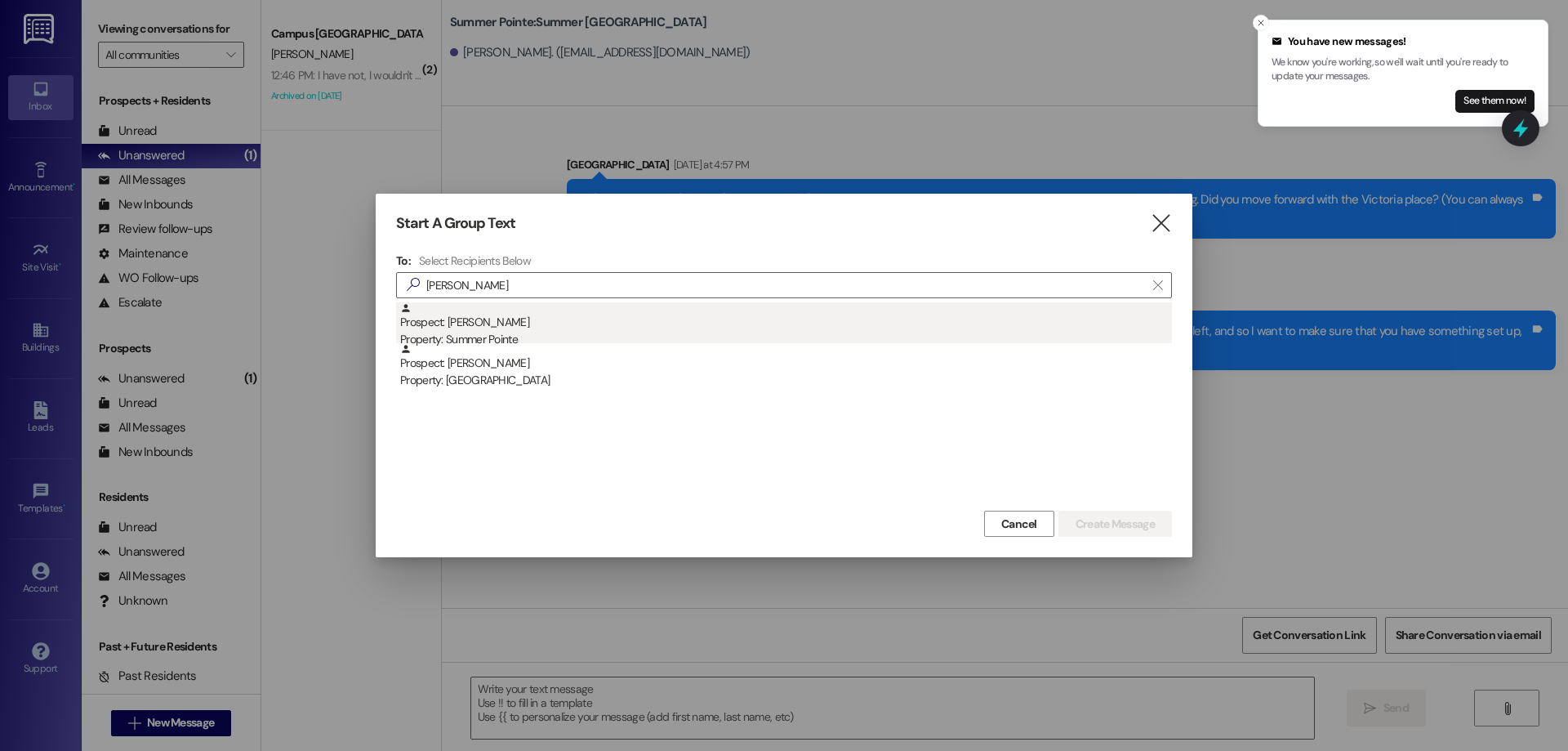
click at [720, 332] on div "Property: Summer Pointe" at bounding box center [787, 340] width 772 height 17
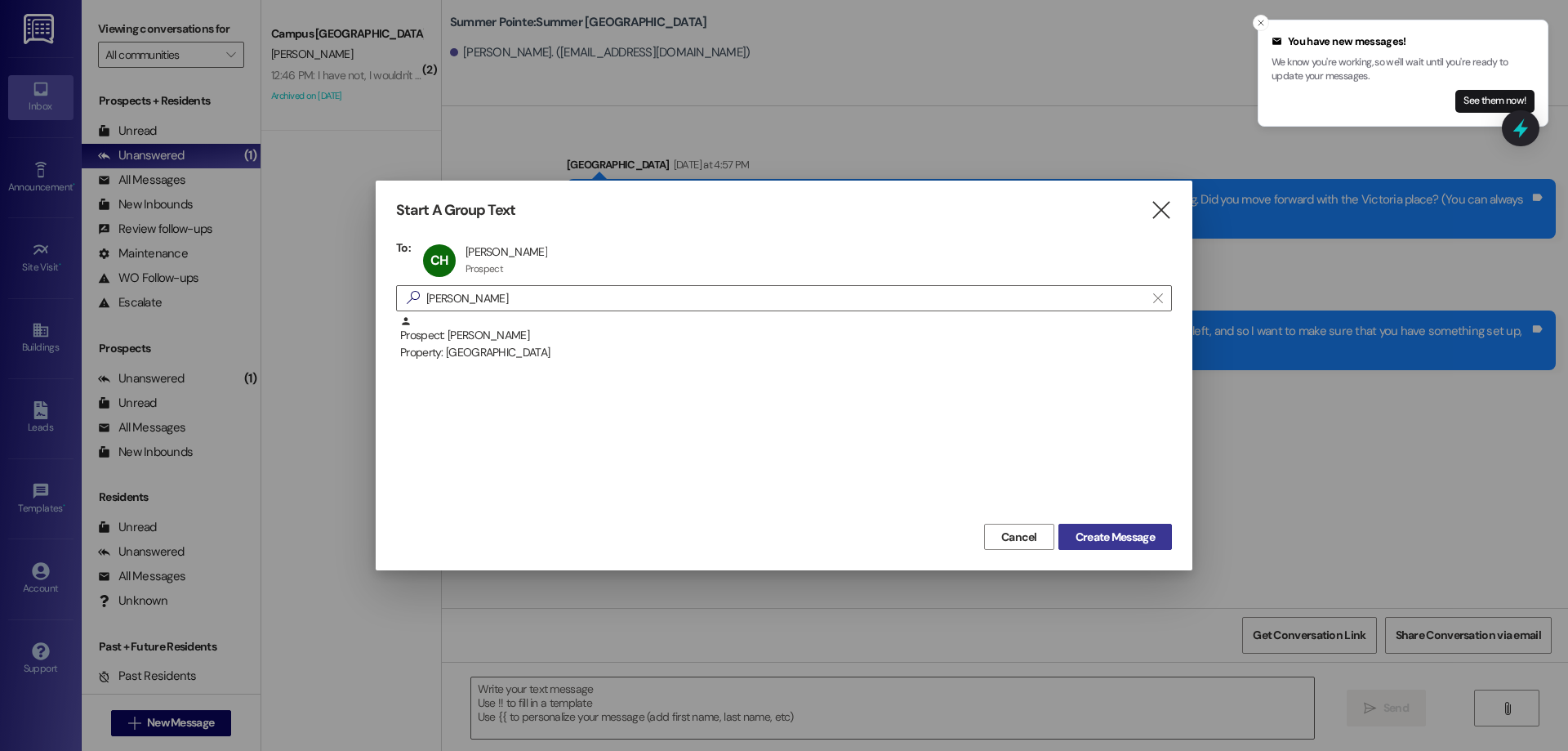
click at [1133, 537] on span "Create Message" at bounding box center [1115, 537] width 79 height 17
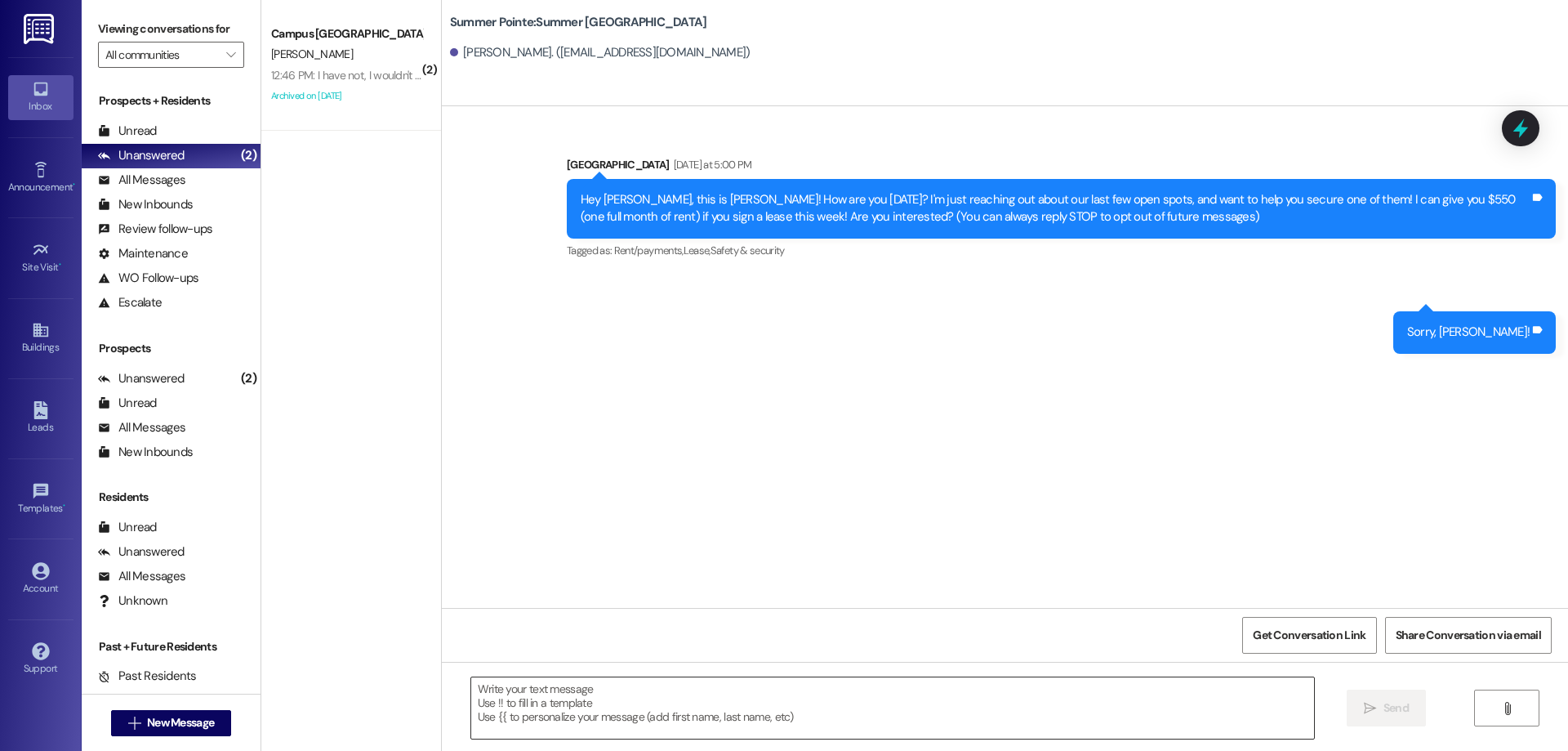
click at [955, 713] on textarea at bounding box center [892, 707] width 843 height 61
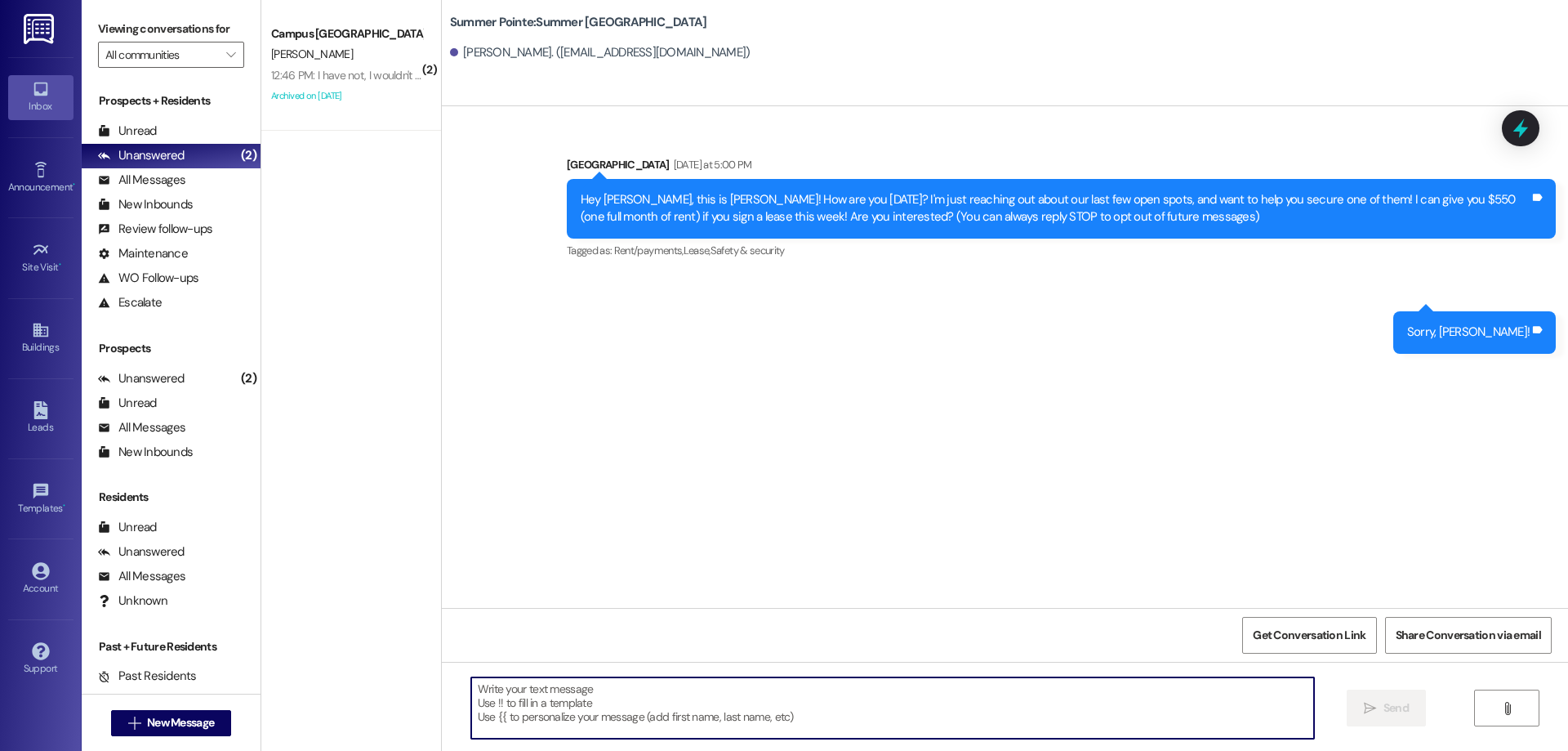
paste textarea "Hi {{first_name}}! This is [PERSON_NAME] from {{property}} apartments! Are you …"
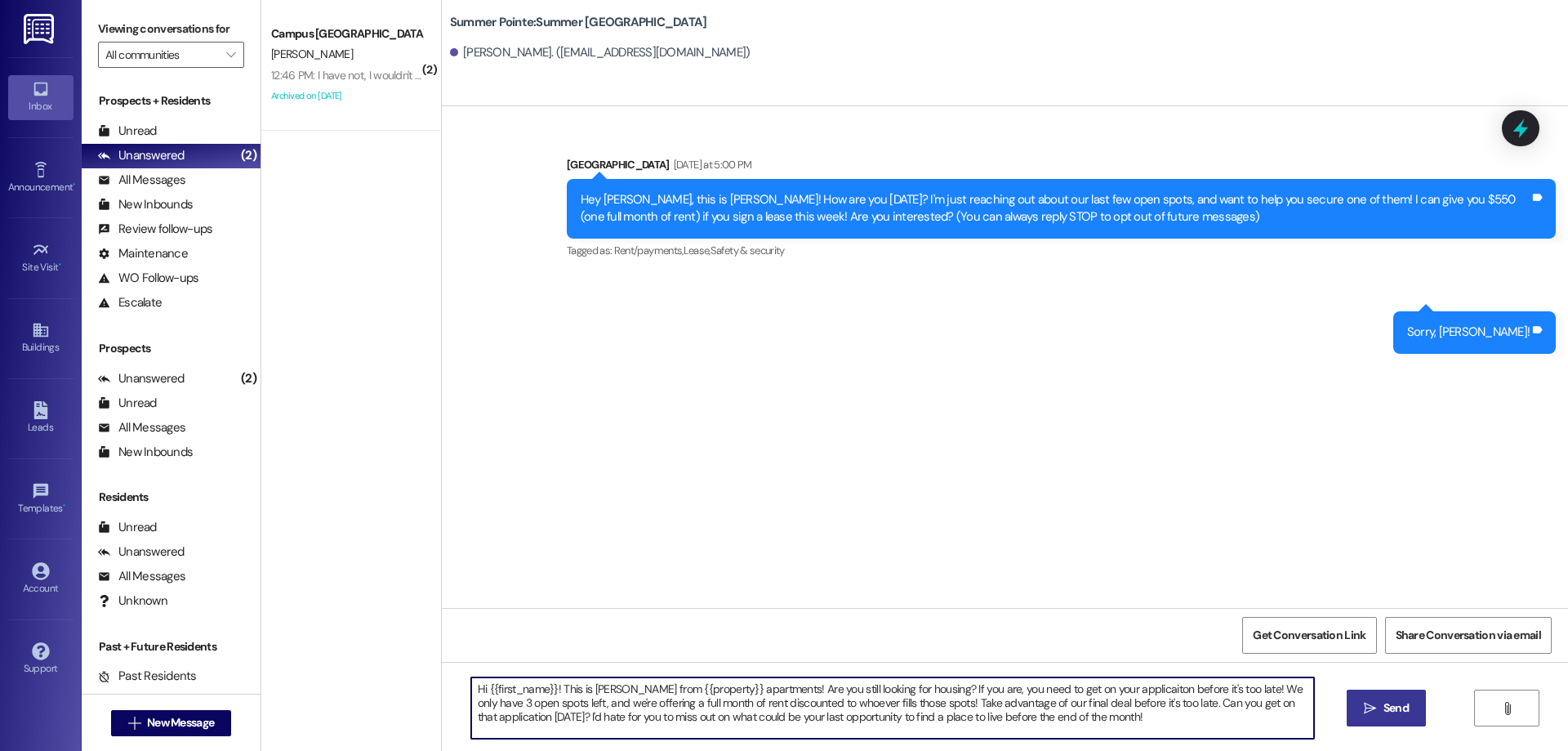
type textarea "Hi {{first_name}}! This is [PERSON_NAME] from {{property}} apartments! Are you …"
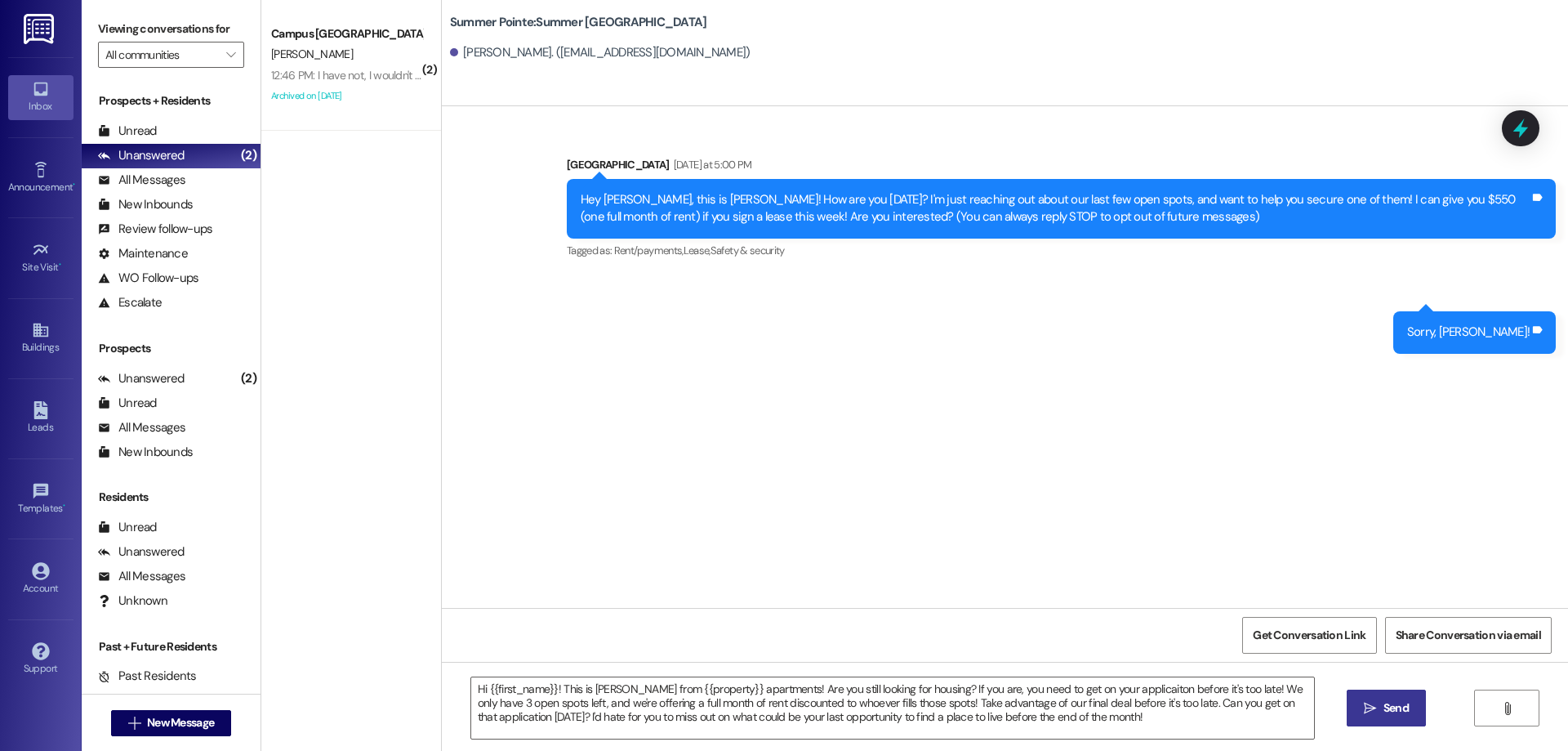
click at [1361, 696] on button " Send" at bounding box center [1387, 707] width 79 height 37
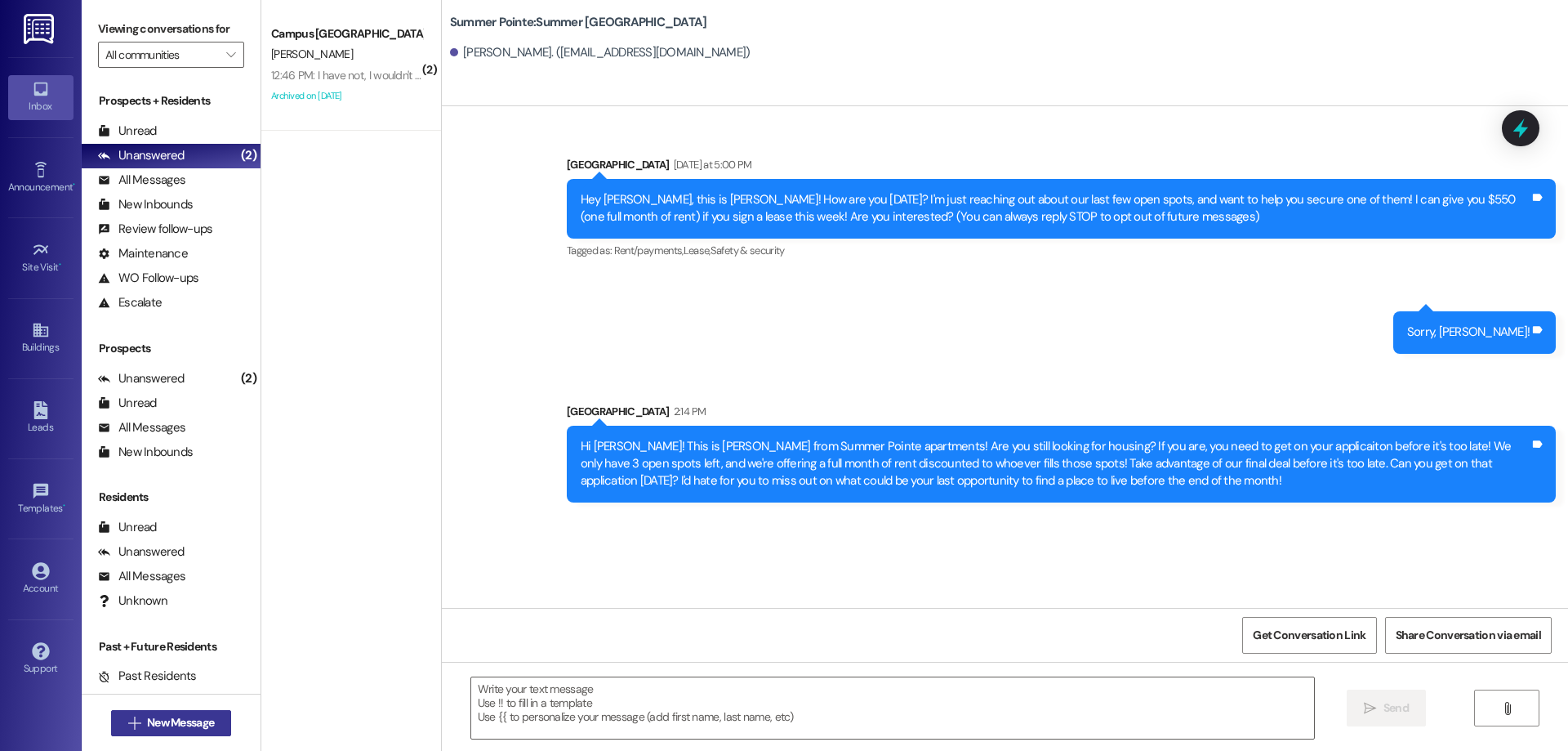
click at [209, 730] on span "New Message" at bounding box center [180, 723] width 67 height 17
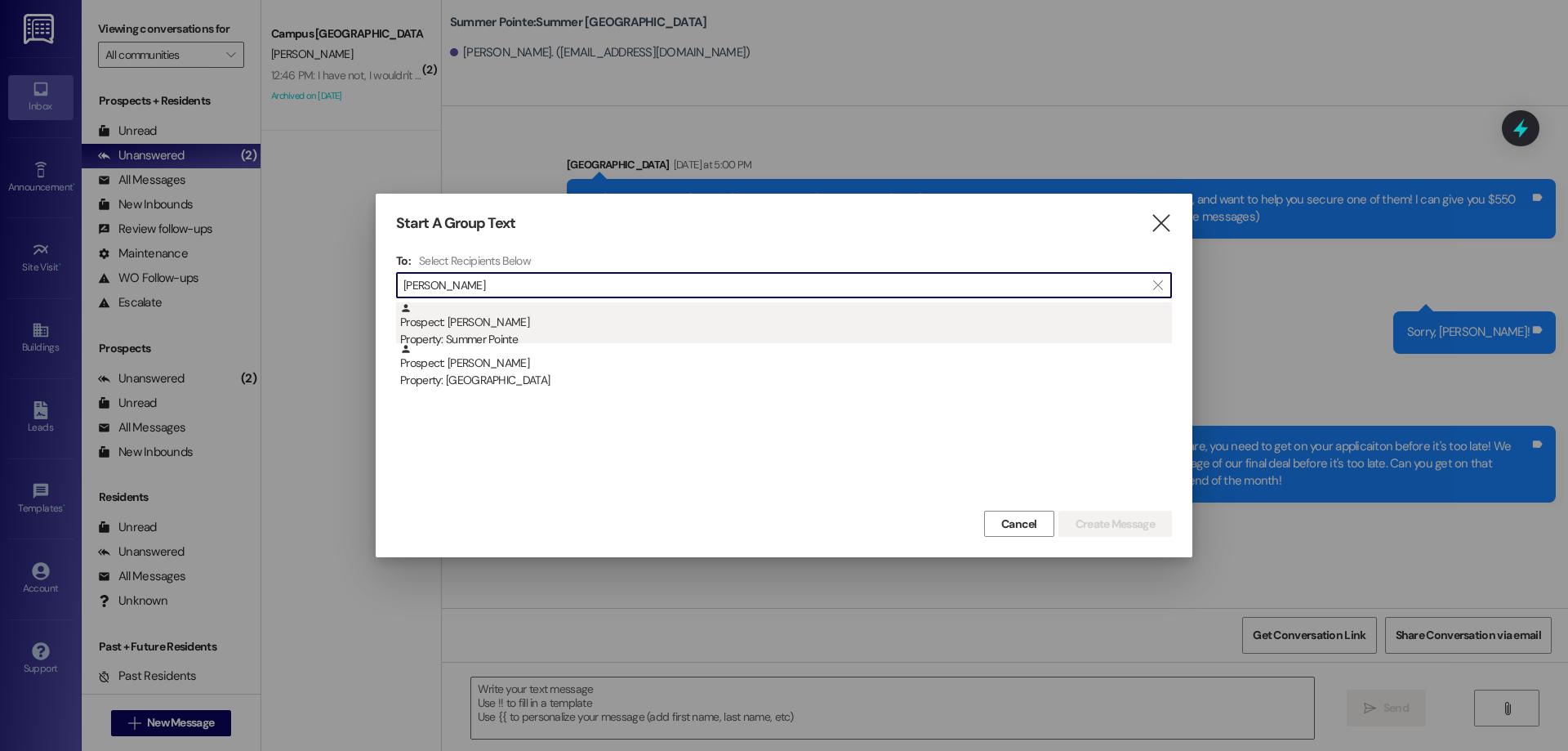
type input "[PERSON_NAME]"
click at [785, 318] on div "Prospect: [PERSON_NAME] Property: Summer Pointe" at bounding box center [787, 325] width 772 height 46
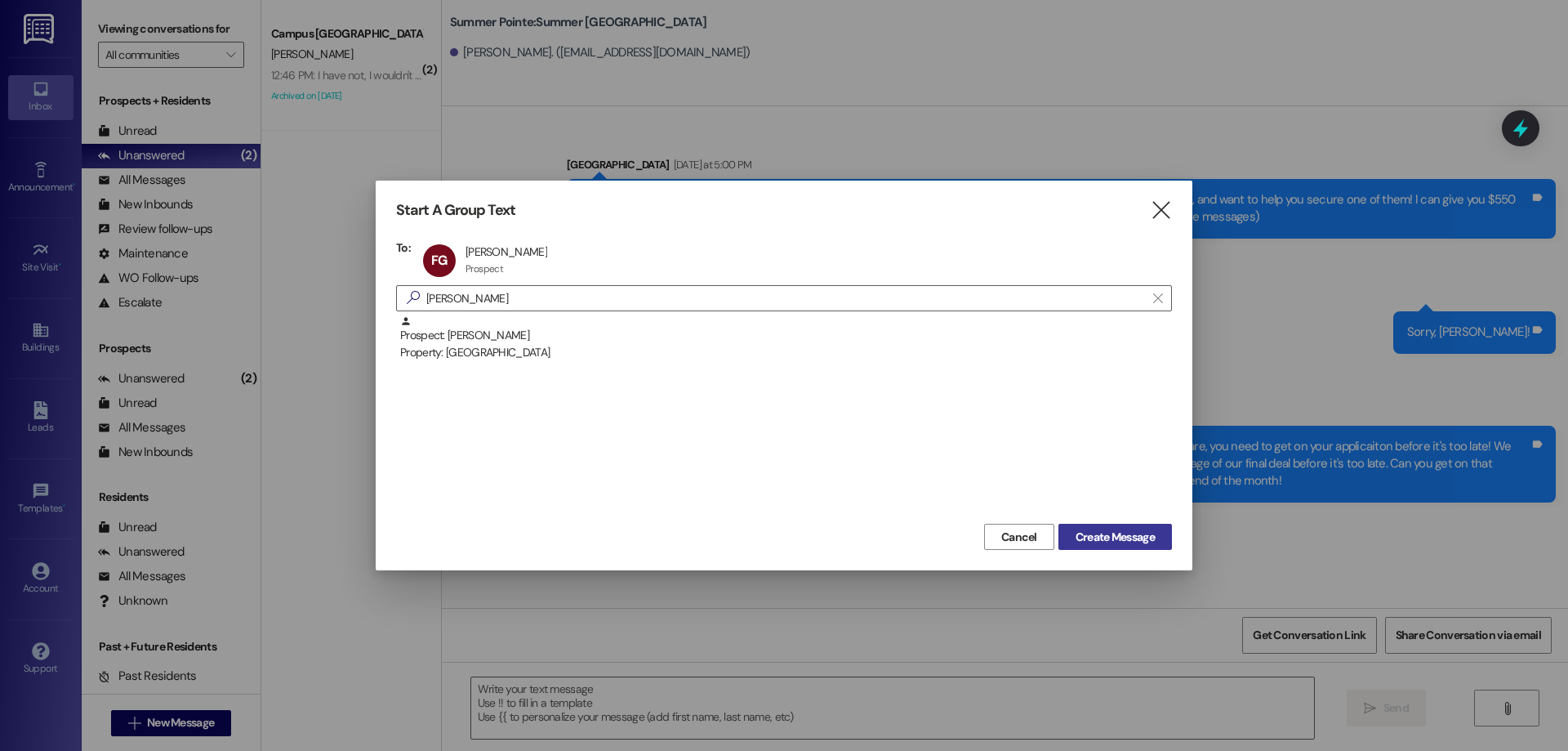
click at [1079, 534] on span "Create Message" at bounding box center [1115, 537] width 79 height 17
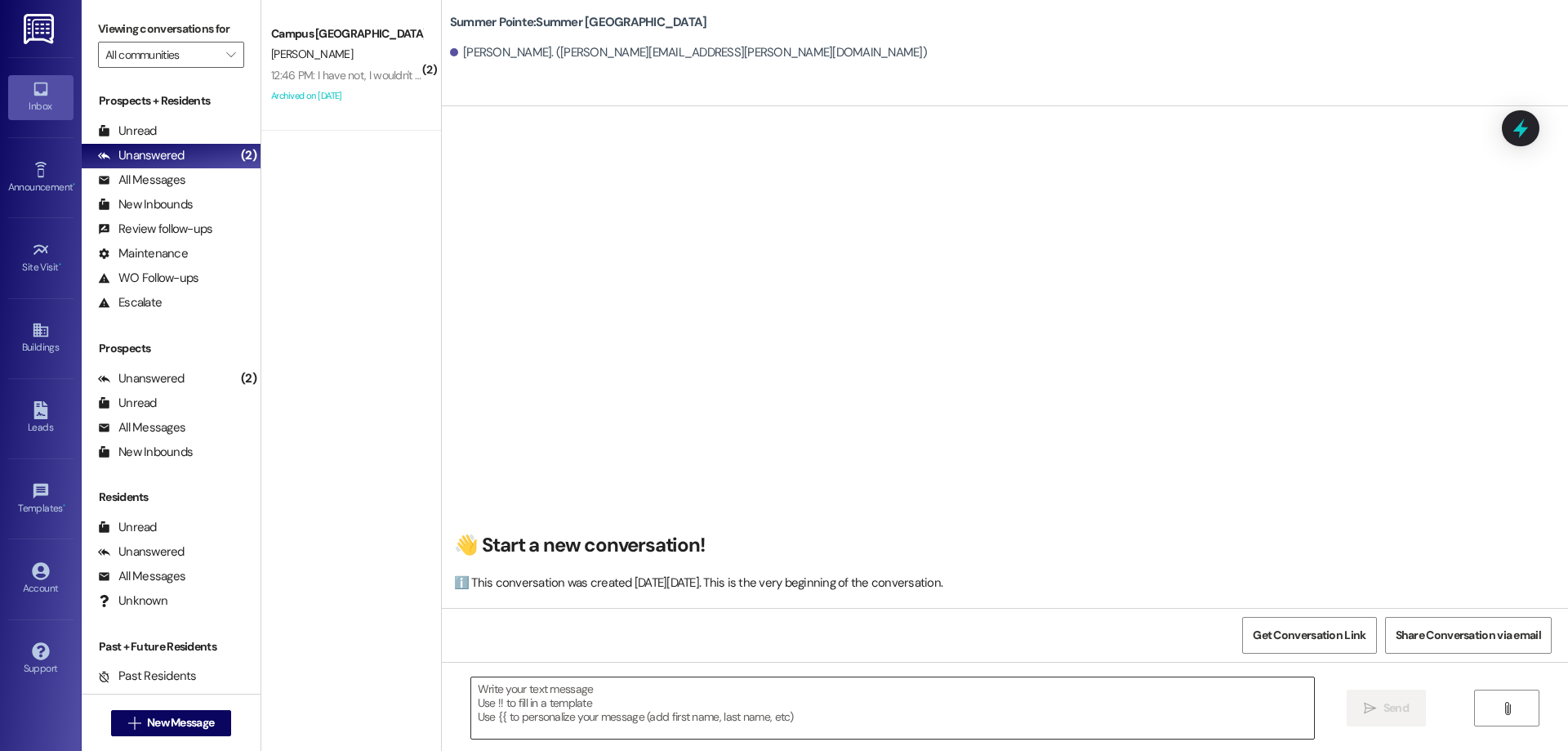
click at [772, 697] on textarea at bounding box center [892, 707] width 843 height 61
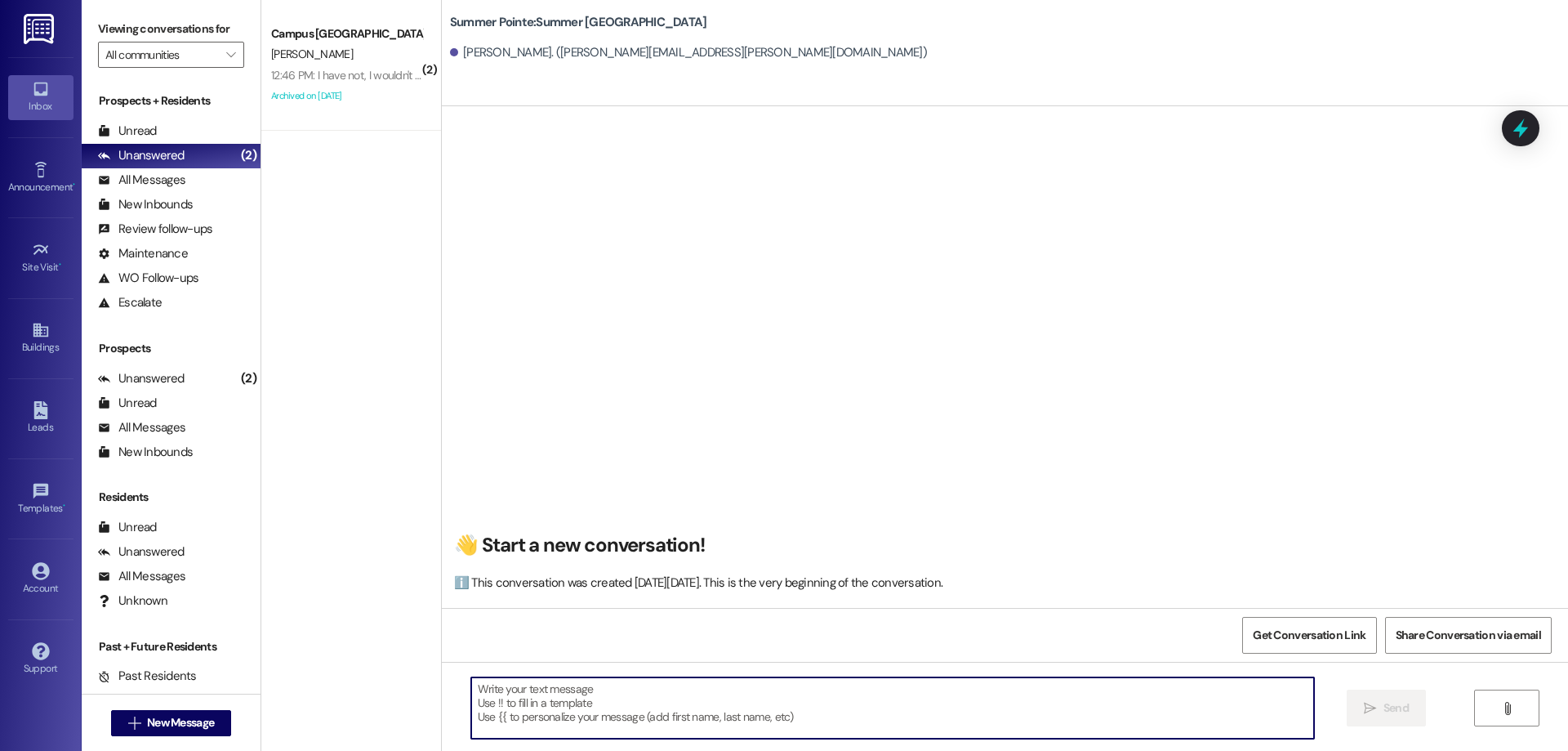
paste textarea "Hi {{first_name}}! This is [PERSON_NAME] from {{property}} apartments! Are you …"
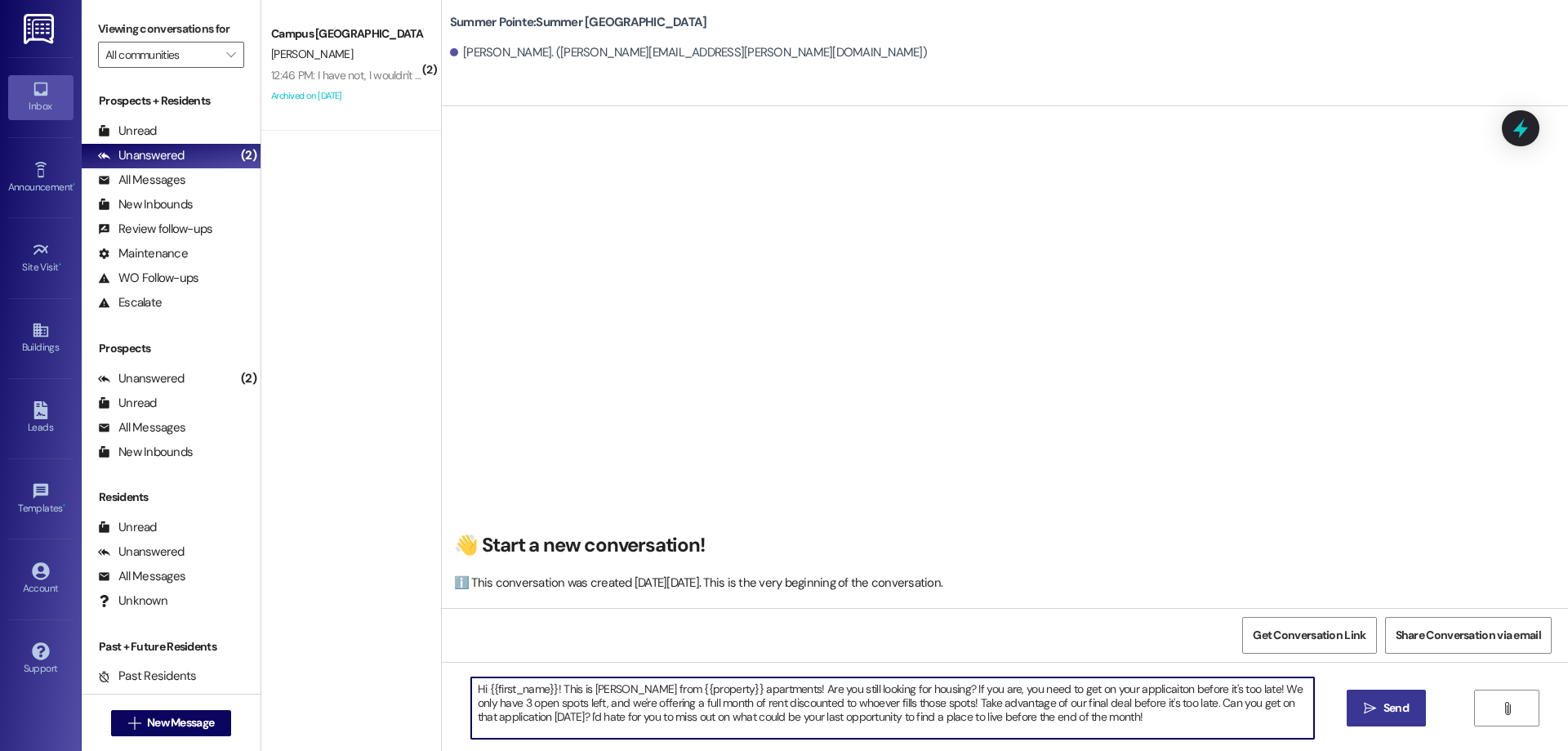
type textarea "Hi {{first_name}}! This is [PERSON_NAME] from {{property}} apartments! Are you …"
click at [1370, 695] on button " Send" at bounding box center [1387, 707] width 79 height 37
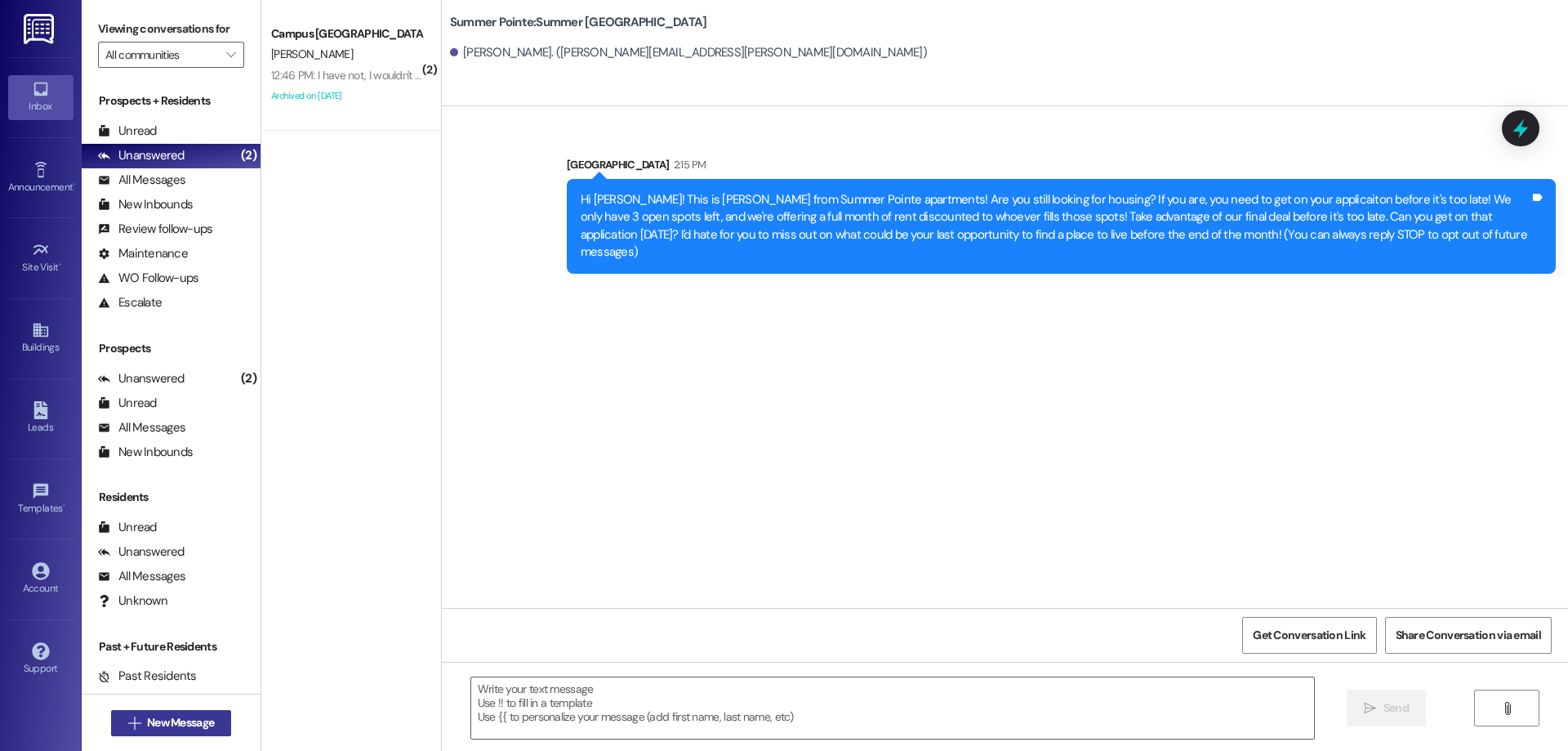
click at [144, 715] on span "New Message" at bounding box center [181, 723] width 74 height 17
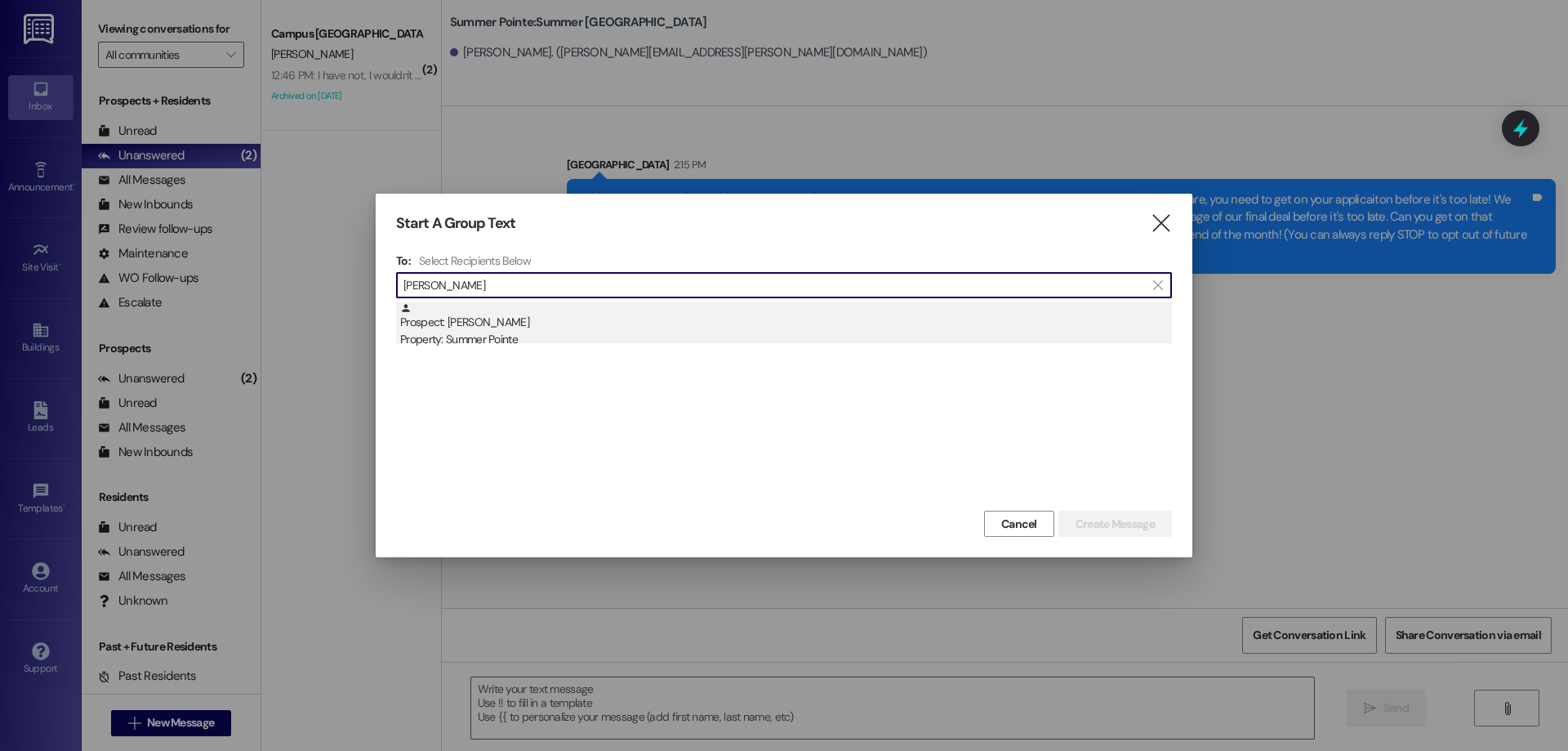
type input "[PERSON_NAME]"
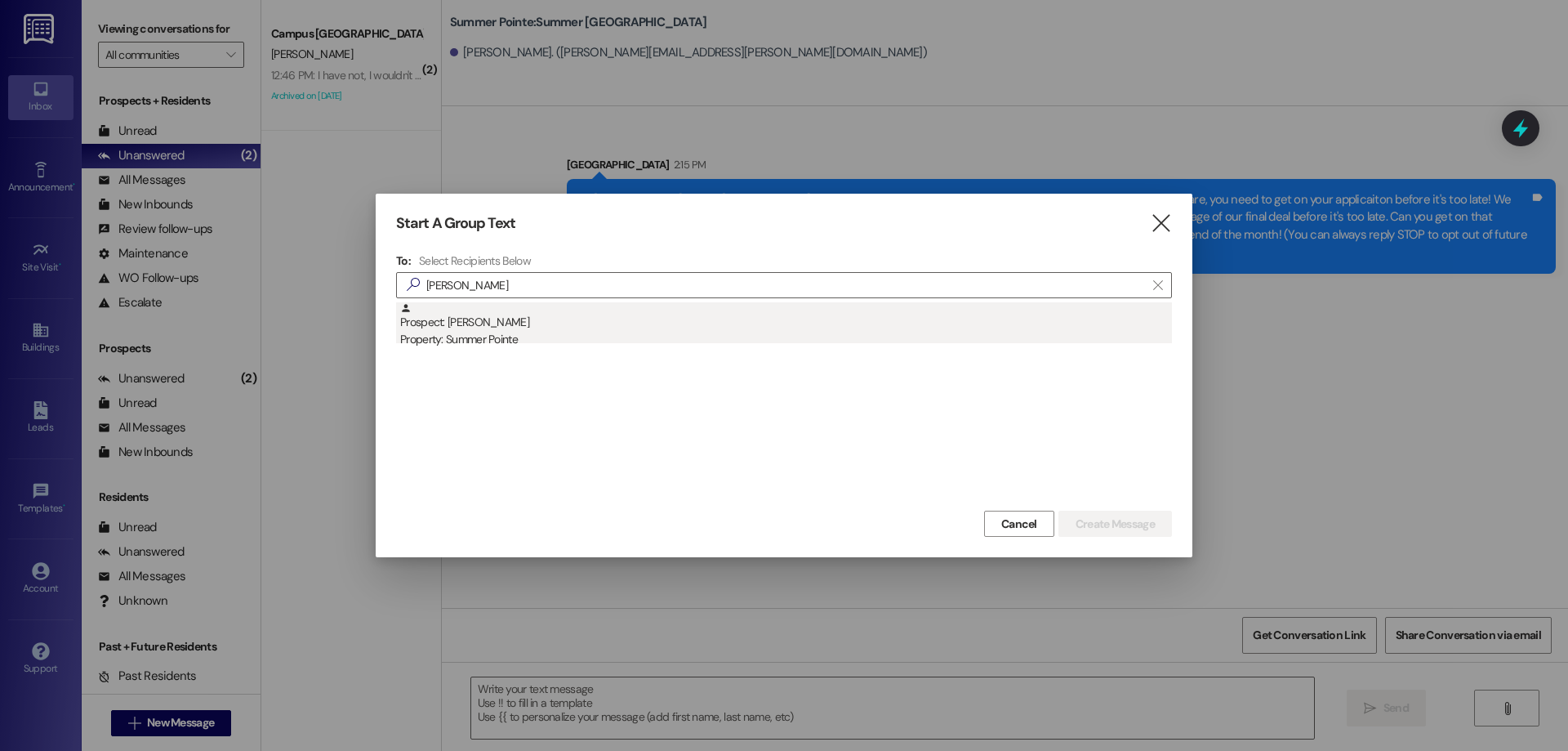
click at [683, 327] on div "Prospect: [PERSON_NAME] Property: Summer Pointe" at bounding box center [787, 325] width 772 height 46
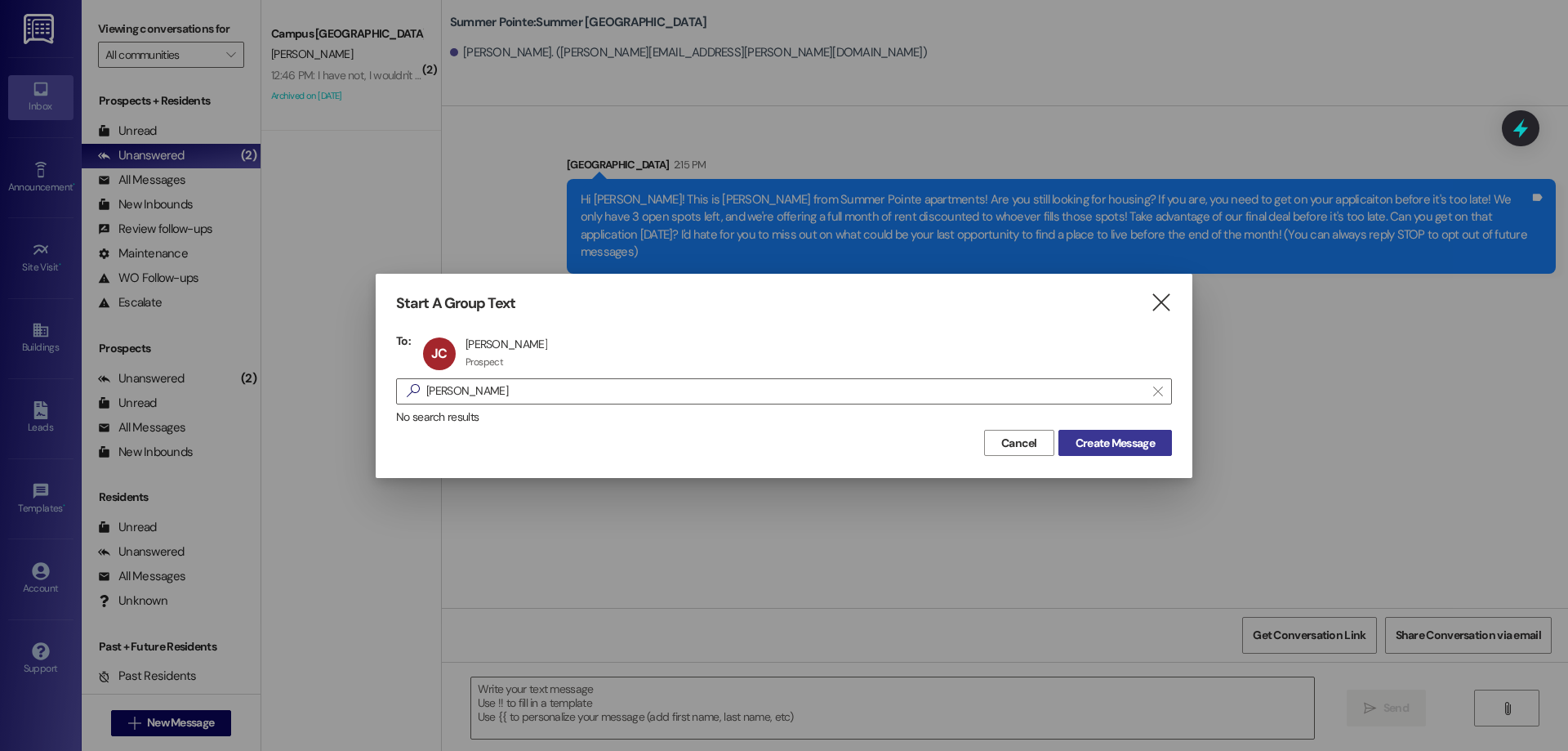
click at [1118, 451] on button "Create Message" at bounding box center [1115, 442] width 113 height 26
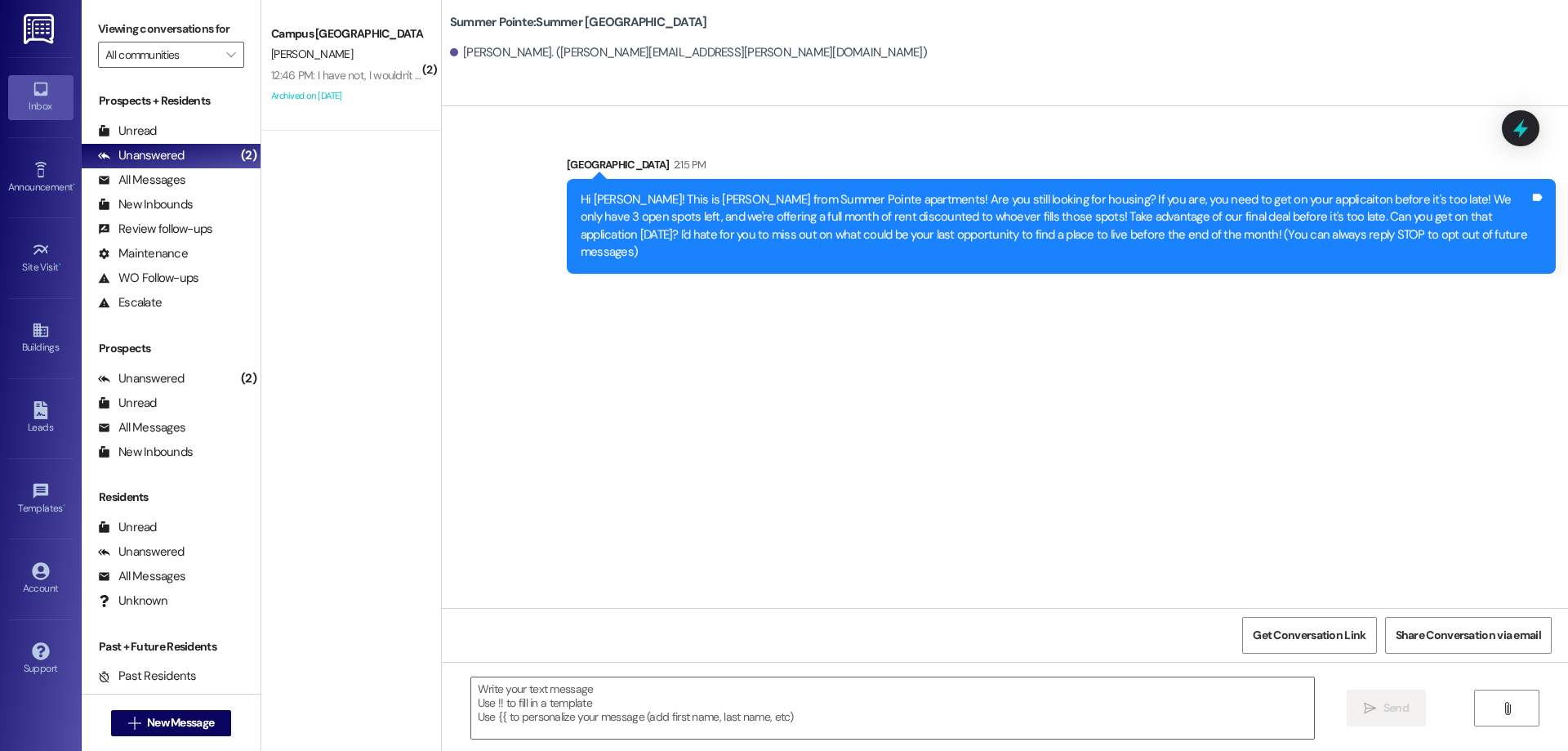
click at [1124, 442] on div "Sent via [GEOGRAPHIC_DATA] 2:15 PM Hi [PERSON_NAME]! This is [PERSON_NAME] from…" at bounding box center [1006, 357] width 1127 height 501
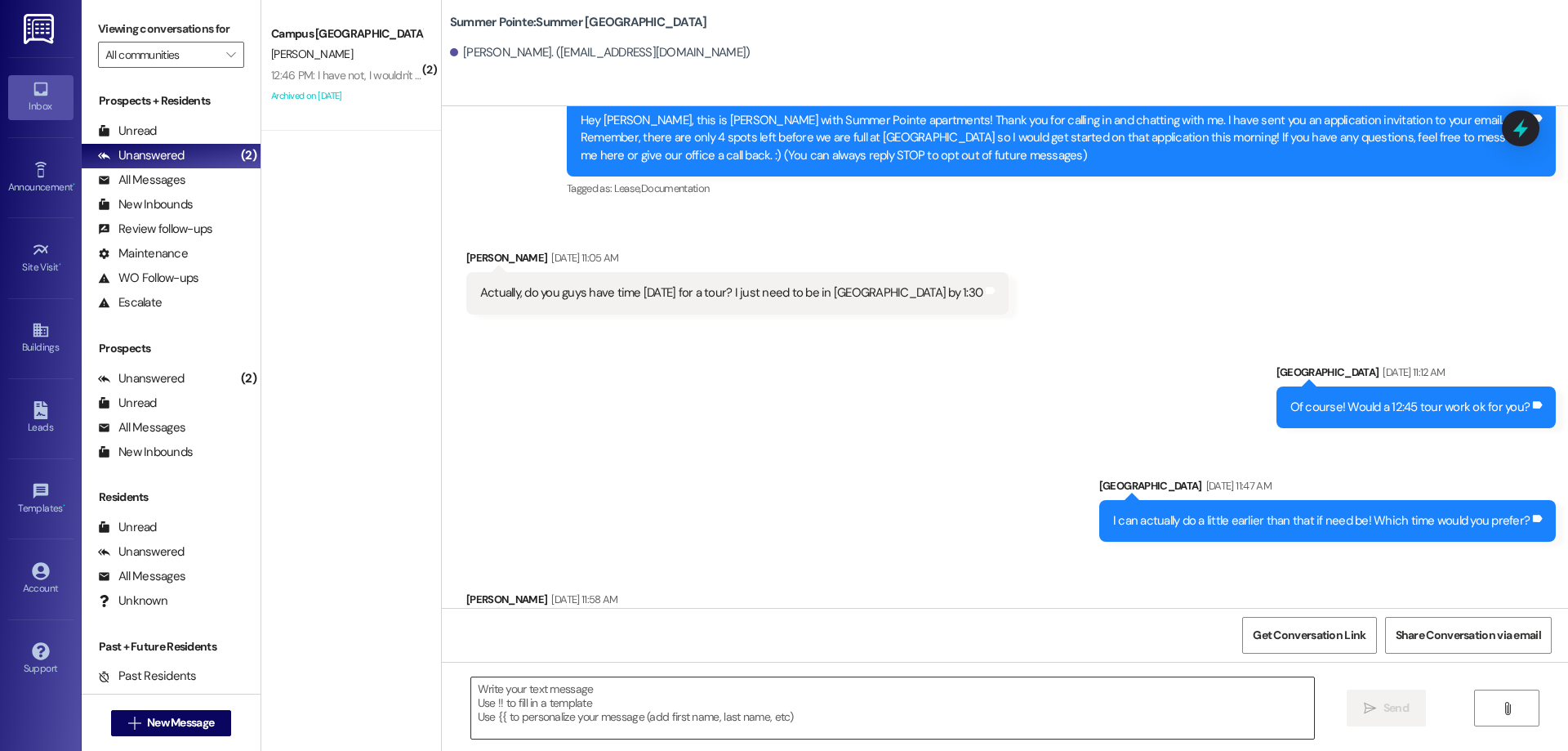
scroll to position [294, 0]
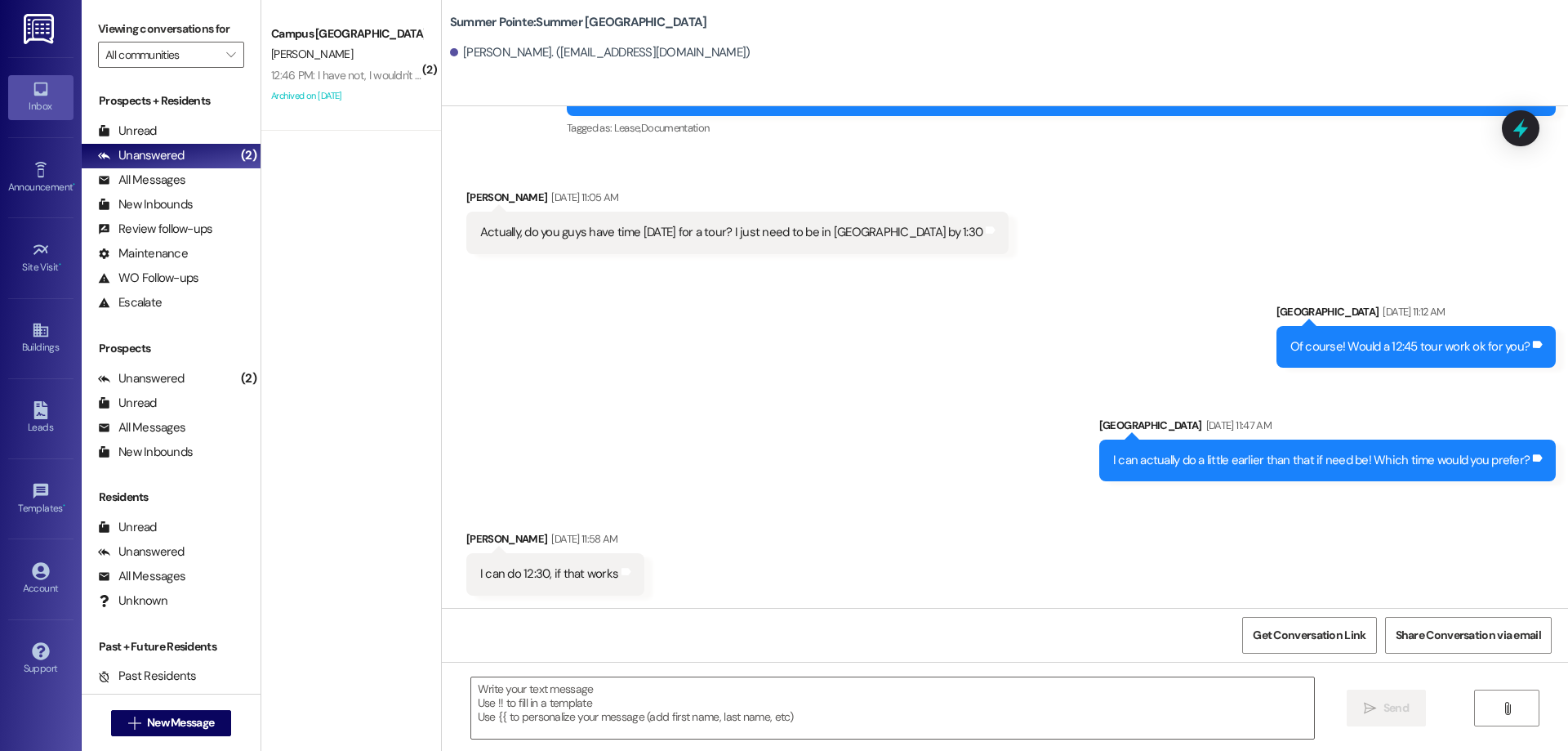
click at [724, 743] on div " Send " at bounding box center [1006, 723] width 1127 height 123
click at [709, 714] on textarea at bounding box center [892, 707] width 843 height 61
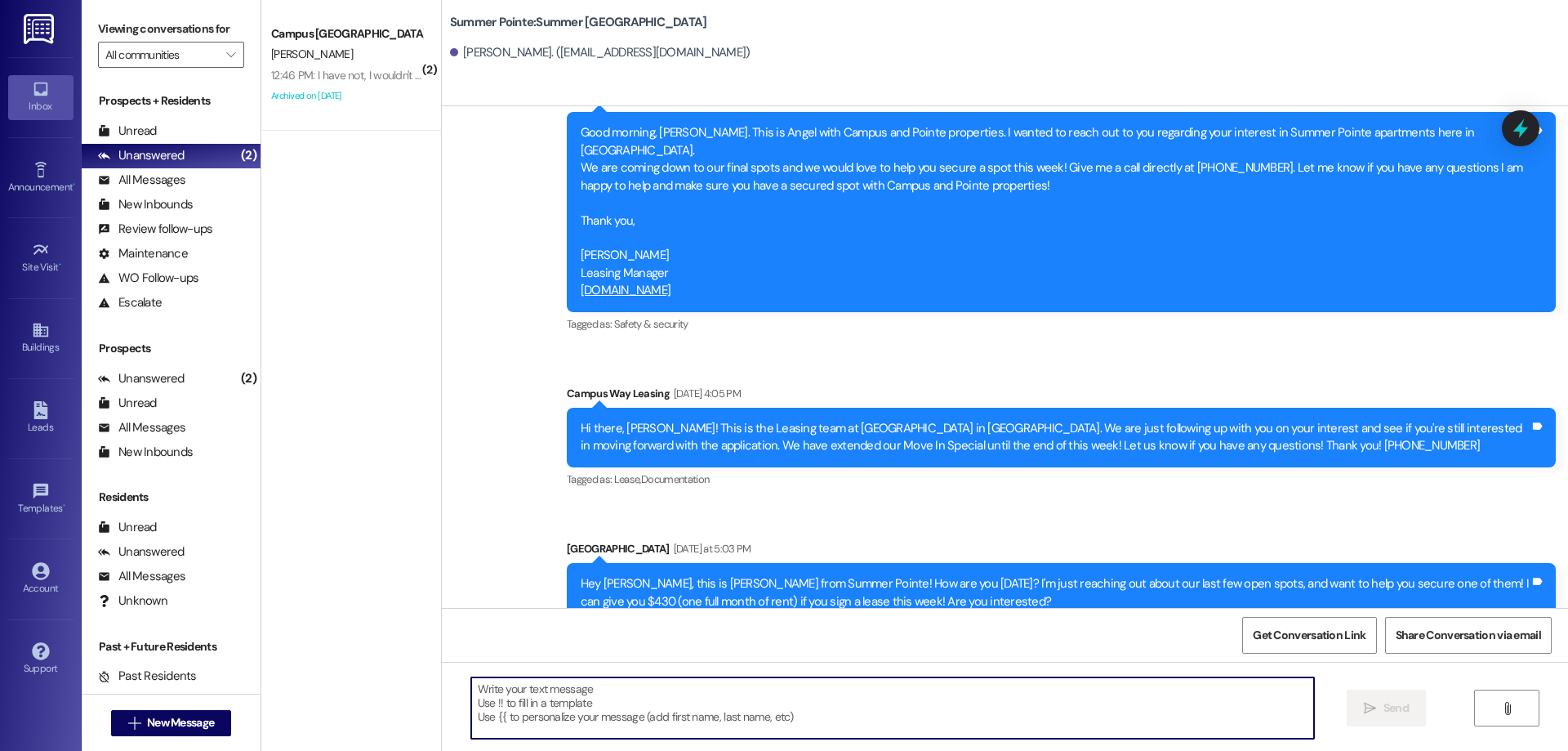
scroll to position [1275, 0]
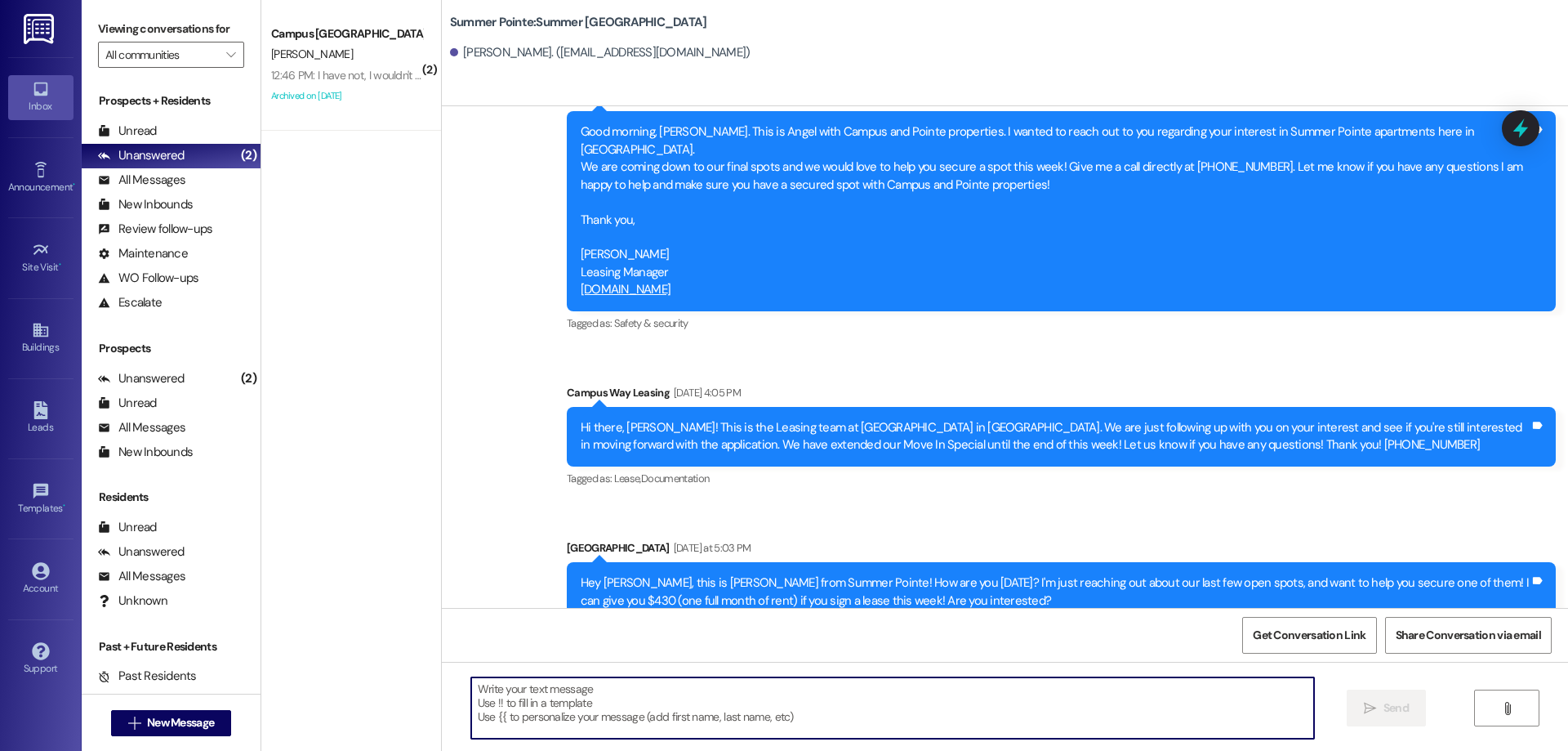
paste textarea "Hi {{first_name}}! This is [PERSON_NAME] from {{property}} apartments! Are you …"
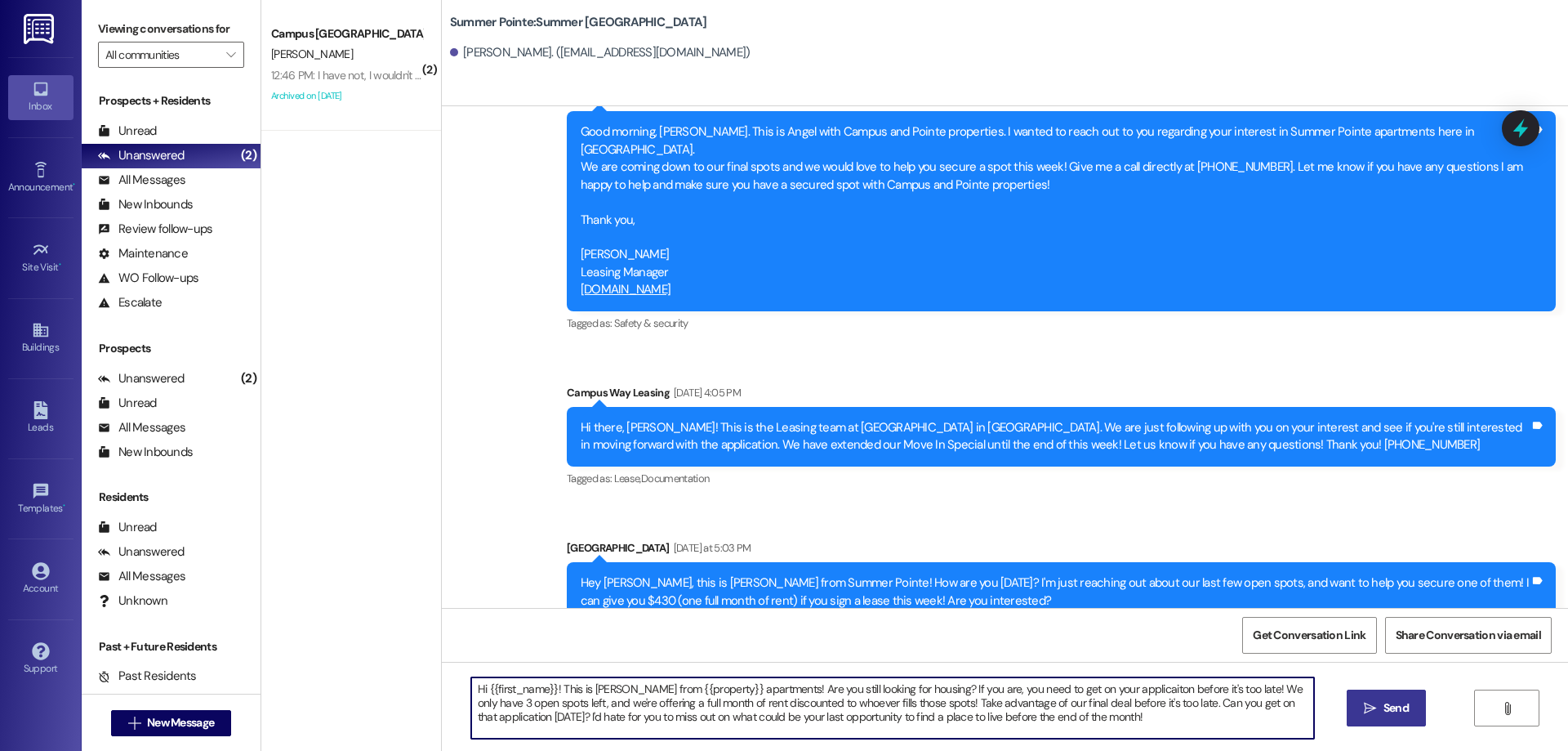
type textarea "Hi {{first_name}}! This is [PERSON_NAME] from {{property}} apartments! Are you …"
click at [1388, 725] on button " Send" at bounding box center [1387, 707] width 79 height 37
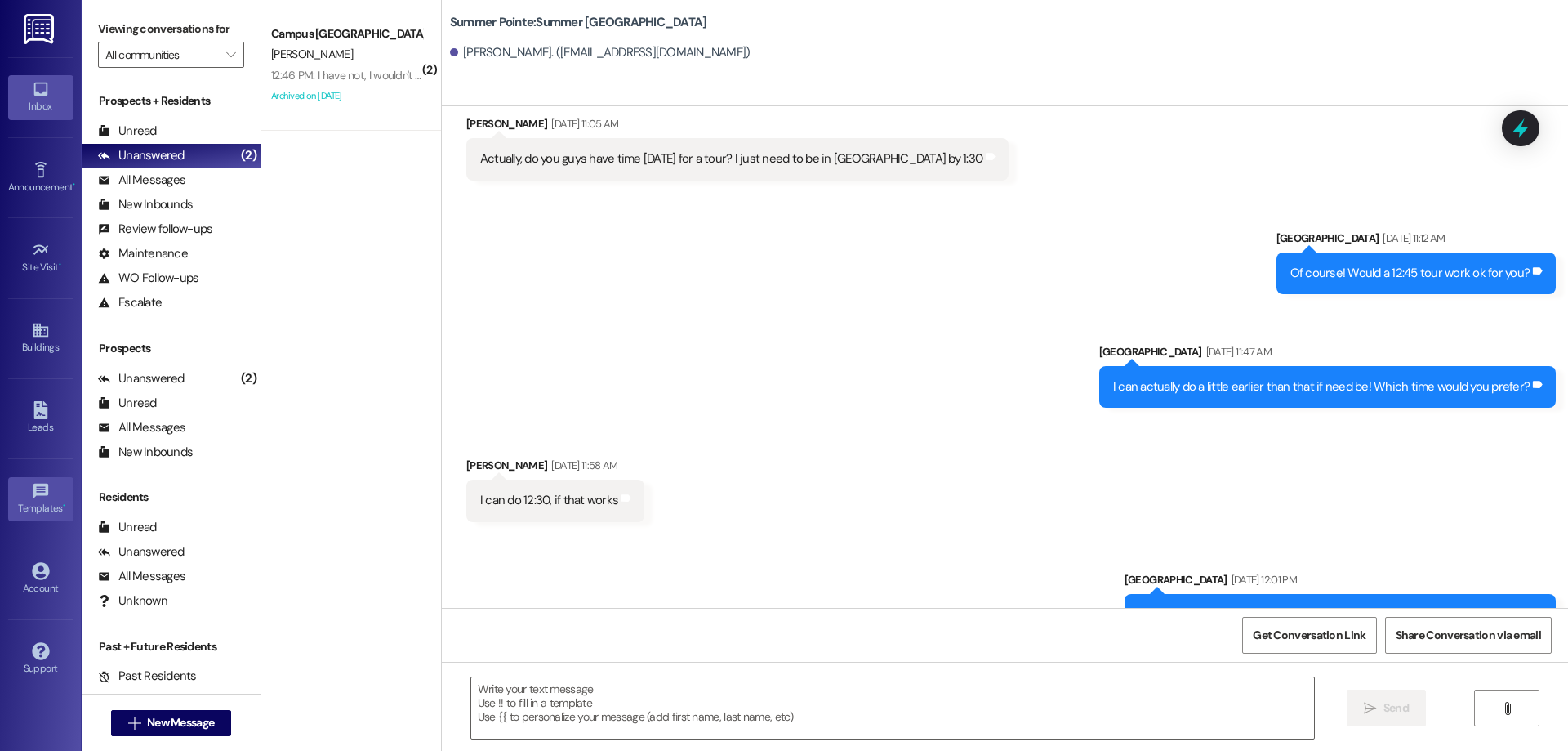
scroll to position [294, 0]
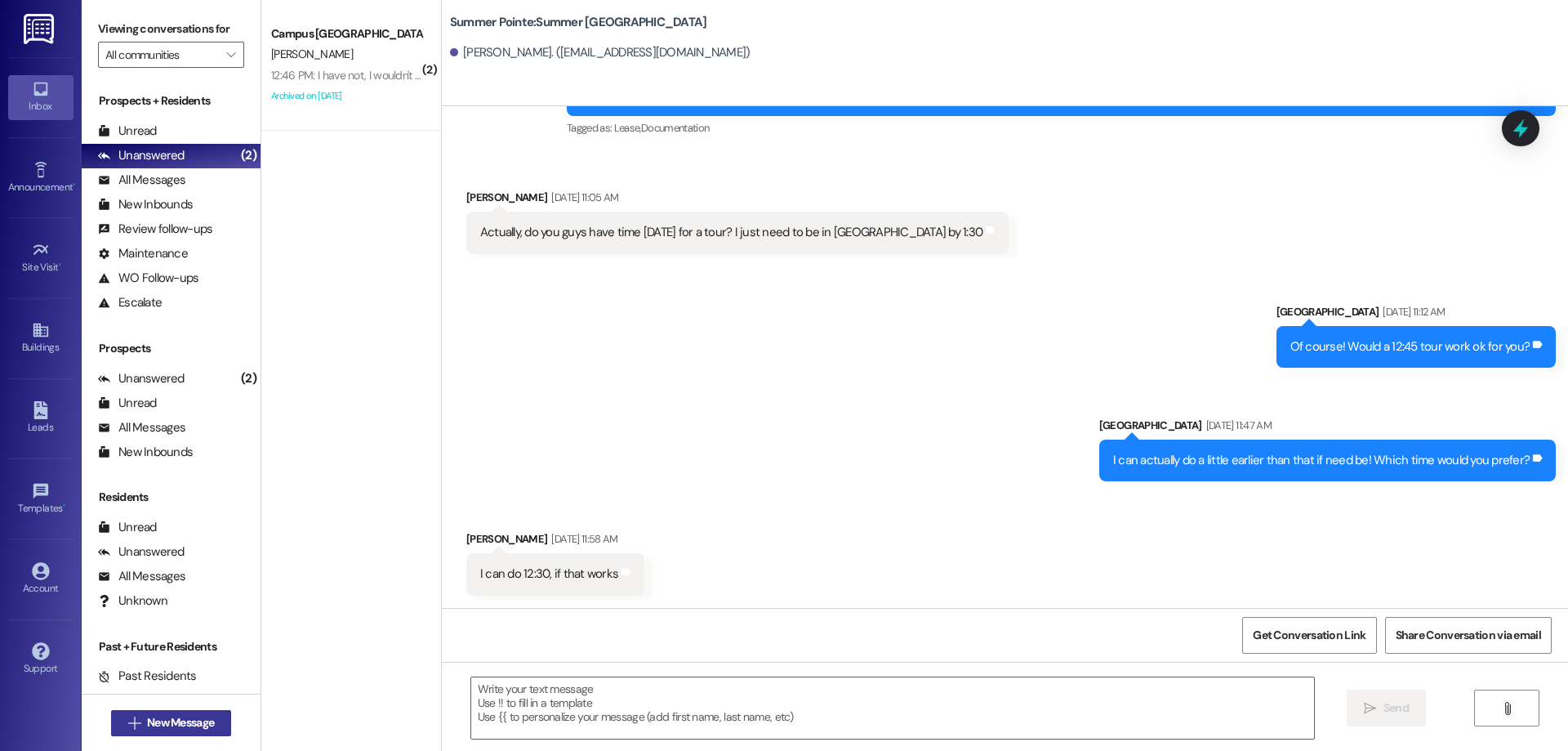
click at [204, 714] on span "New Message" at bounding box center [180, 723] width 67 height 17
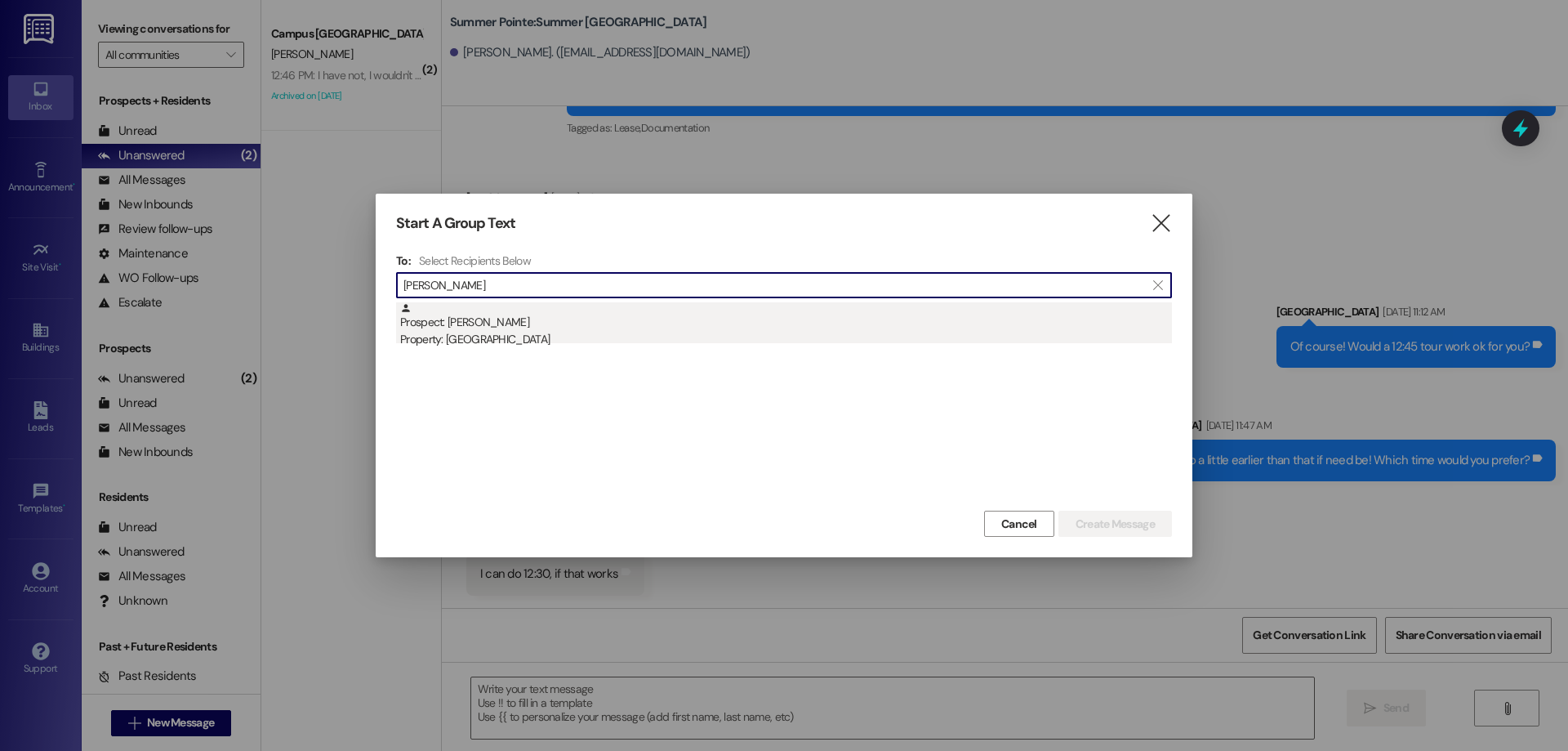
type input "[PERSON_NAME]"
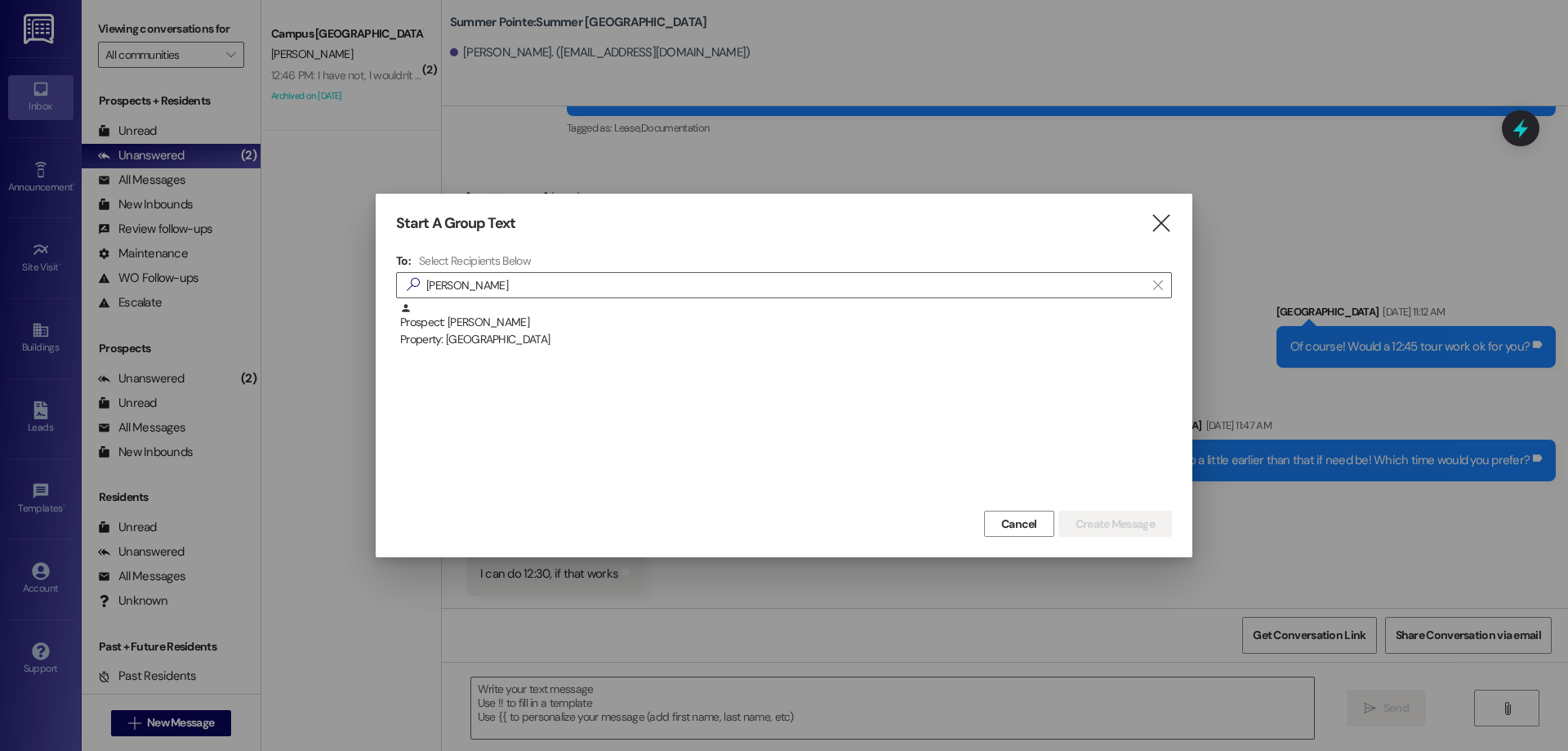
click at [618, 318] on div "Prospect: [PERSON_NAME] Property: Campus Edge" at bounding box center [787, 325] width 772 height 46
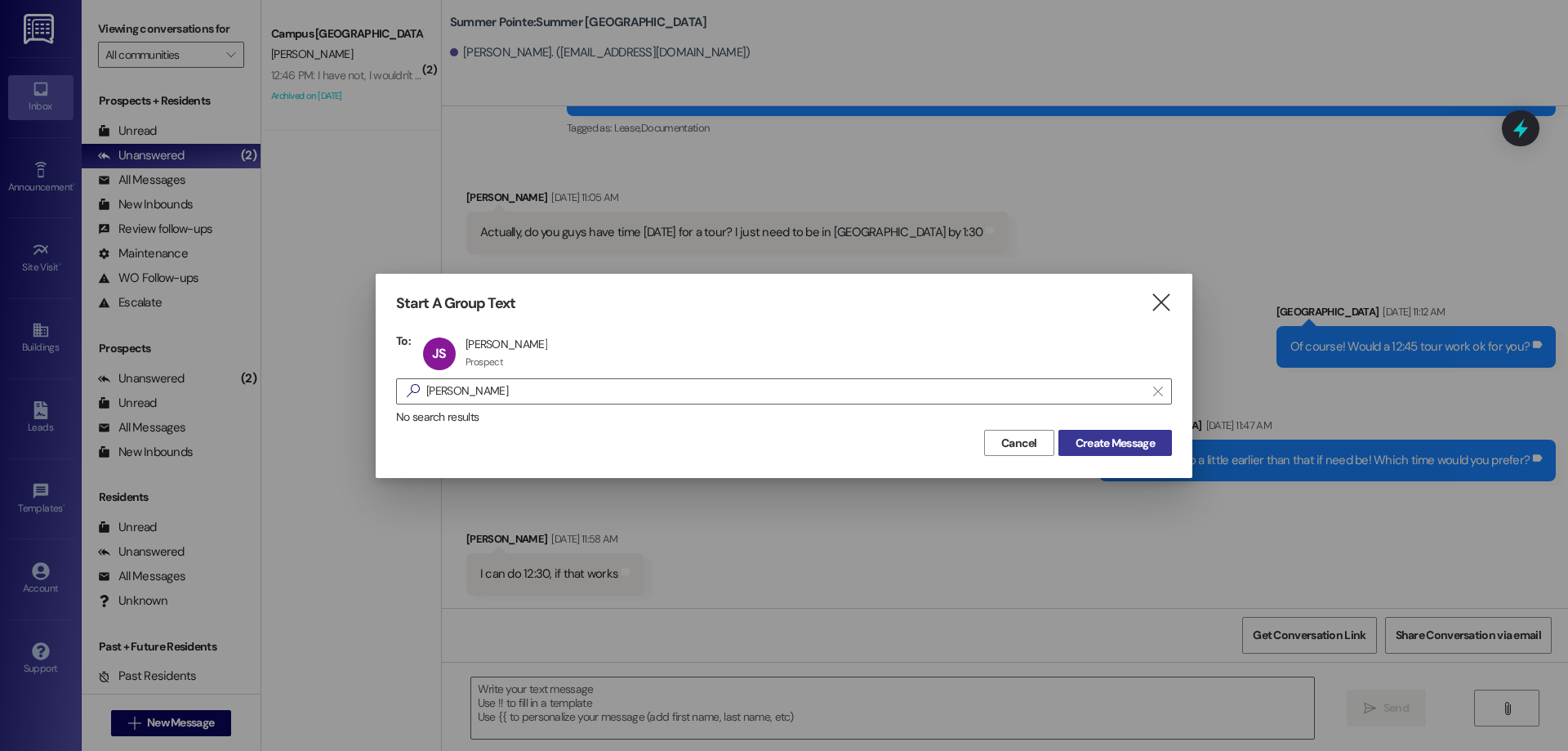
click at [1118, 436] on span "Create Message" at bounding box center [1115, 443] width 79 height 17
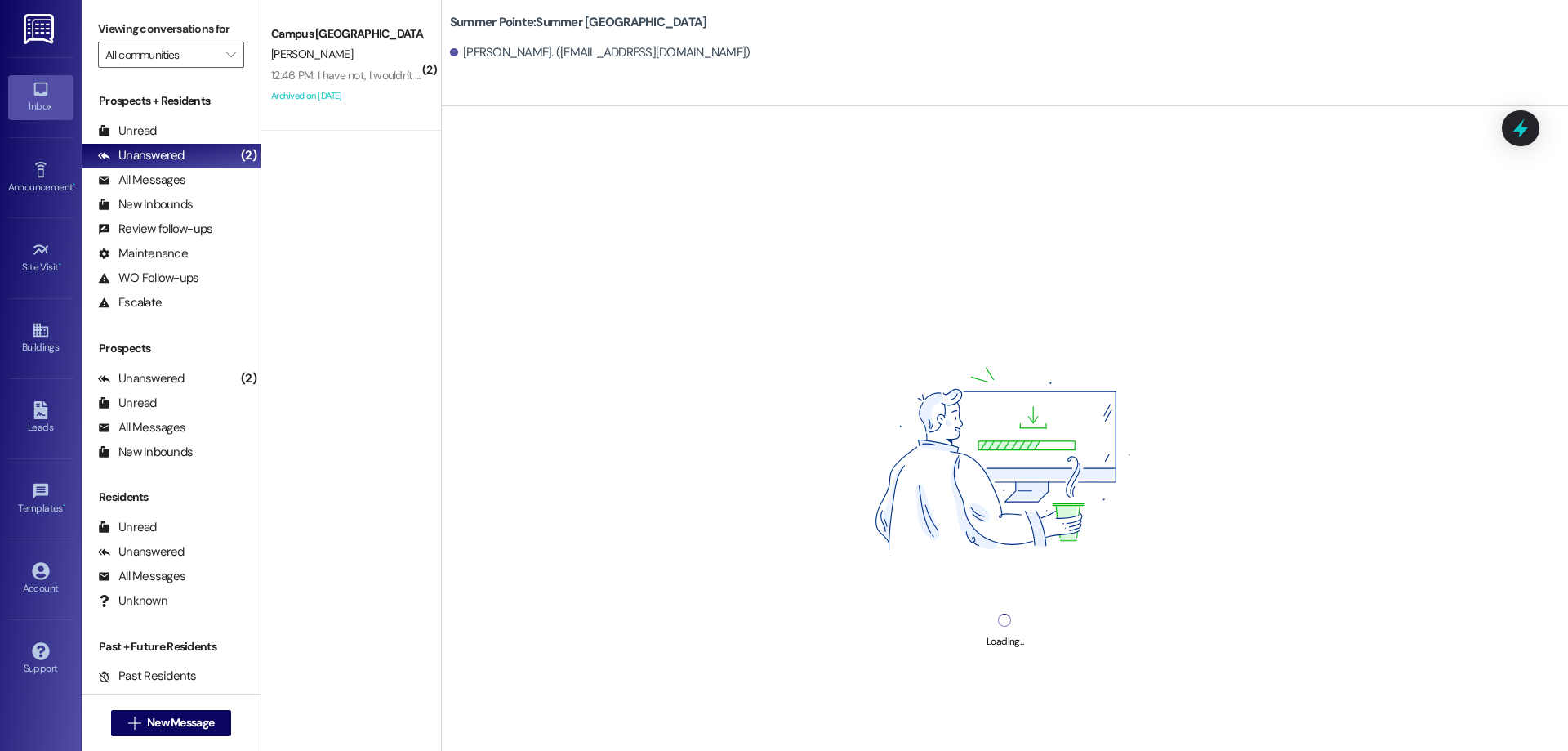
click at [662, 705] on div "Loading..." at bounding box center [1006, 482] width 1127 height 751
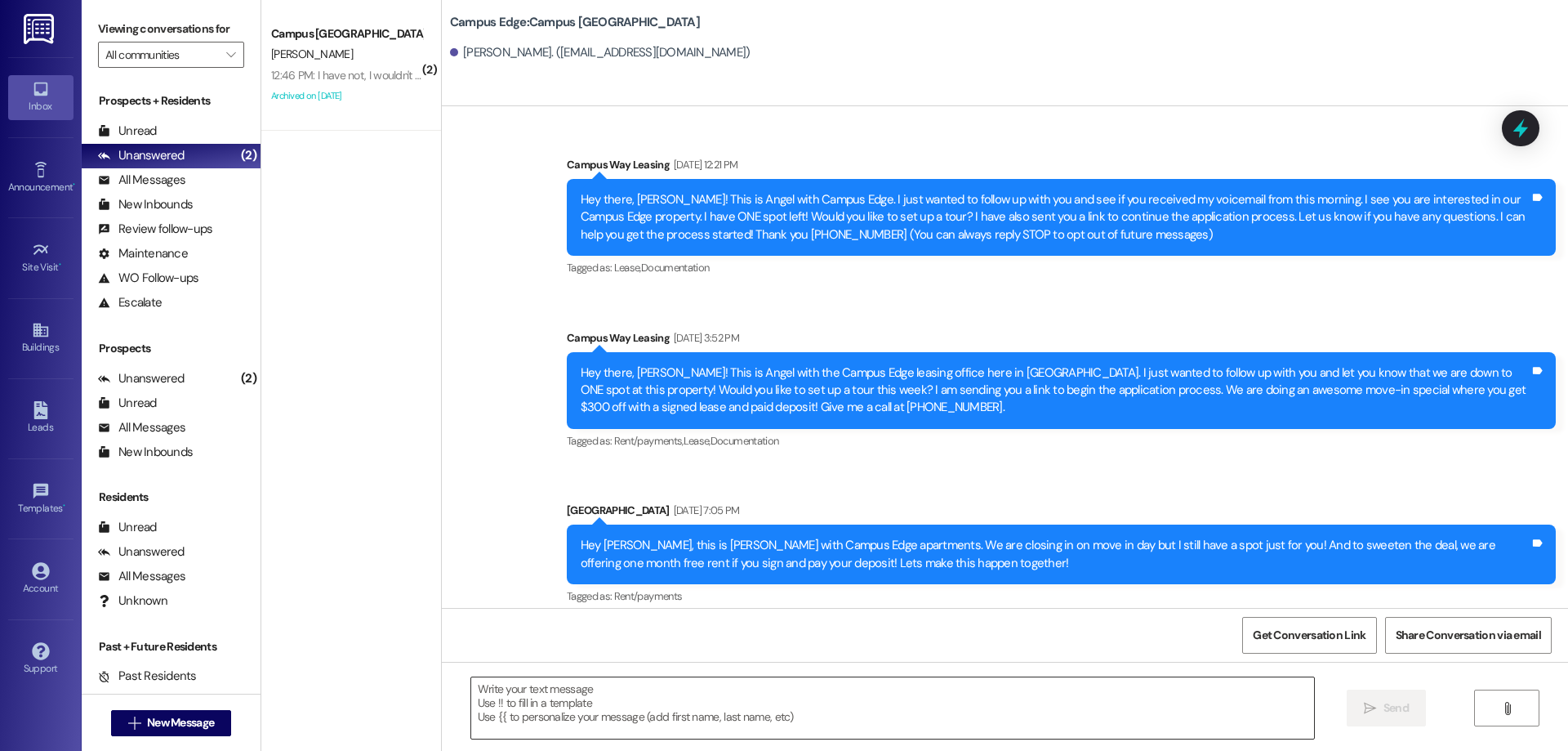
click at [648, 710] on textarea at bounding box center [892, 707] width 843 height 61
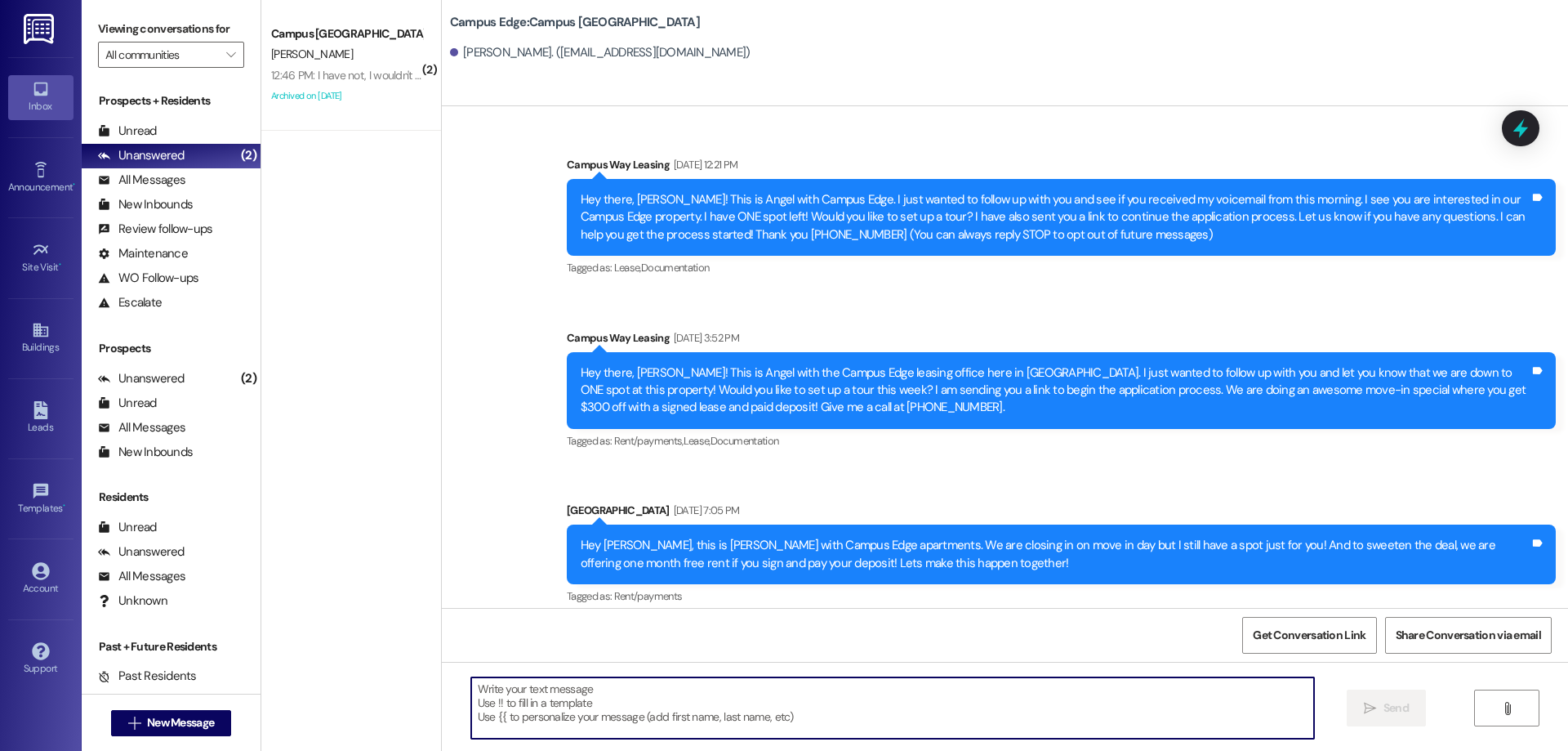
paste textarea "Hi {{first_name}}! This is [PERSON_NAME] from {{property}} apartments! Are you …"
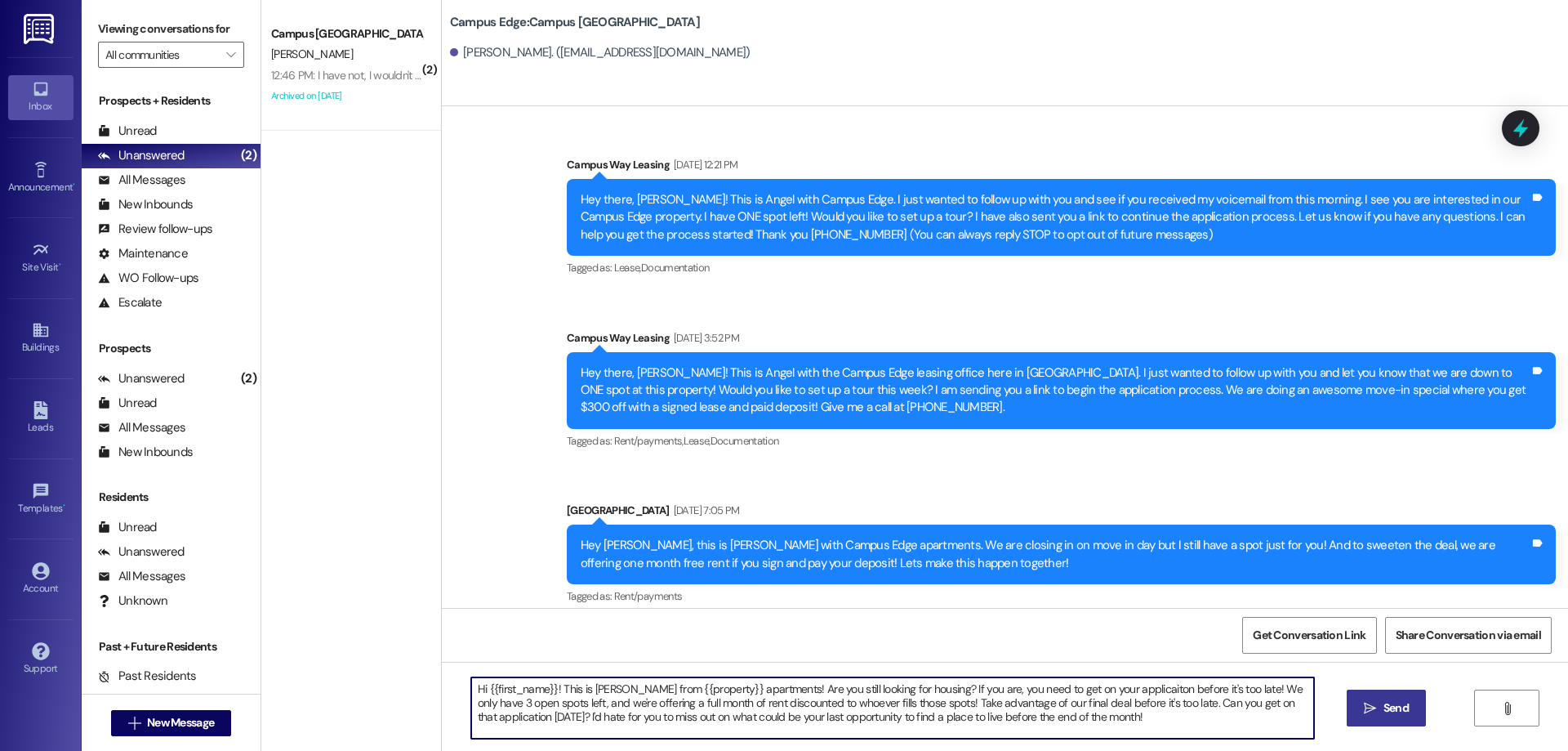
type textarea "Hi {{first_name}}! This is [PERSON_NAME] from {{property}} apartments! Are you …"
click at [1374, 702] on icon "" at bounding box center [1370, 708] width 13 height 14
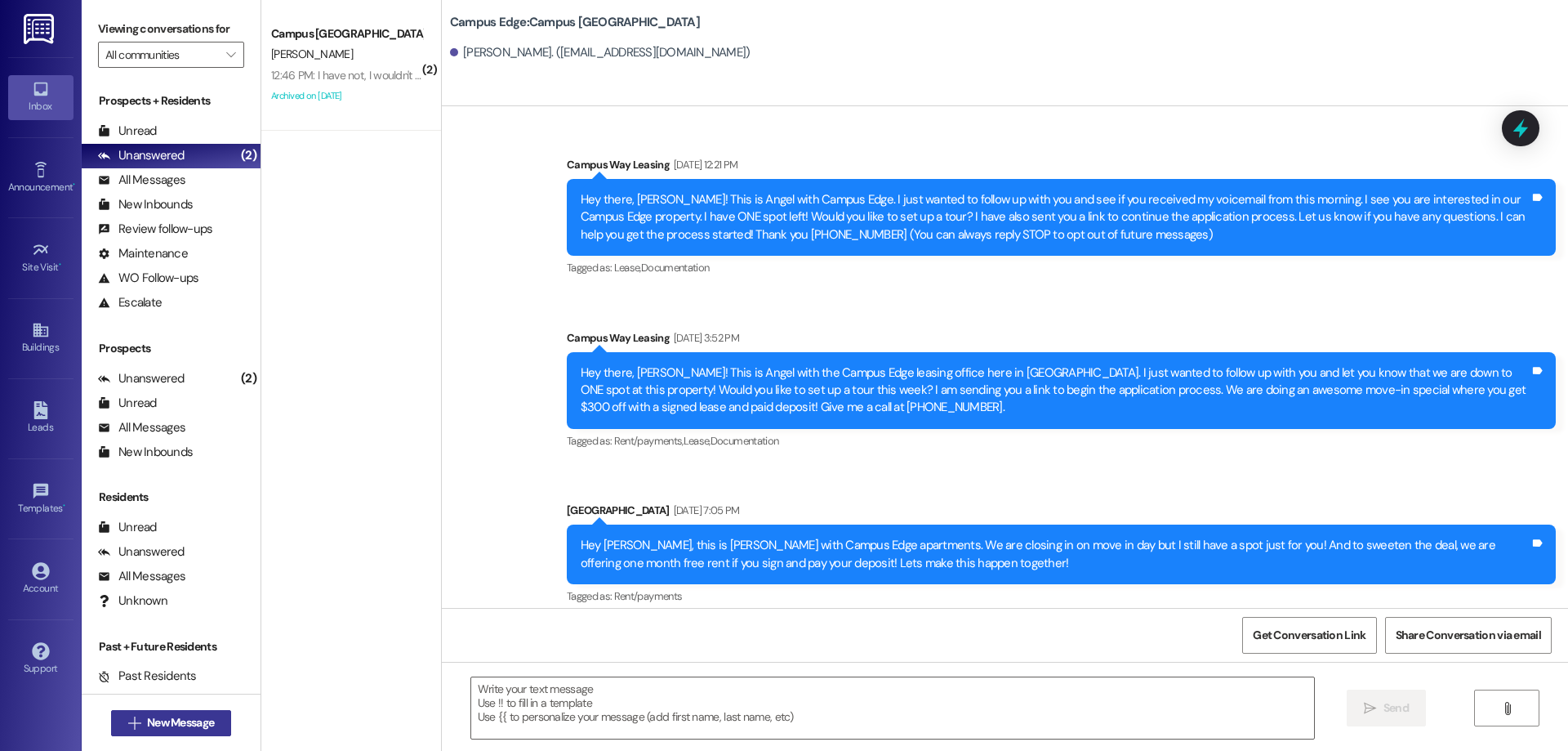
click at [134, 732] on button " New Message" at bounding box center [171, 722] width 121 height 26
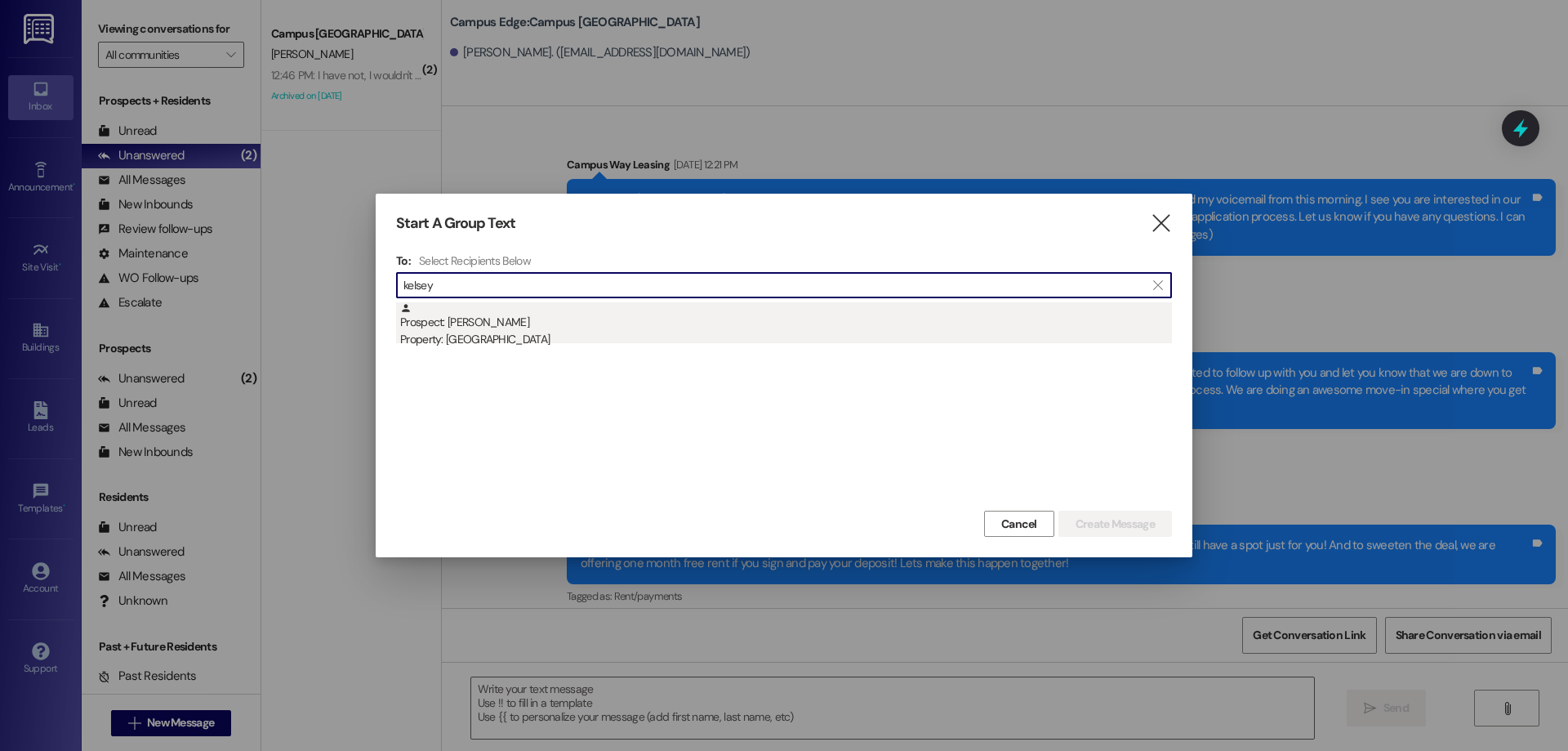
type input "kelsey"
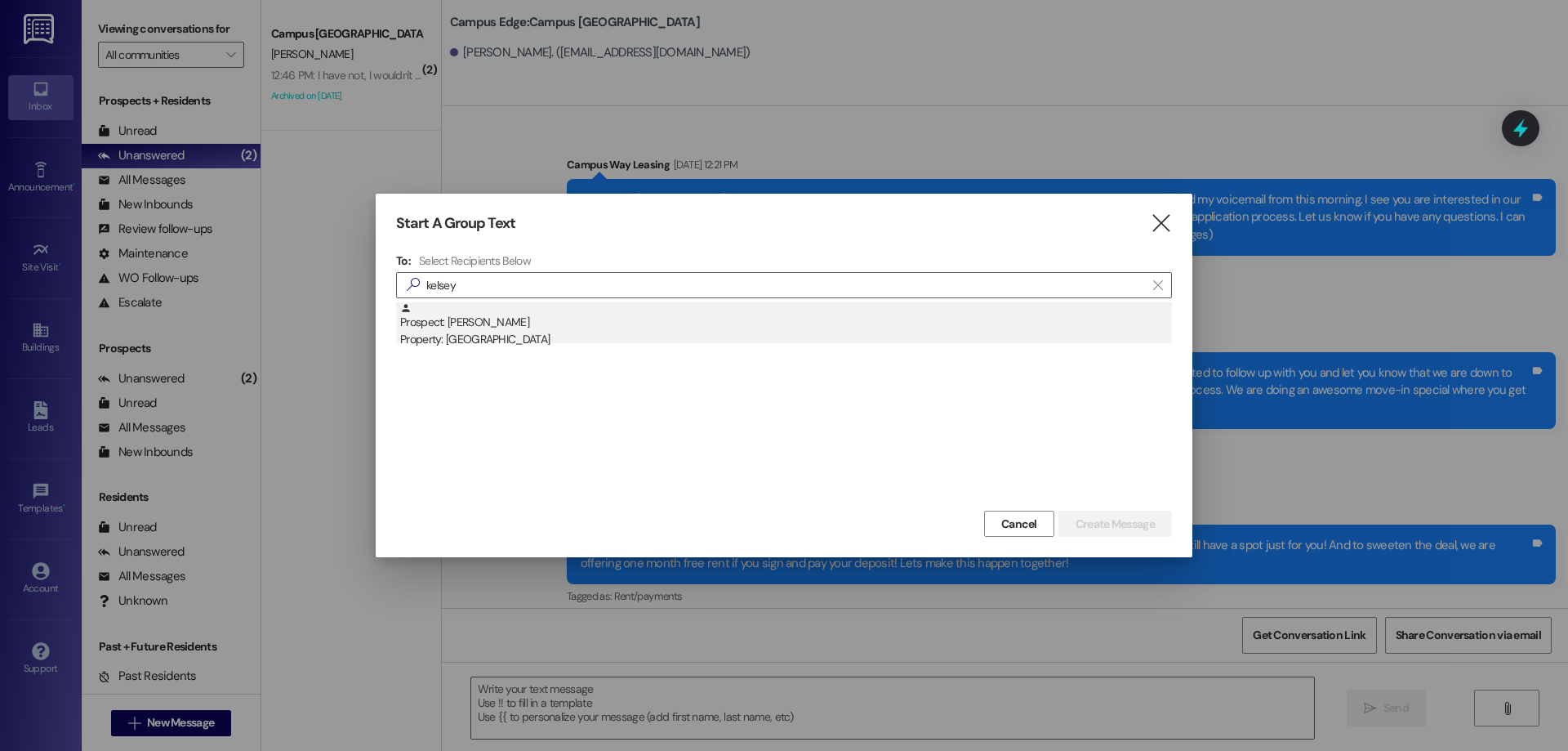
click at [750, 335] on div "Property: [GEOGRAPHIC_DATA]" at bounding box center [787, 340] width 772 height 17
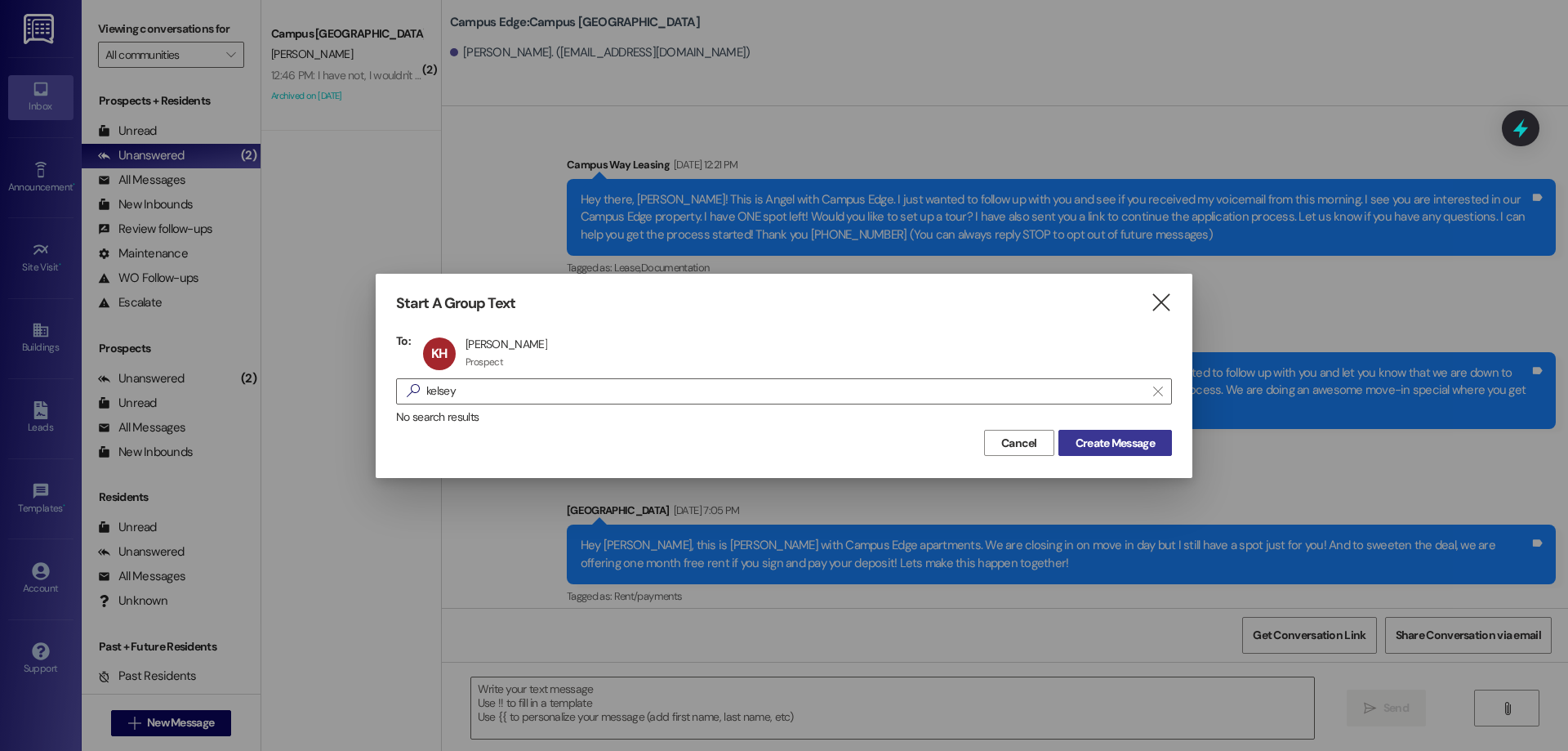
click at [1097, 456] on button "Create Message" at bounding box center [1115, 442] width 113 height 26
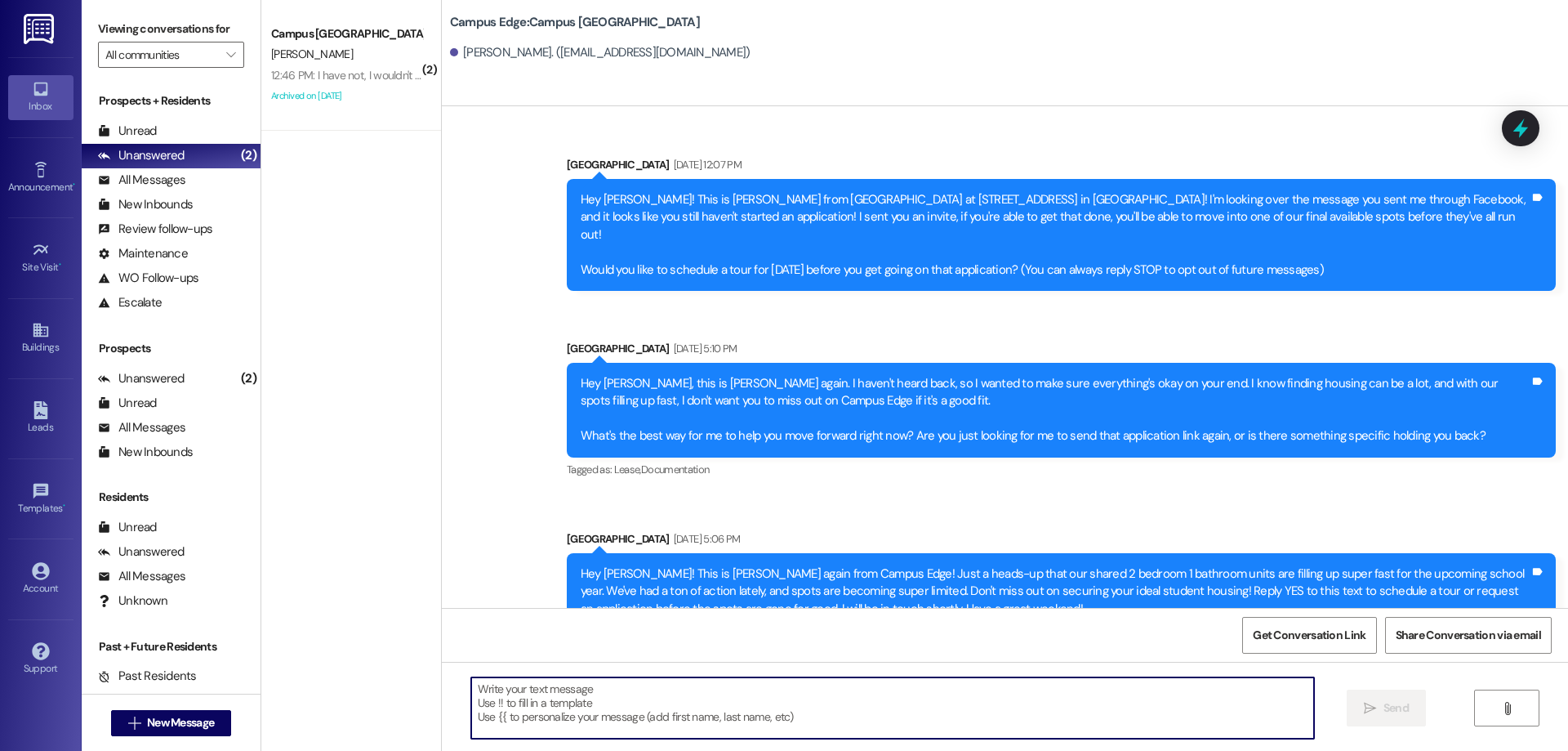
click at [699, 724] on textarea at bounding box center [892, 707] width 843 height 61
paste textarea "Hi {{first_name}}! This is [PERSON_NAME] from {{property}} apartments! Are you …"
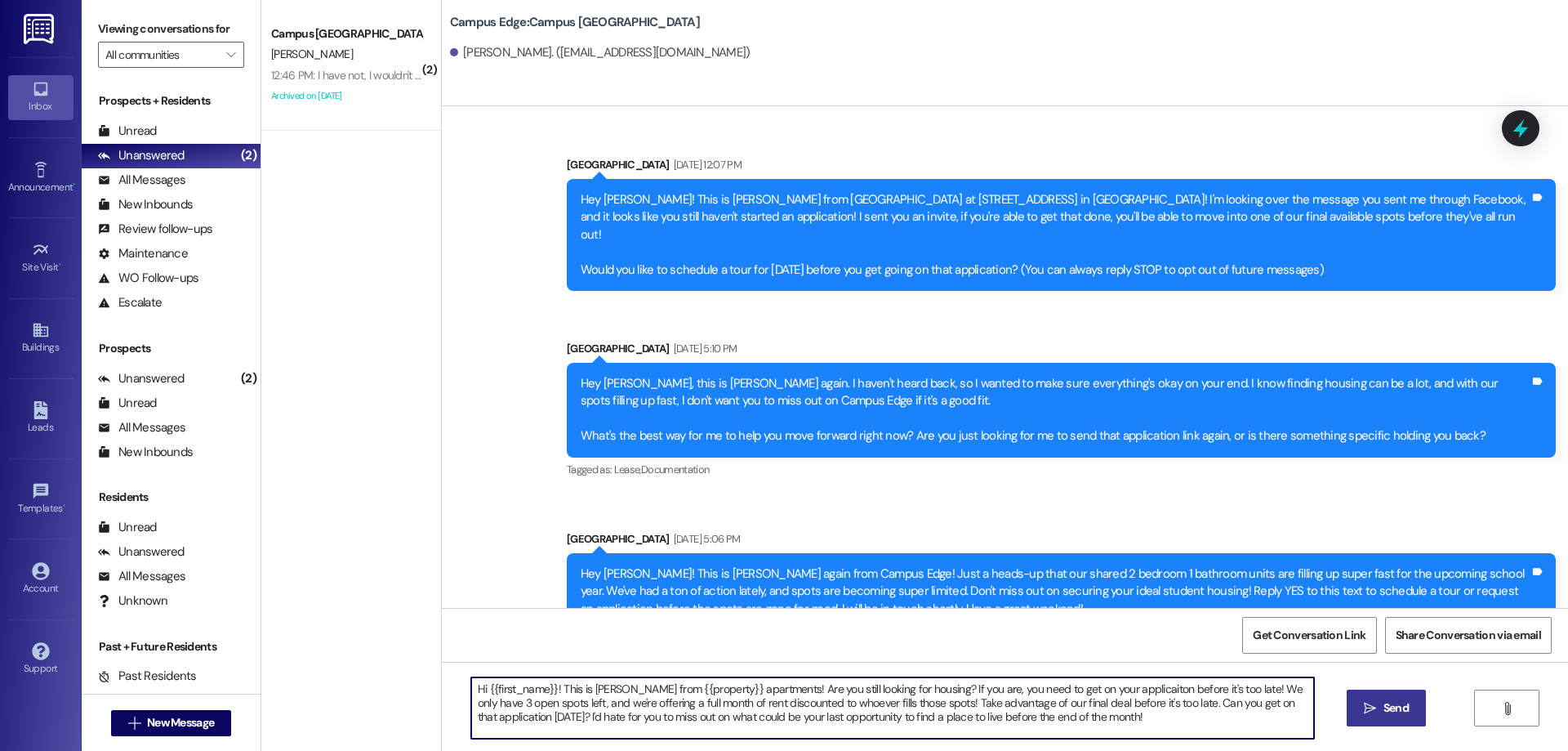
type textarea "Hi {{first_name}}! This is [PERSON_NAME] from {{property}} apartments! Are you …"
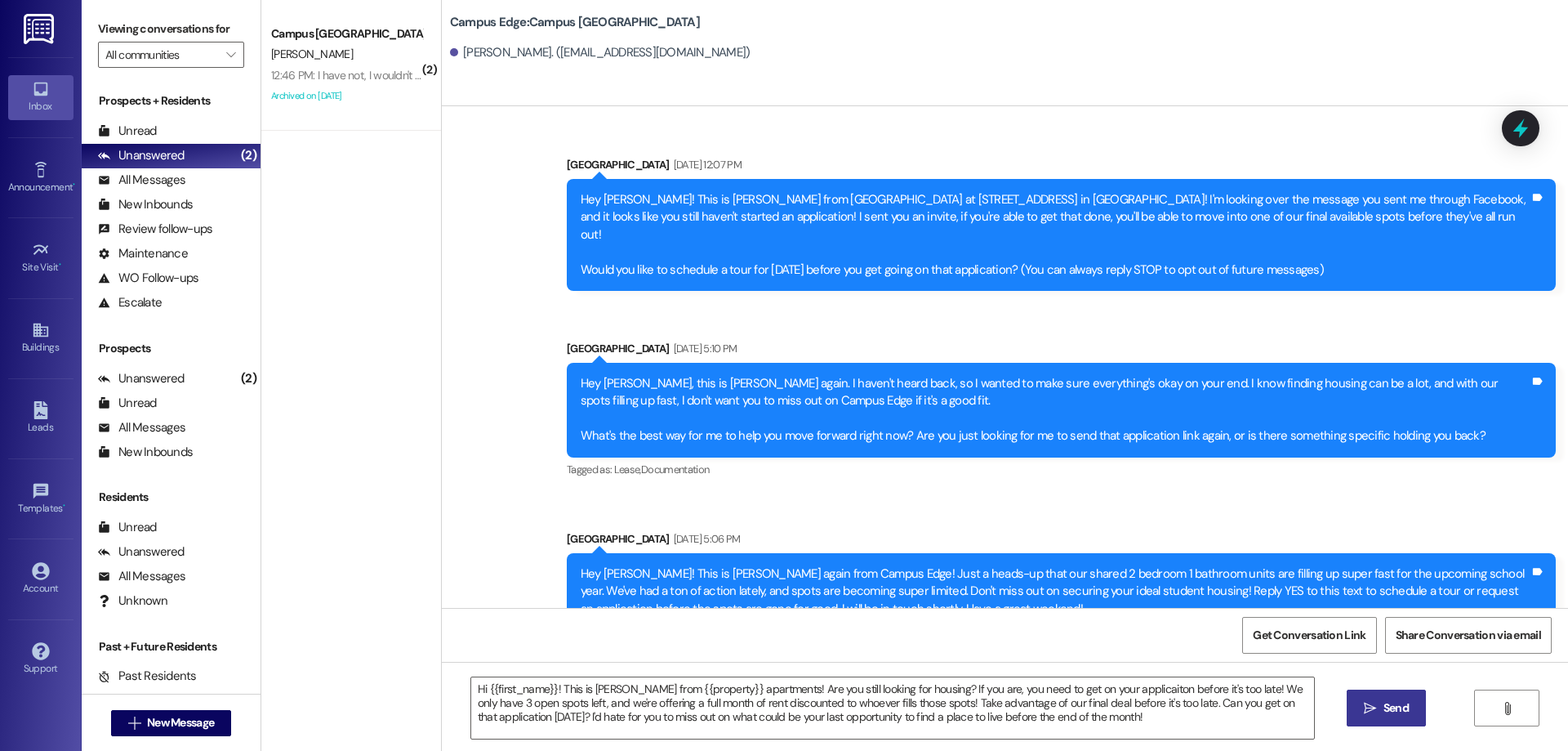
click at [1372, 702] on icon "" at bounding box center [1370, 708] width 13 height 14
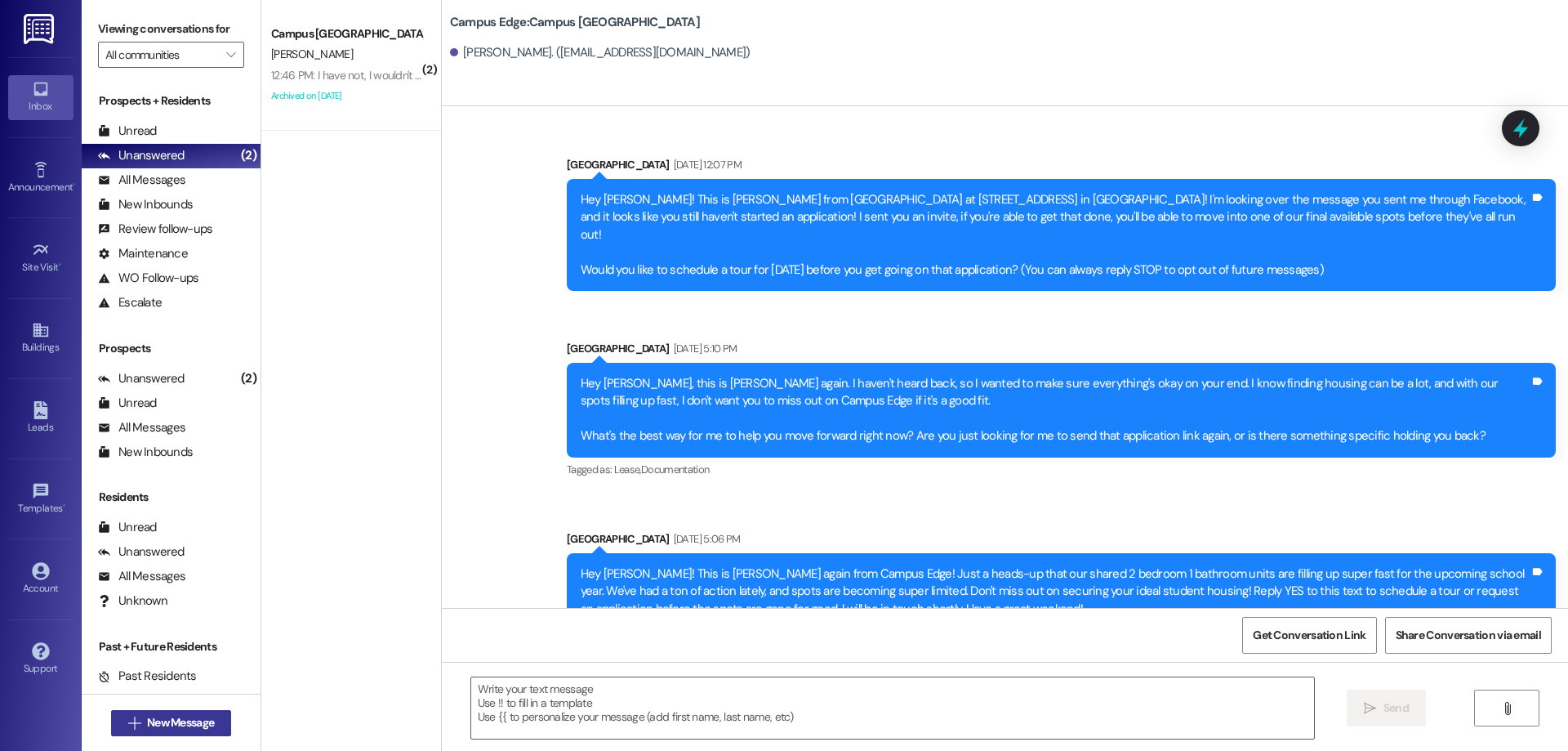
click at [175, 721] on span "New Message" at bounding box center [180, 723] width 67 height 17
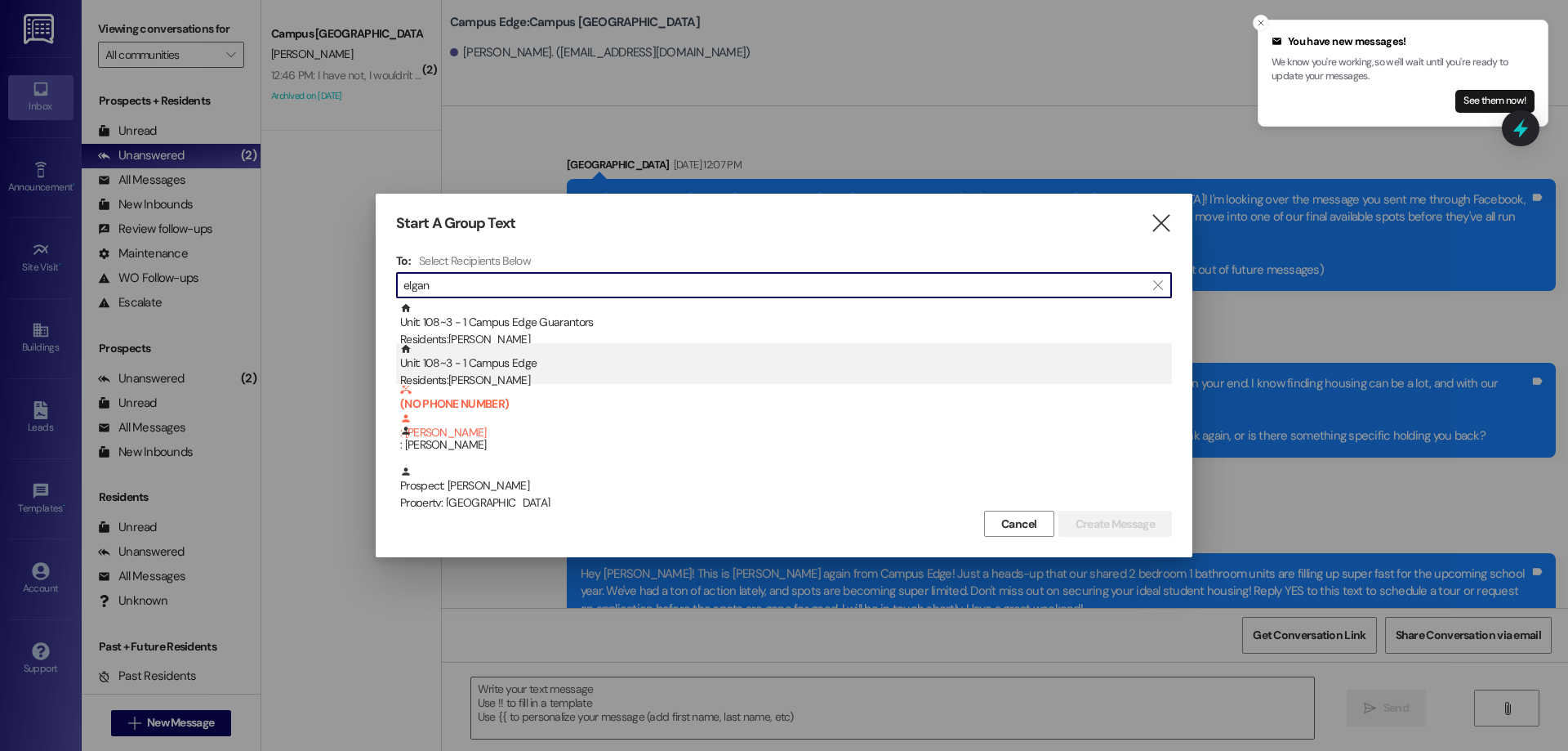
type input "elgan"
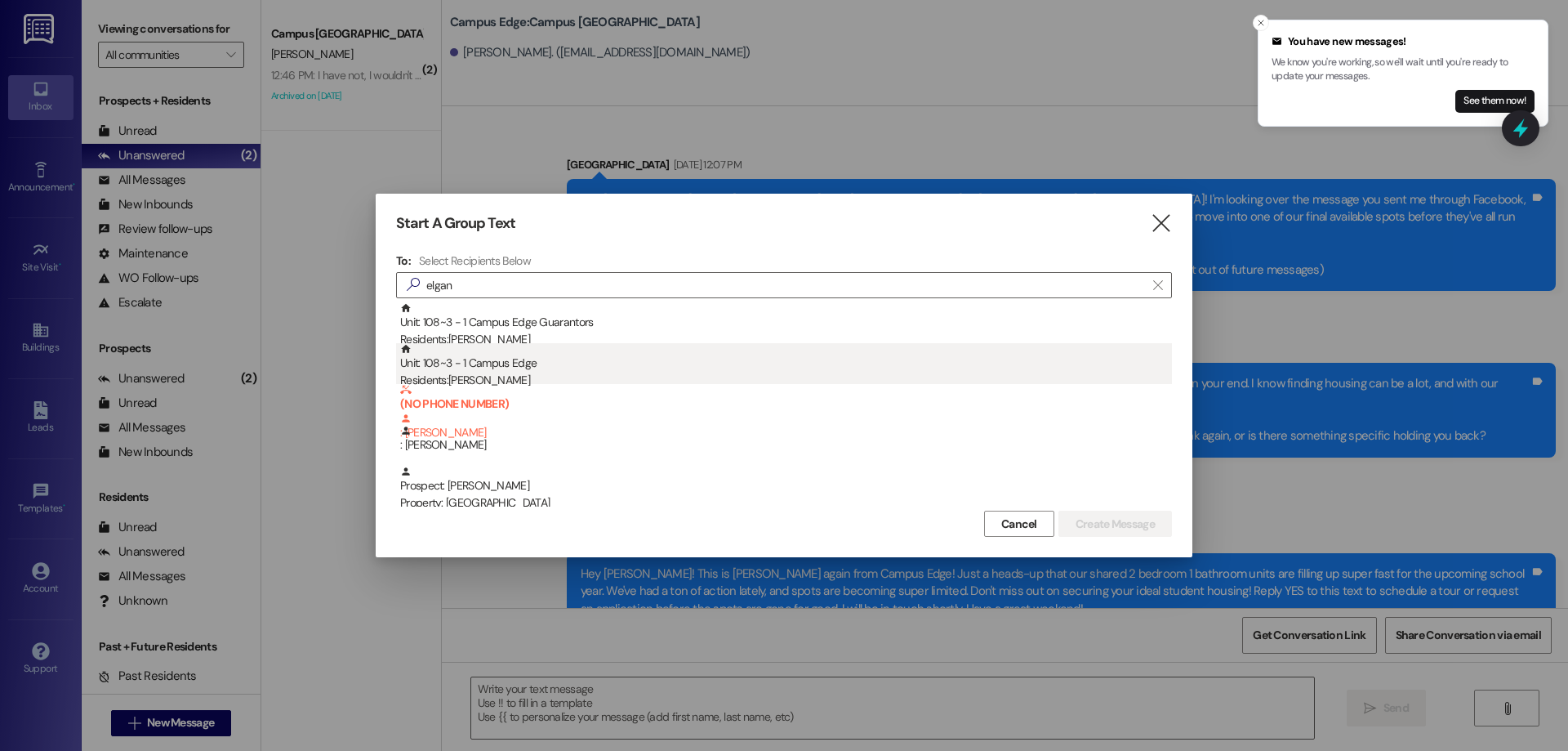
click at [542, 365] on div "Unit: 108~3 - 1 Campus Edge Residents: [PERSON_NAME]" at bounding box center [787, 366] width 772 height 46
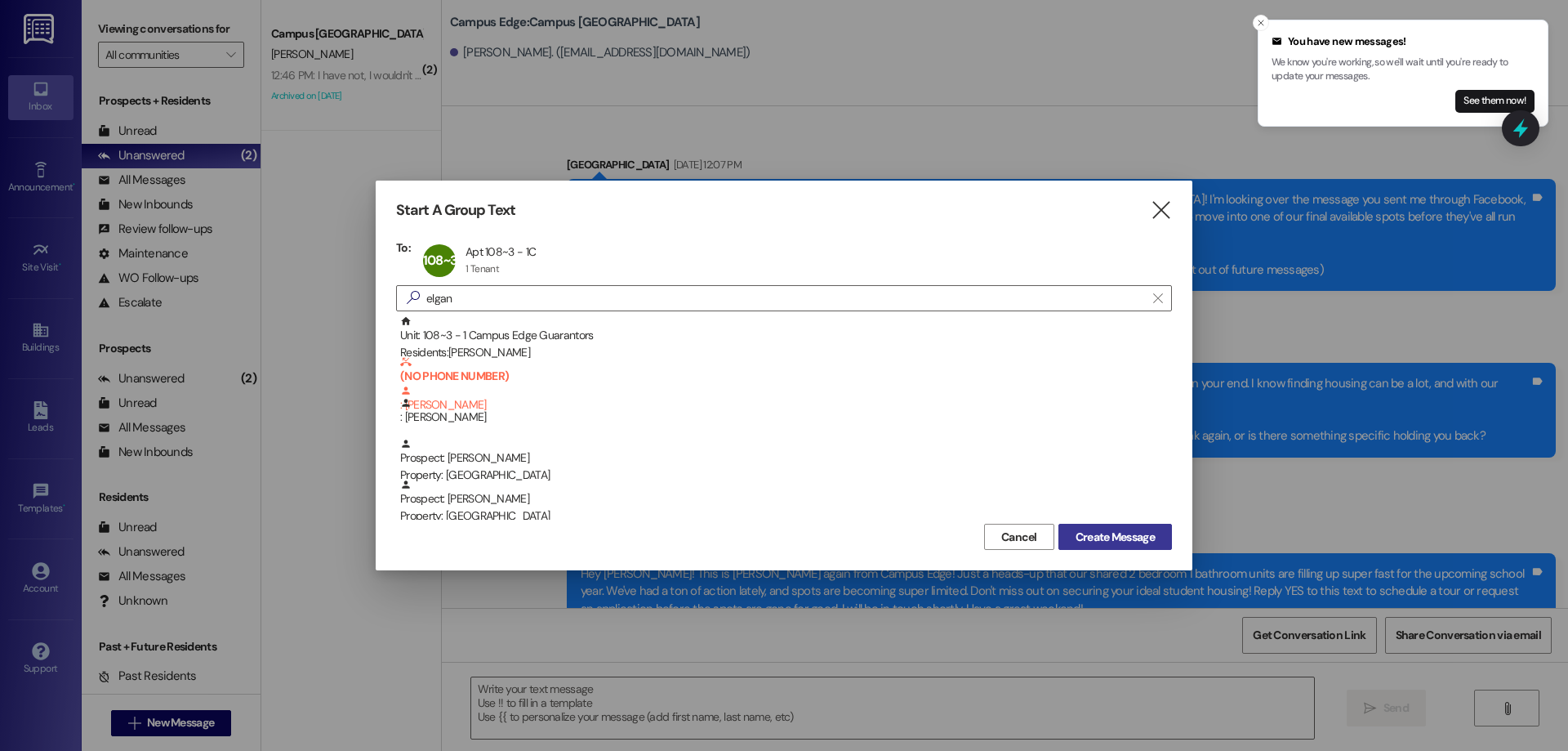
click at [1131, 537] on span "Create Message" at bounding box center [1115, 537] width 79 height 17
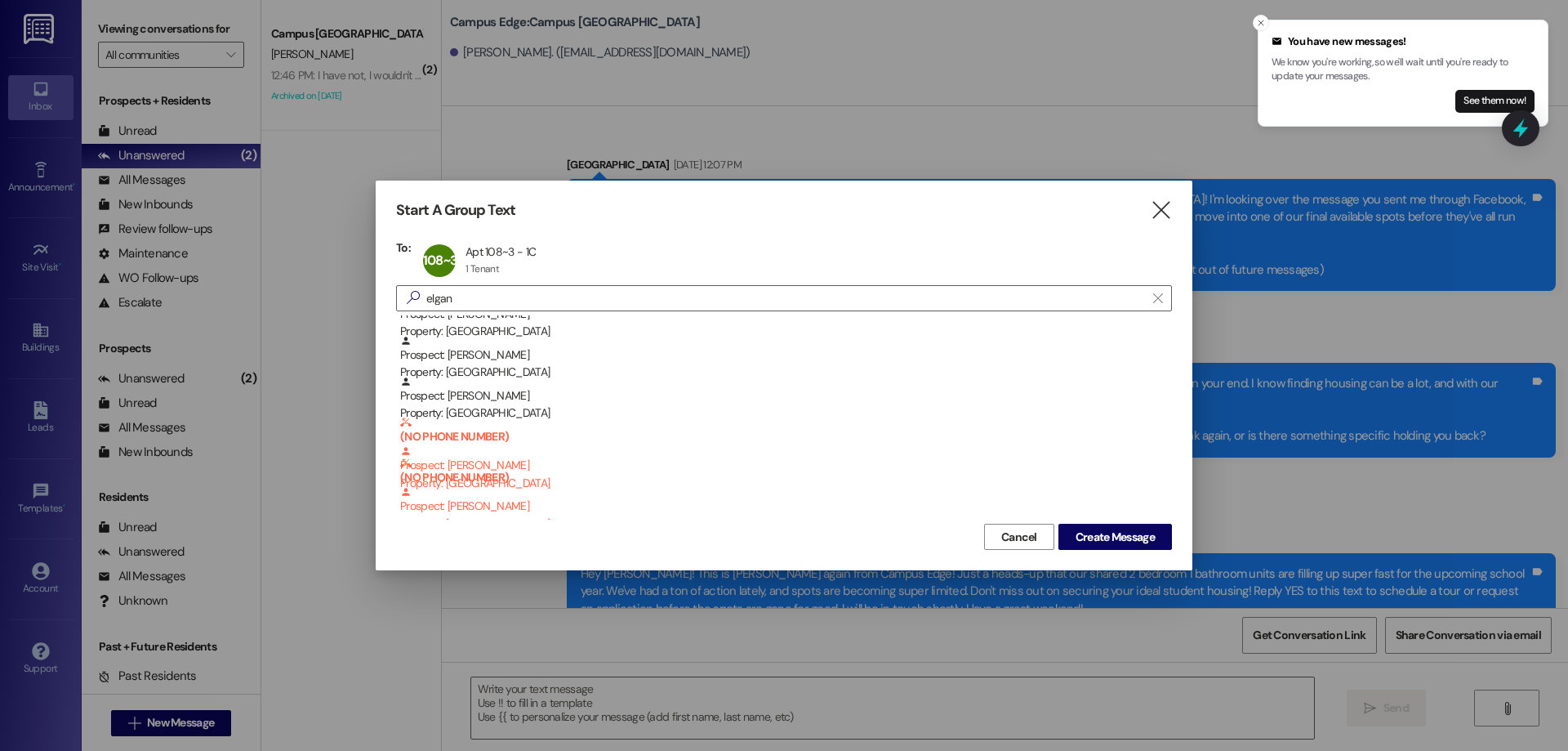
scroll to position [157, 0]
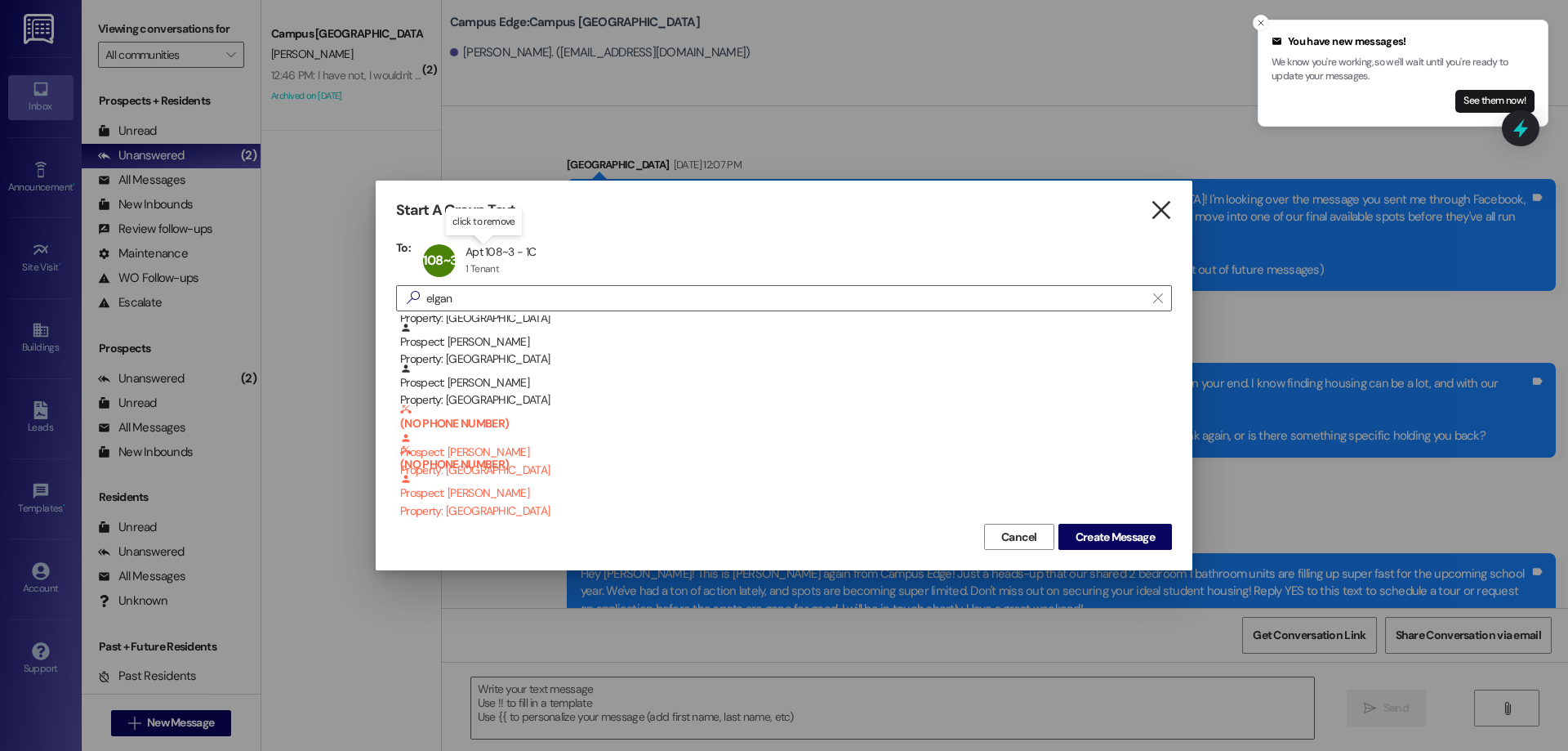
click at [1162, 218] on icon "" at bounding box center [1161, 210] width 22 height 17
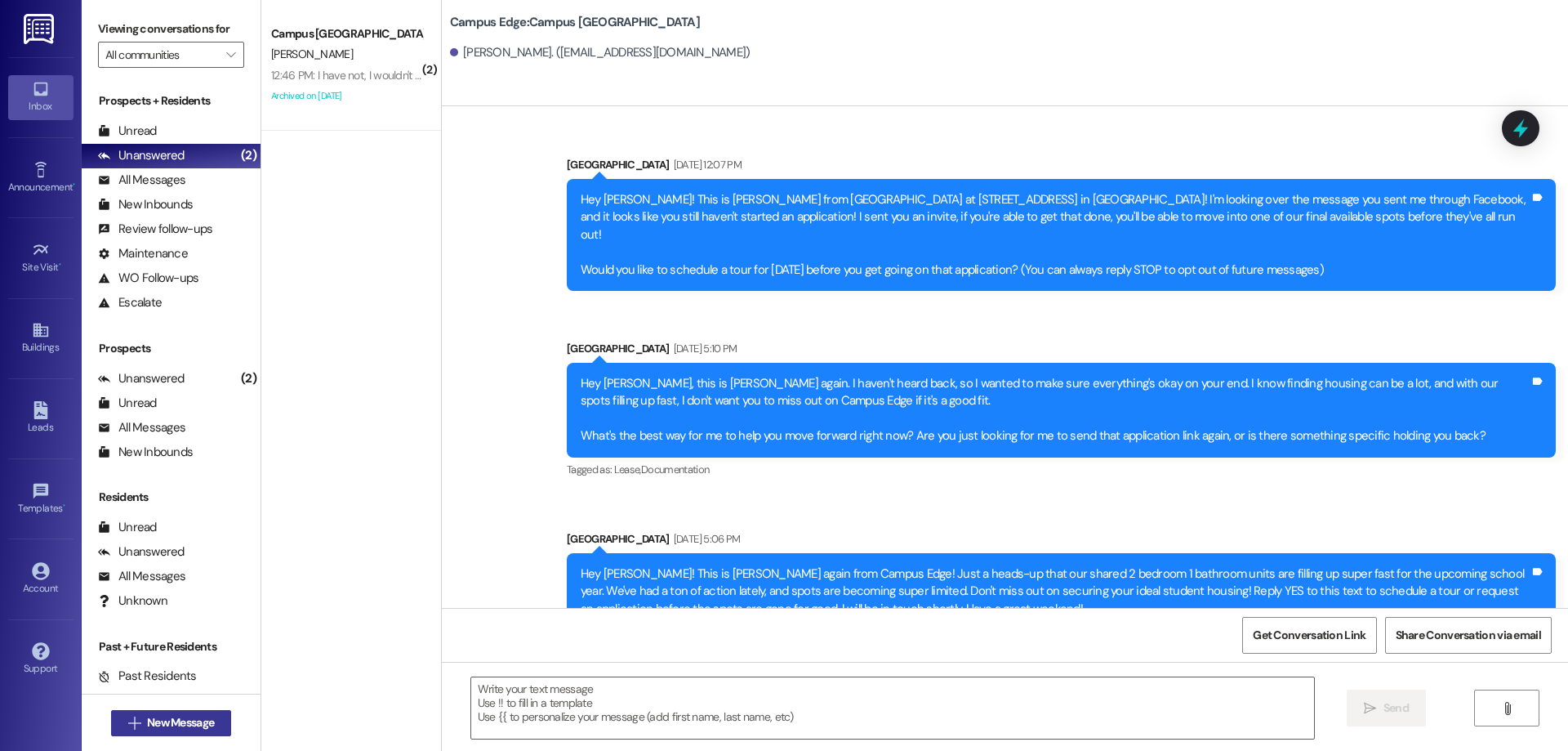
click at [165, 709] on button " New Message" at bounding box center [171, 722] width 121 height 26
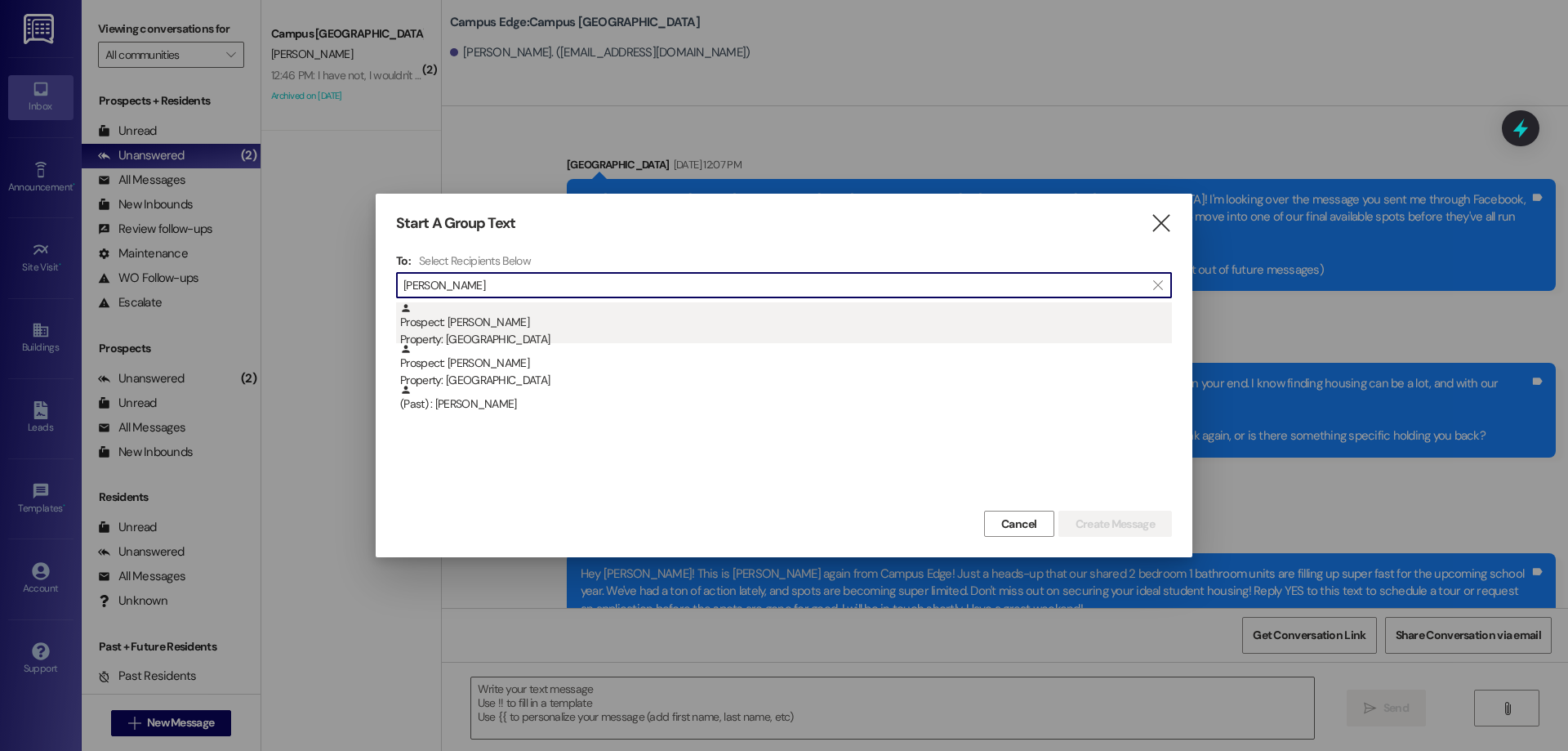
type input "[PERSON_NAME]"
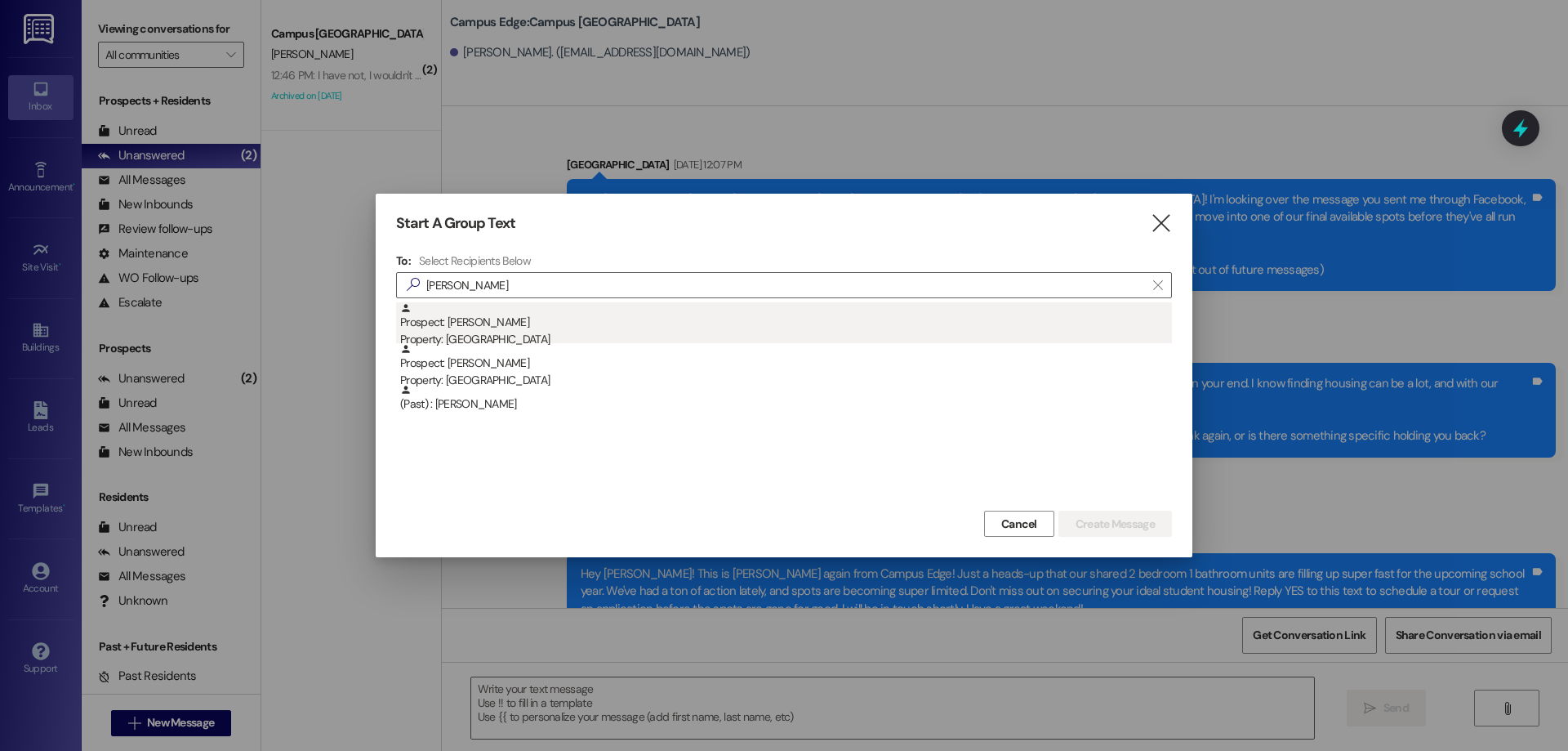
click at [642, 327] on div "Prospect: [PERSON_NAME] Property: Campus Edge" at bounding box center [787, 325] width 772 height 46
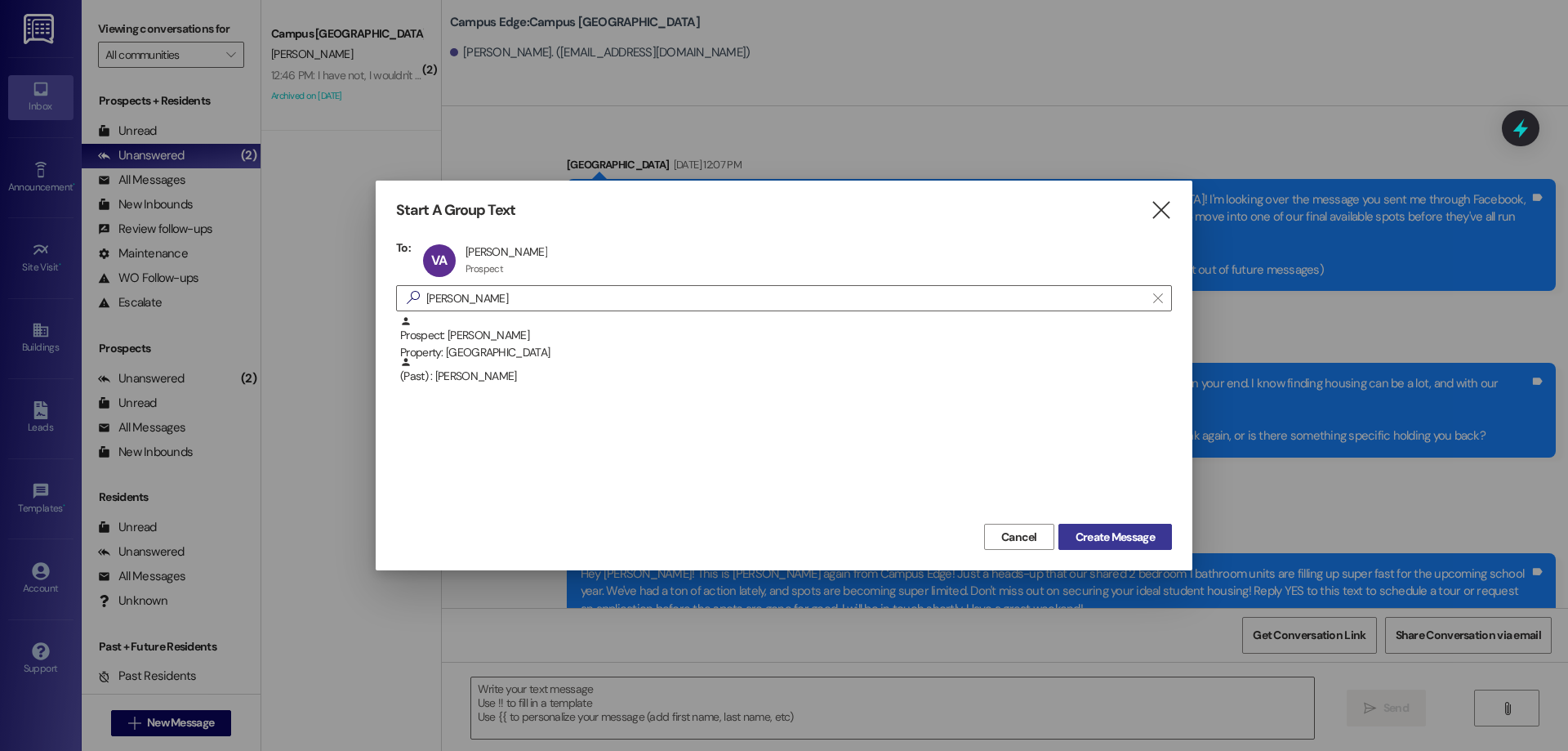
click at [1105, 536] on span "Create Message" at bounding box center [1115, 537] width 79 height 17
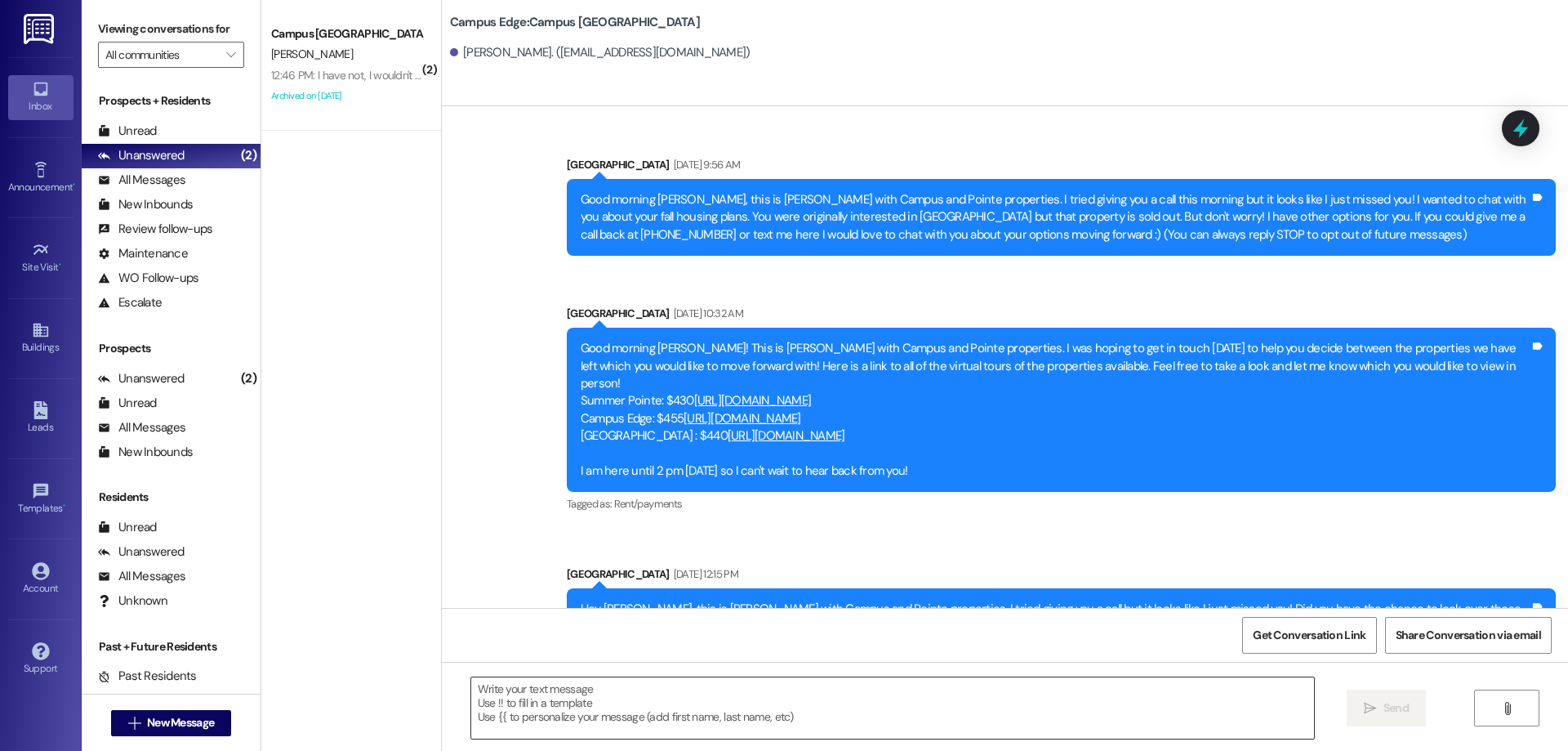
click at [555, 712] on textarea at bounding box center [892, 707] width 843 height 61
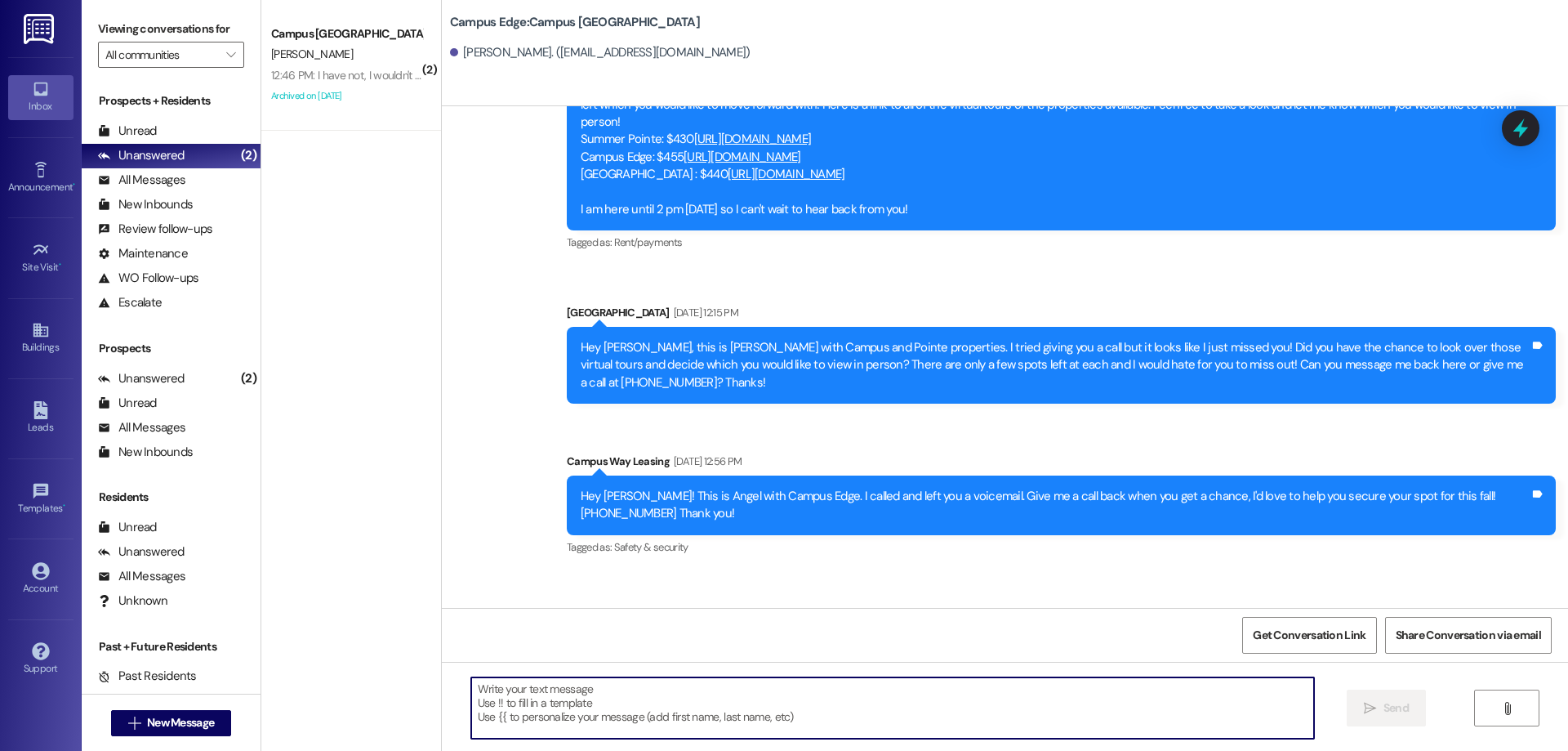
scroll to position [653, 0]
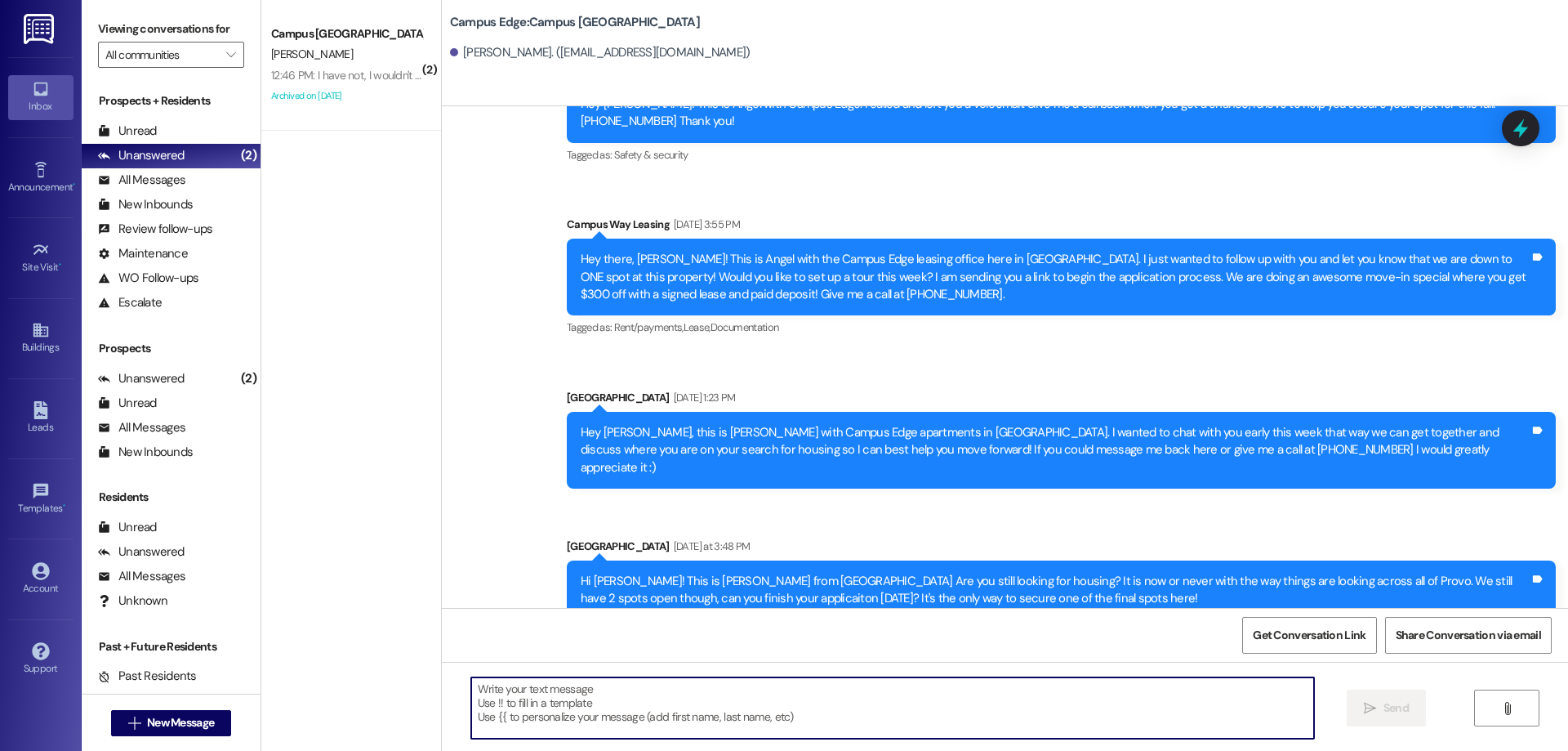
paste textarea "Hi {{first_name}}! This is [PERSON_NAME] from {{property}} apartments! Are you …"
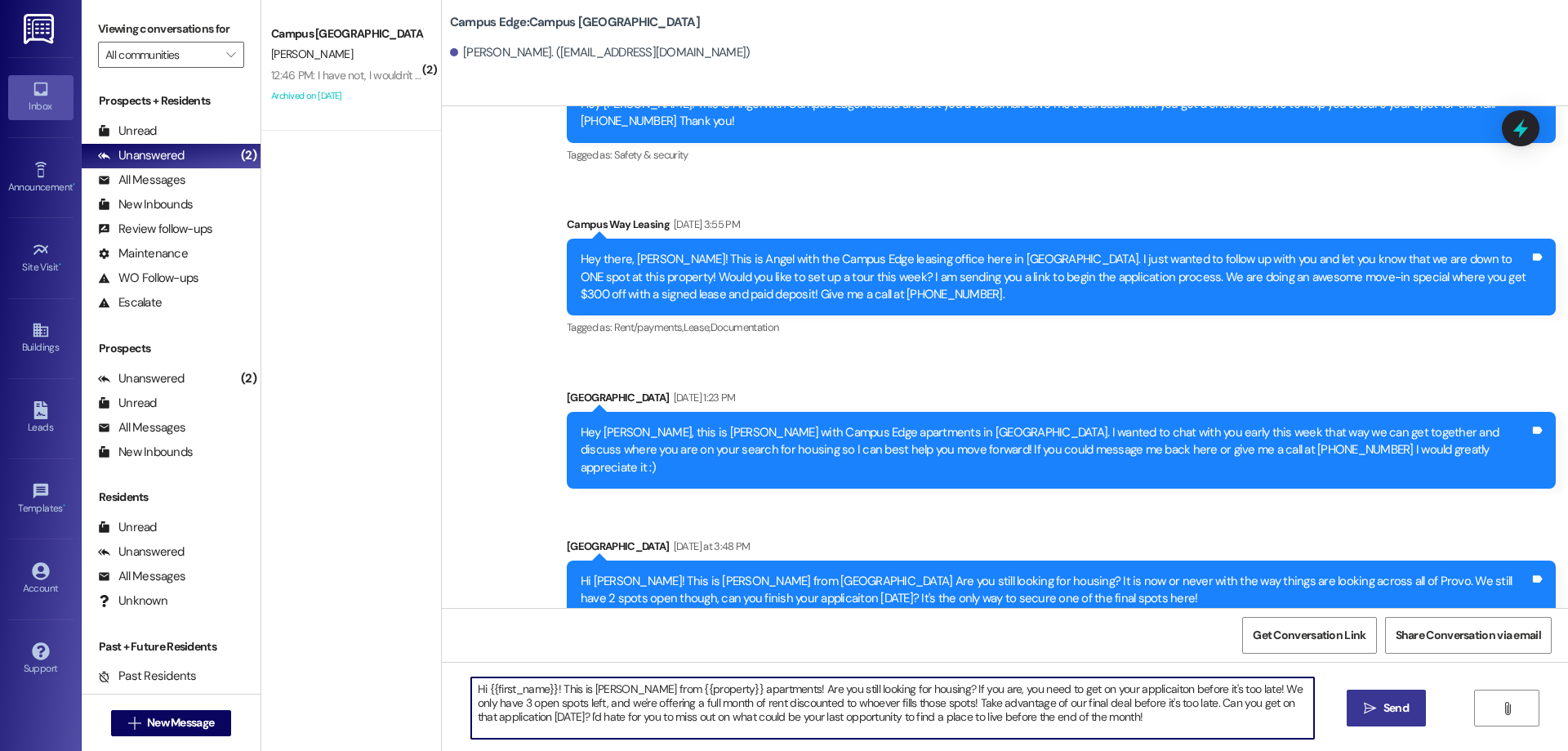
type textarea "Hi {{first_name}}! This is [PERSON_NAME] from {{property}} apartments! Are you …"
click at [1385, 708] on span "Send" at bounding box center [1397, 707] width 25 height 17
